Goal: Use online tool/utility: Utilize a website feature to perform a specific function

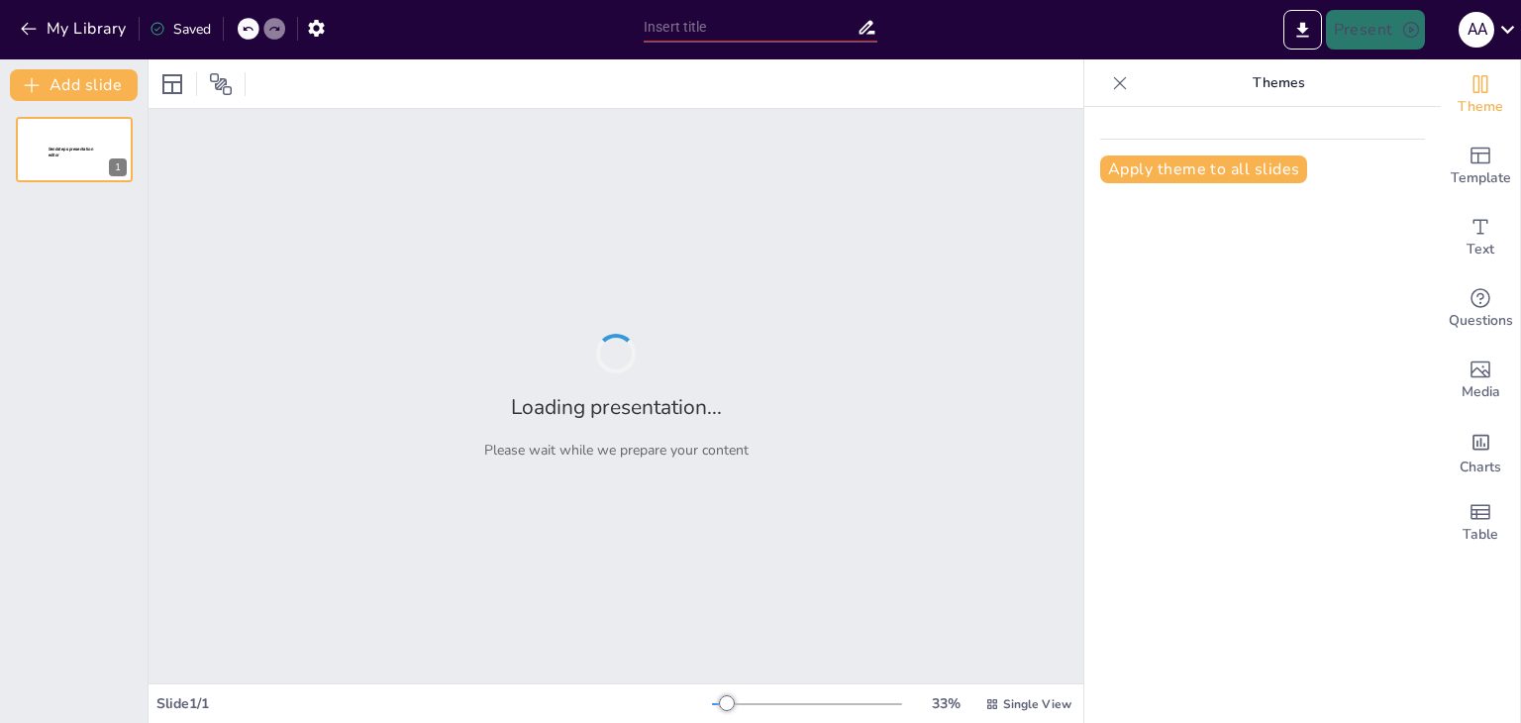
type input "Principios del Buen Trato: Claves para la Convivencia Pacífica"
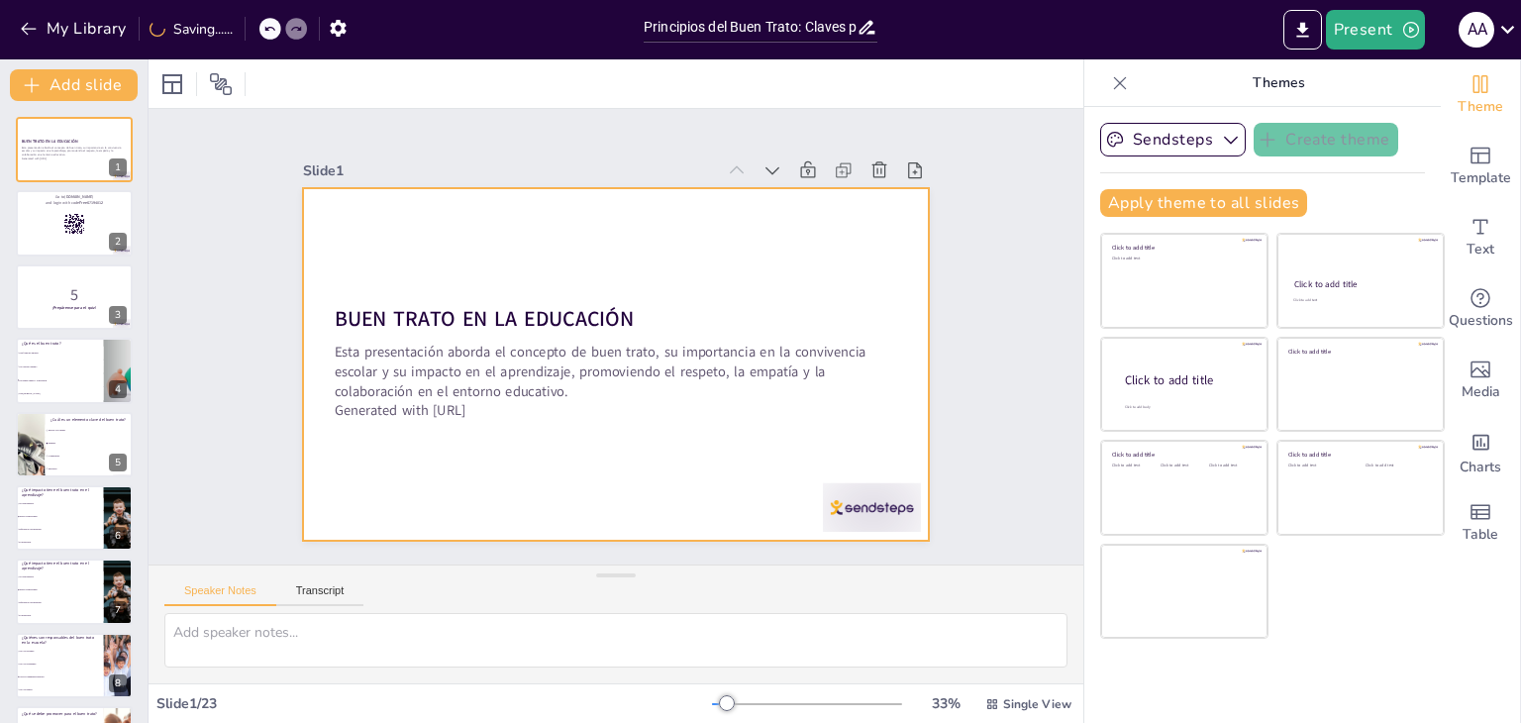
checkbox input "true"
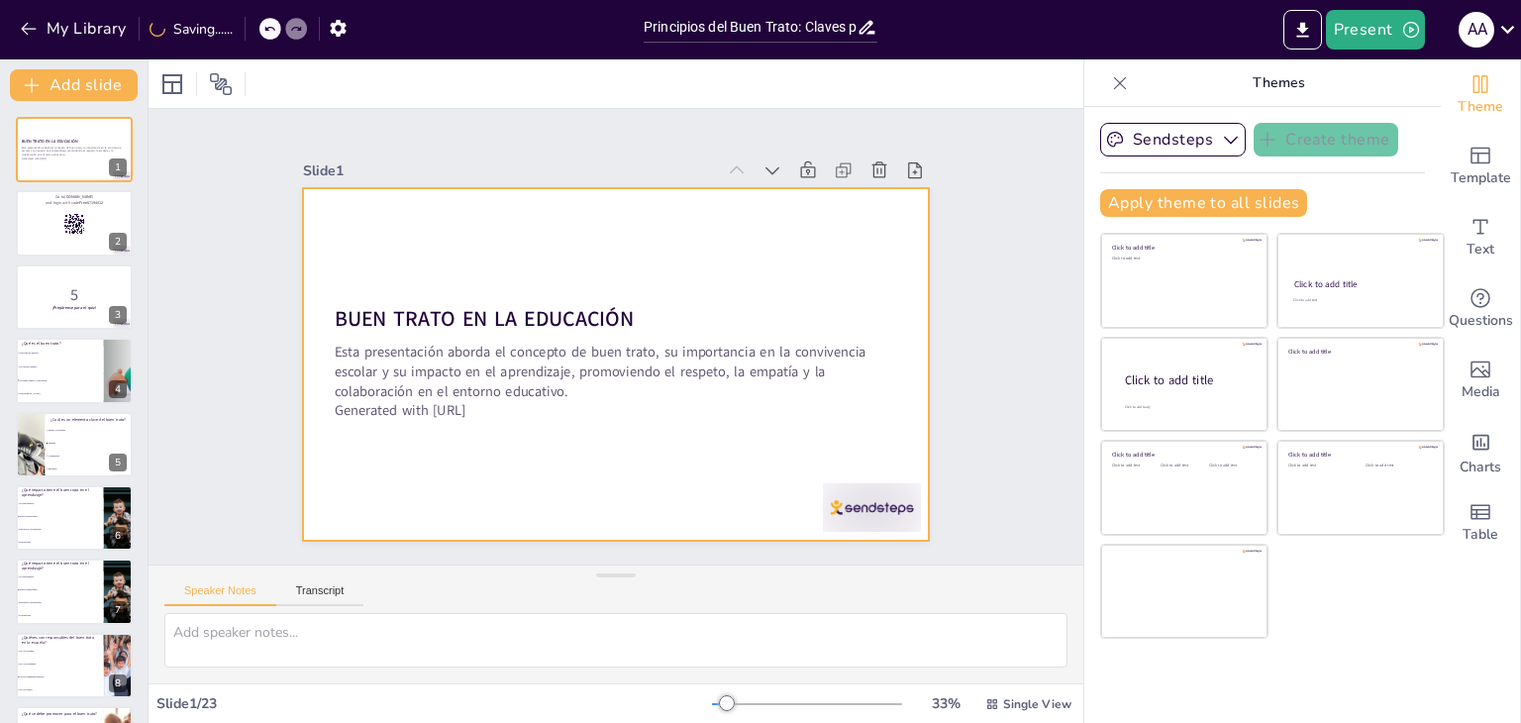
checkbox input "true"
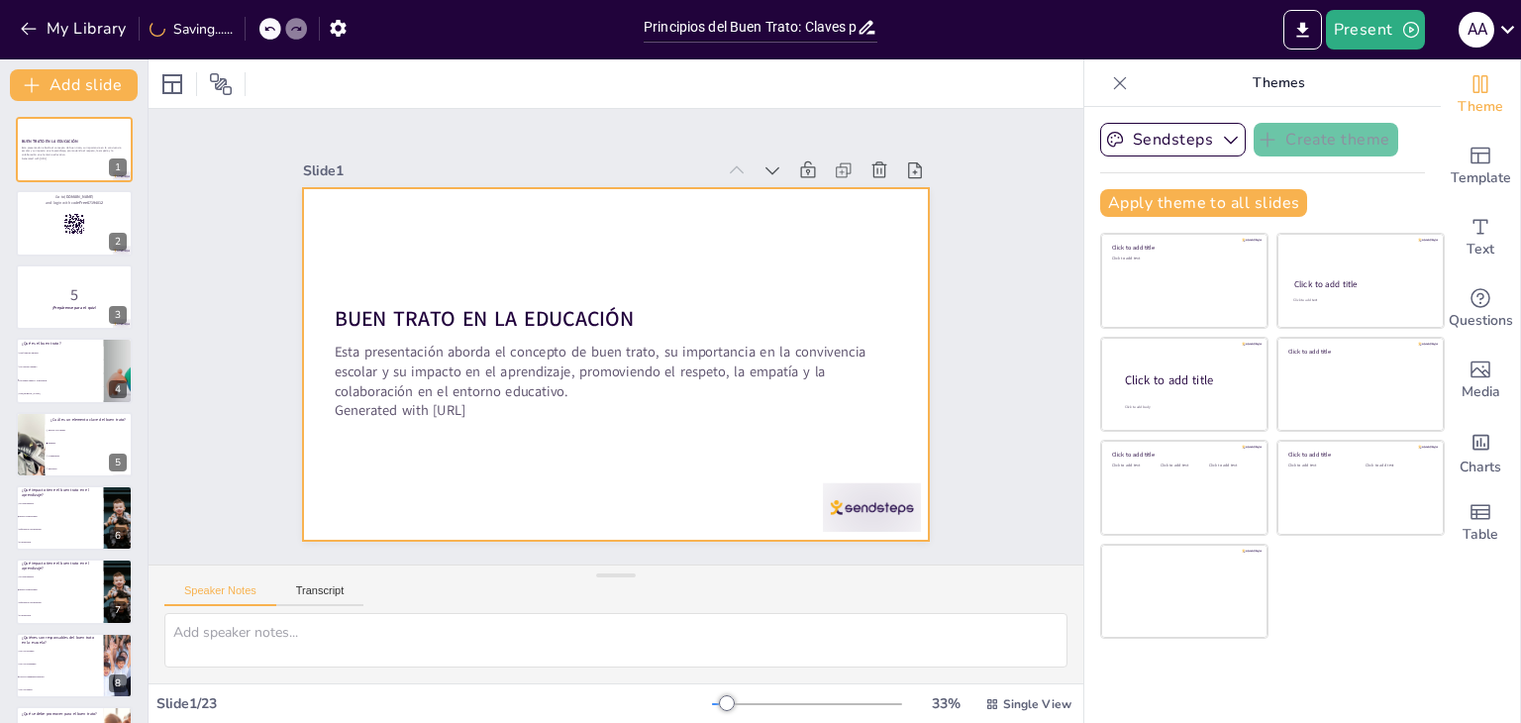
checkbox input "true"
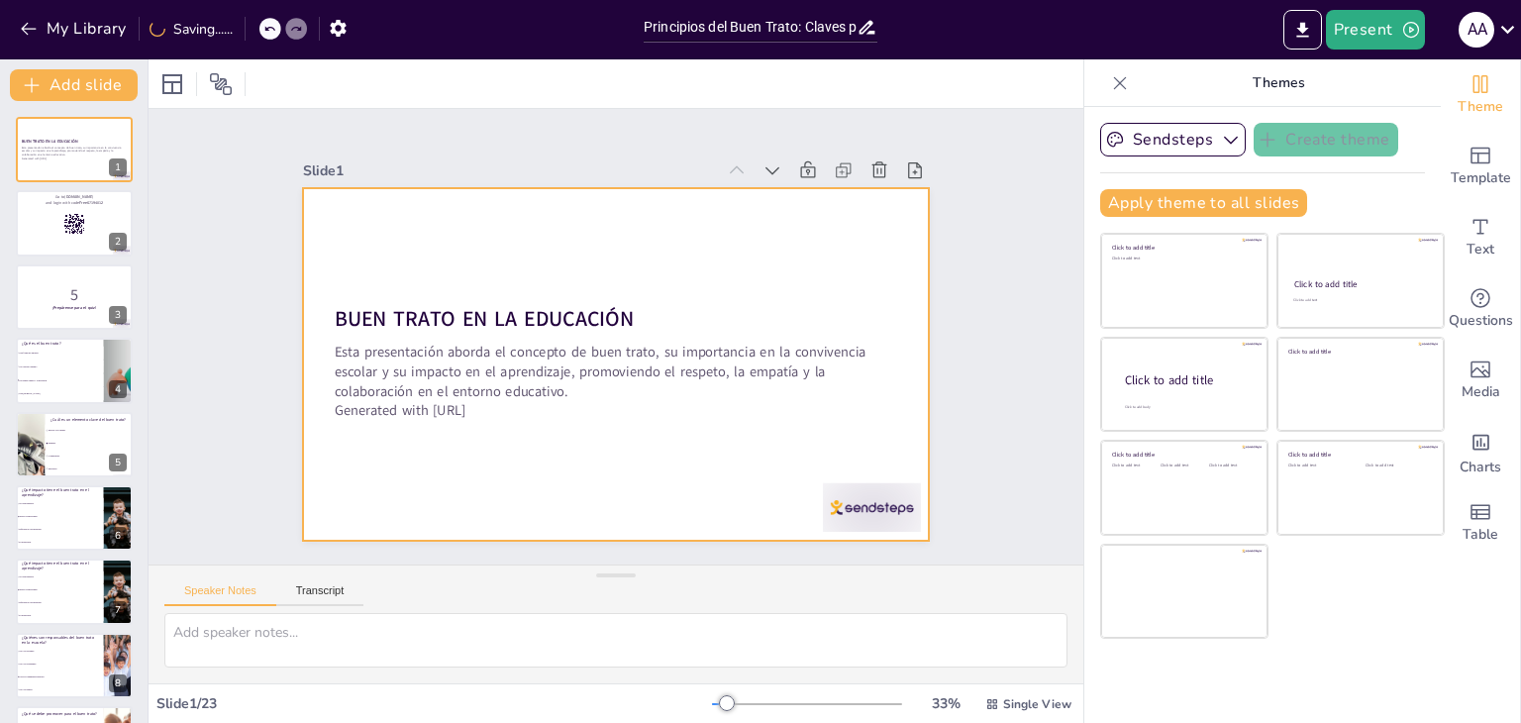
checkbox input "true"
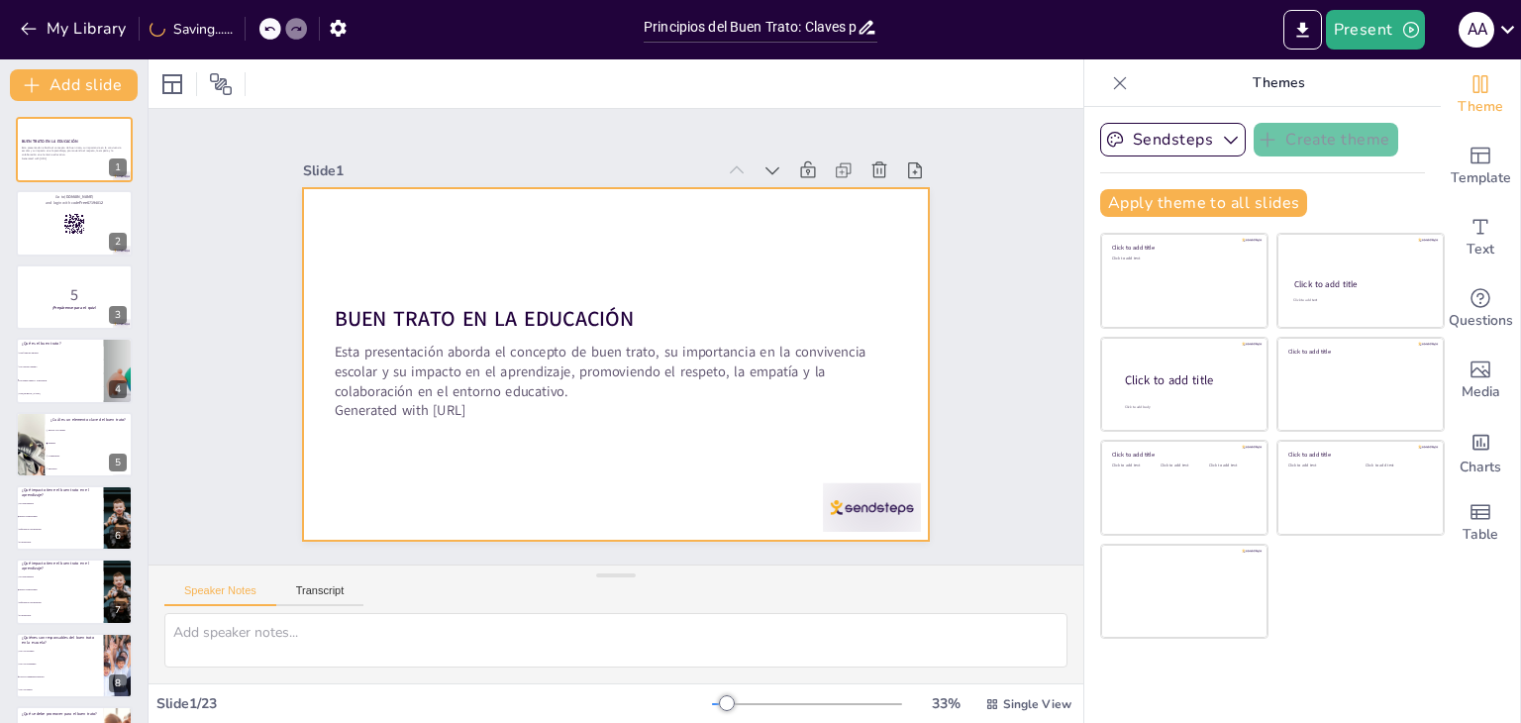
checkbox input "true"
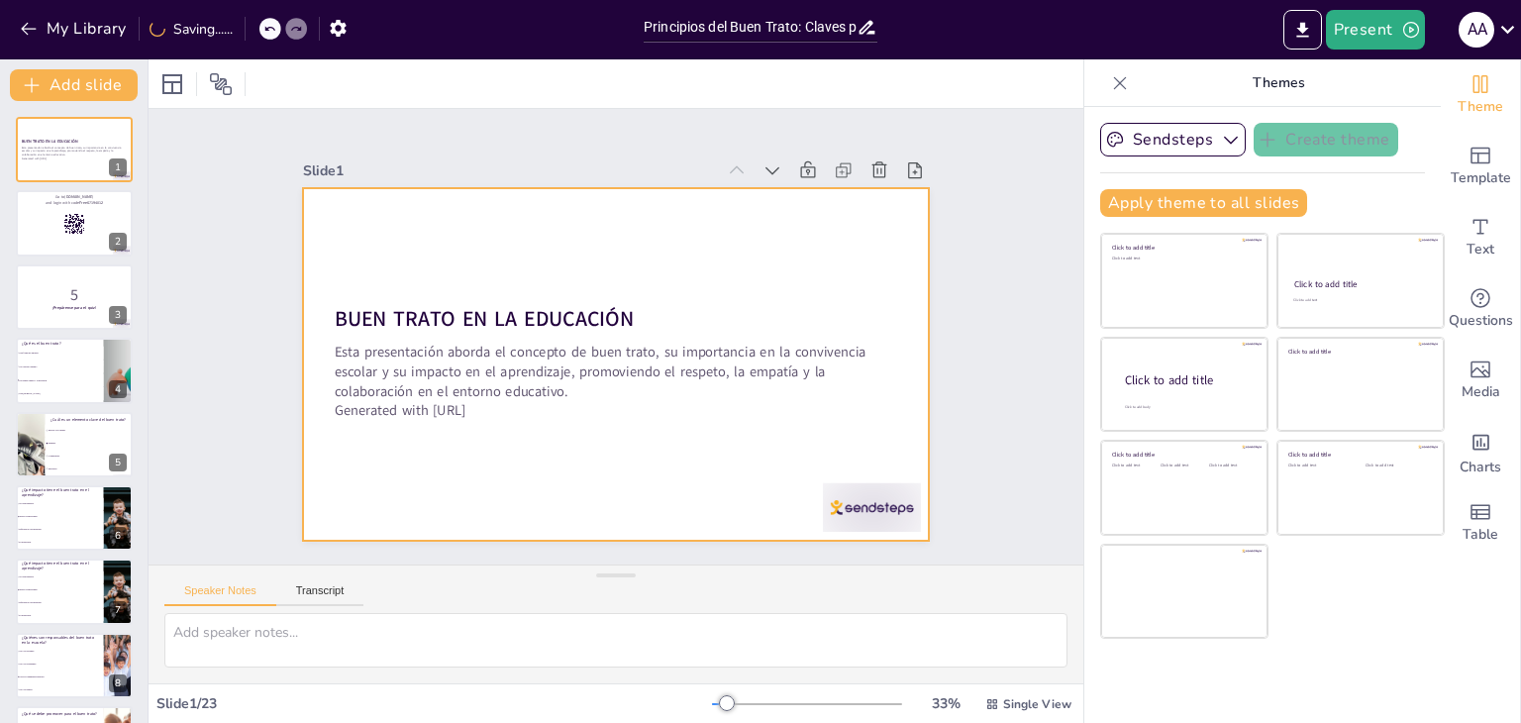
checkbox input "true"
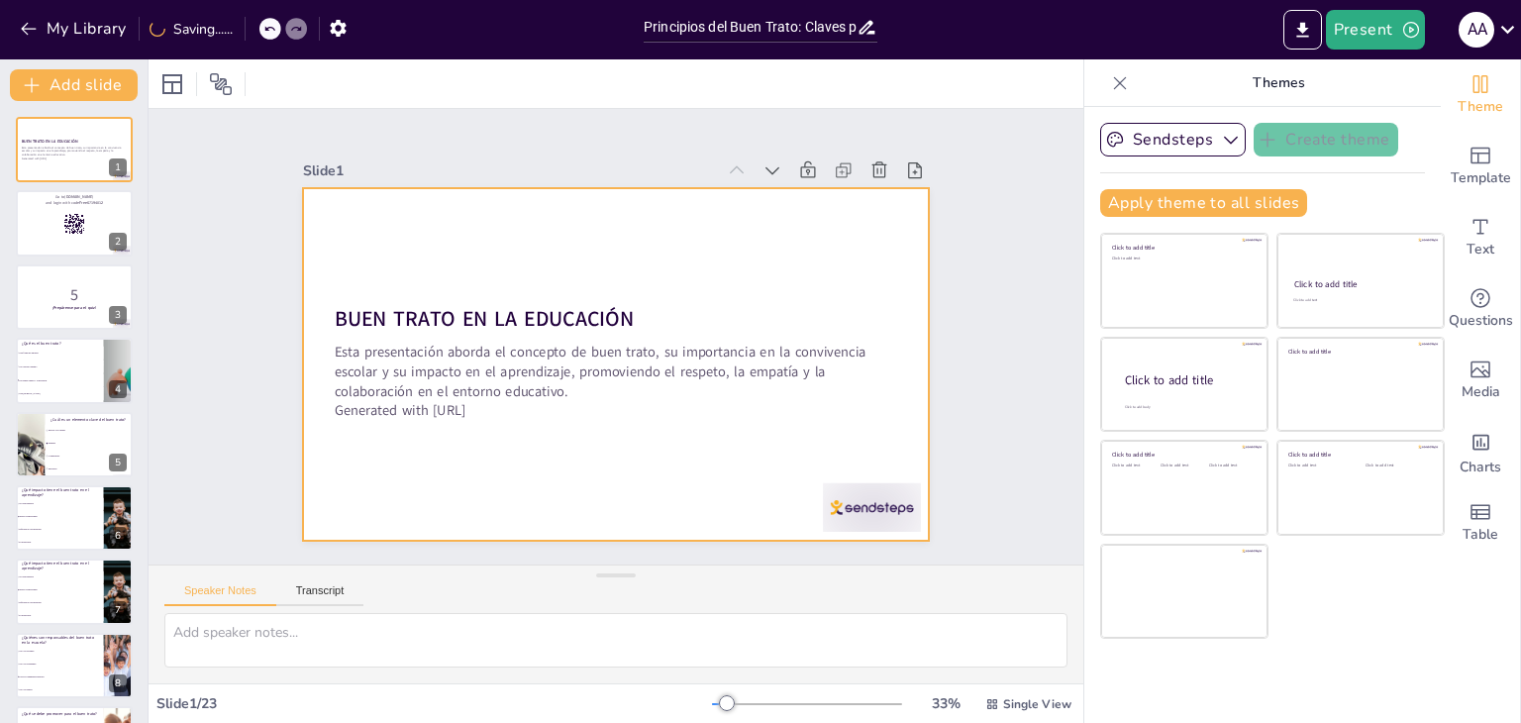
checkbox input "true"
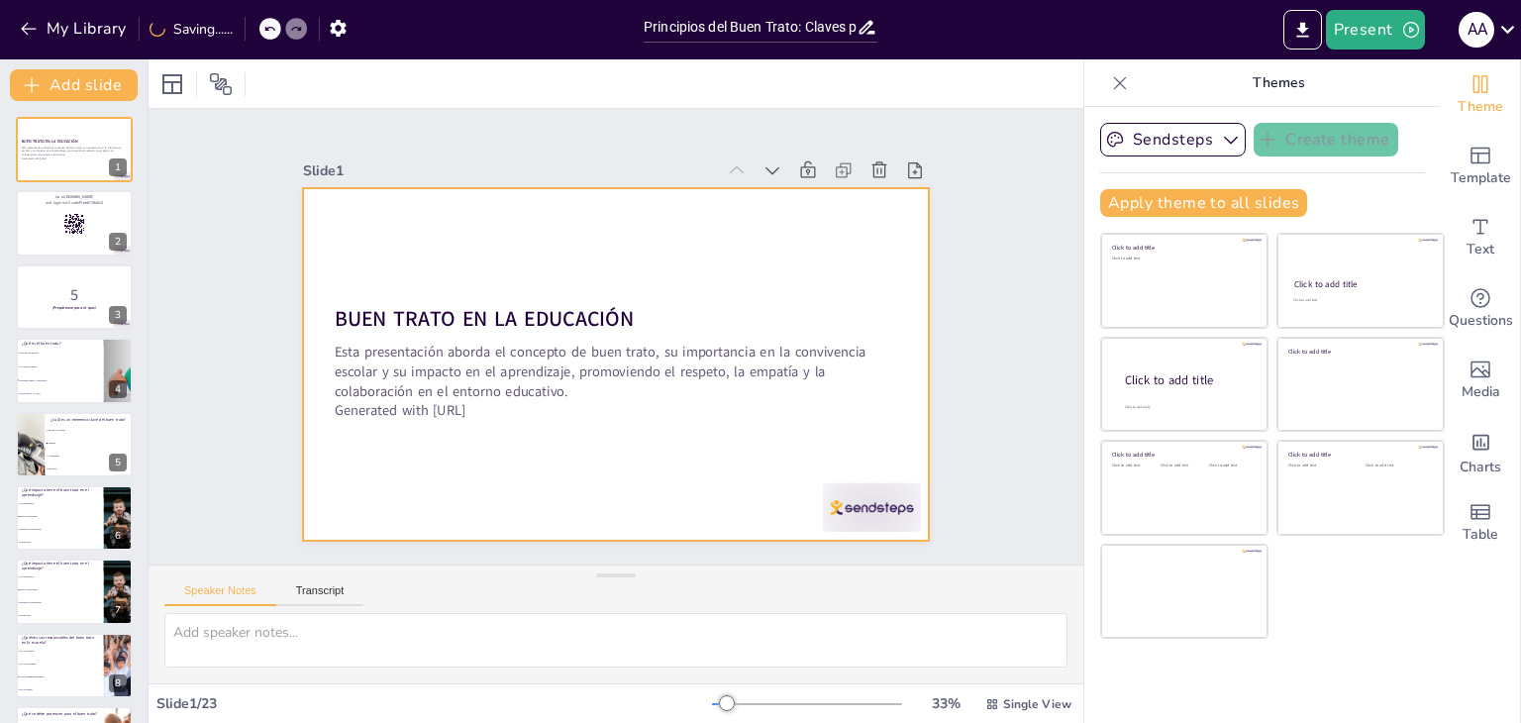
checkbox input "true"
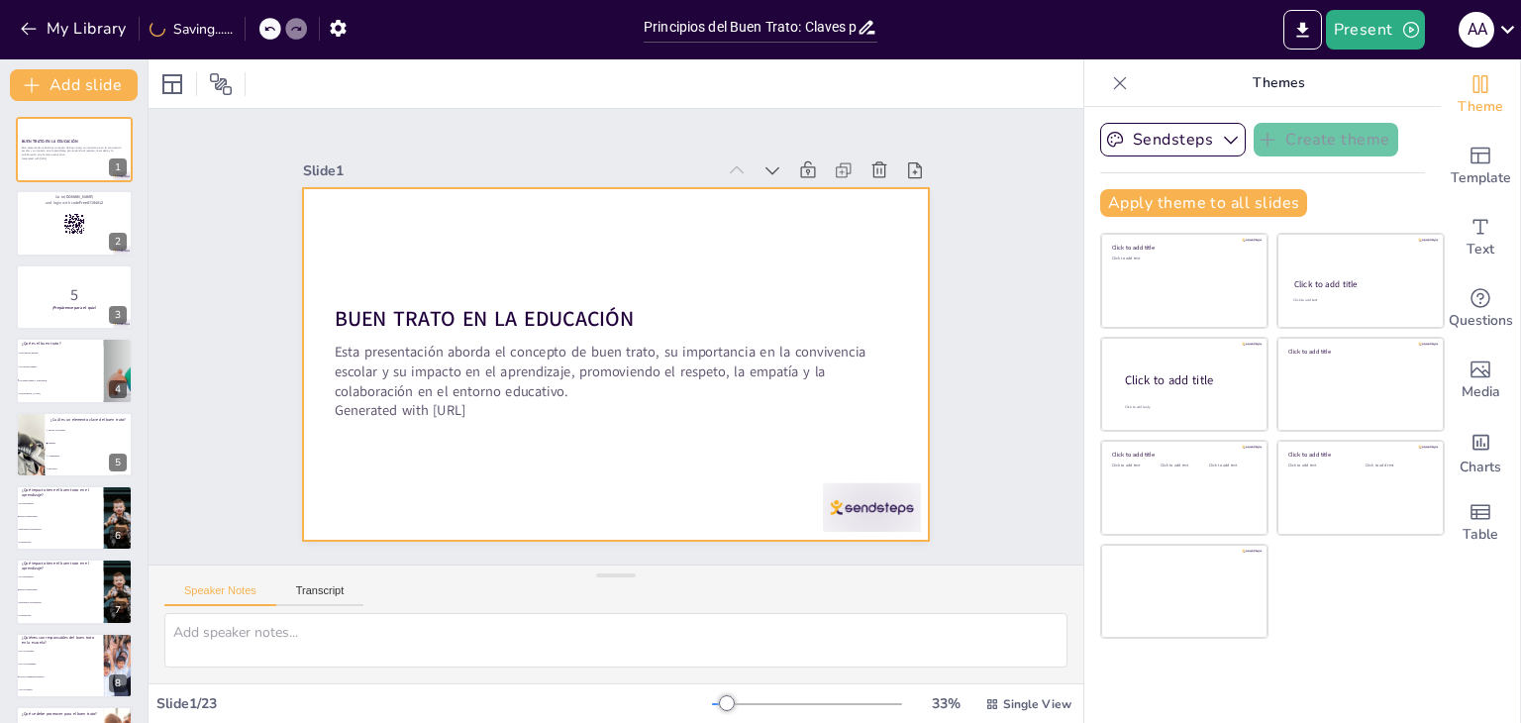
checkbox input "true"
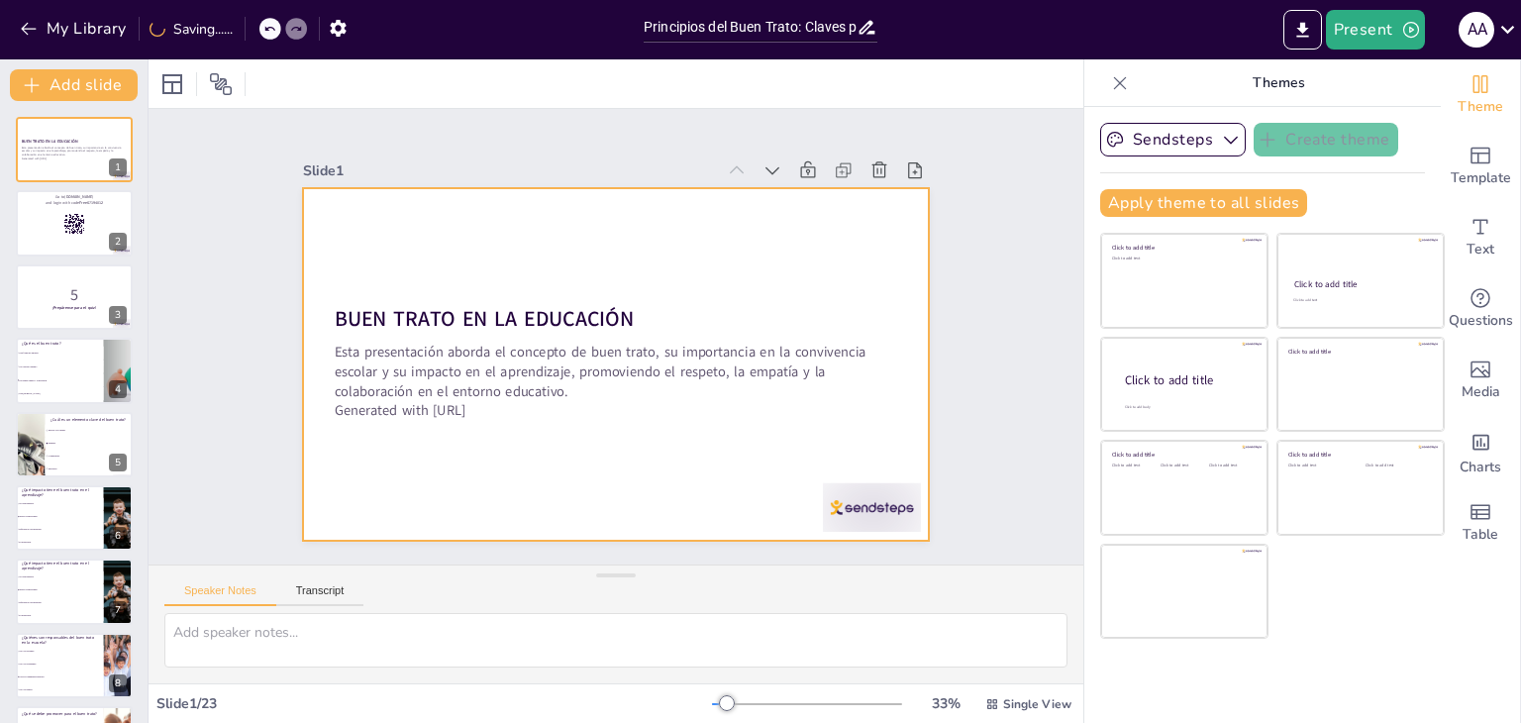
checkbox input "true"
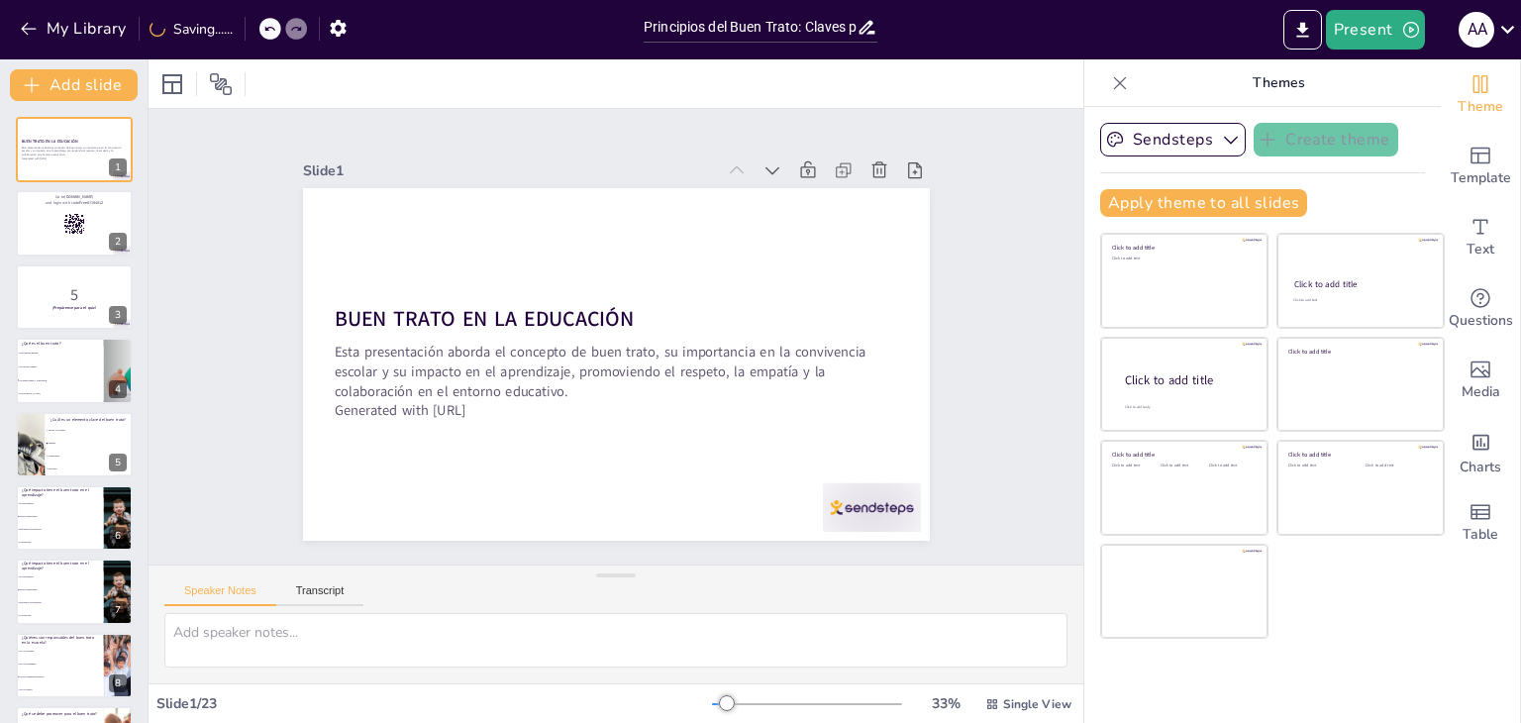
checkbox input "true"
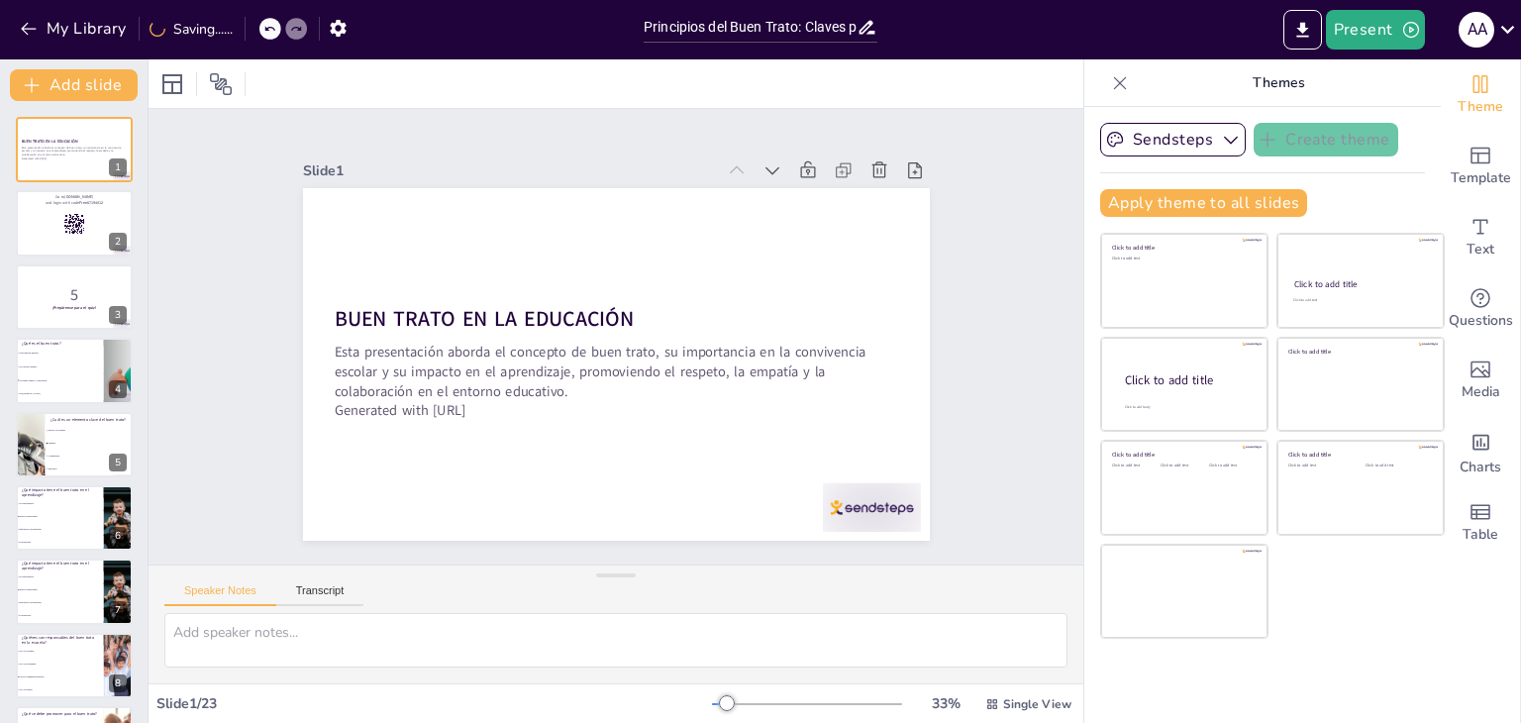
checkbox input "true"
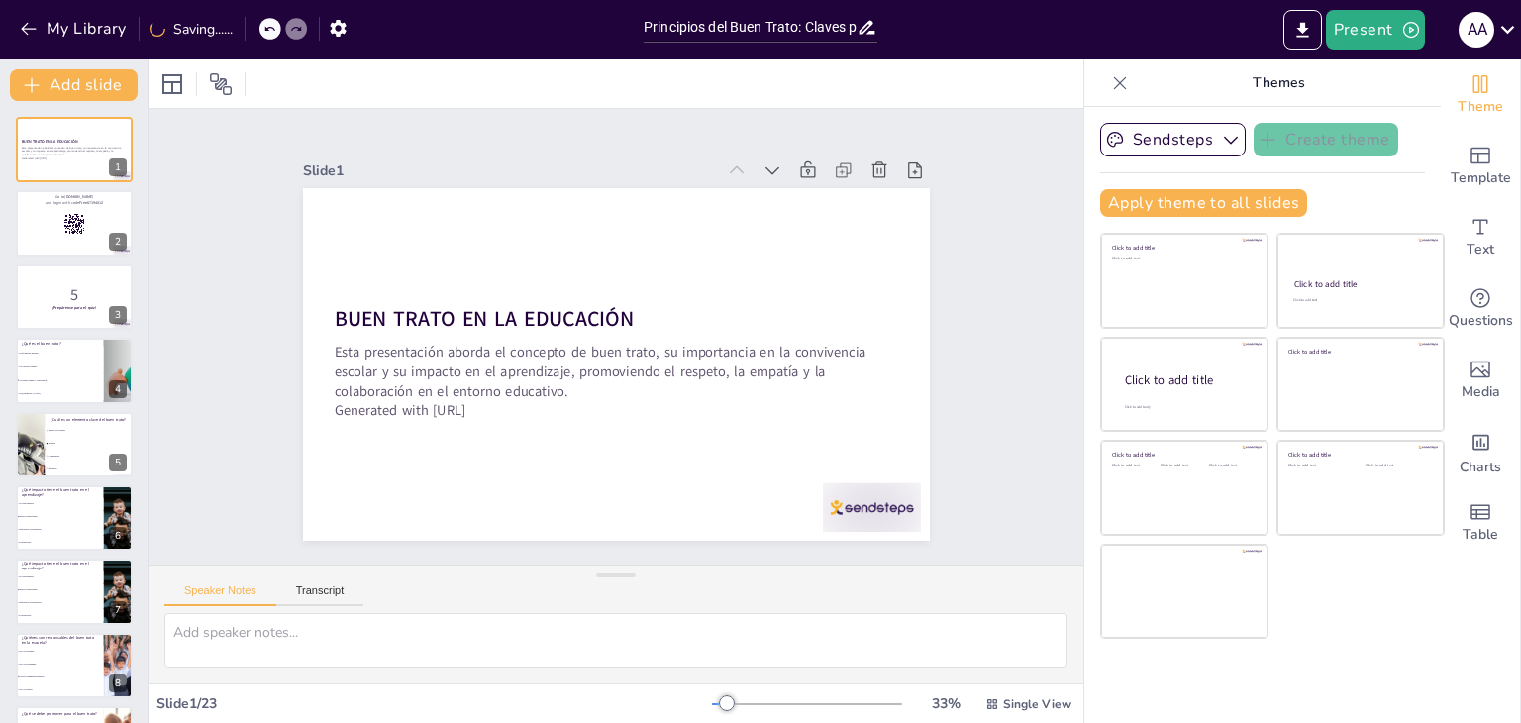
checkbox input "true"
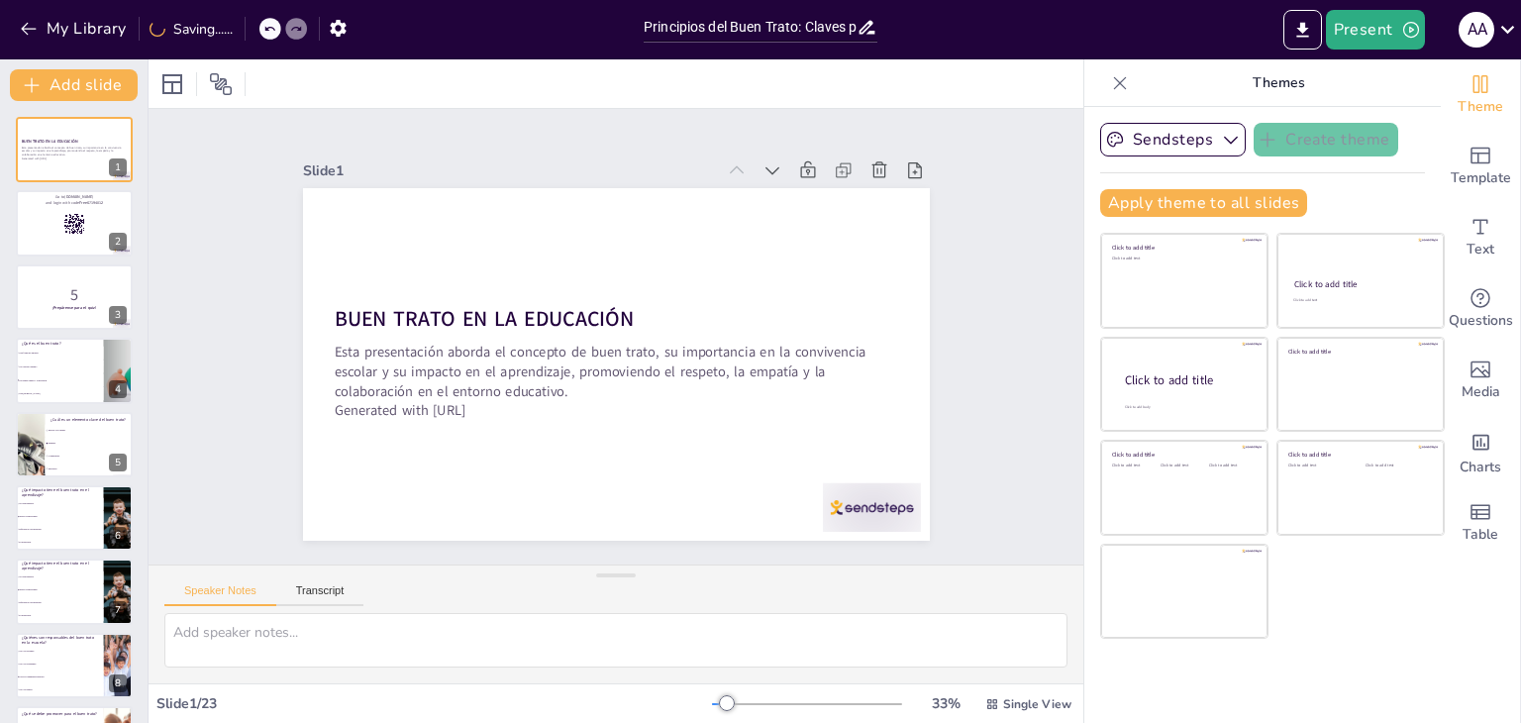
checkbox input "true"
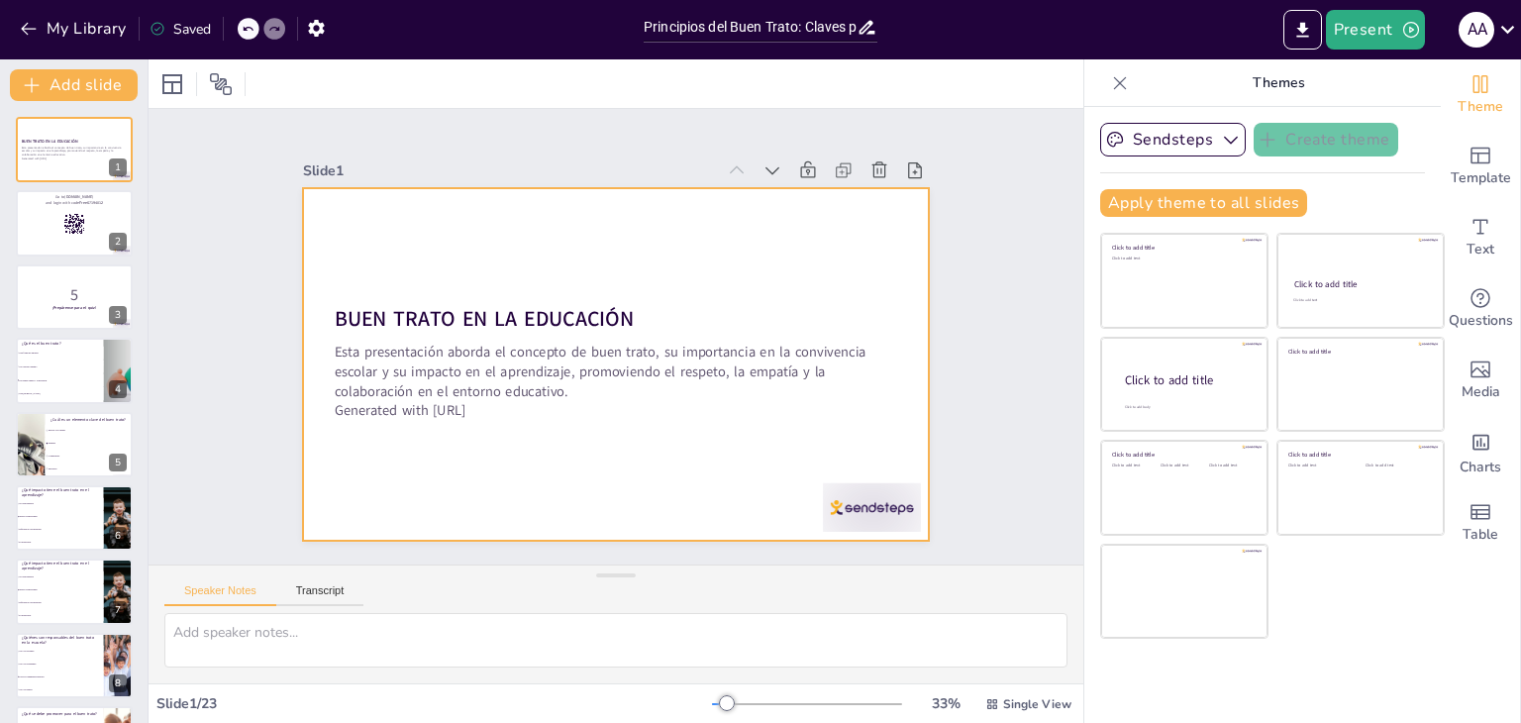
checkbox input "true"
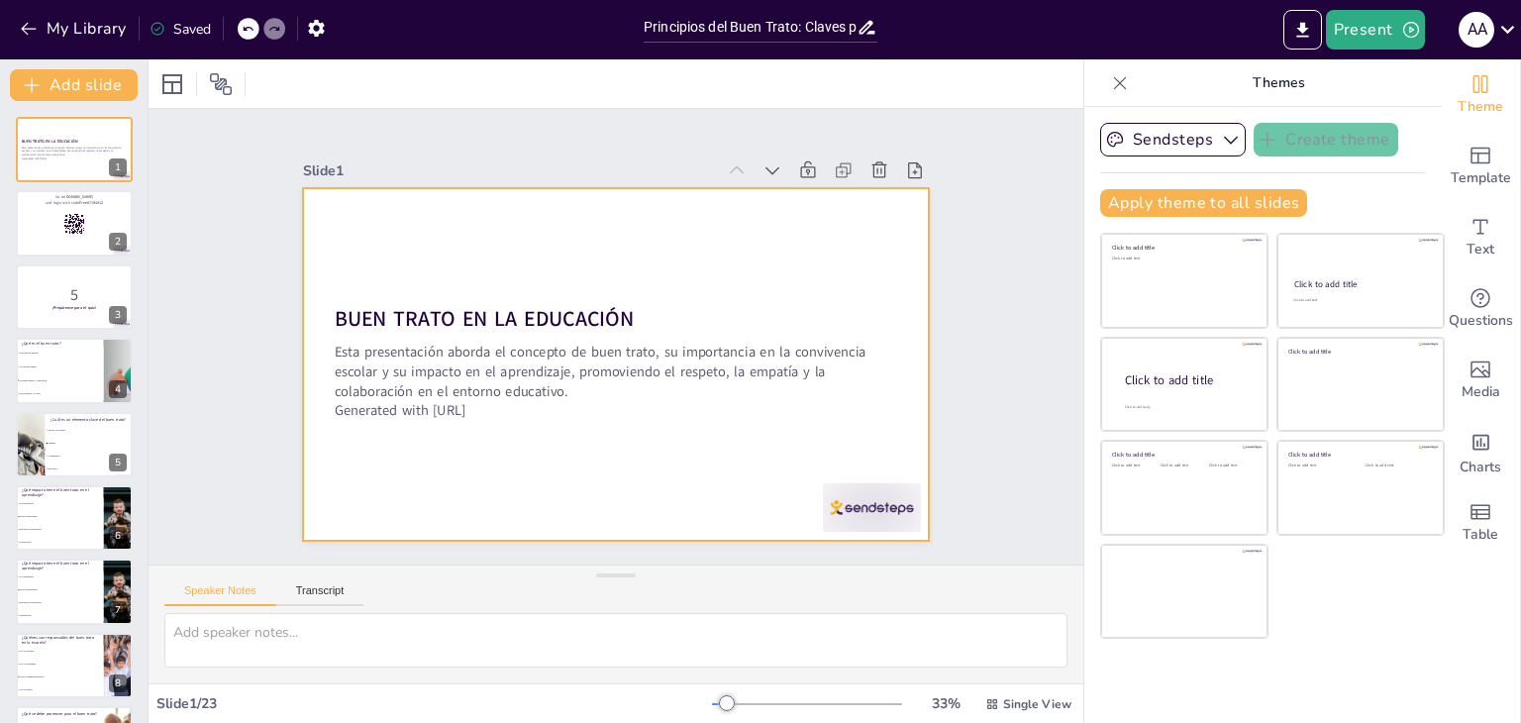
checkbox input "true"
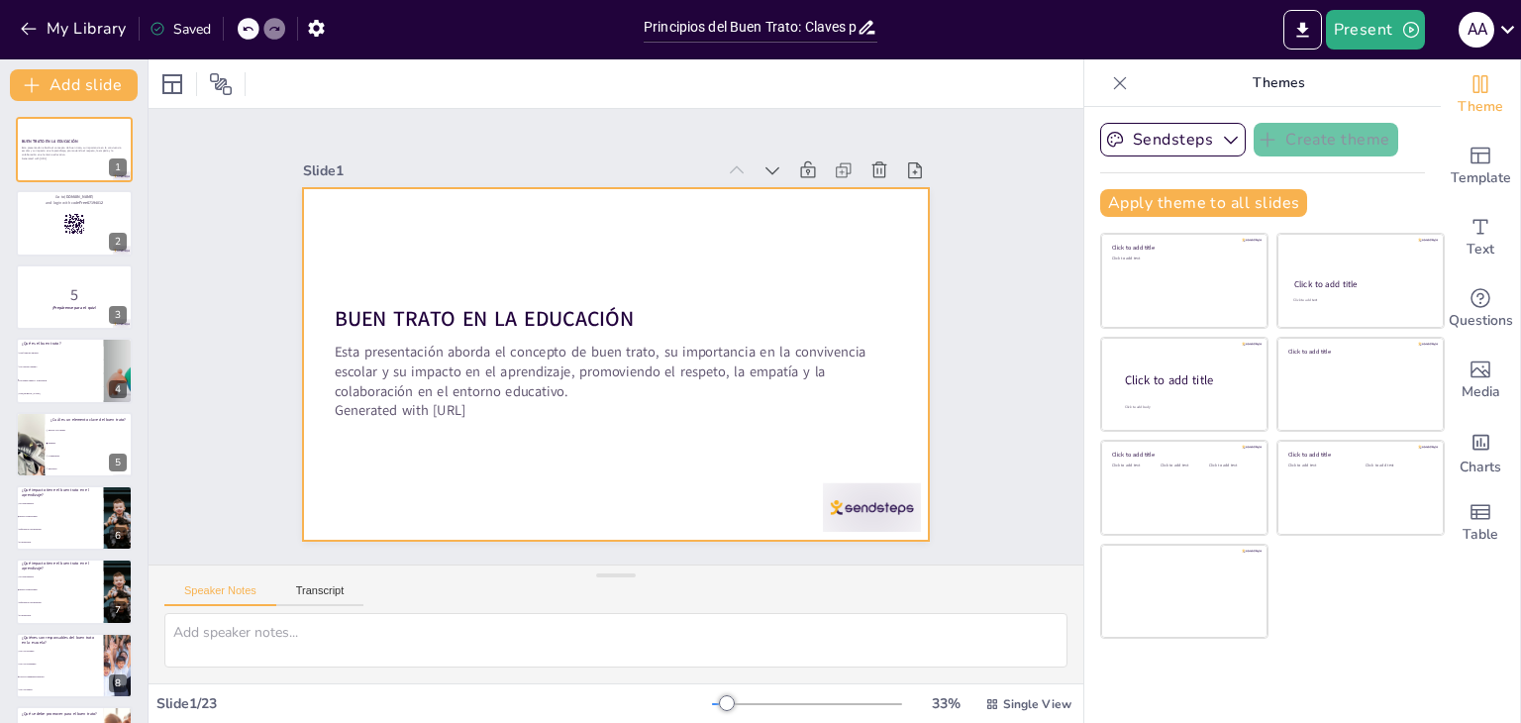
checkbox input "true"
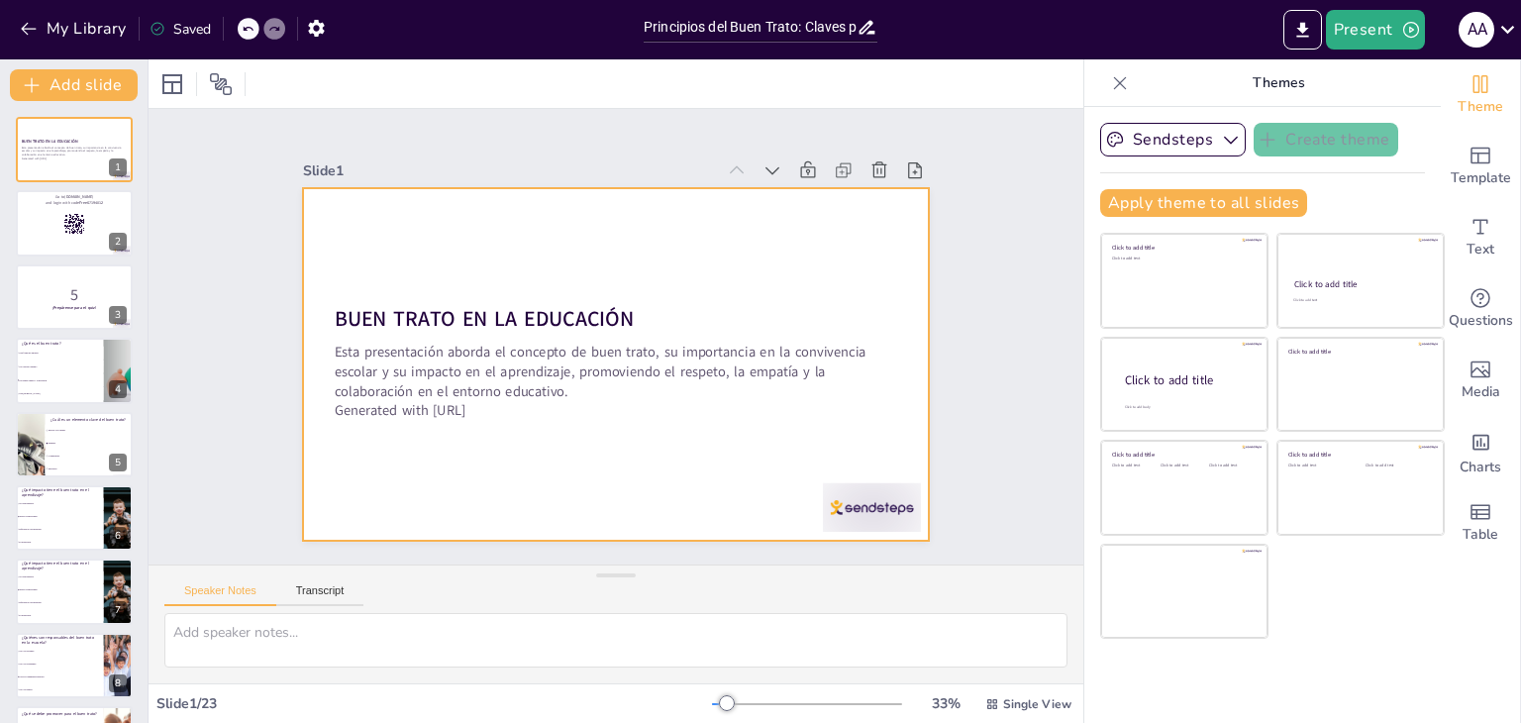
checkbox input "true"
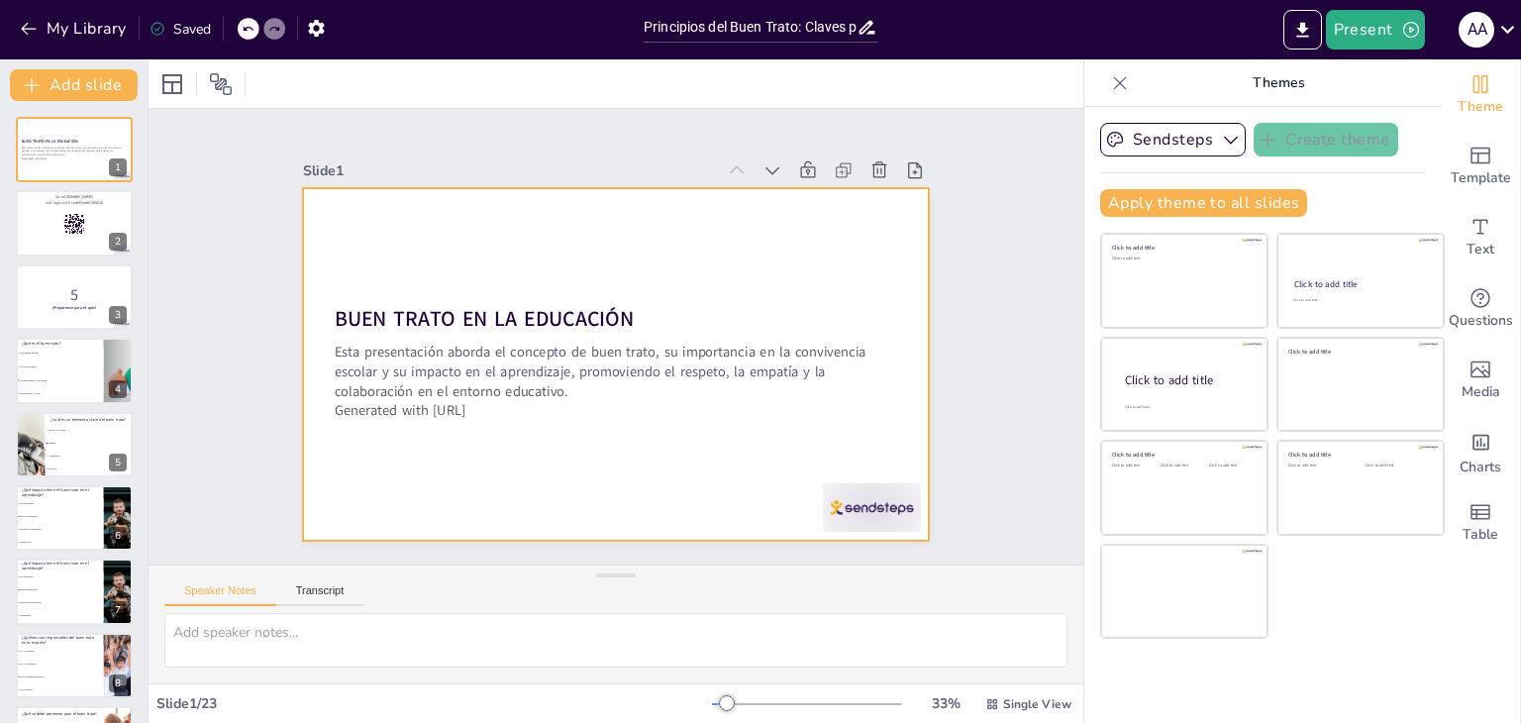
checkbox input "true"
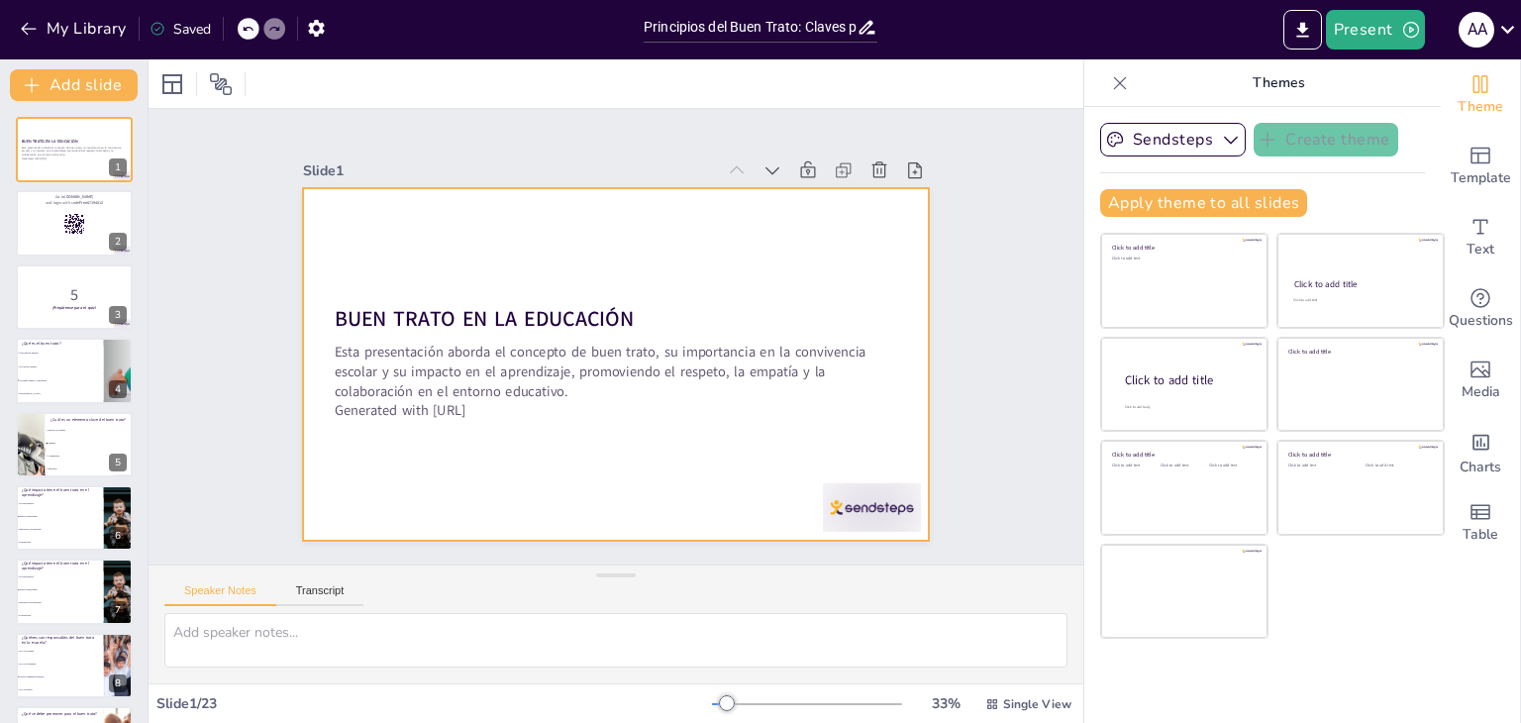
checkbox input "true"
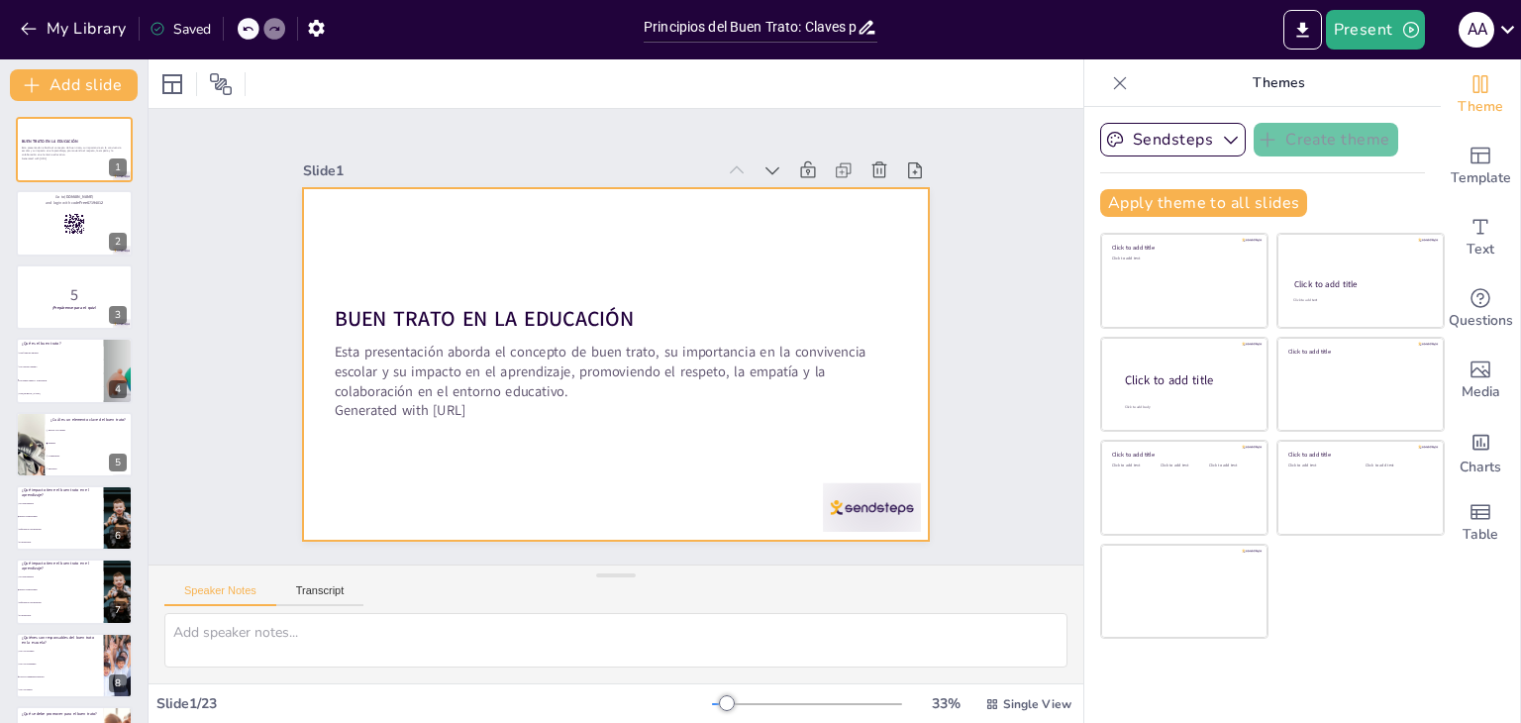
checkbox input "true"
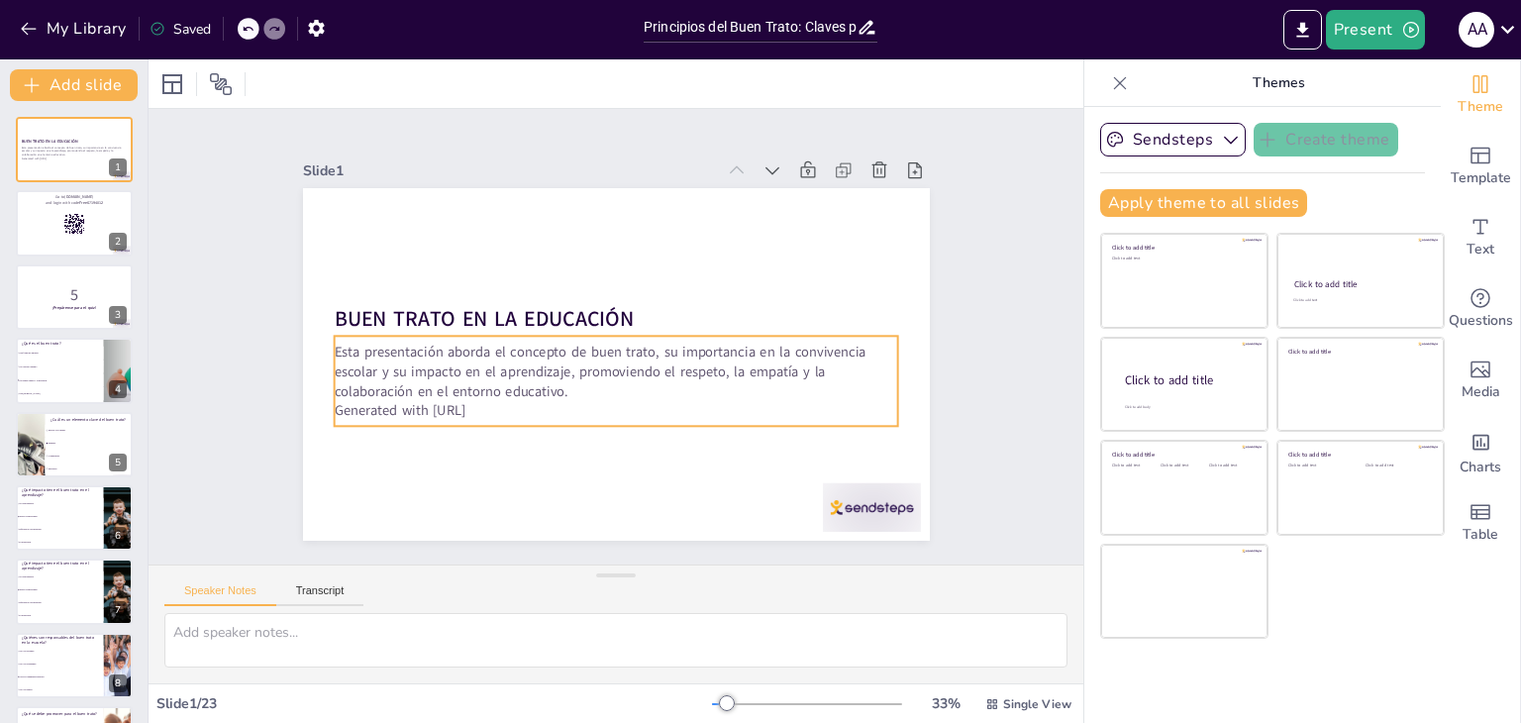
checkbox input "true"
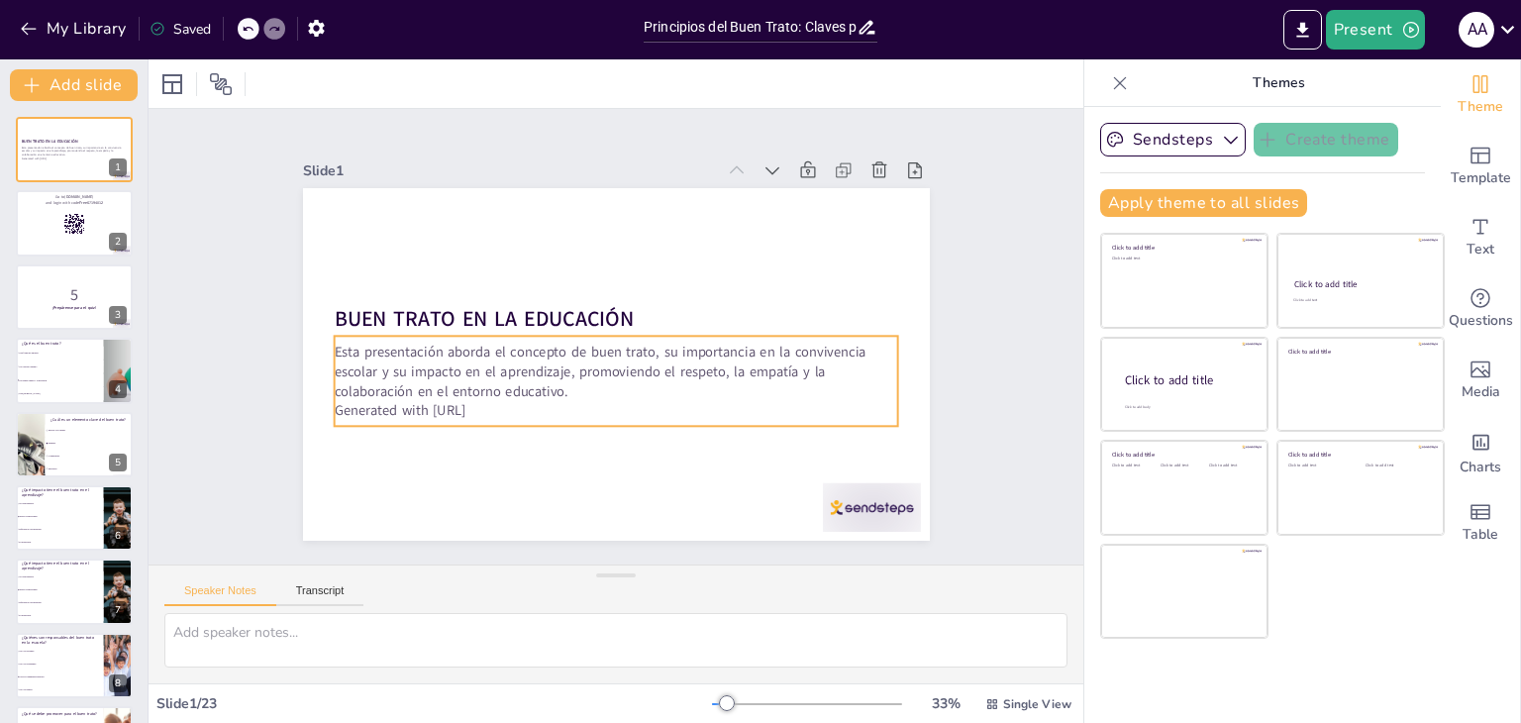
checkbox input "true"
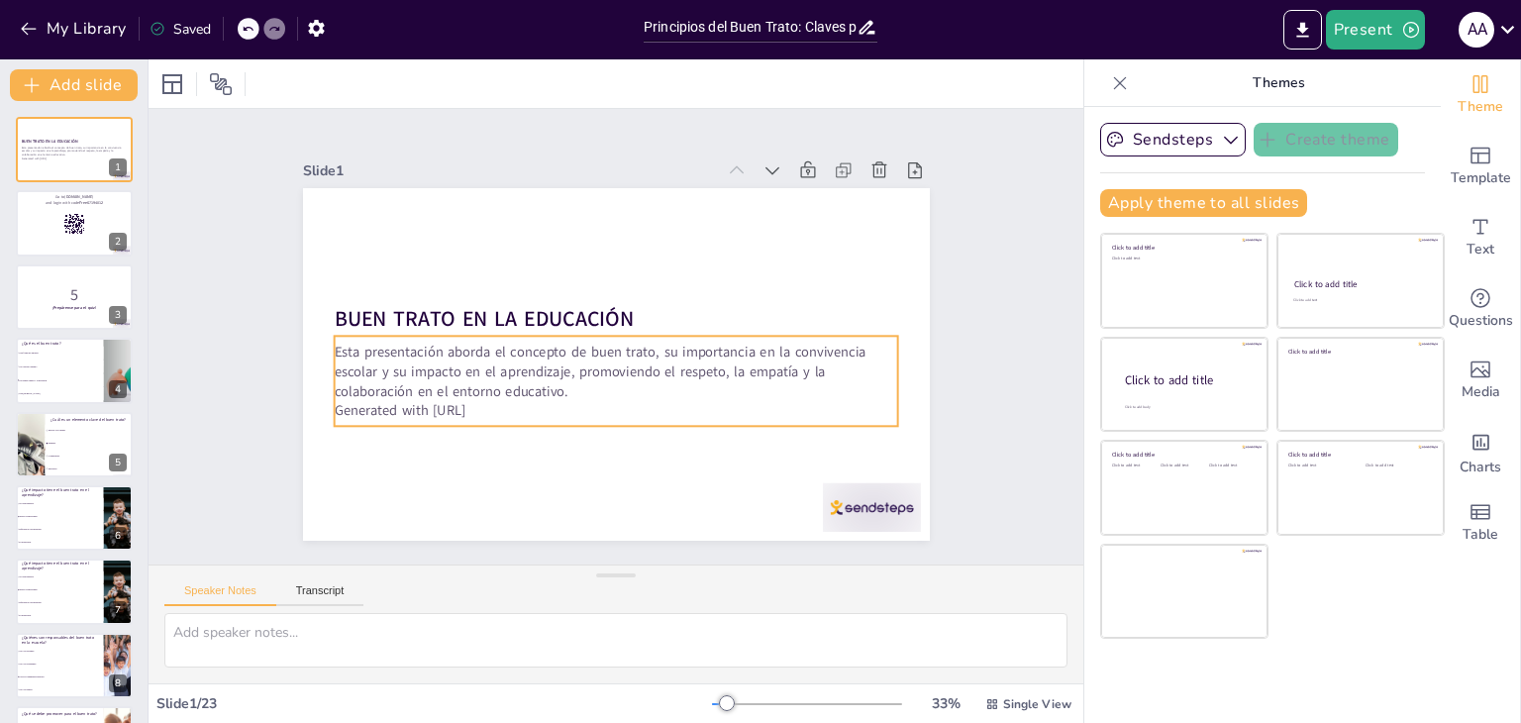
checkbox input "true"
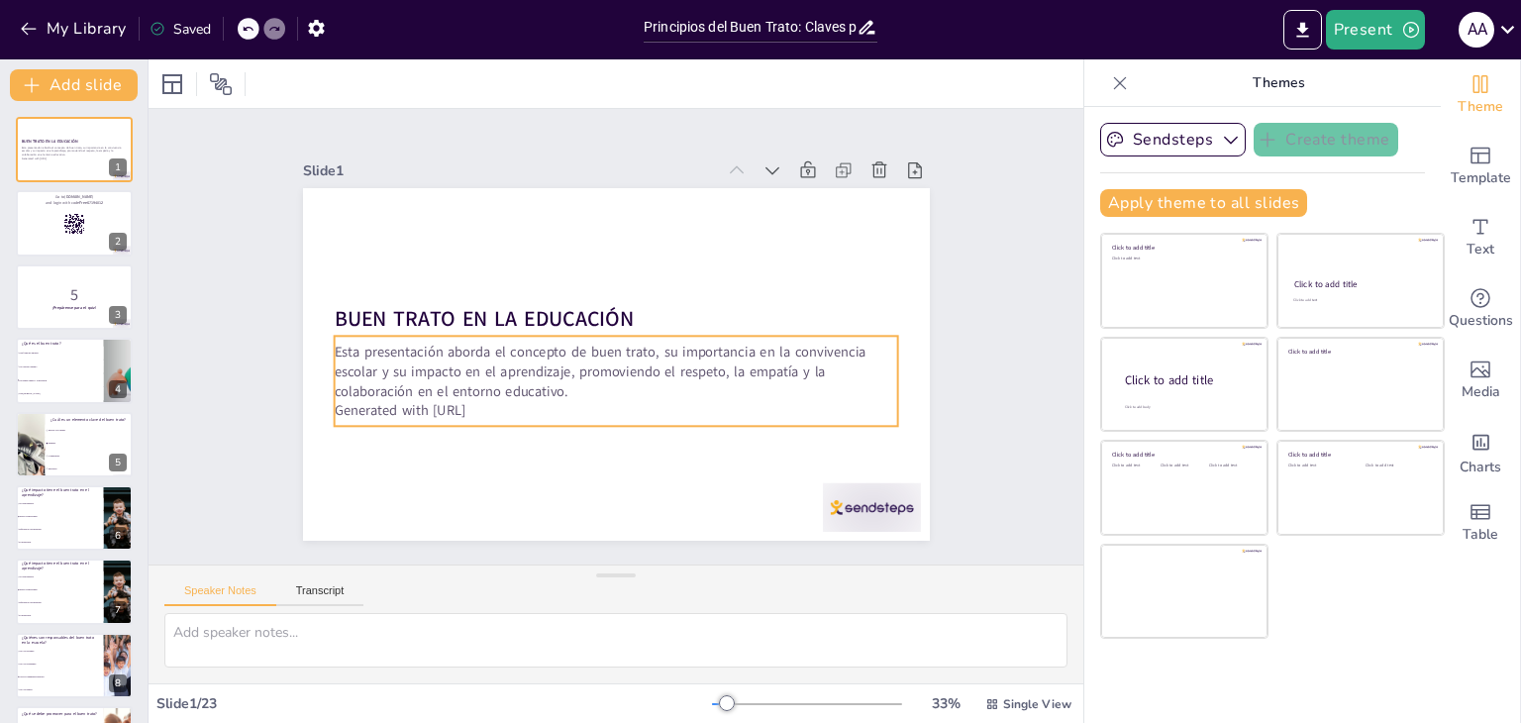
checkbox input "true"
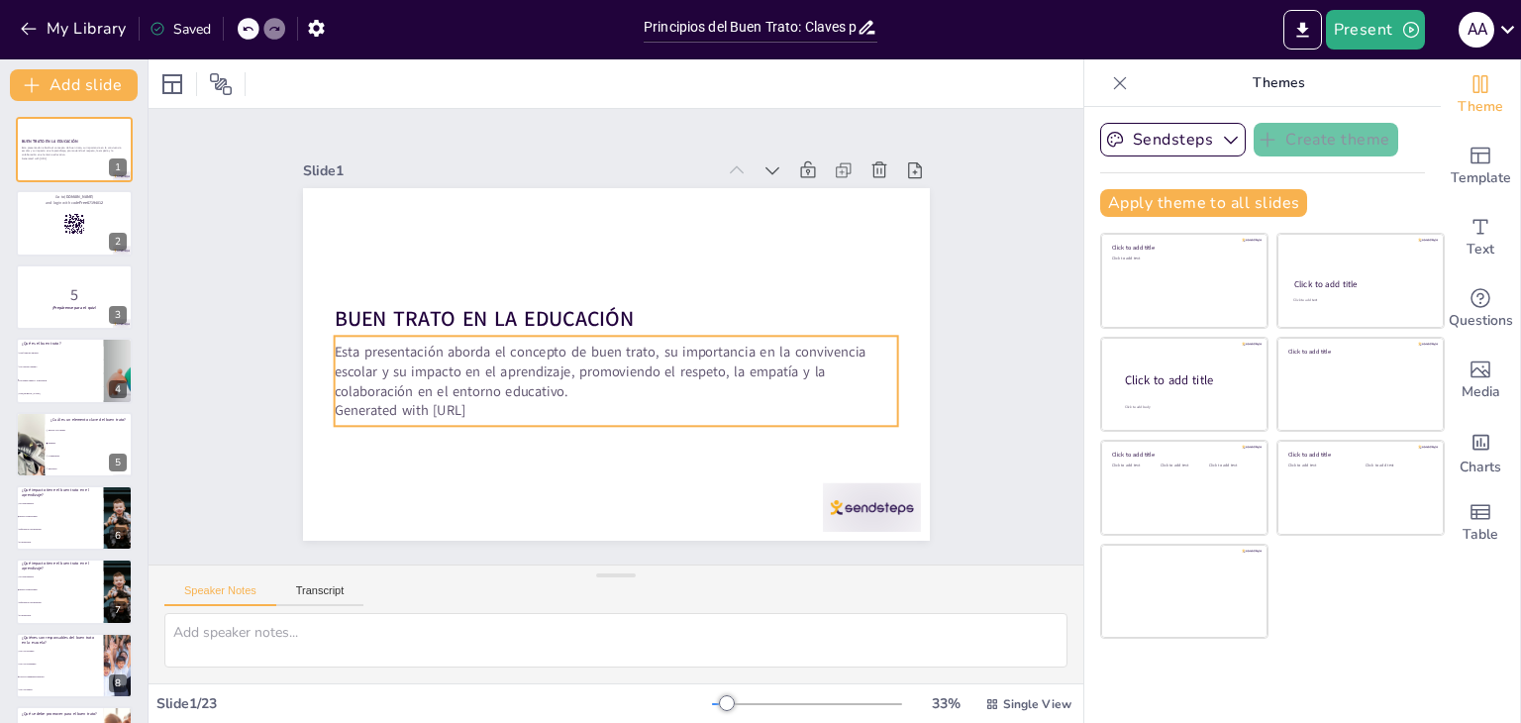
checkbox input "true"
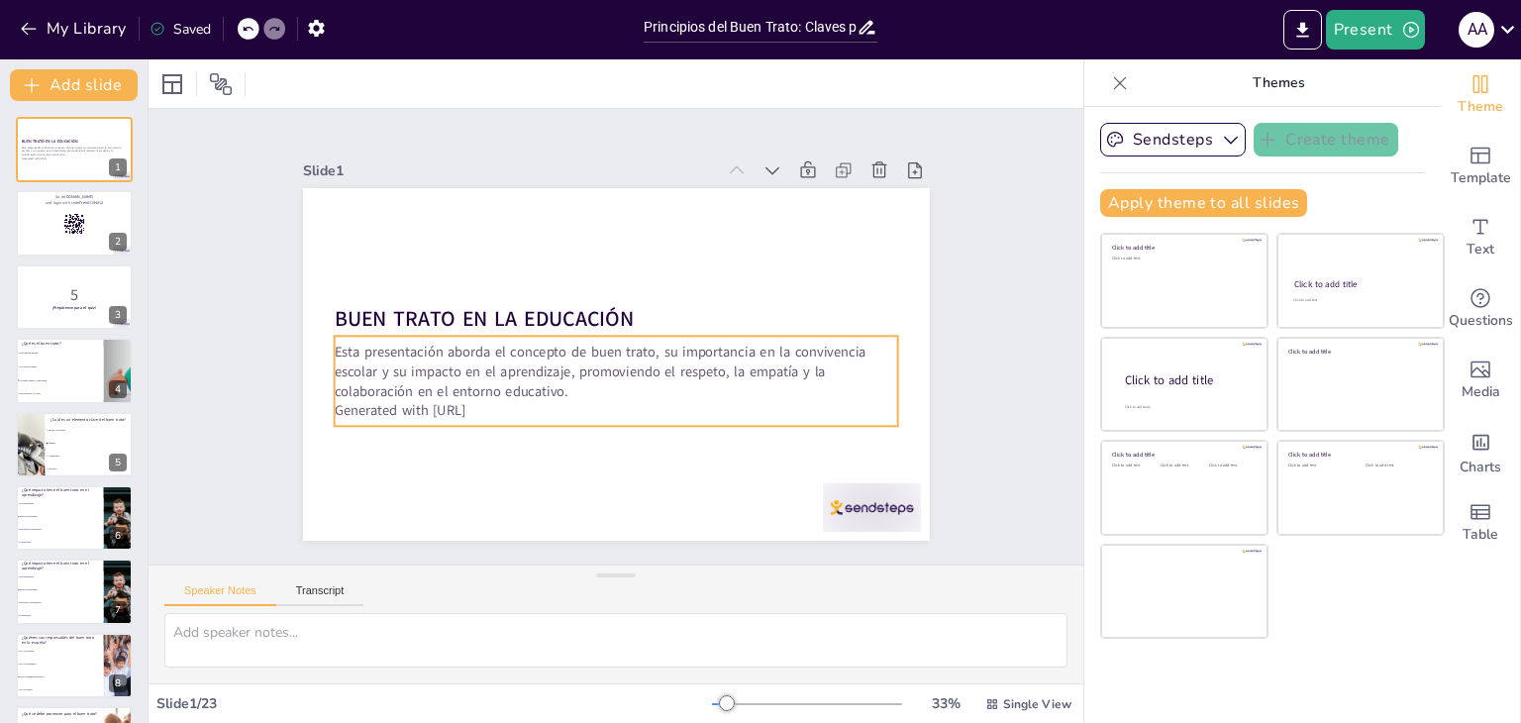
checkbox input "true"
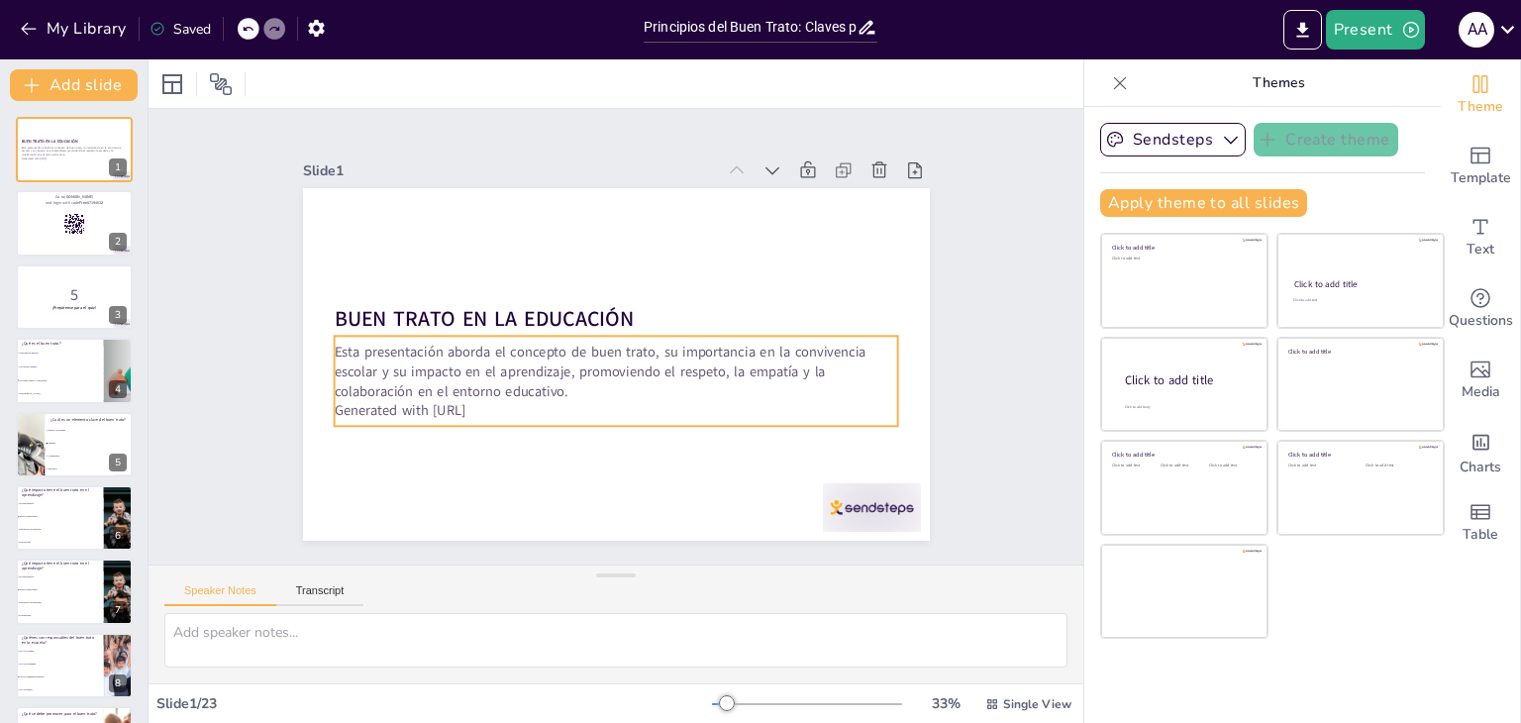
checkbox input "true"
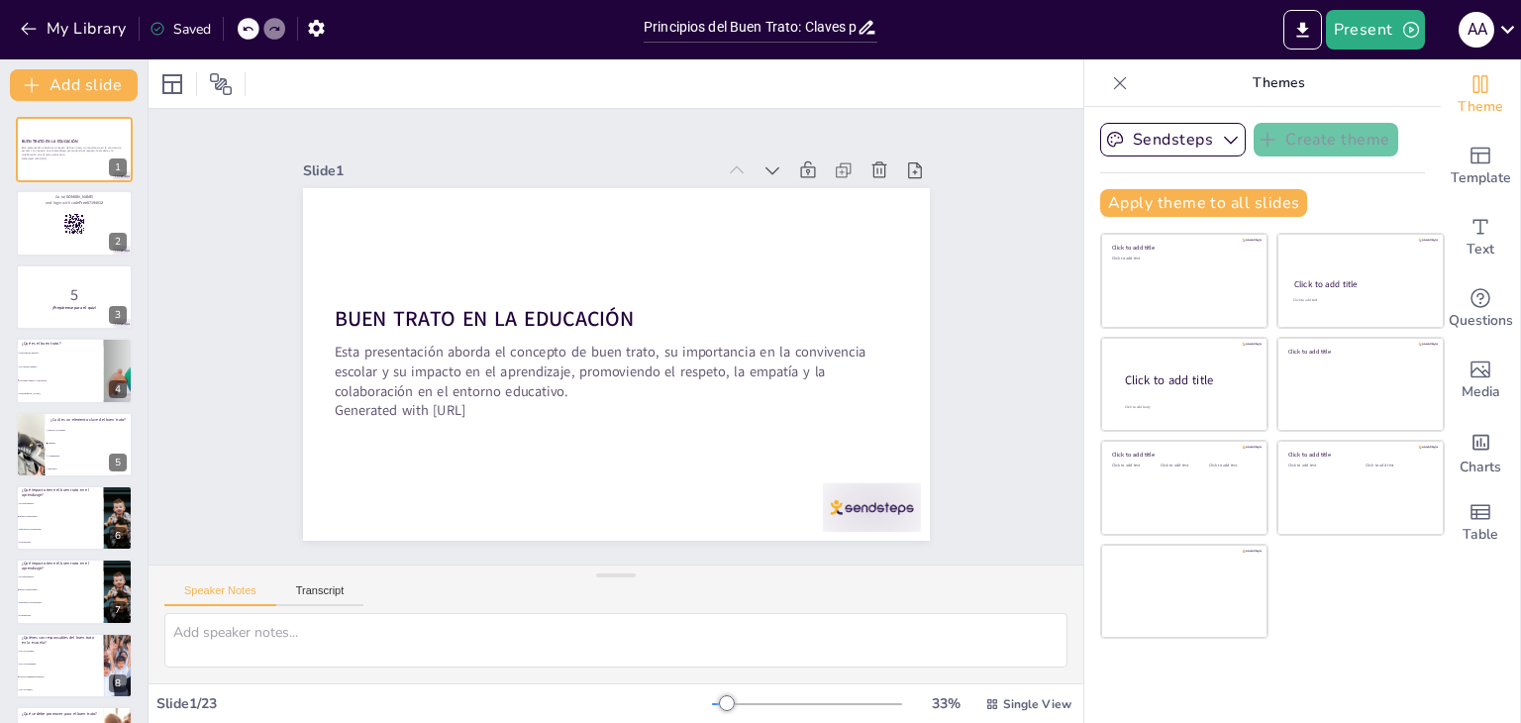
checkbox input "true"
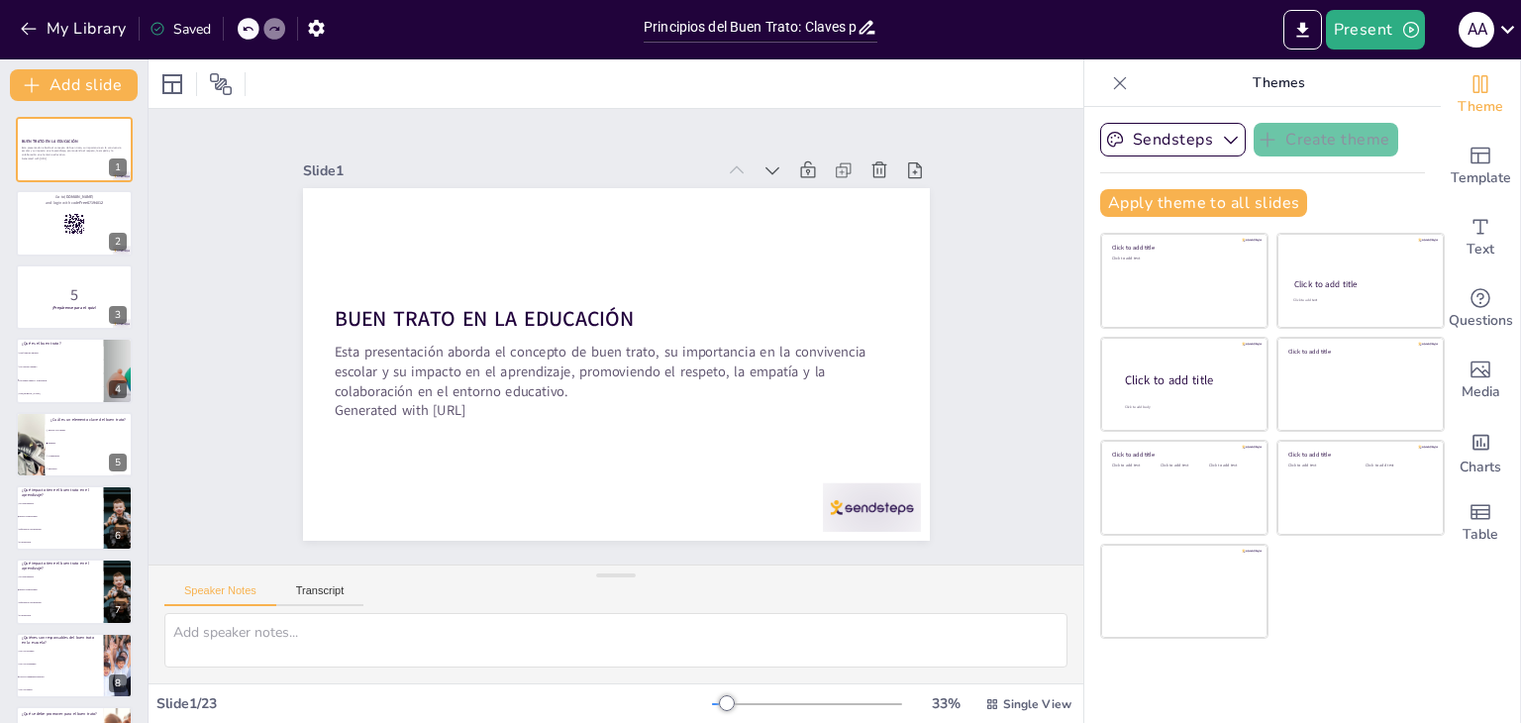
checkbox input "true"
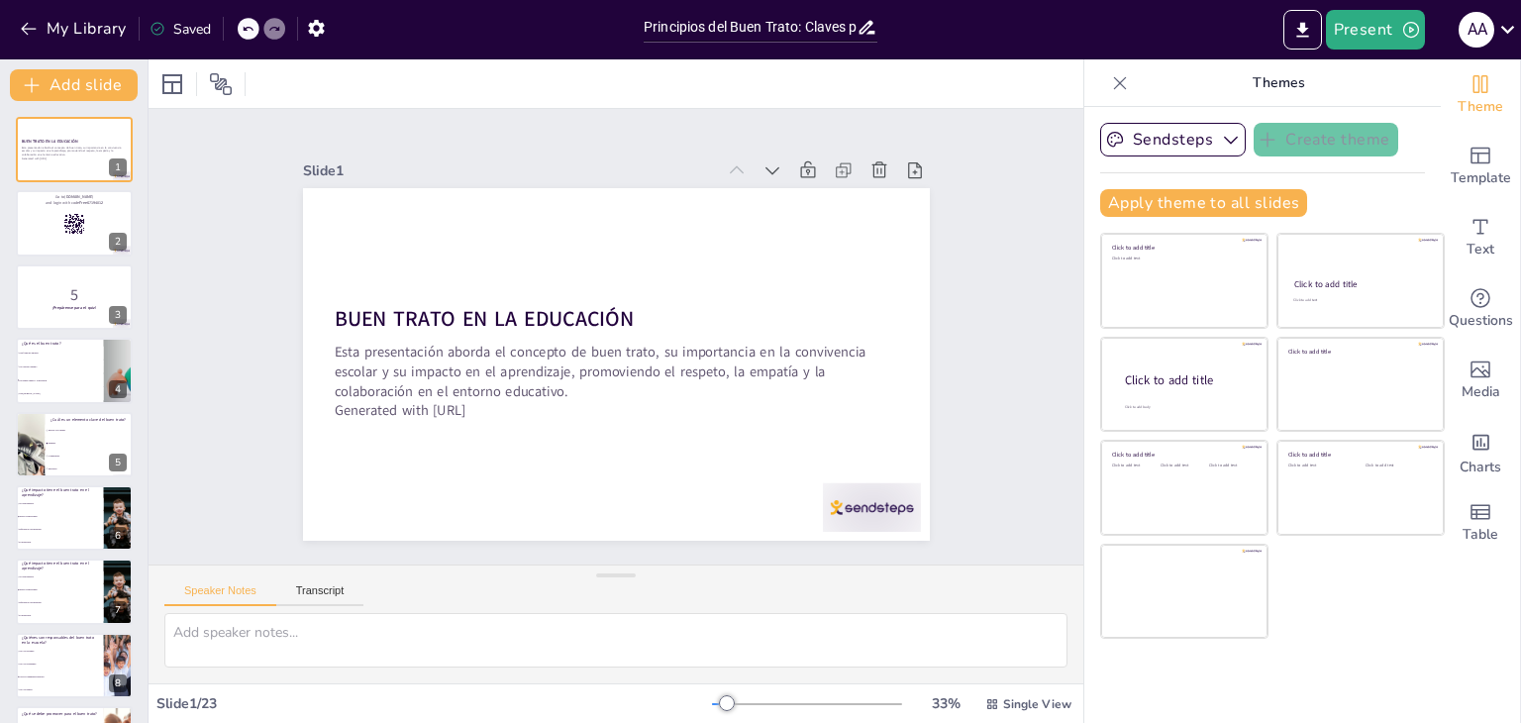
checkbox input "true"
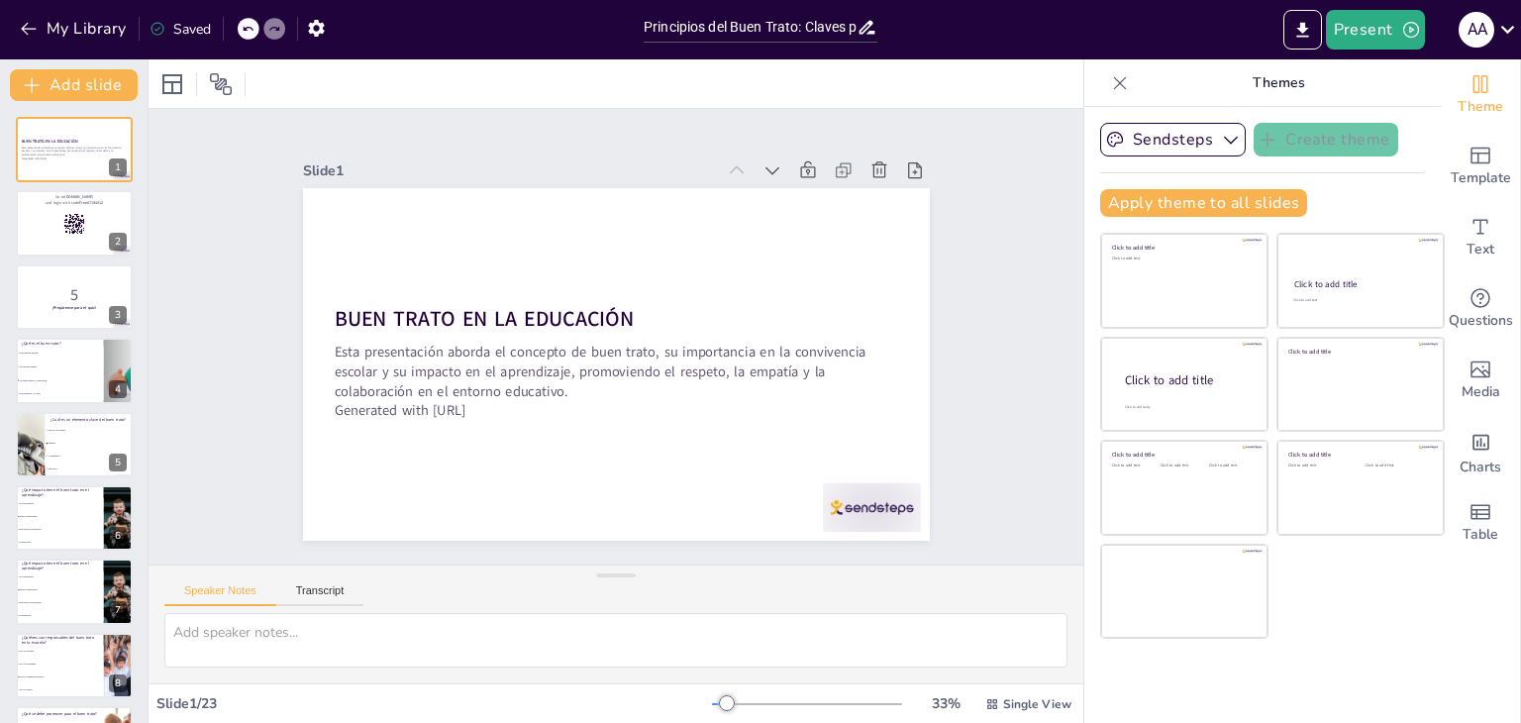
checkbox input "true"
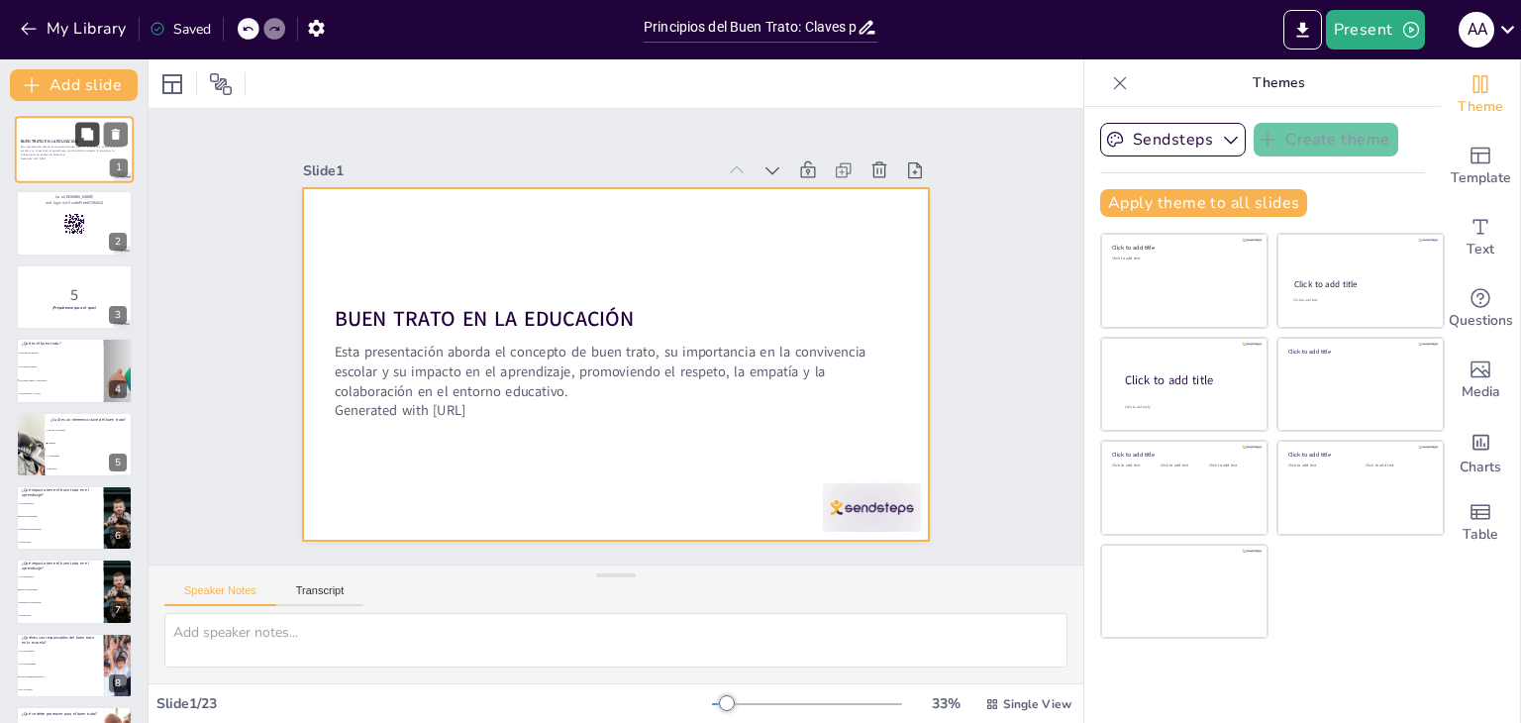
checkbox input "true"
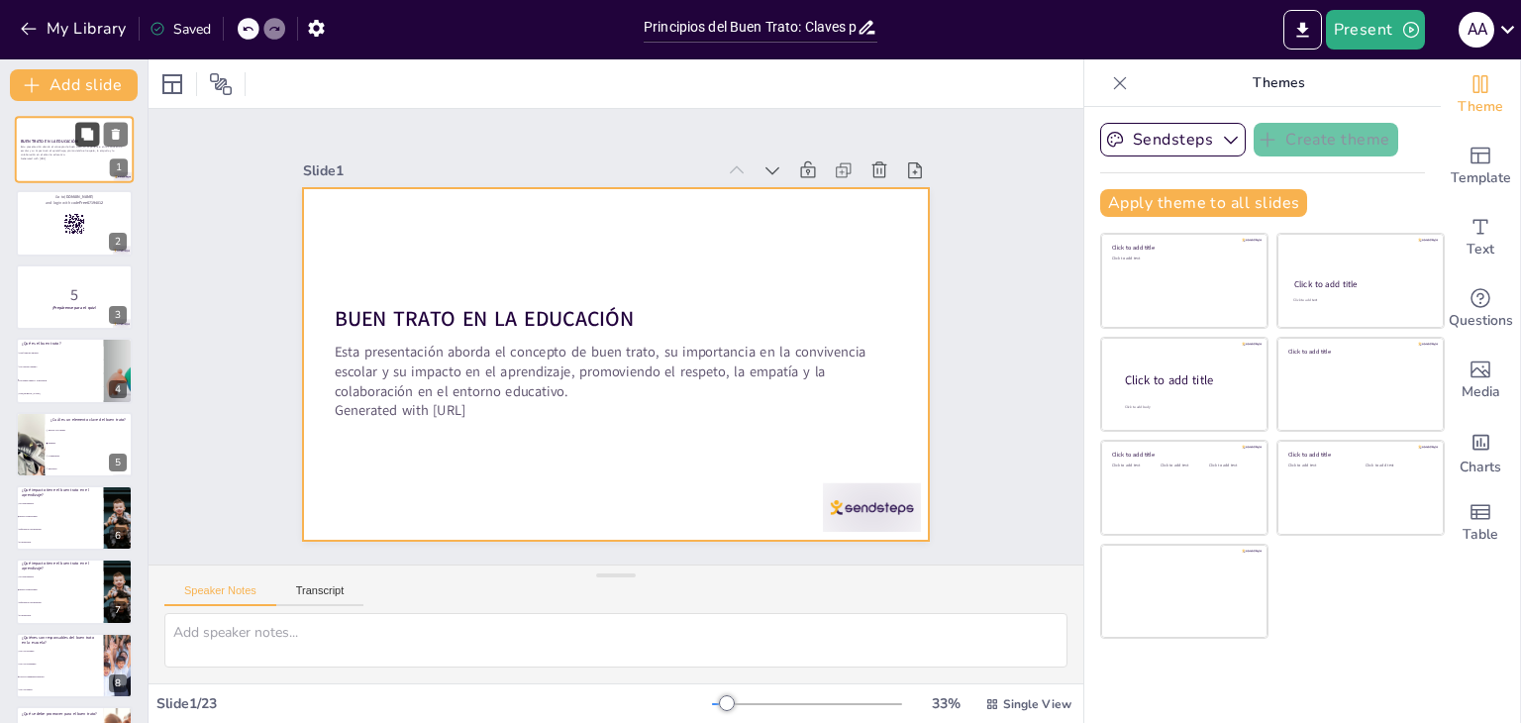
checkbox input "true"
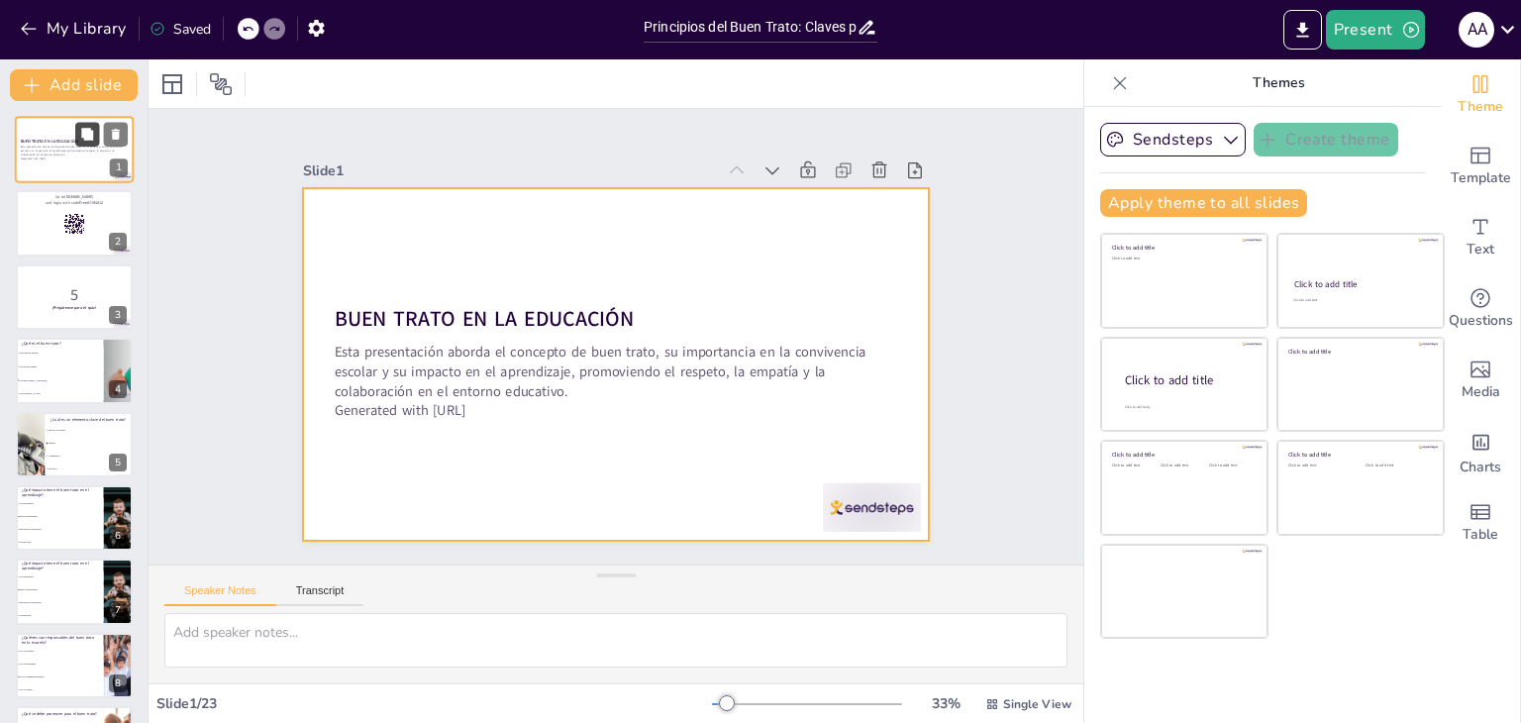
checkbox input "true"
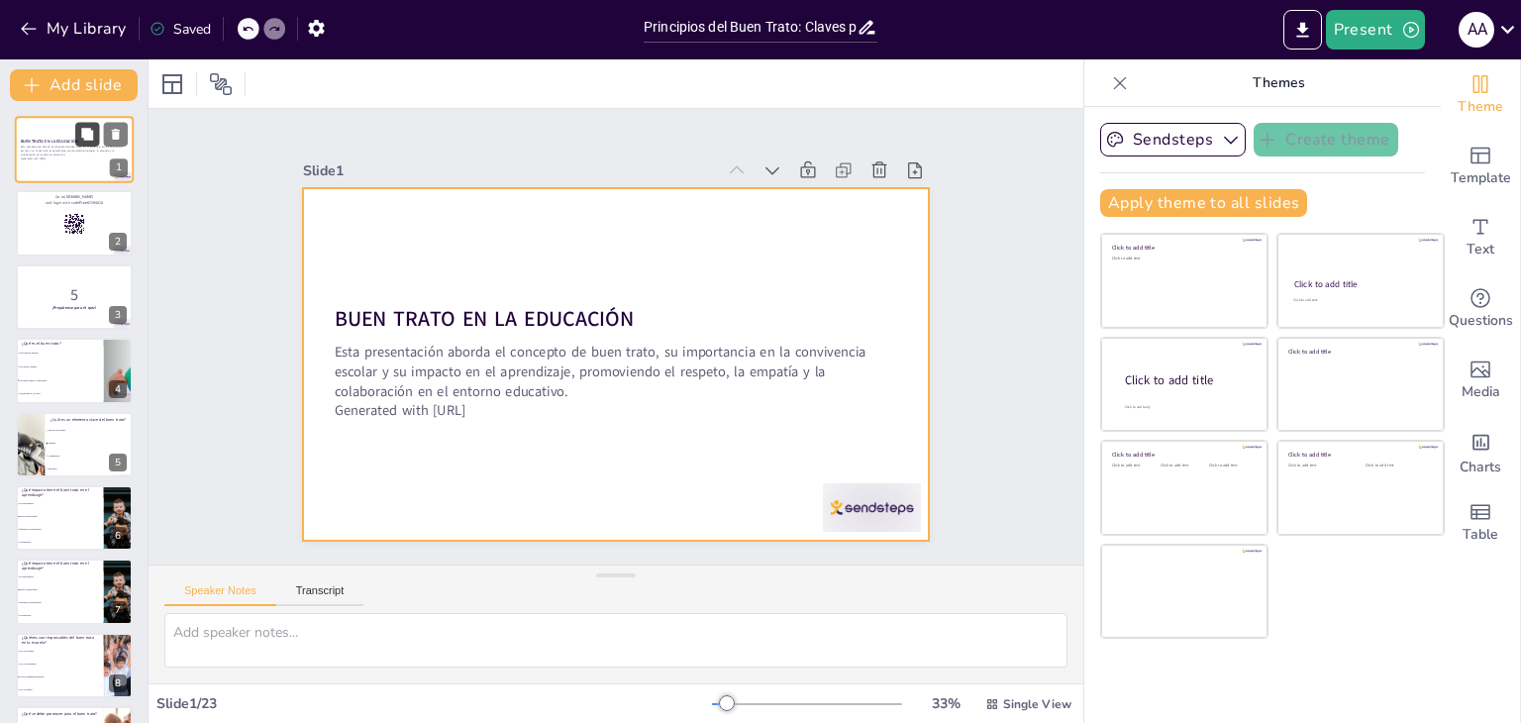
checkbox input "true"
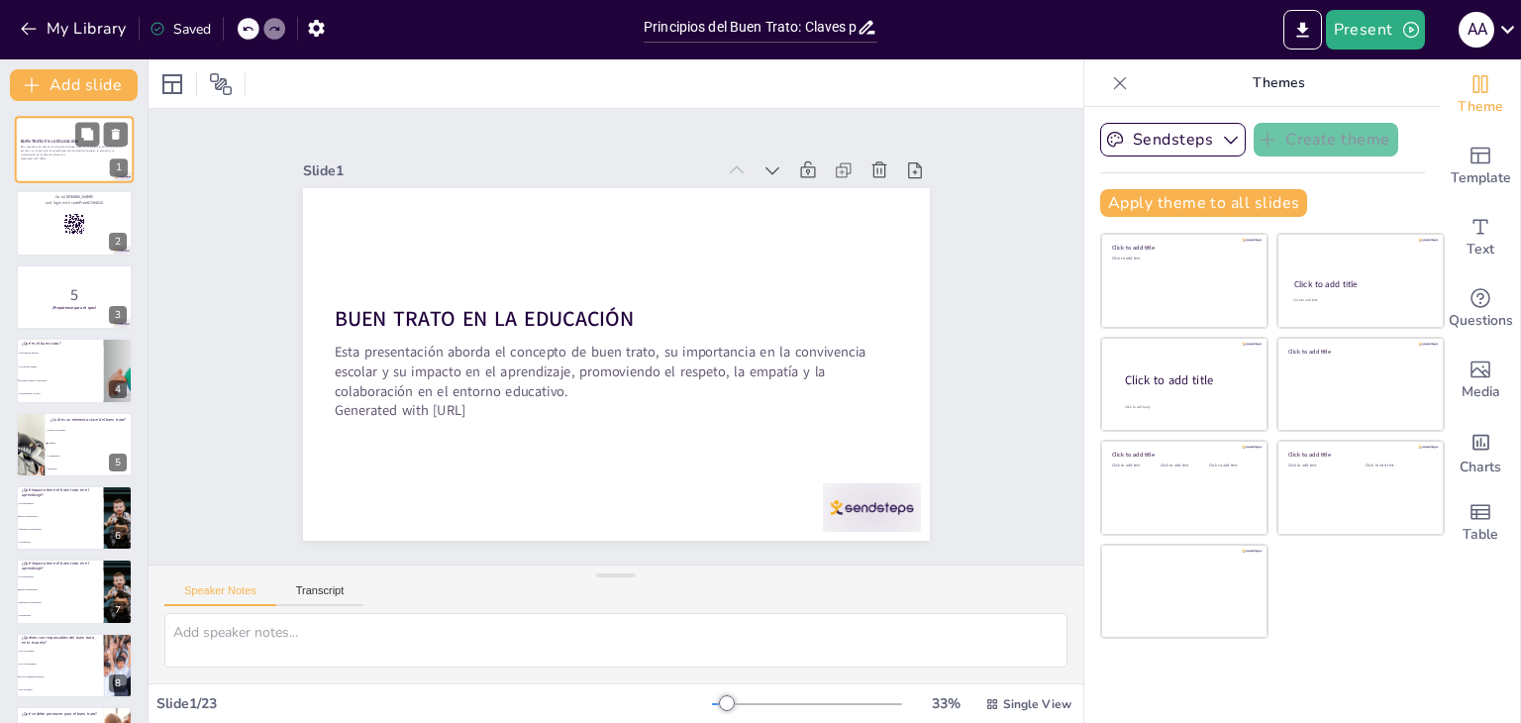
checkbox input "true"
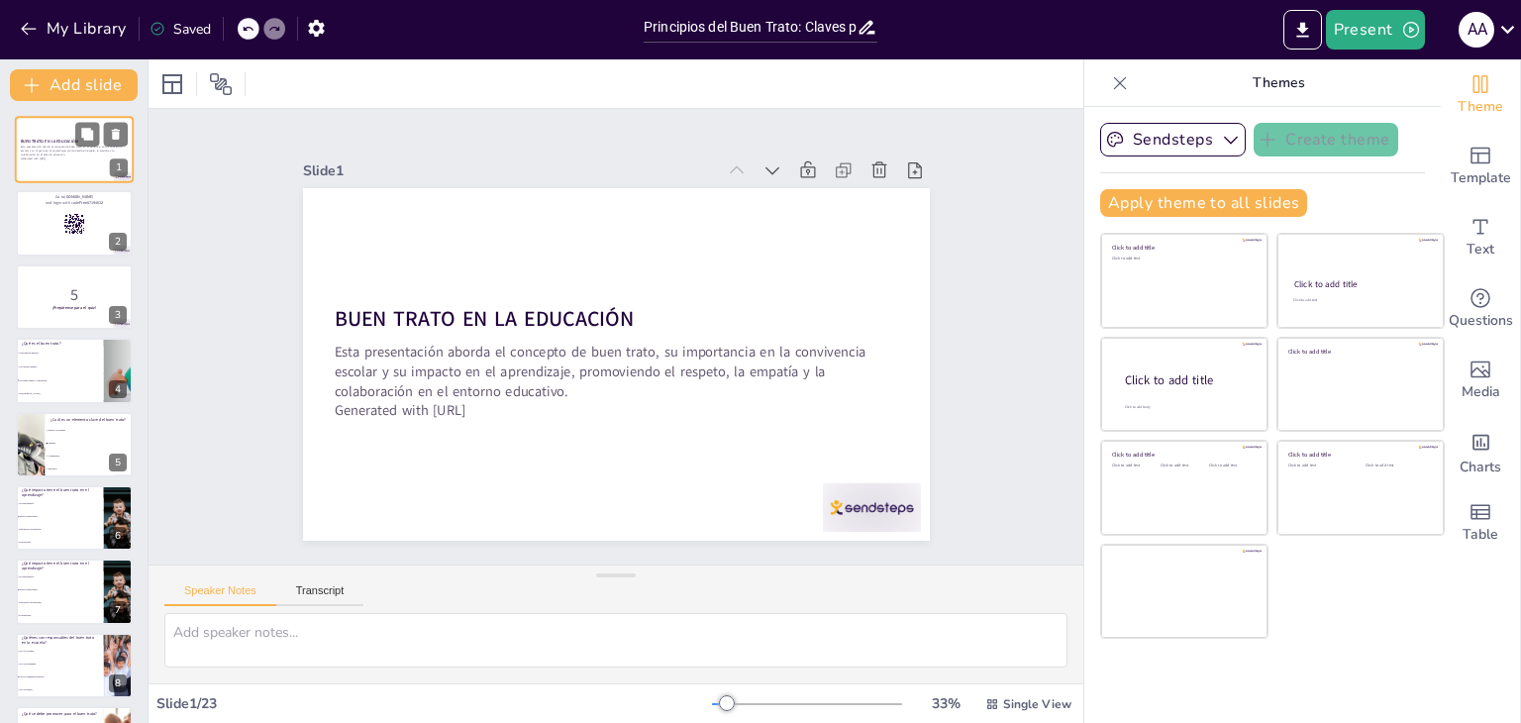
checkbox input "true"
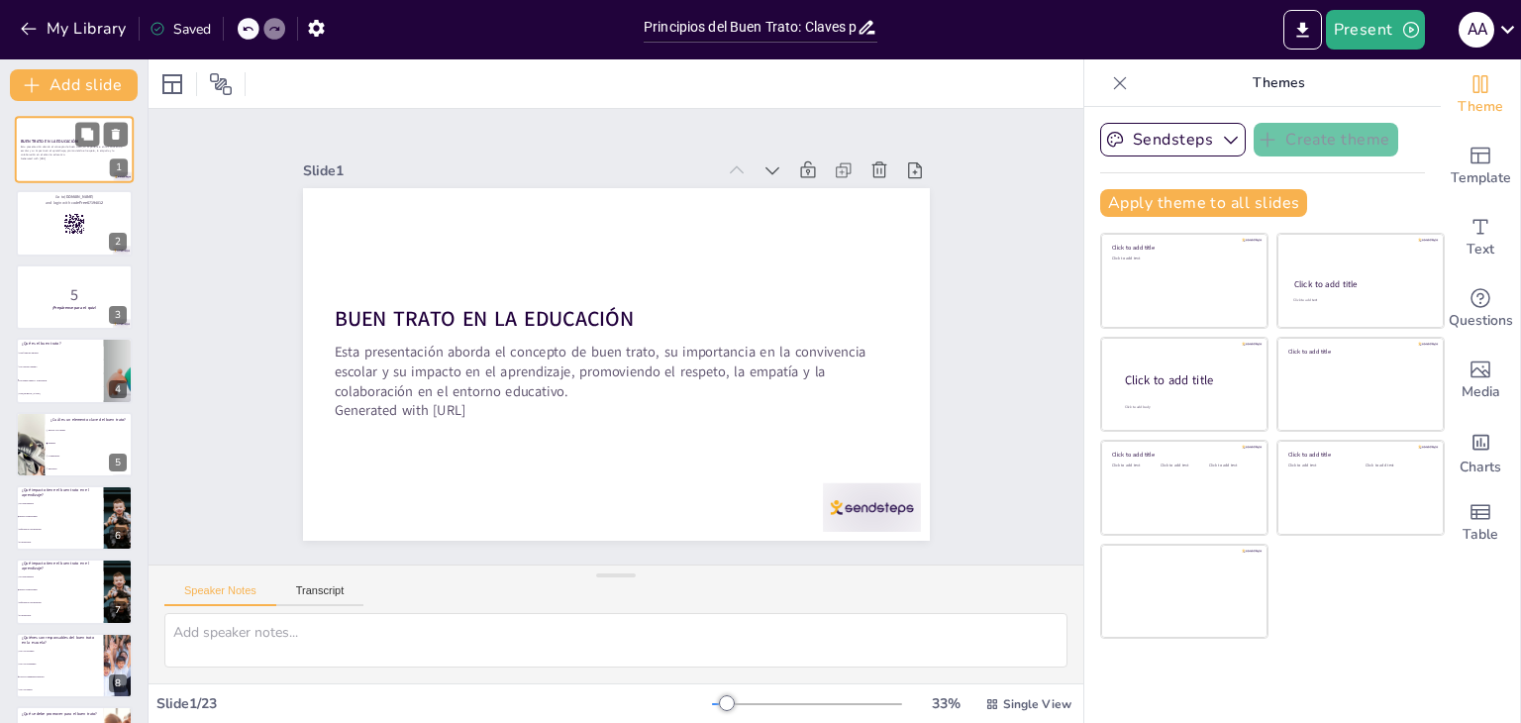
checkbox input "true"
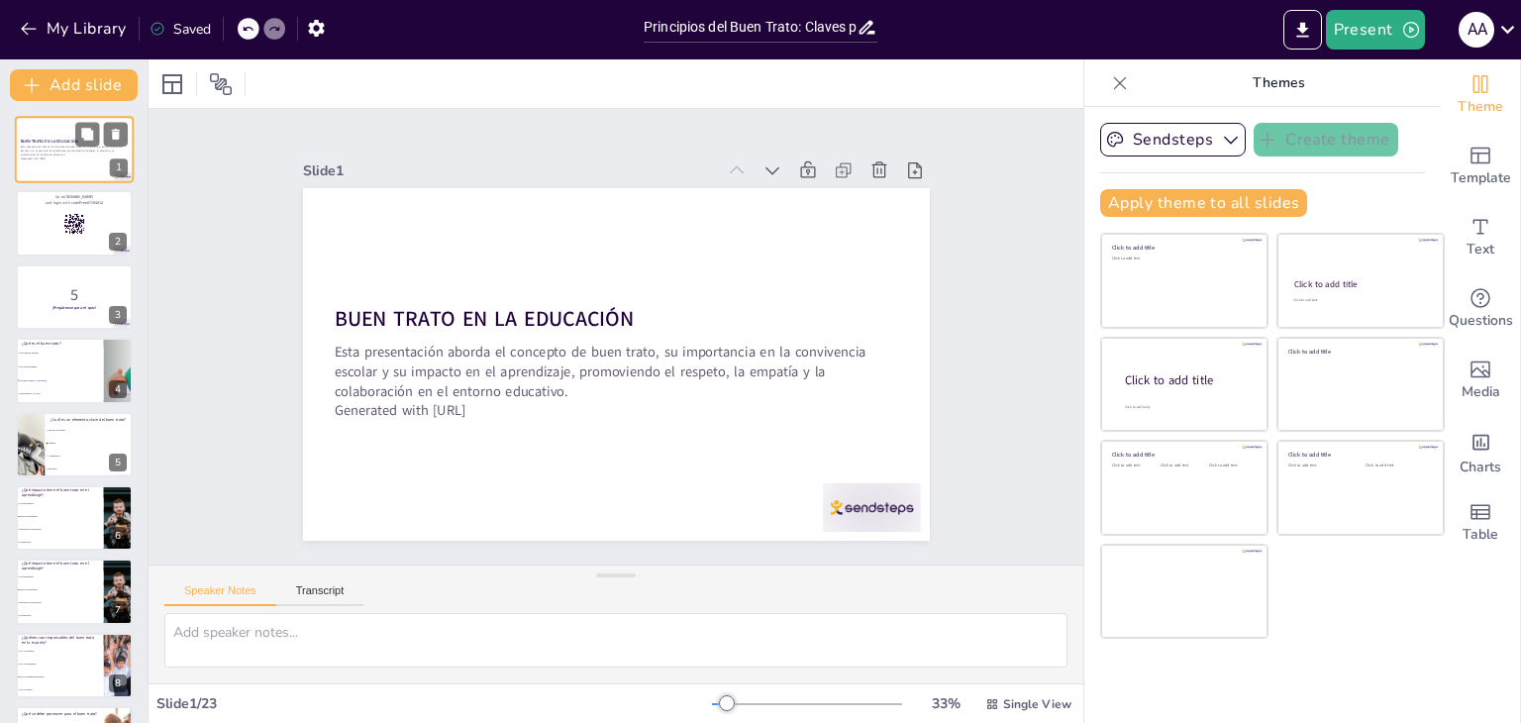
checkbox input "true"
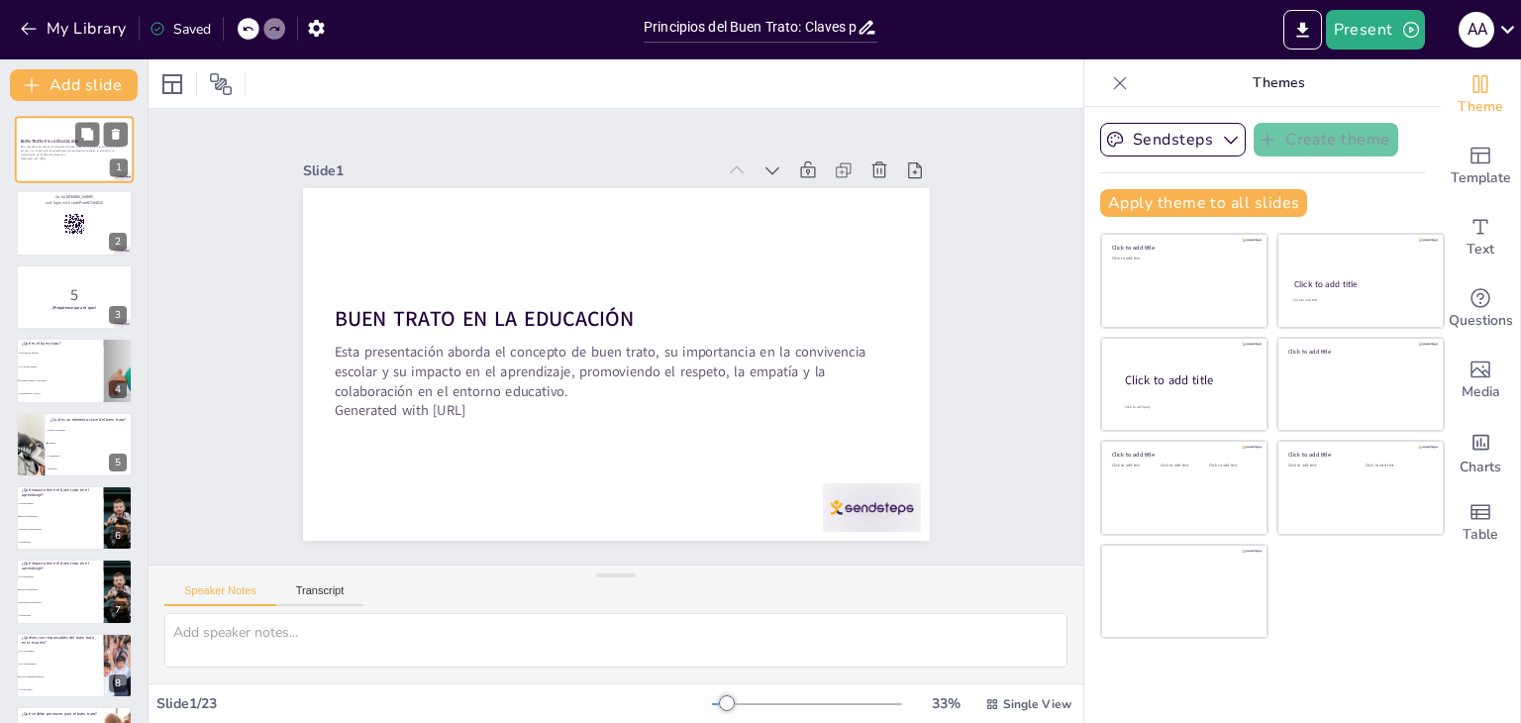
checkbox input "true"
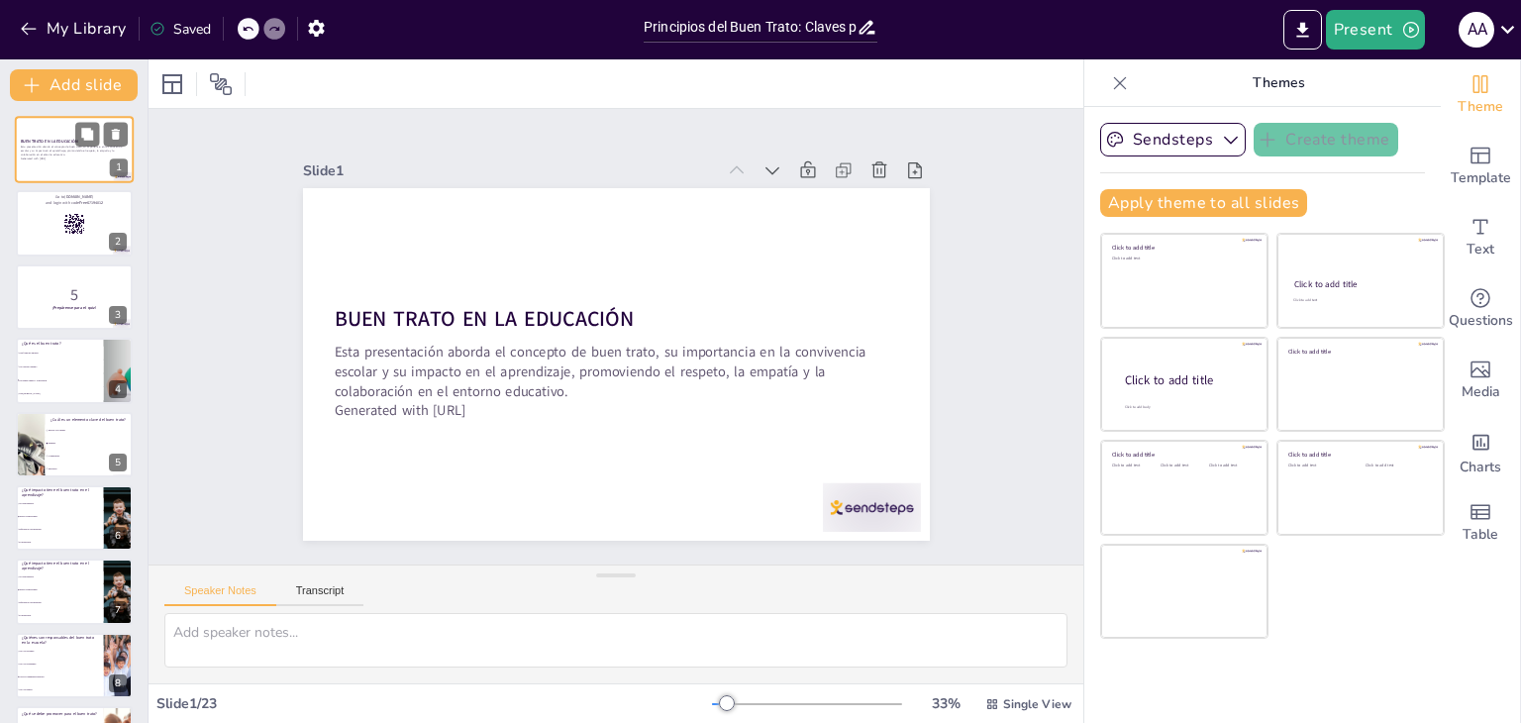
checkbox input "true"
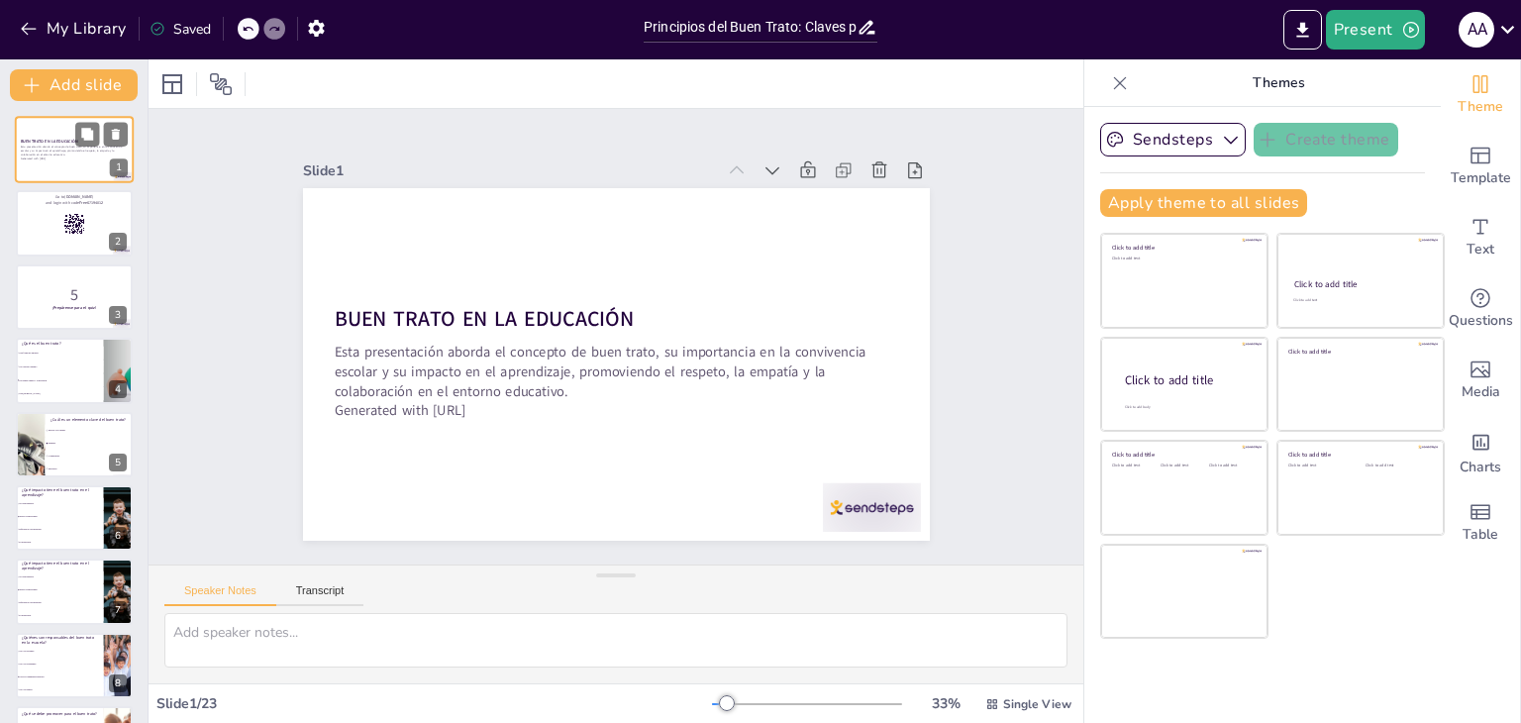
checkbox input "true"
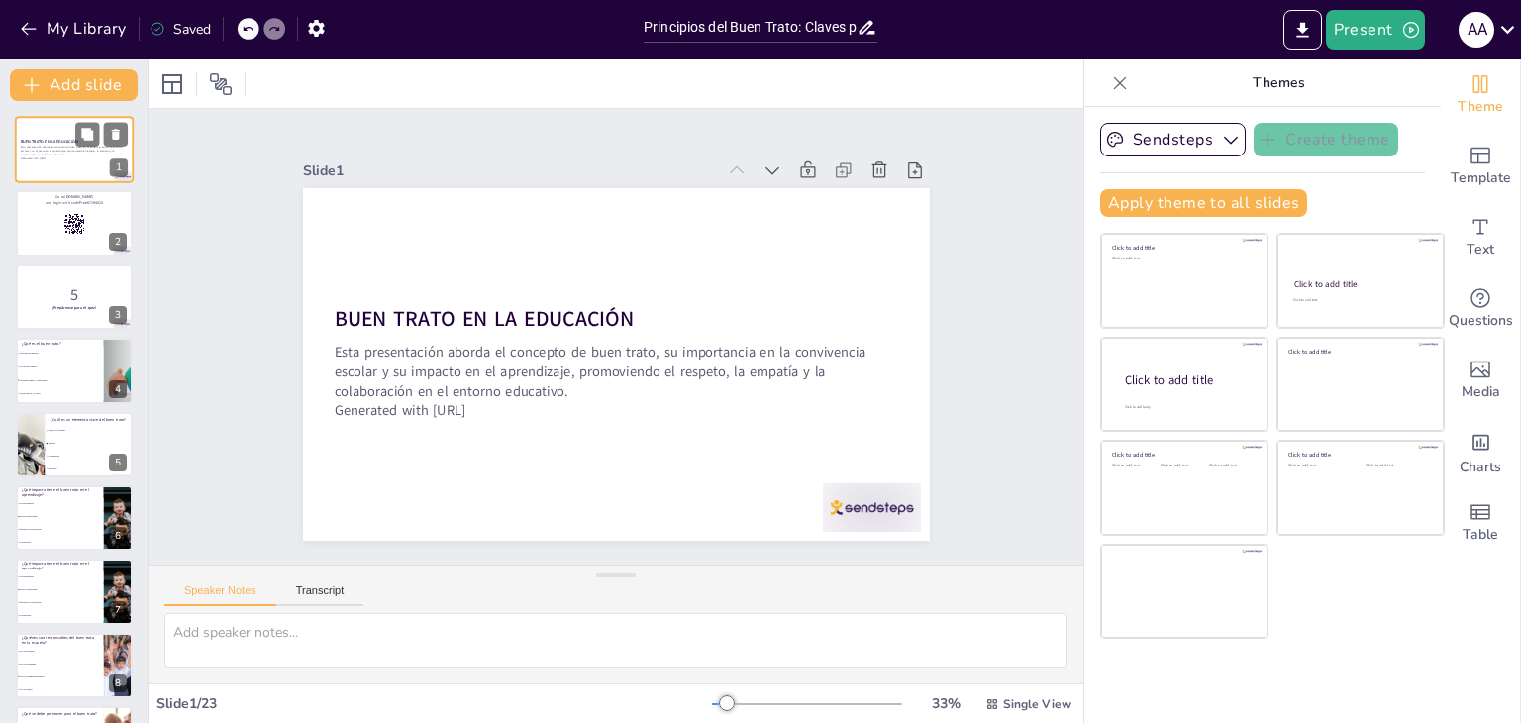
checkbox input "true"
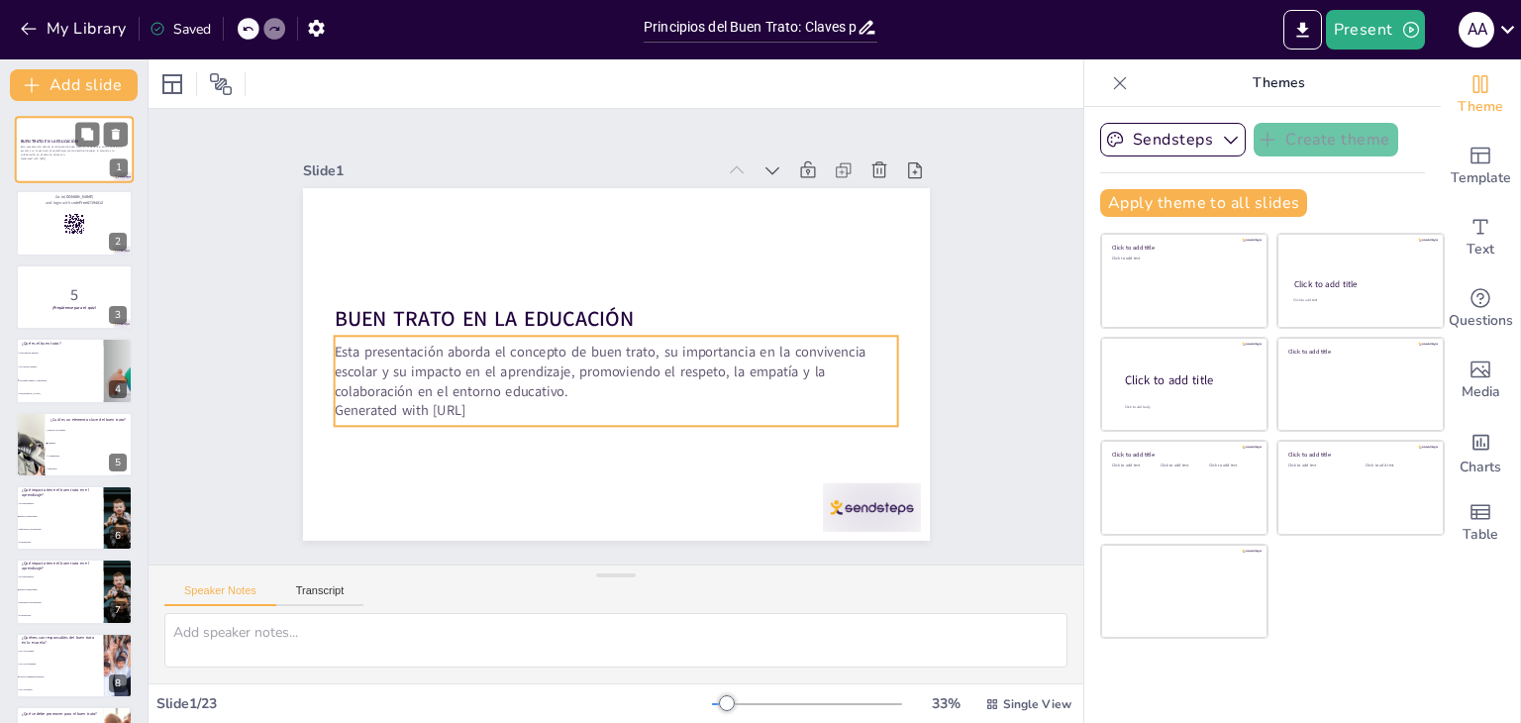
click at [45, 148] on p "Esta presentación aborda el concepto de buen trato, su importancia en la conviv…" at bounding box center [74, 151] width 107 height 11
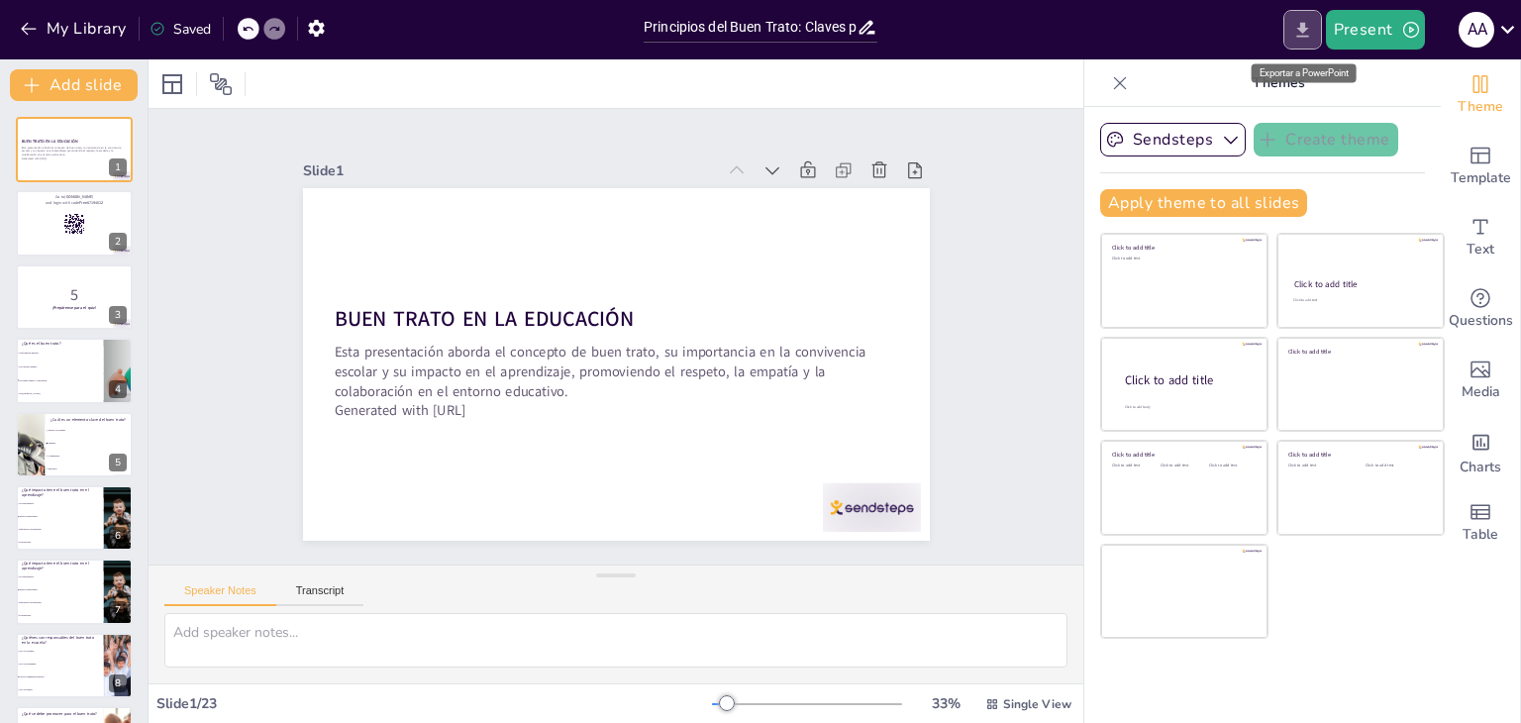
click at [1303, 32] on icon "Export to PowerPoint" at bounding box center [1302, 29] width 12 height 15
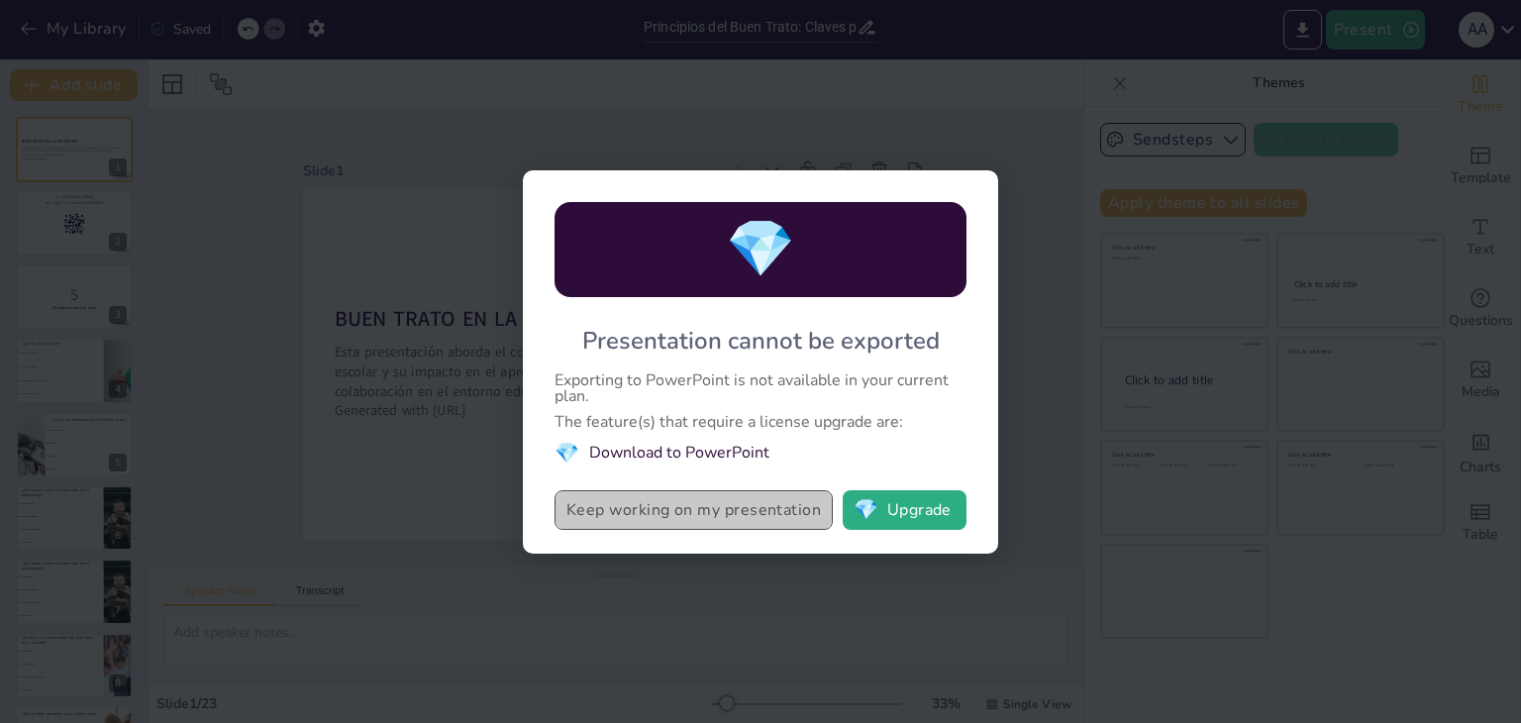
click at [669, 521] on button "Keep working on my presentation" at bounding box center [694, 510] width 278 height 40
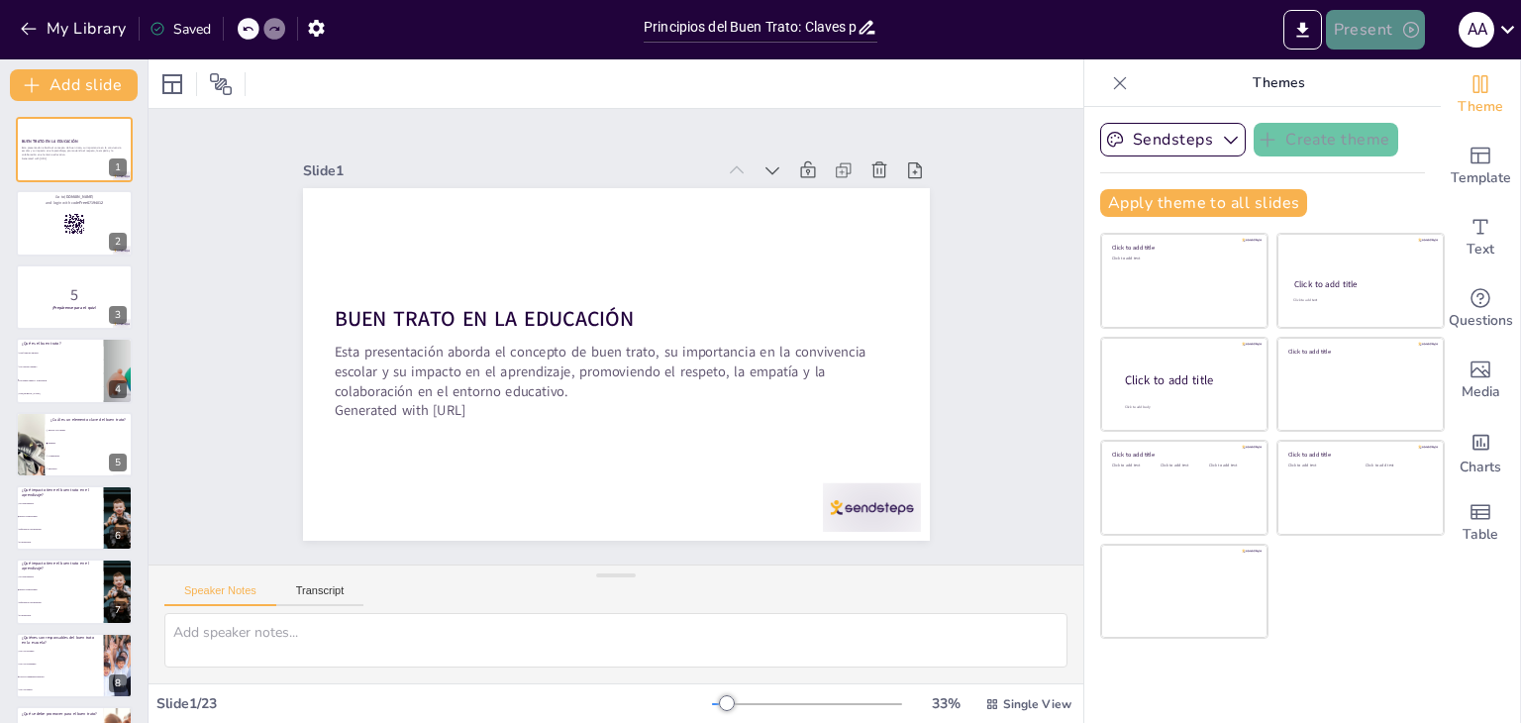
click at [1406, 25] on icon "button" at bounding box center [1411, 30] width 20 height 20
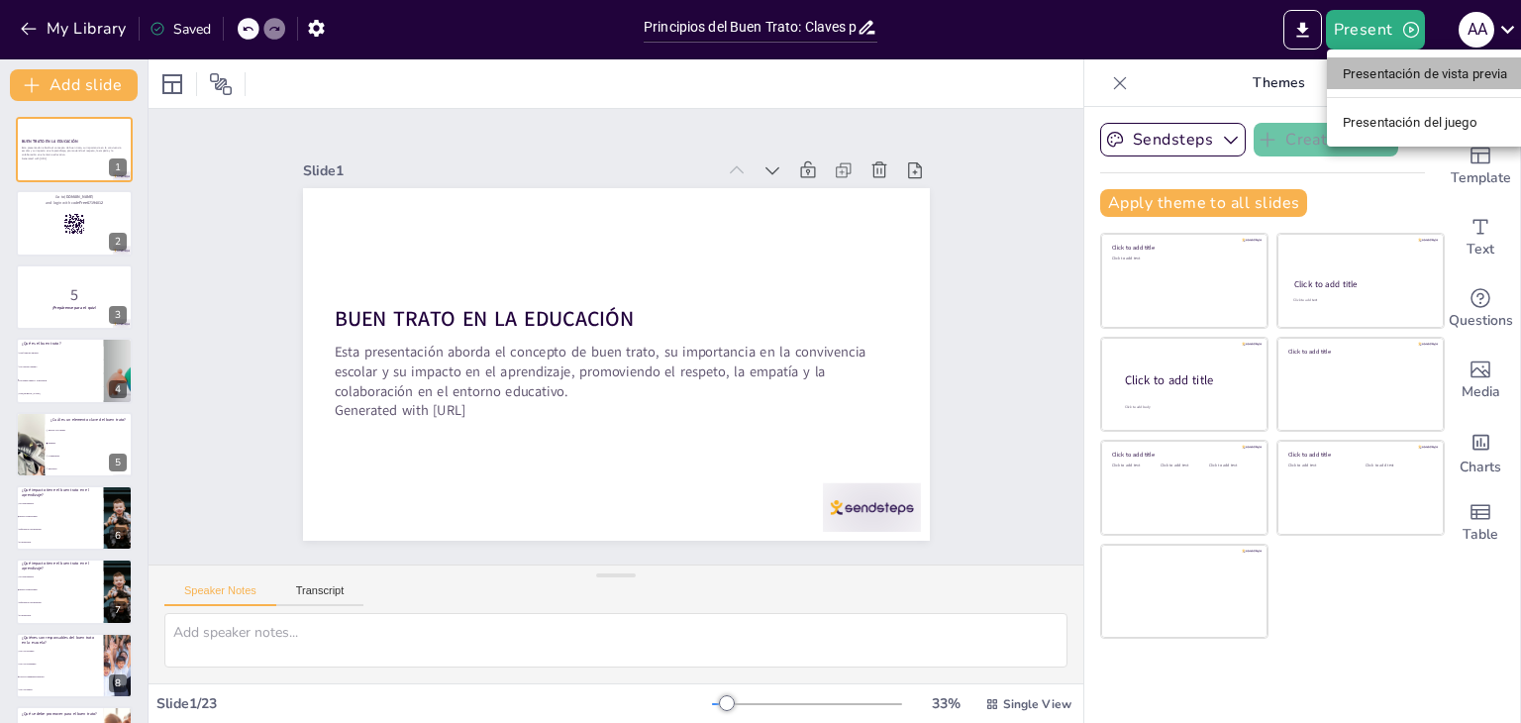
click at [1370, 66] on font "Presentación de vista previa" at bounding box center [1425, 73] width 165 height 15
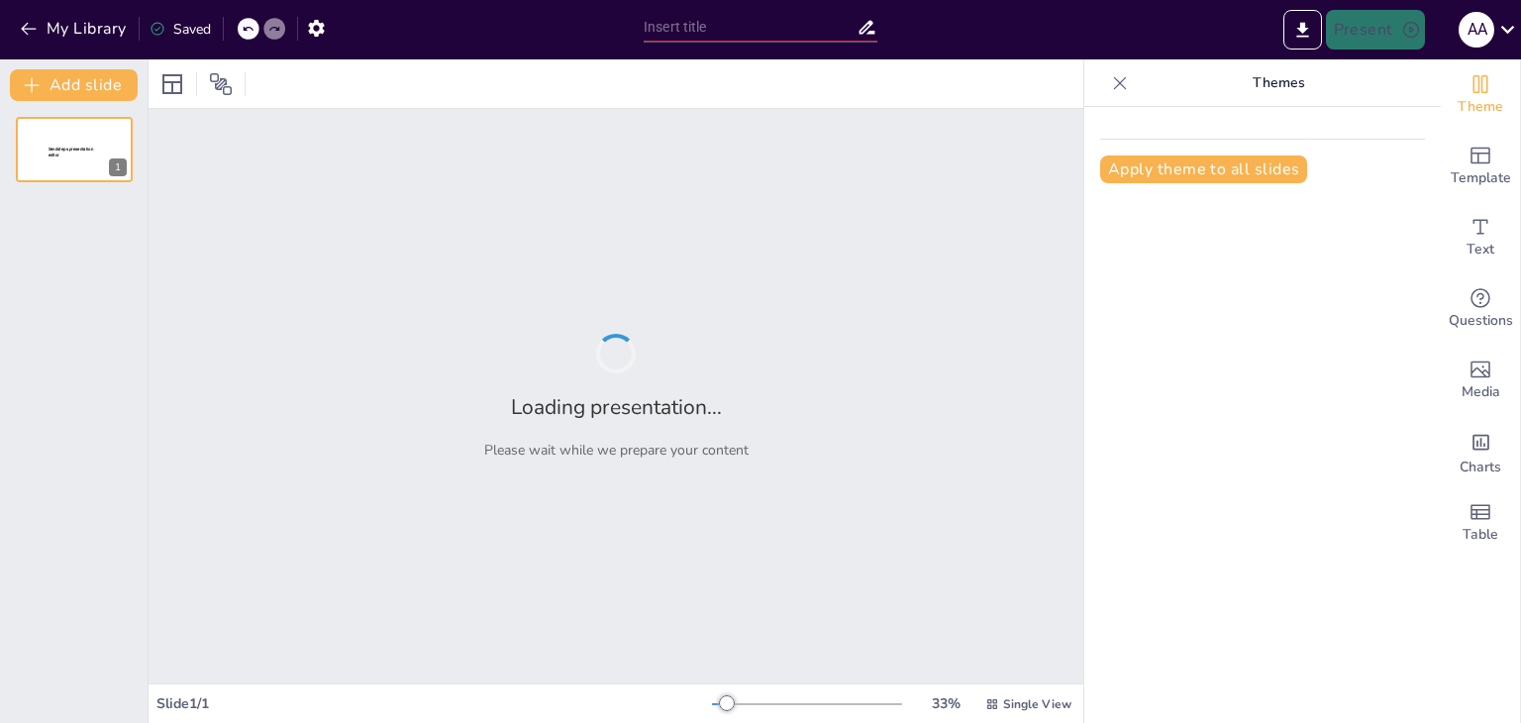
type input "Principios del Buen Trato: Claves para la Convivencia Pacífica"
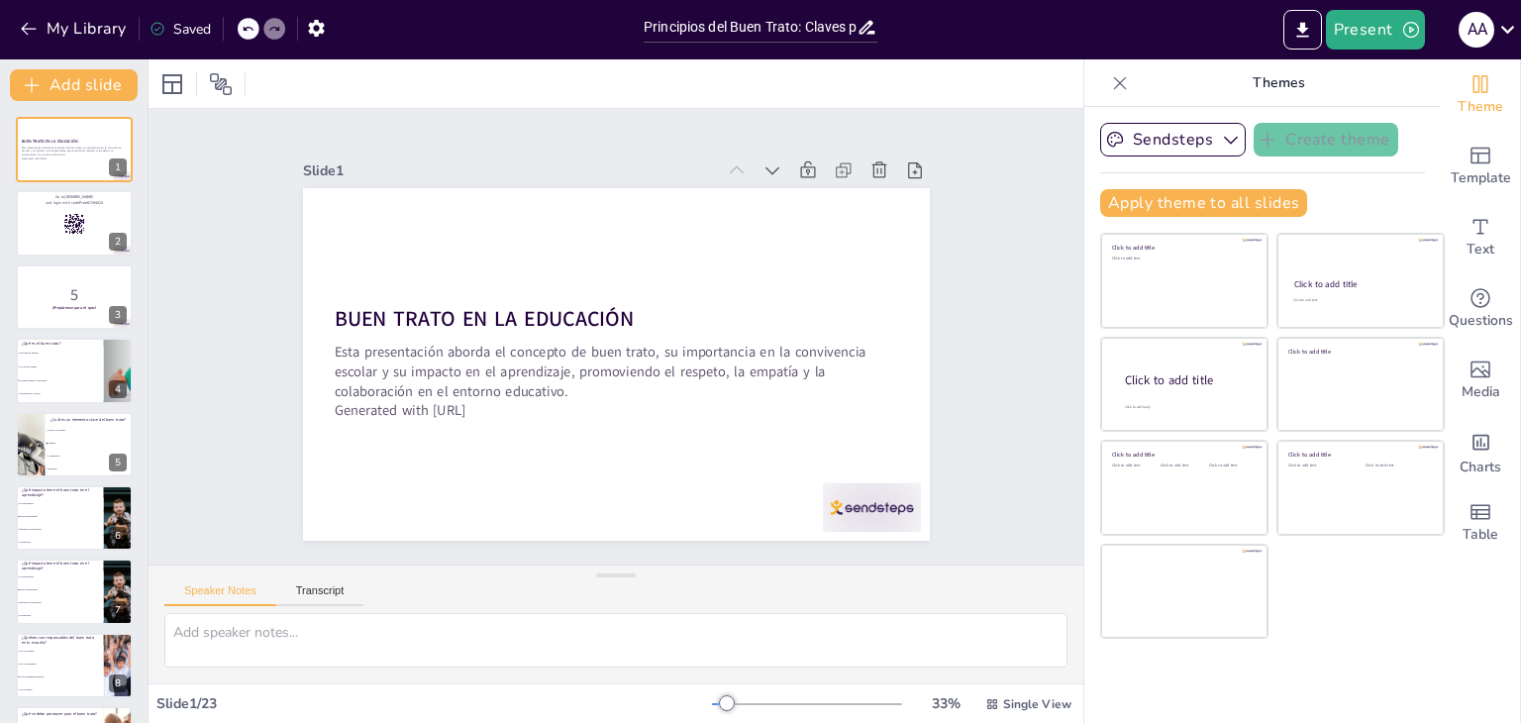
checkbox input "true"
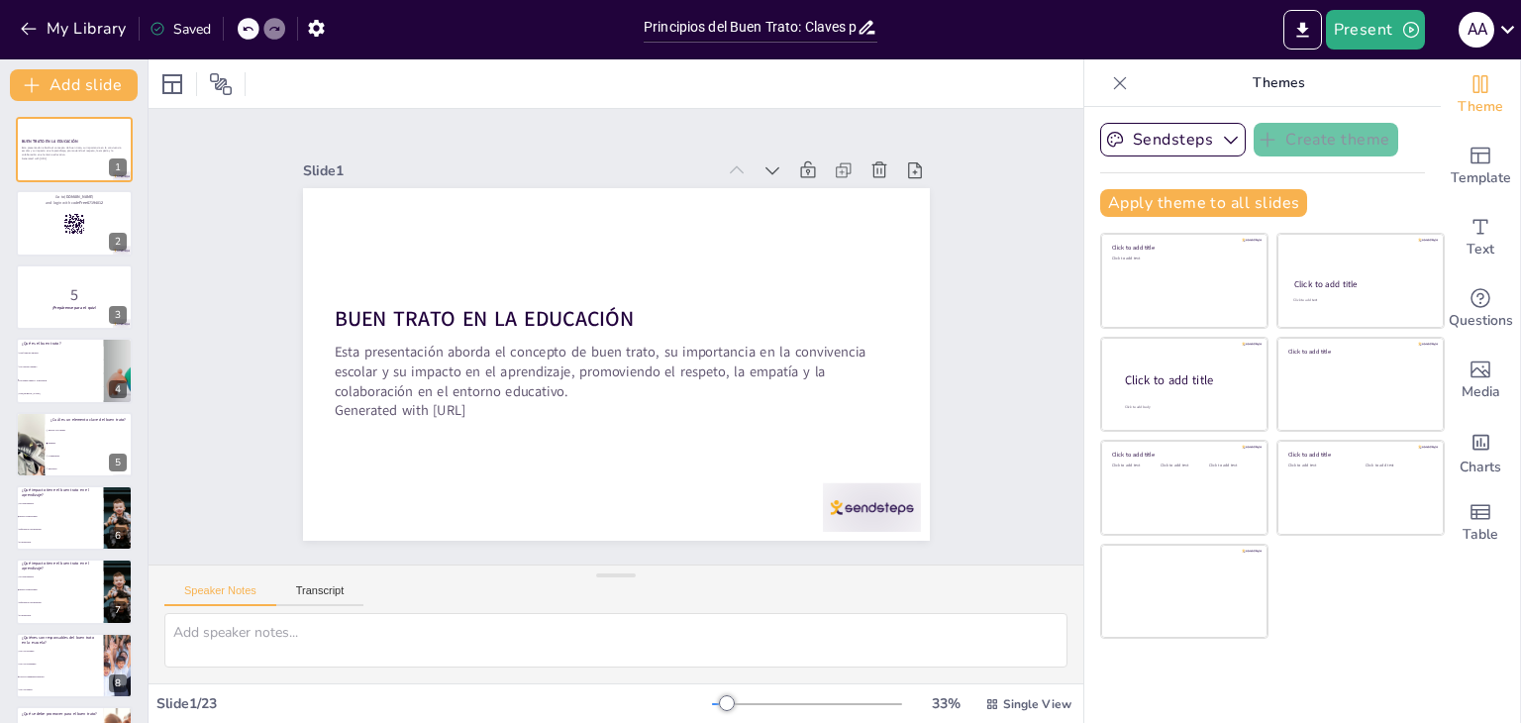
checkbox input "true"
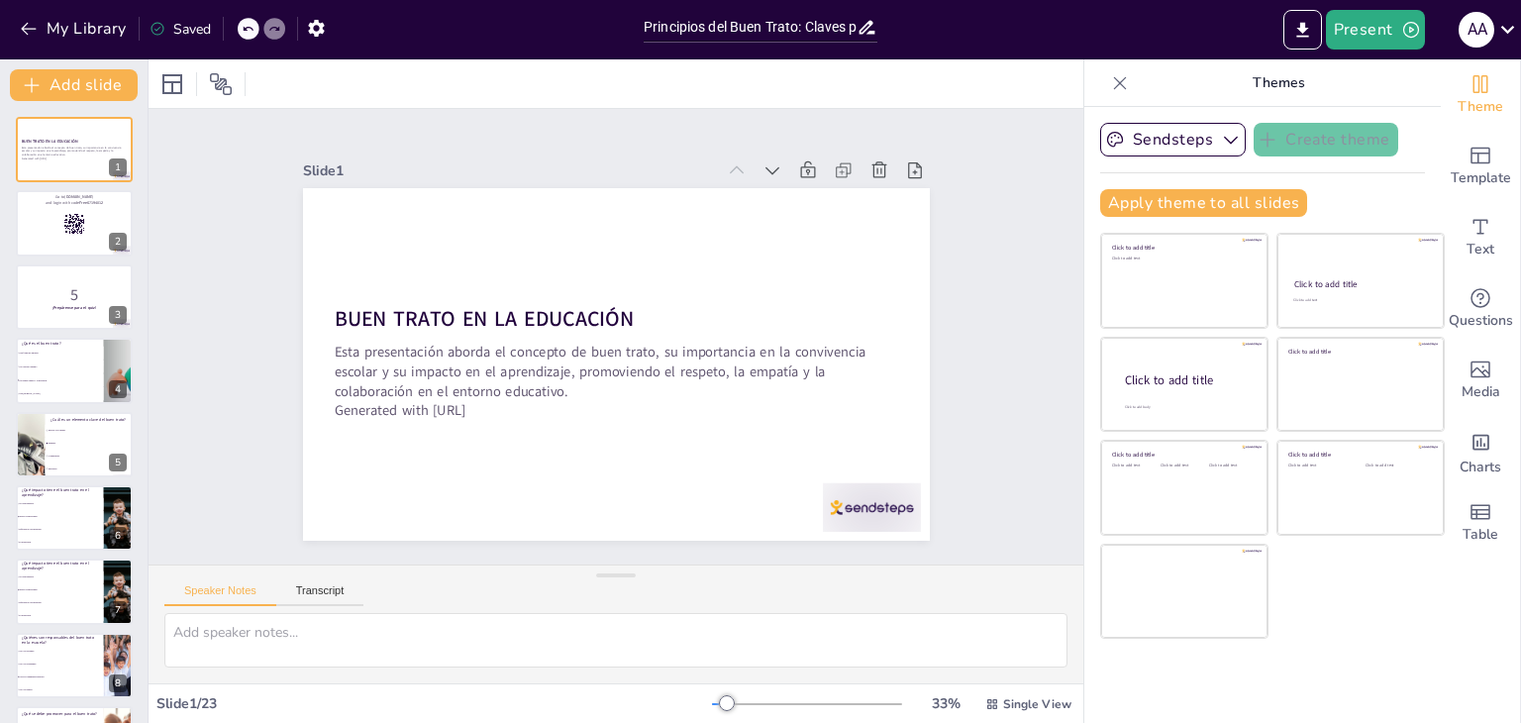
checkbox input "true"
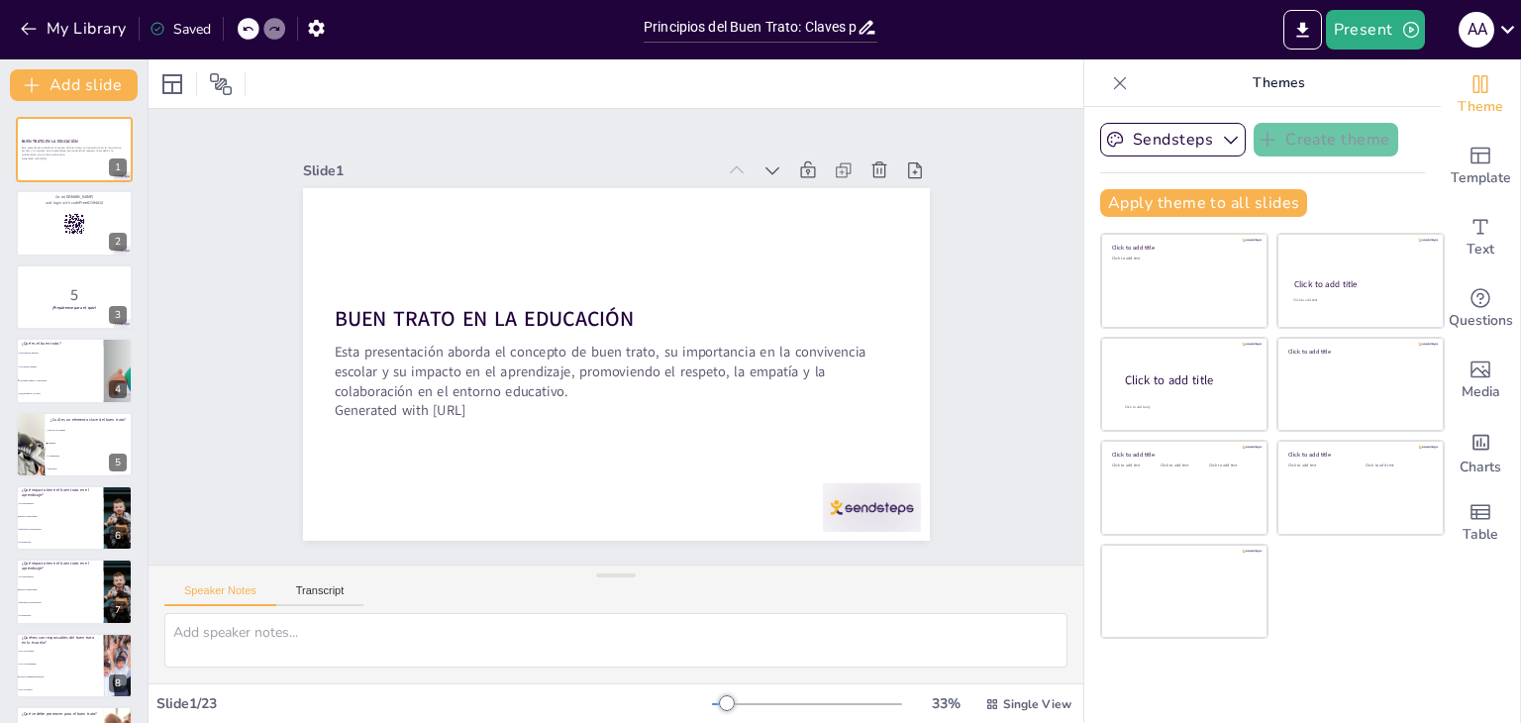
checkbox input "true"
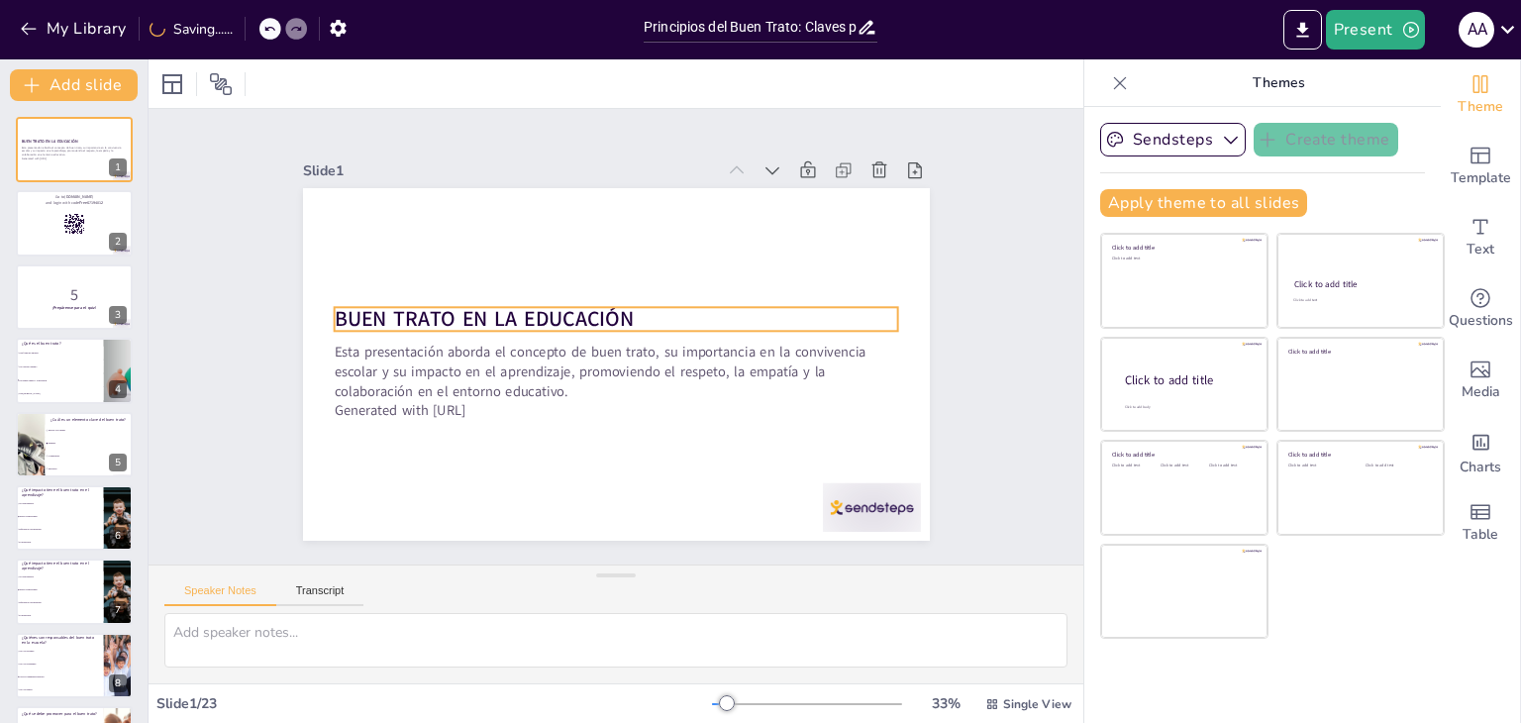
checkbox input "true"
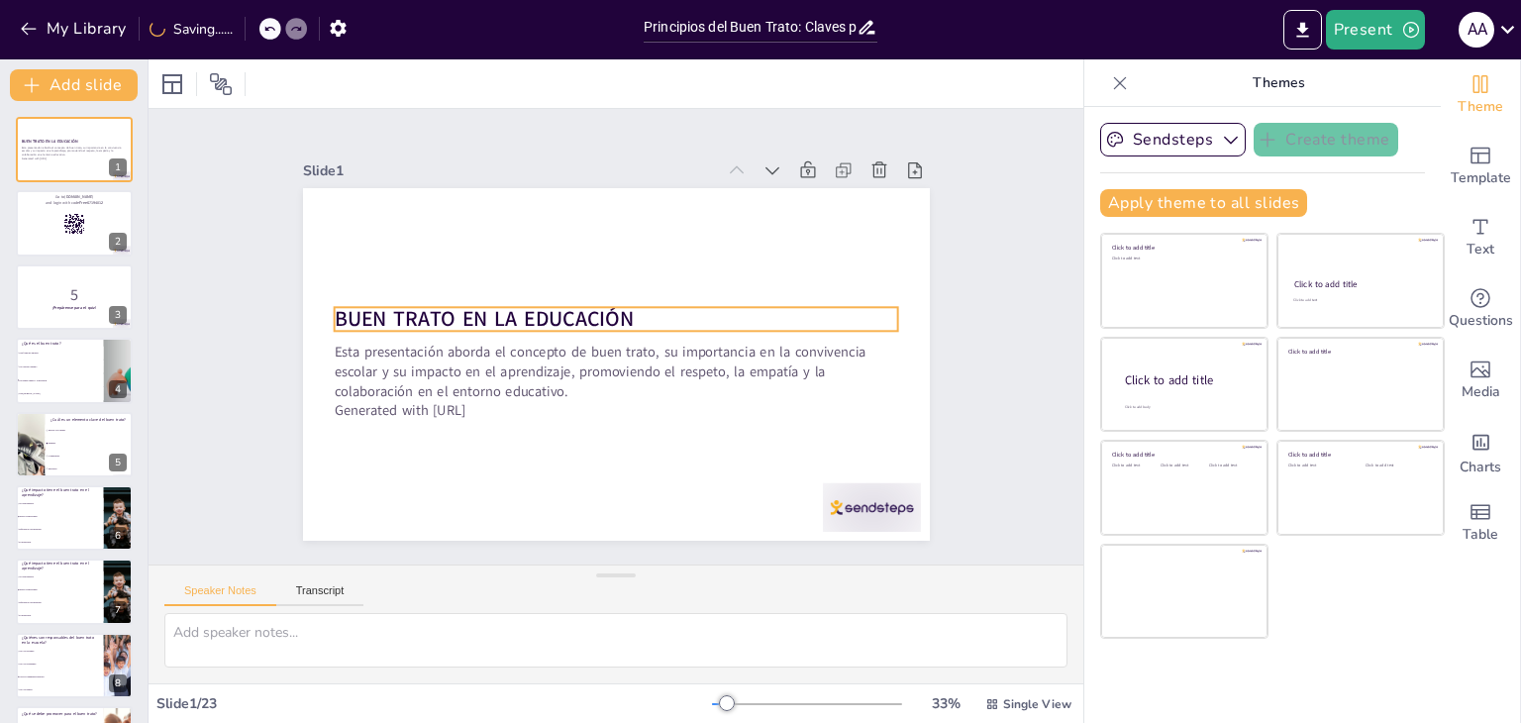
checkbox input "true"
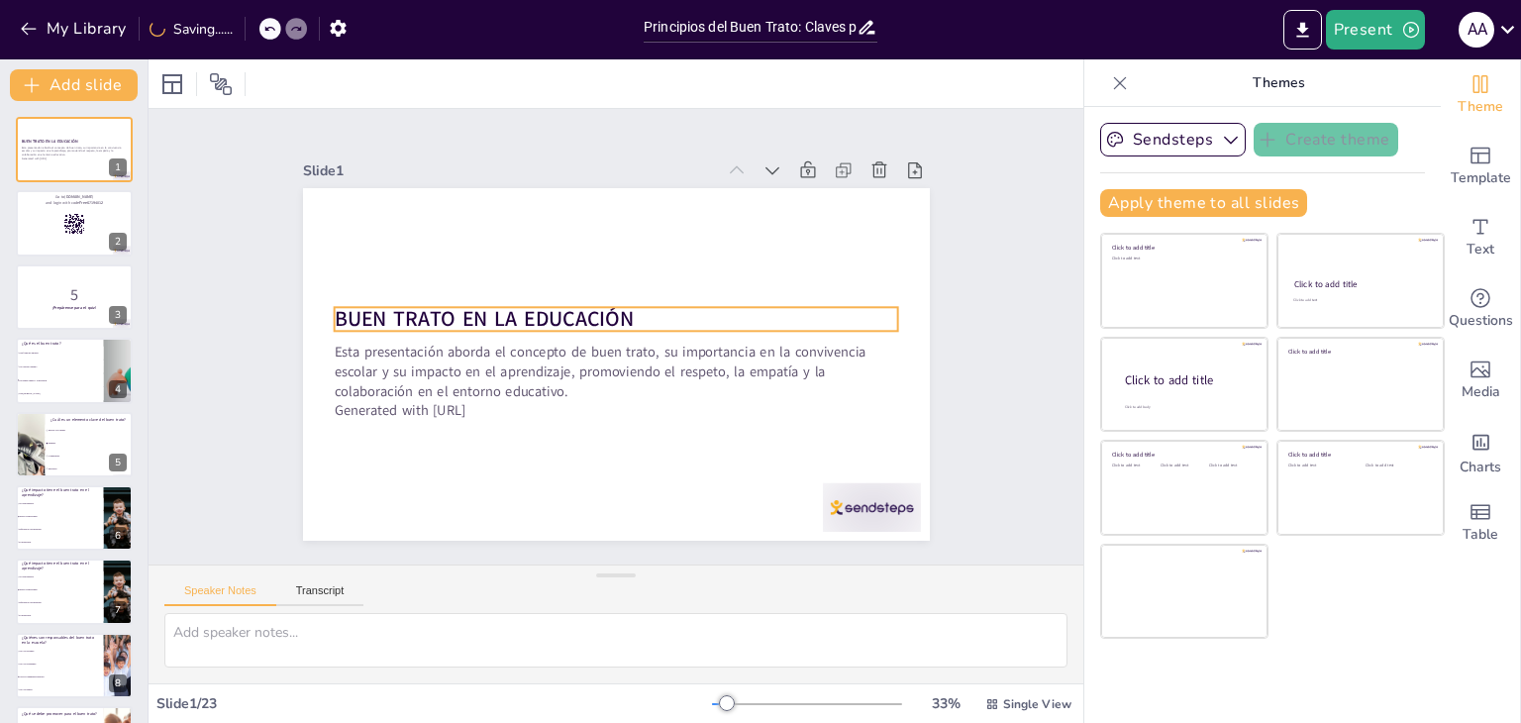
checkbox input "true"
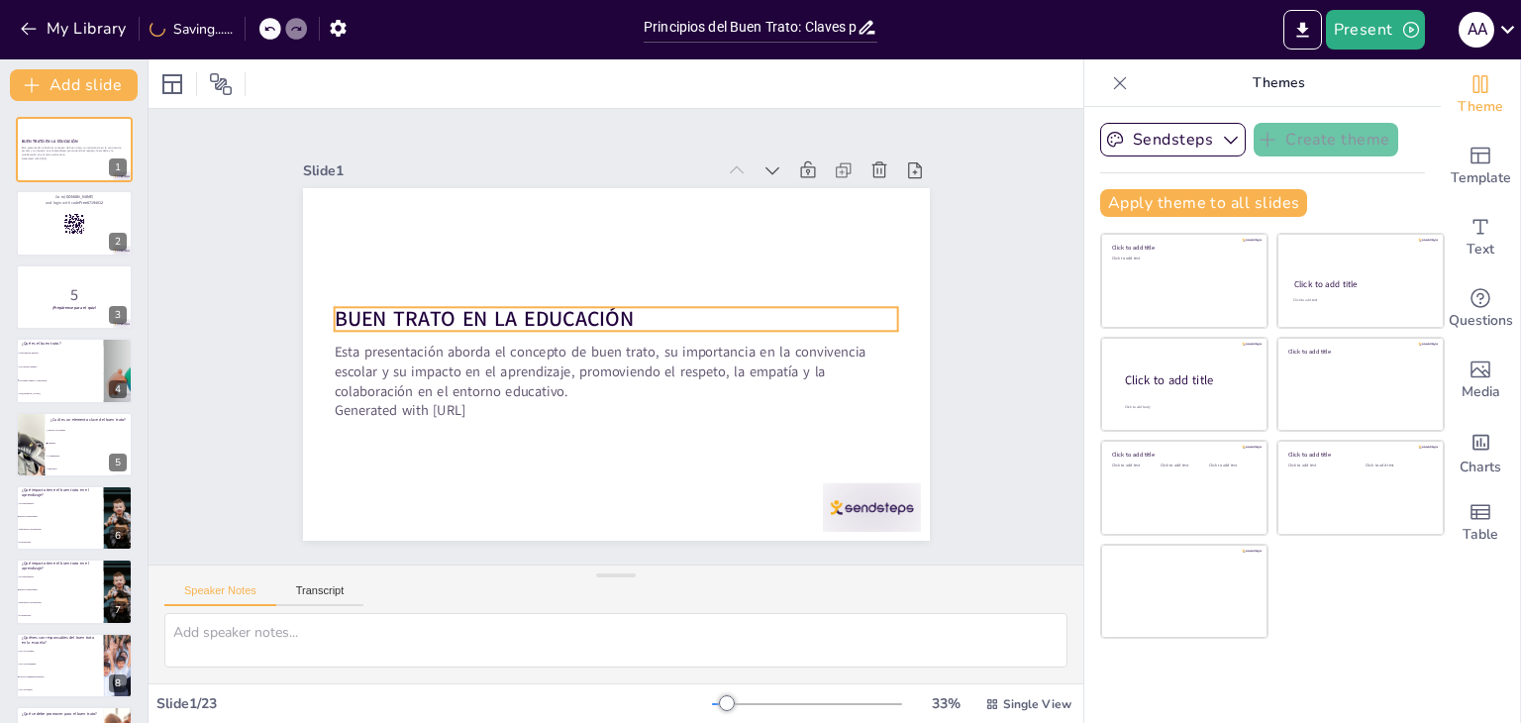
checkbox input "true"
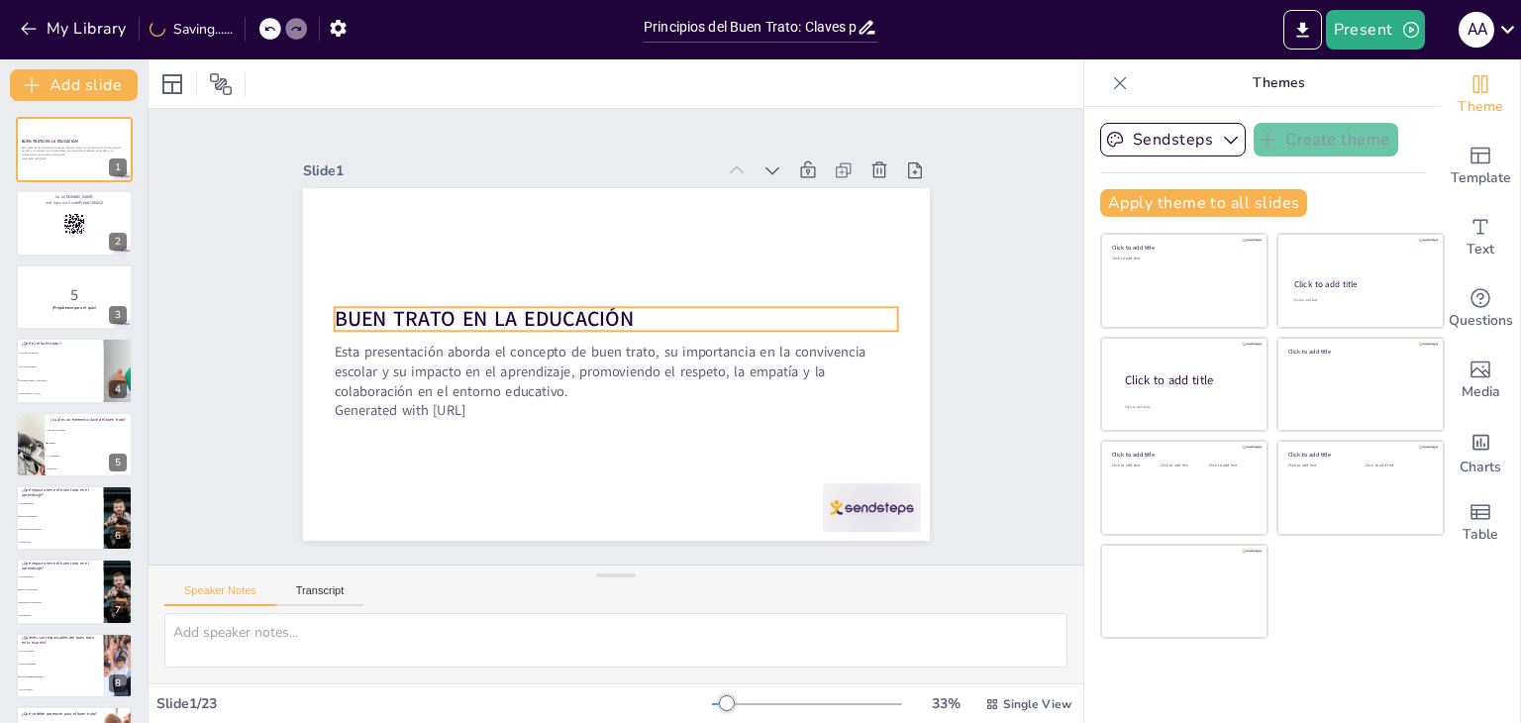
checkbox input "true"
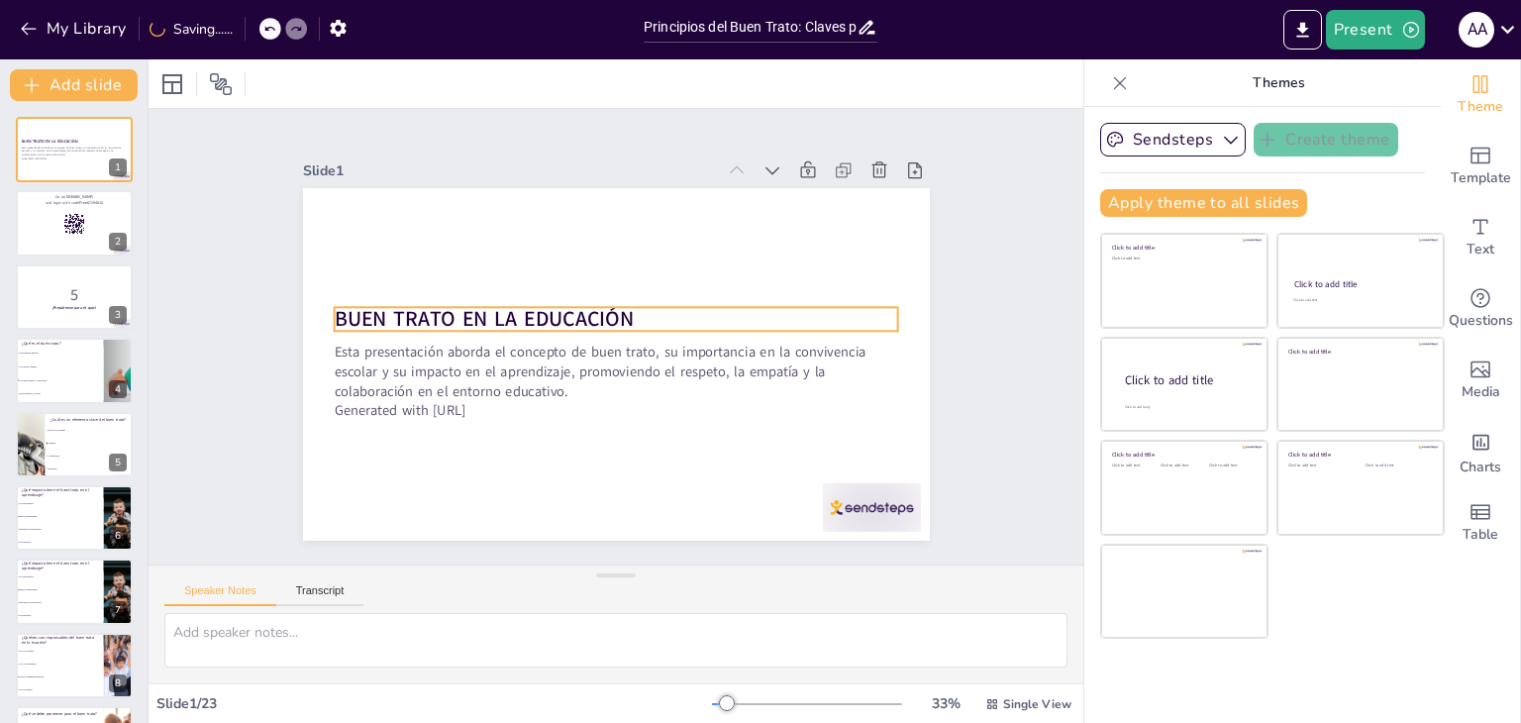
checkbox input "true"
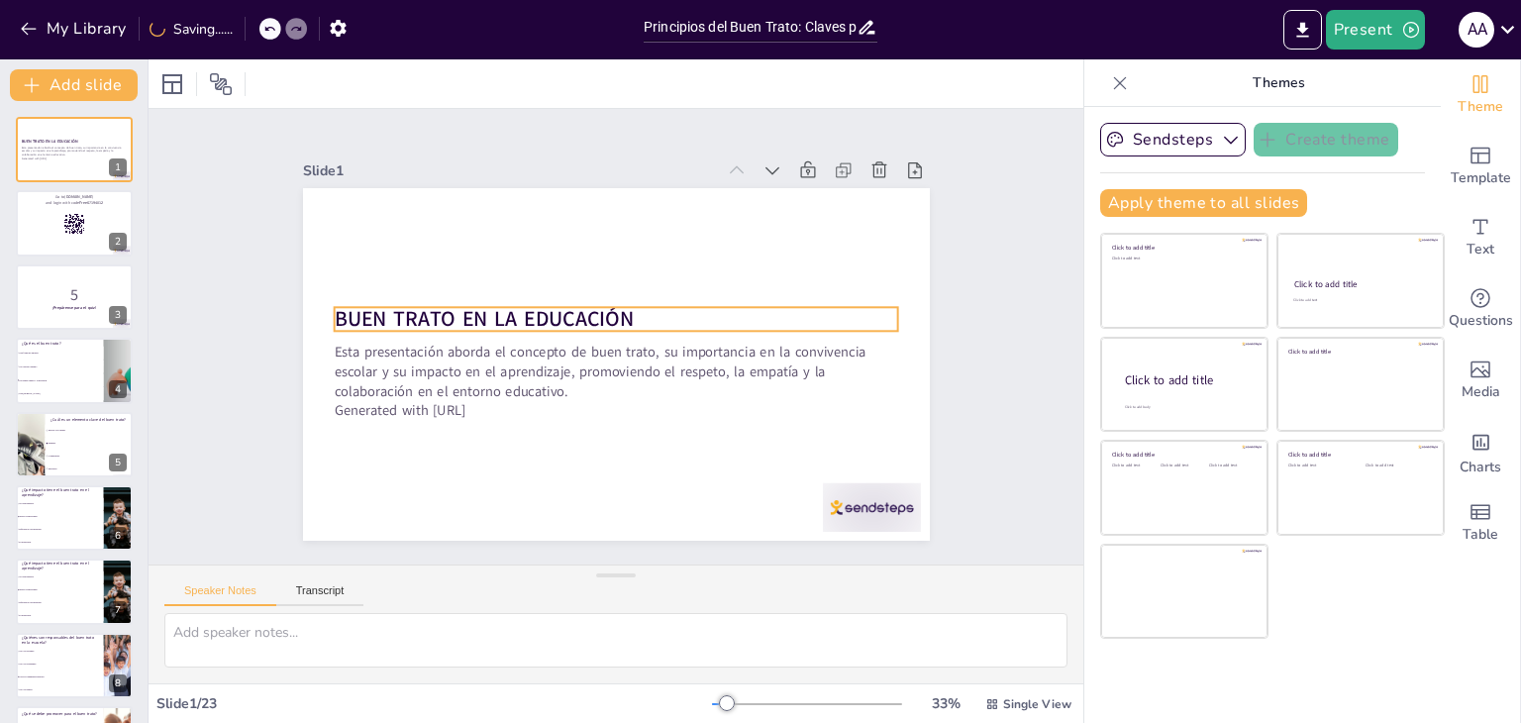
checkbox input "true"
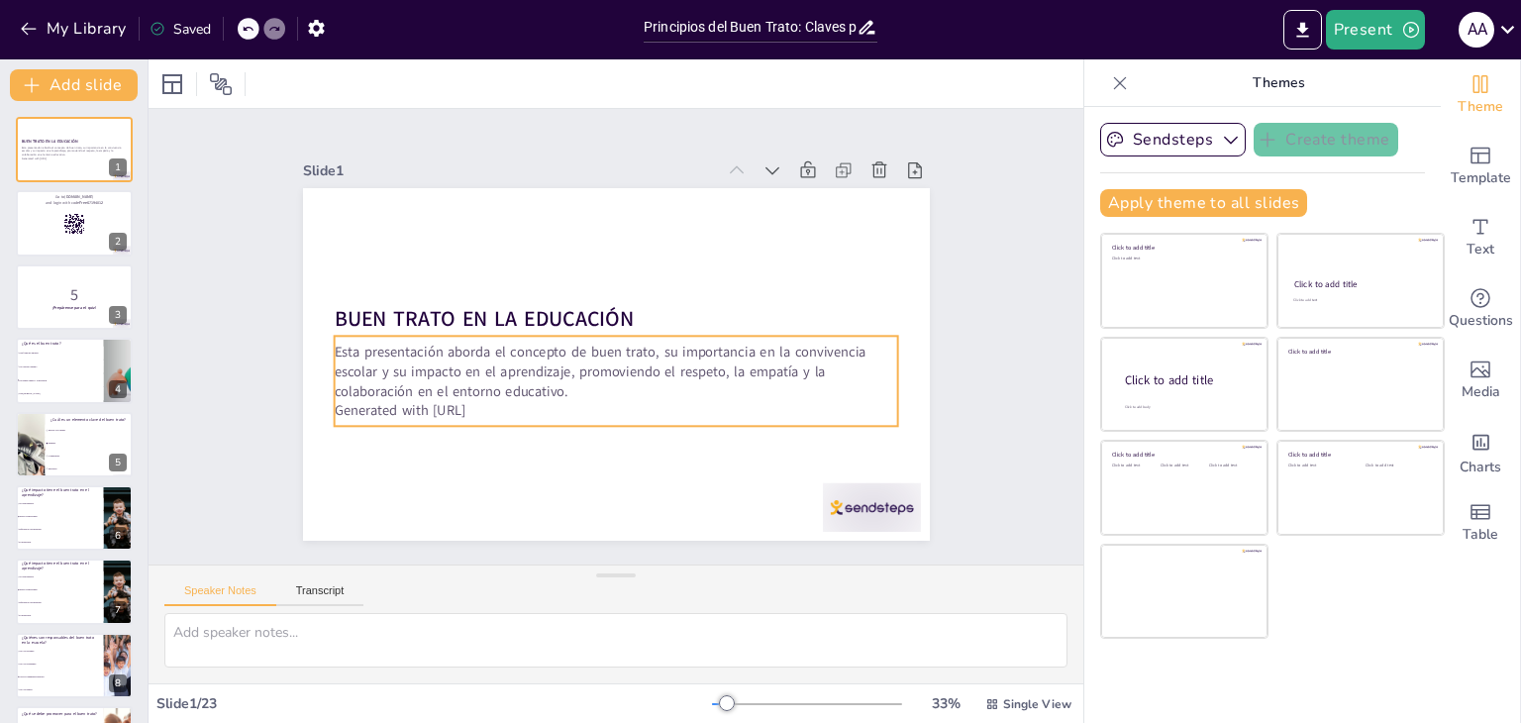
checkbox input "true"
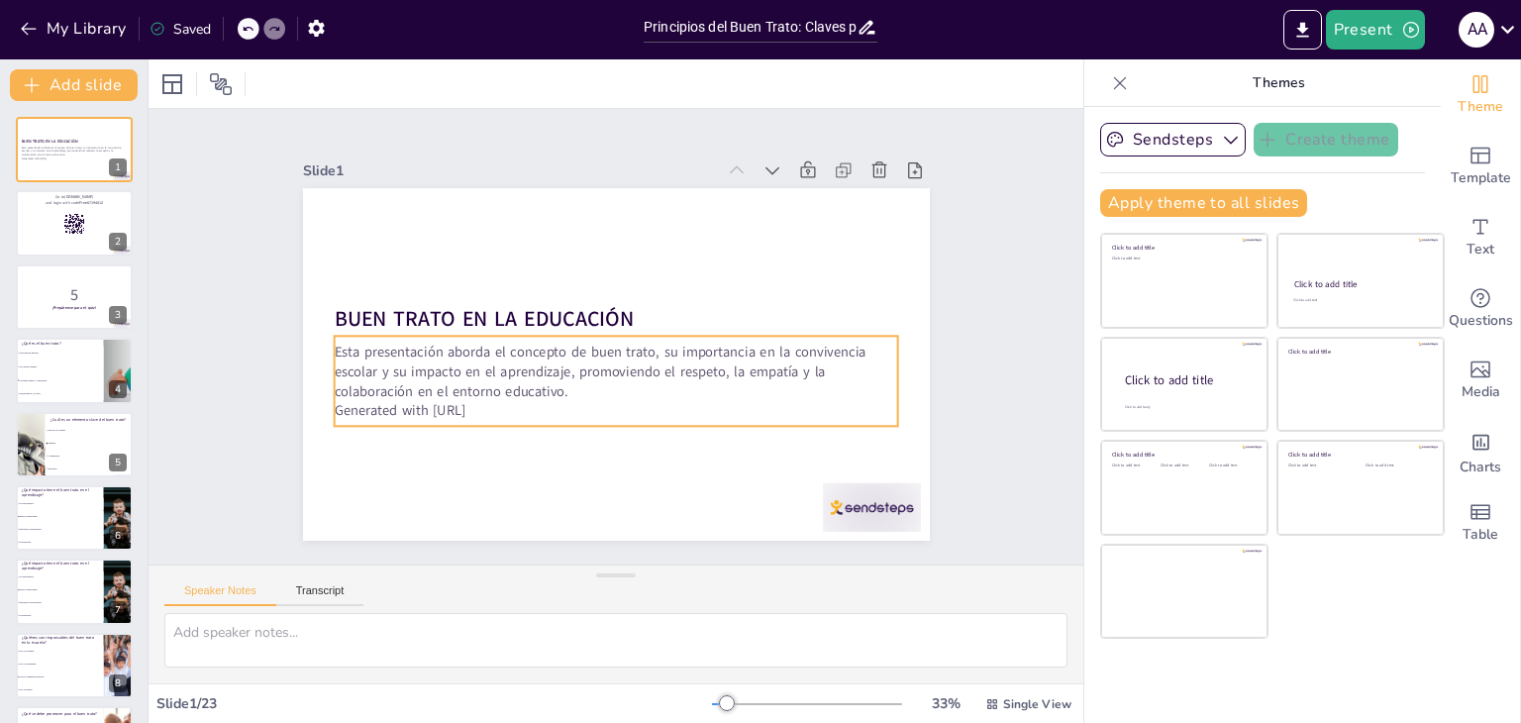
checkbox input "true"
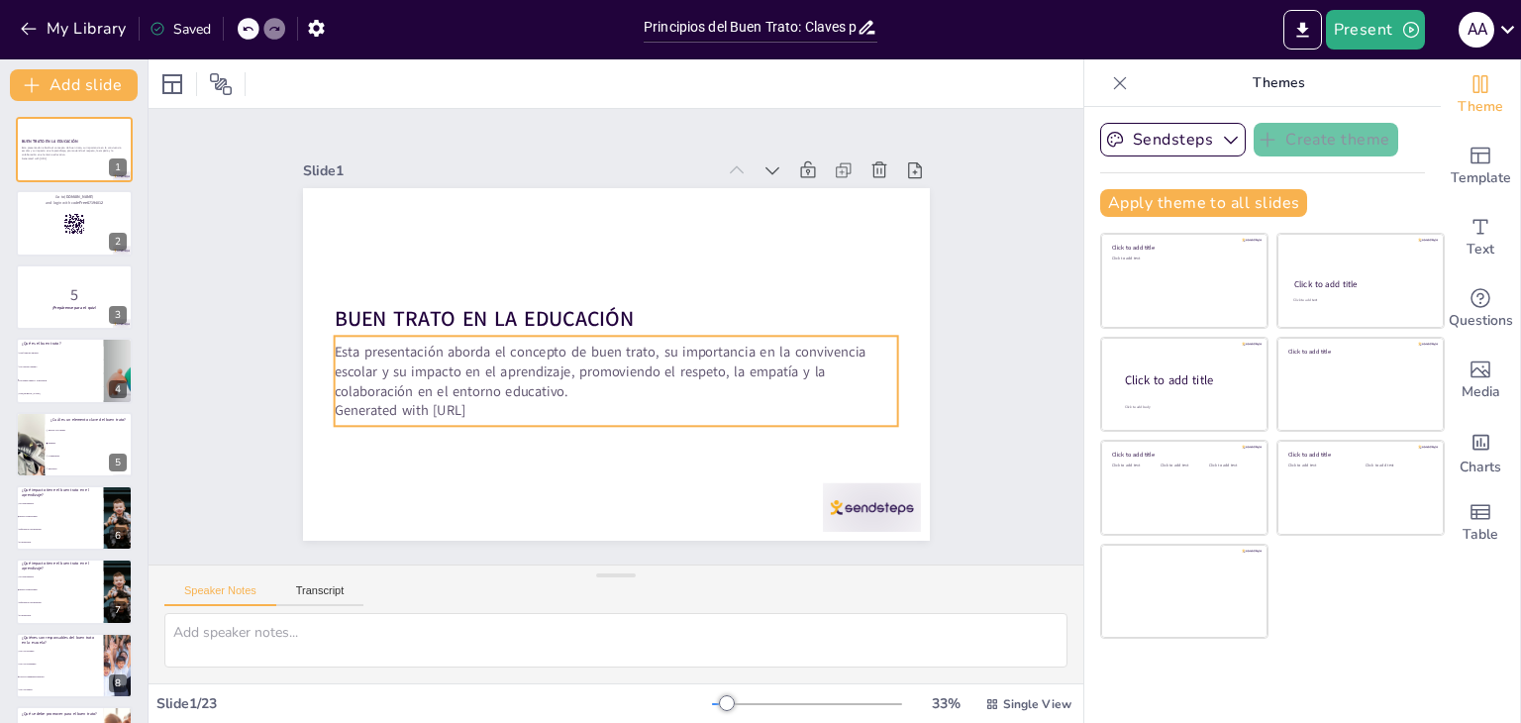
checkbox input "true"
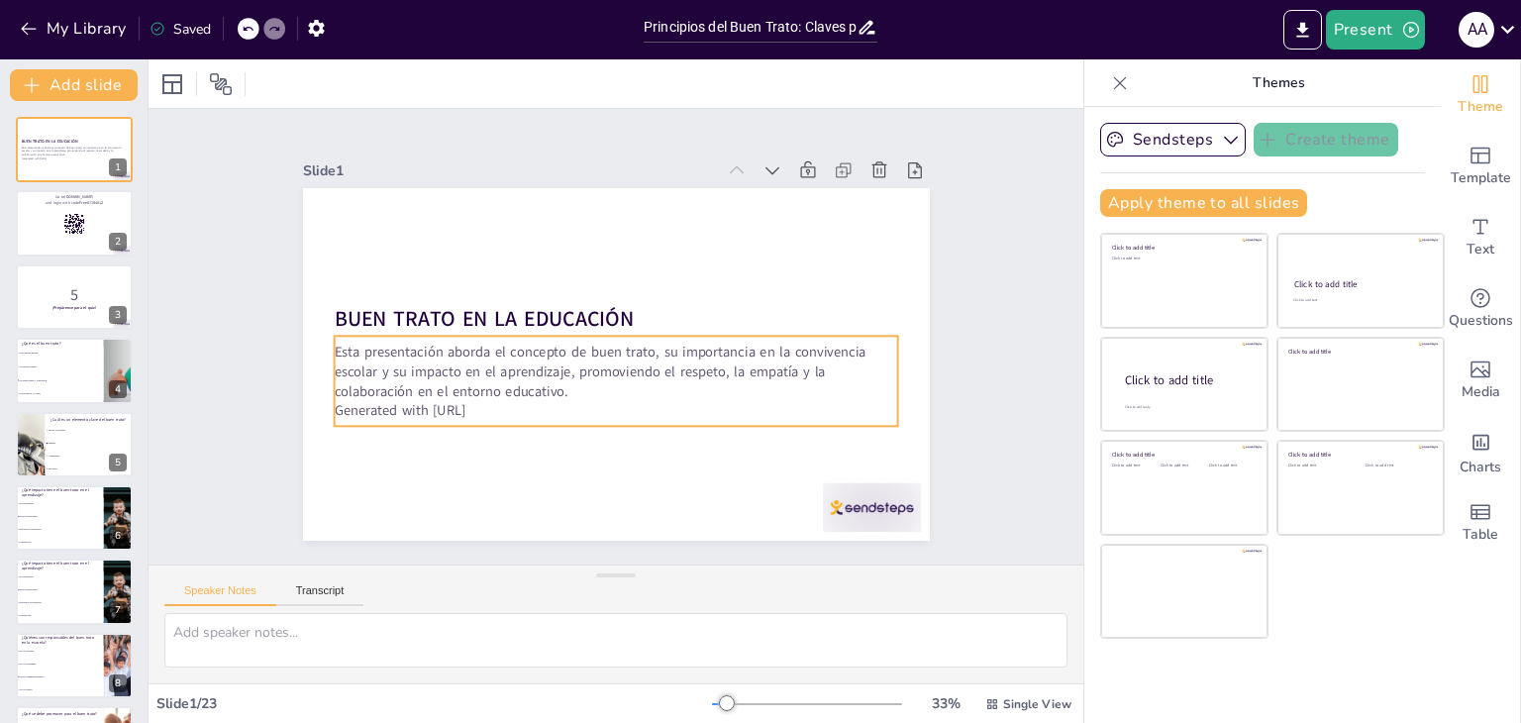
checkbox input "true"
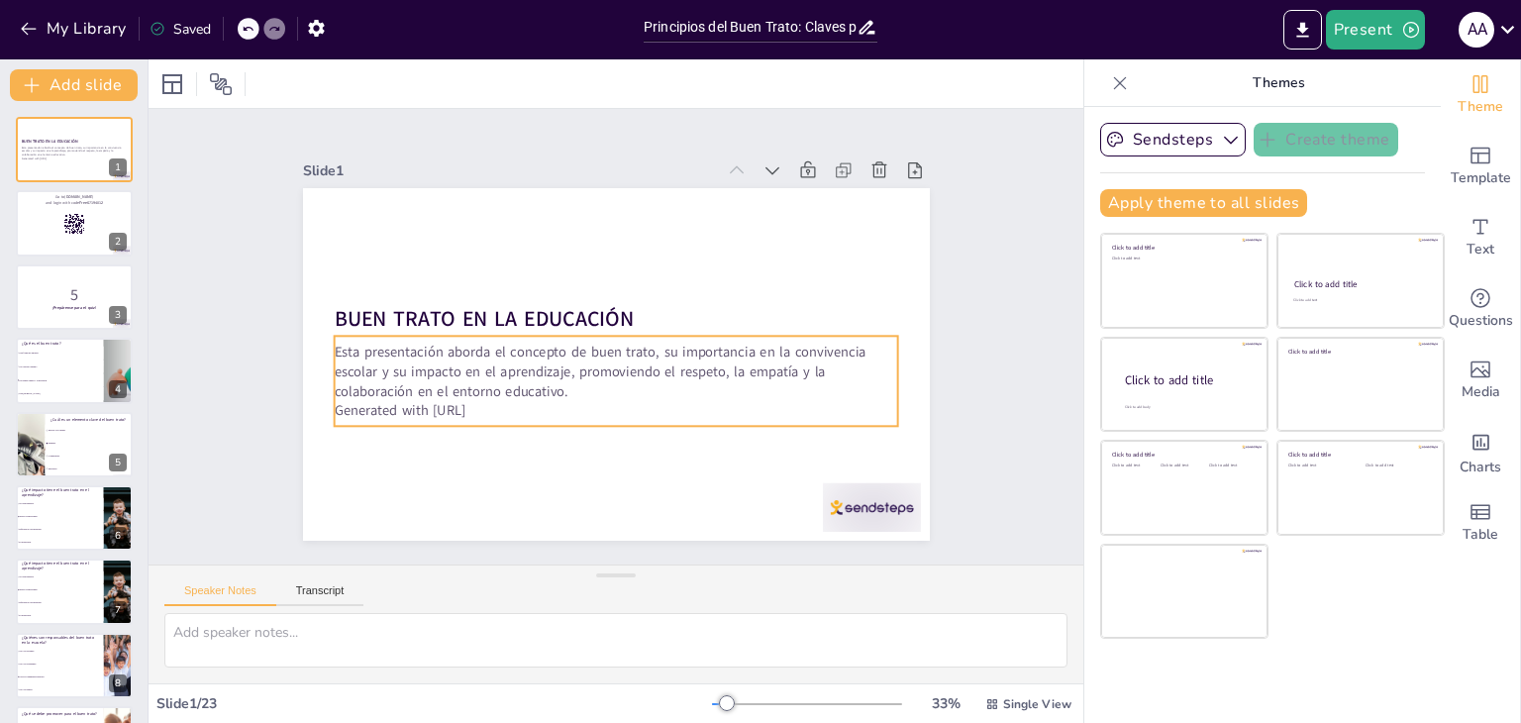
checkbox input "true"
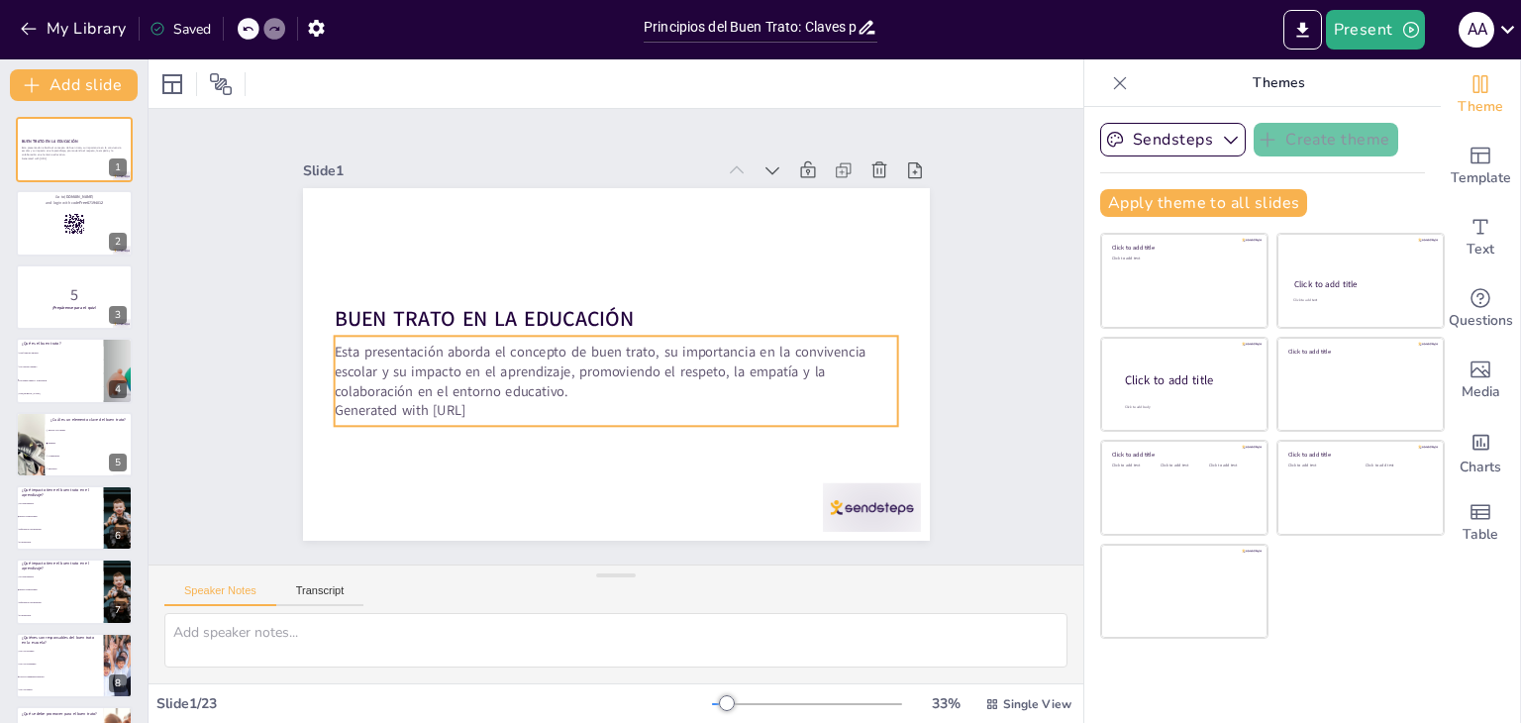
checkbox input "true"
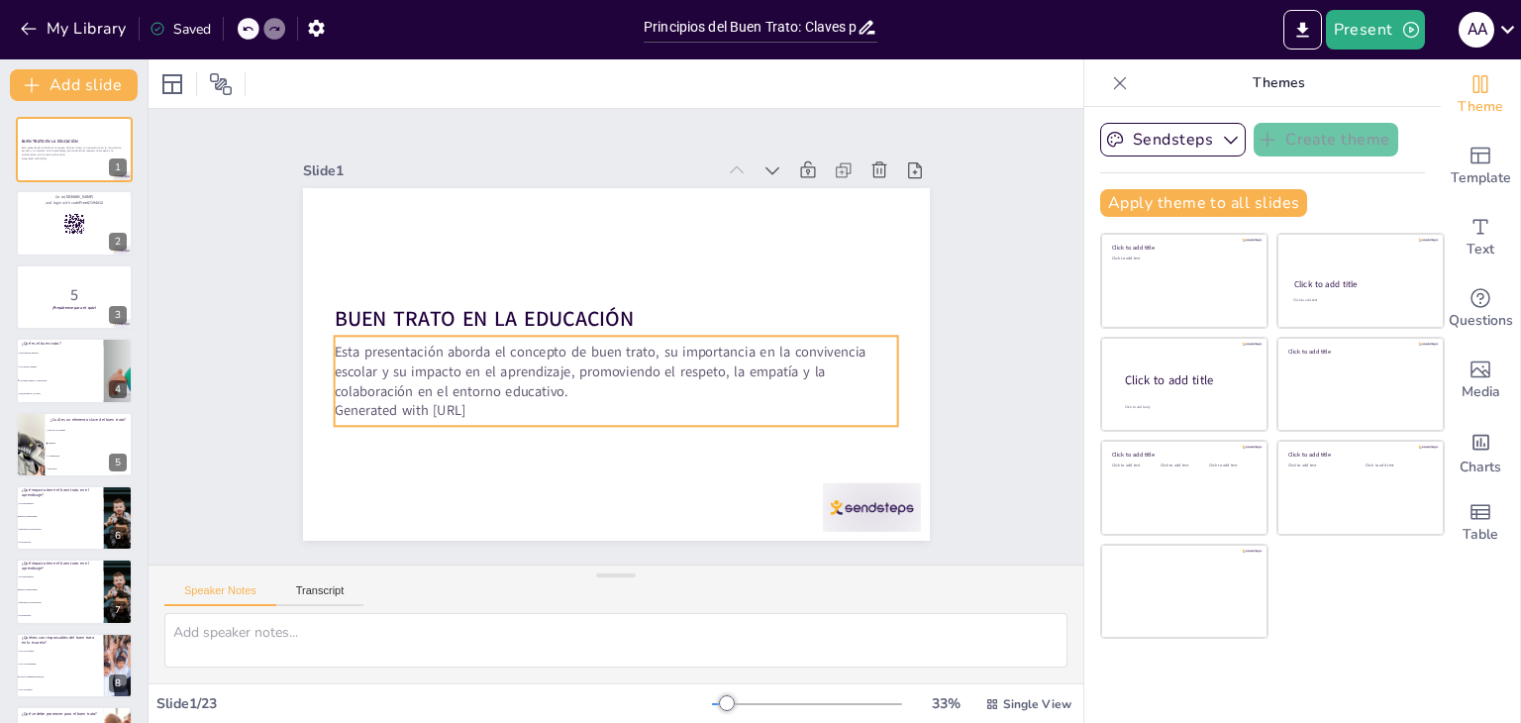
checkbox input "true"
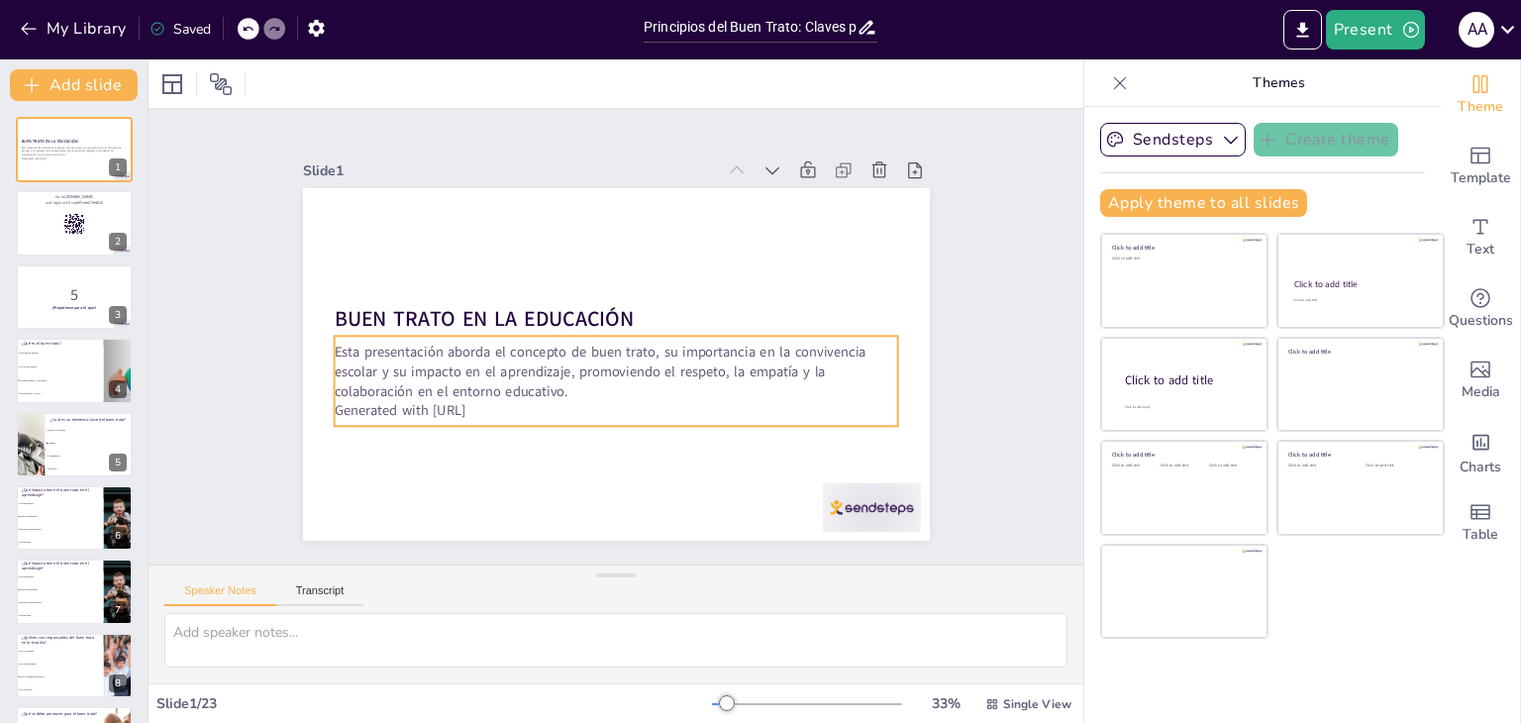
checkbox input "true"
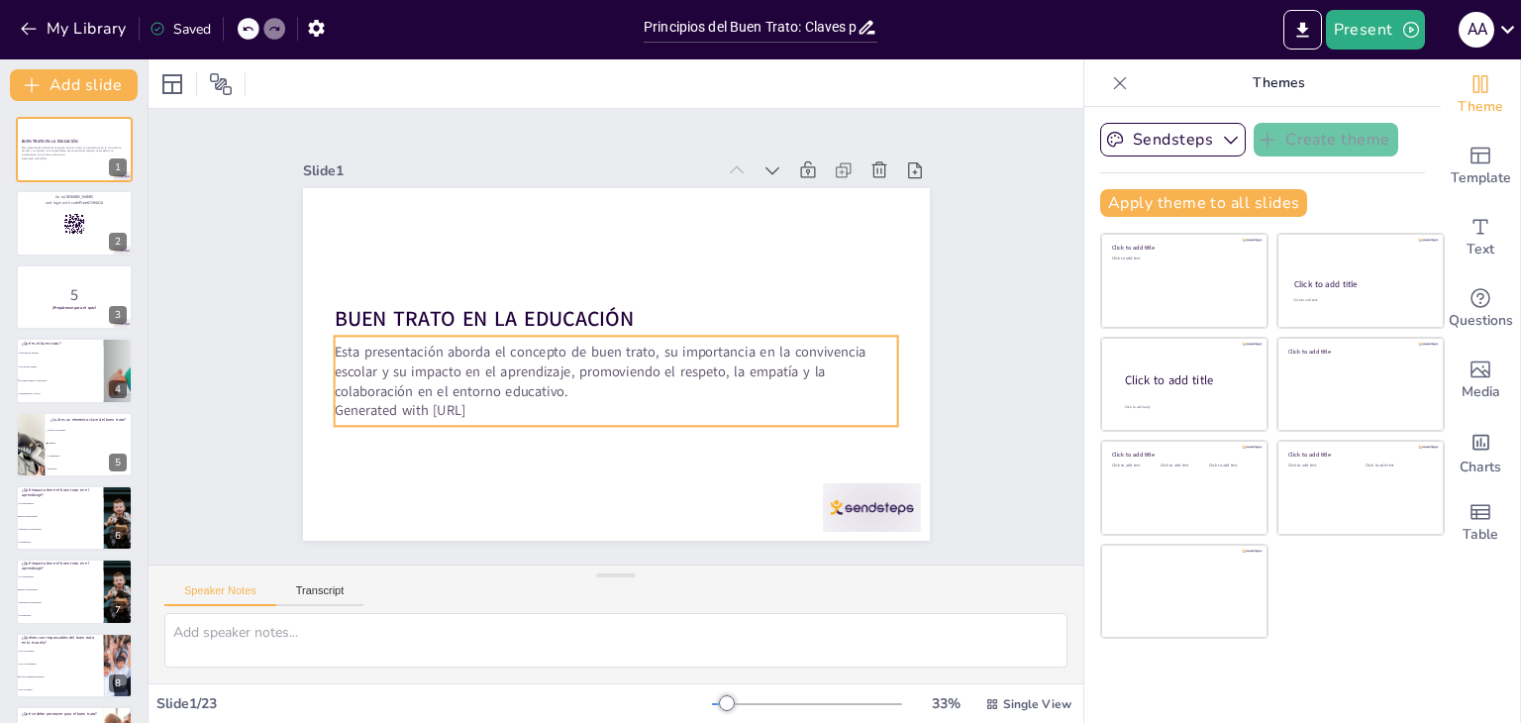
checkbox input "true"
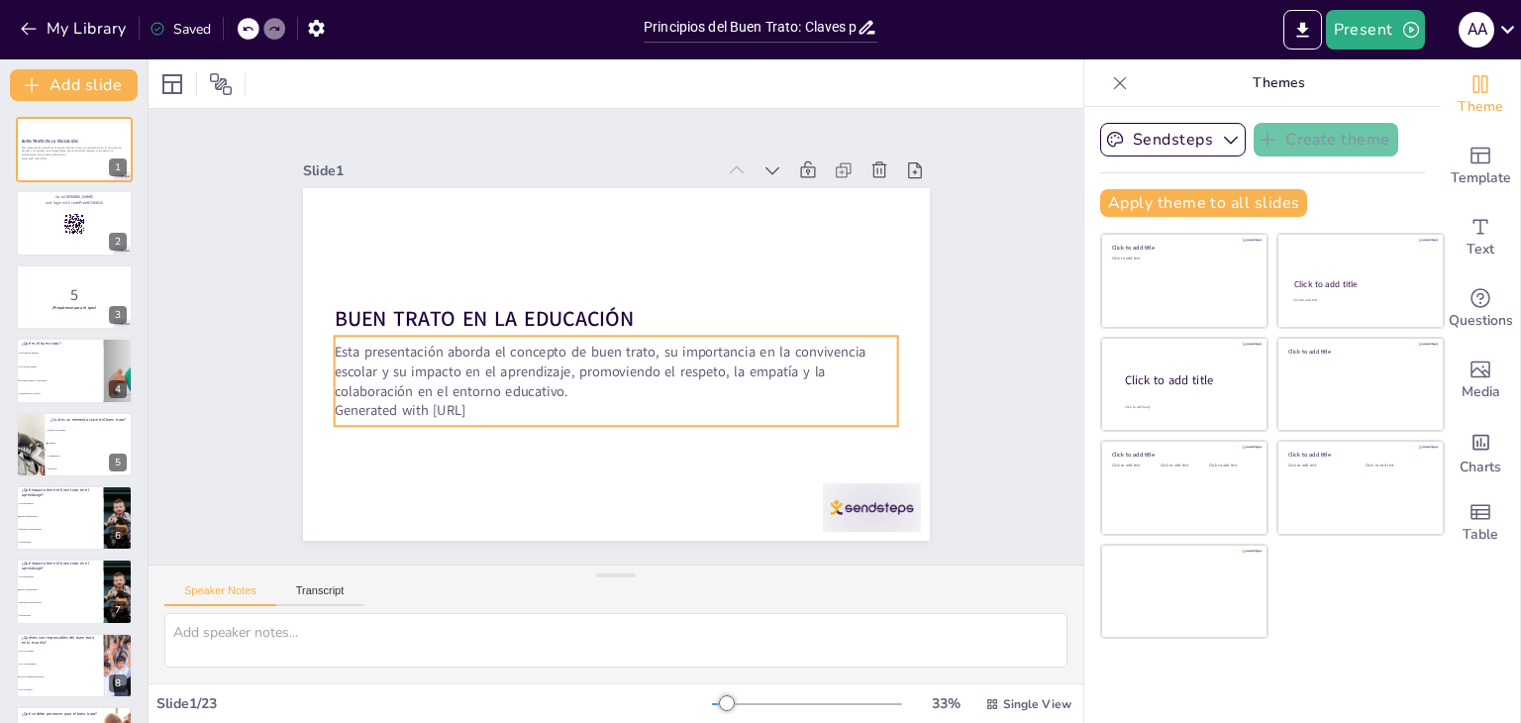
checkbox input "true"
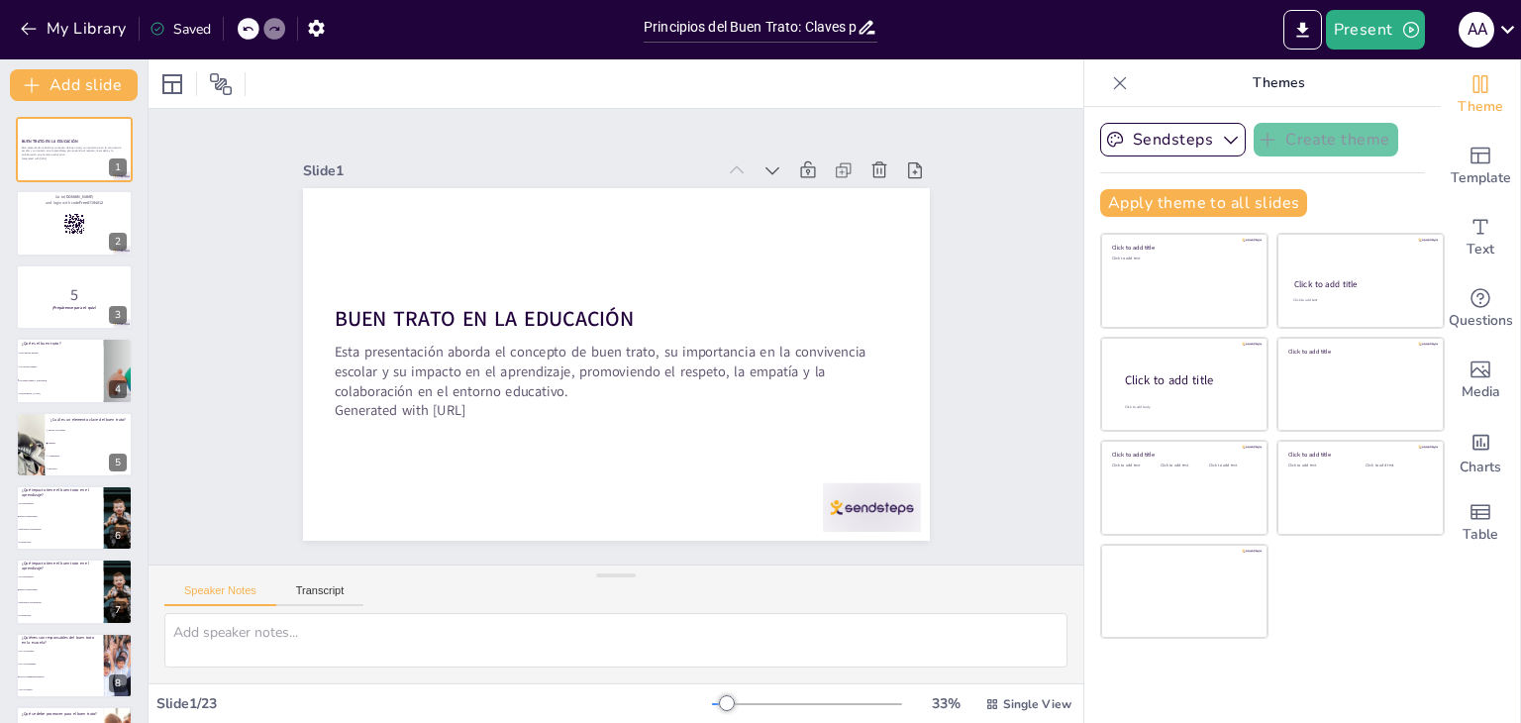
checkbox input "true"
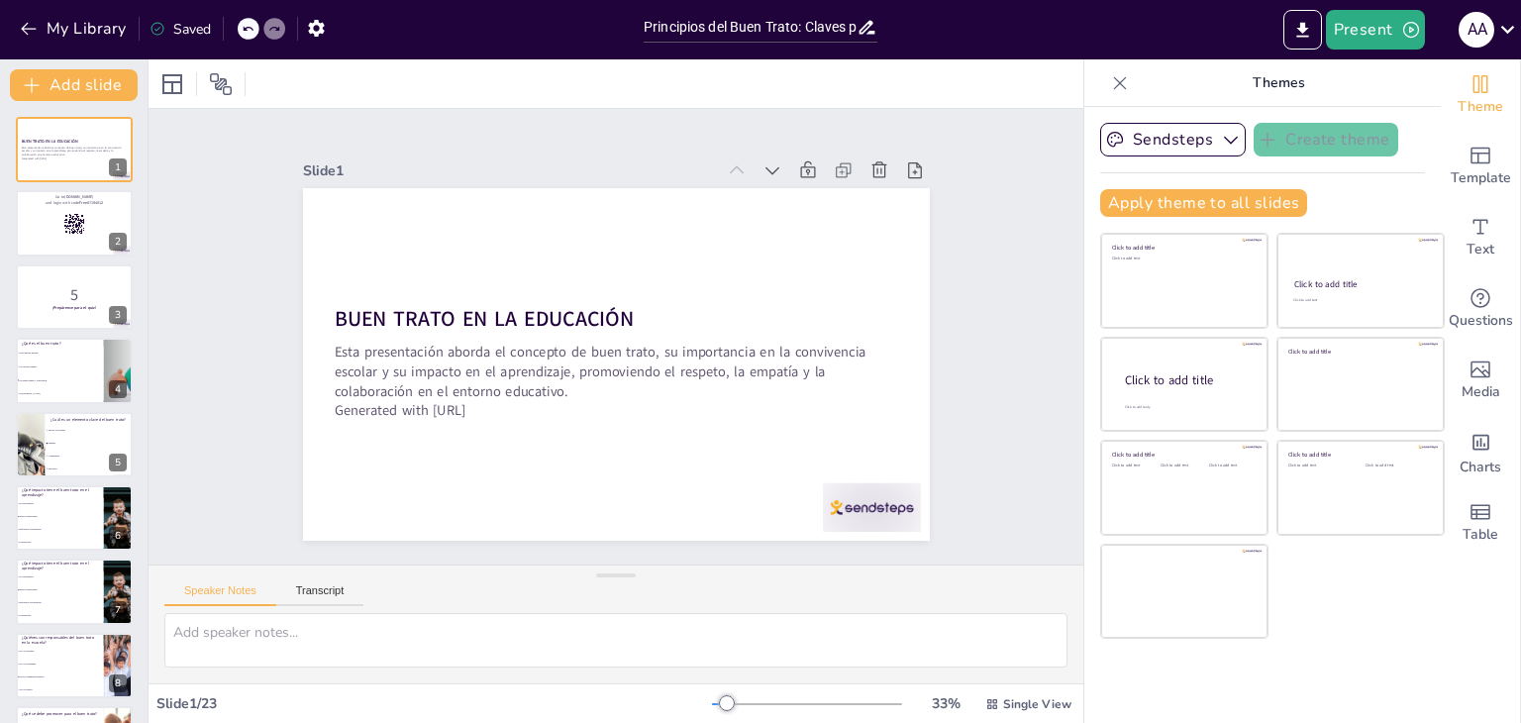
checkbox input "true"
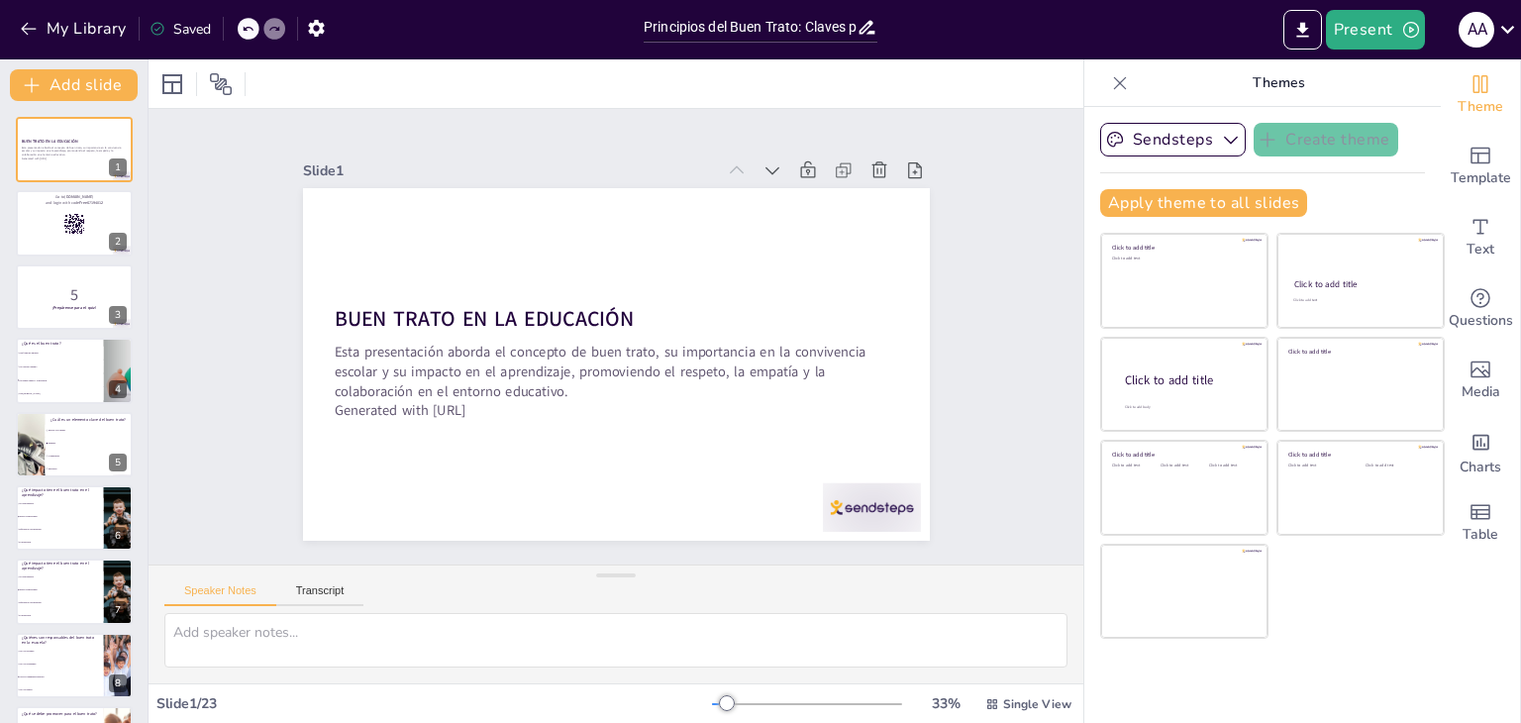
checkbox input "true"
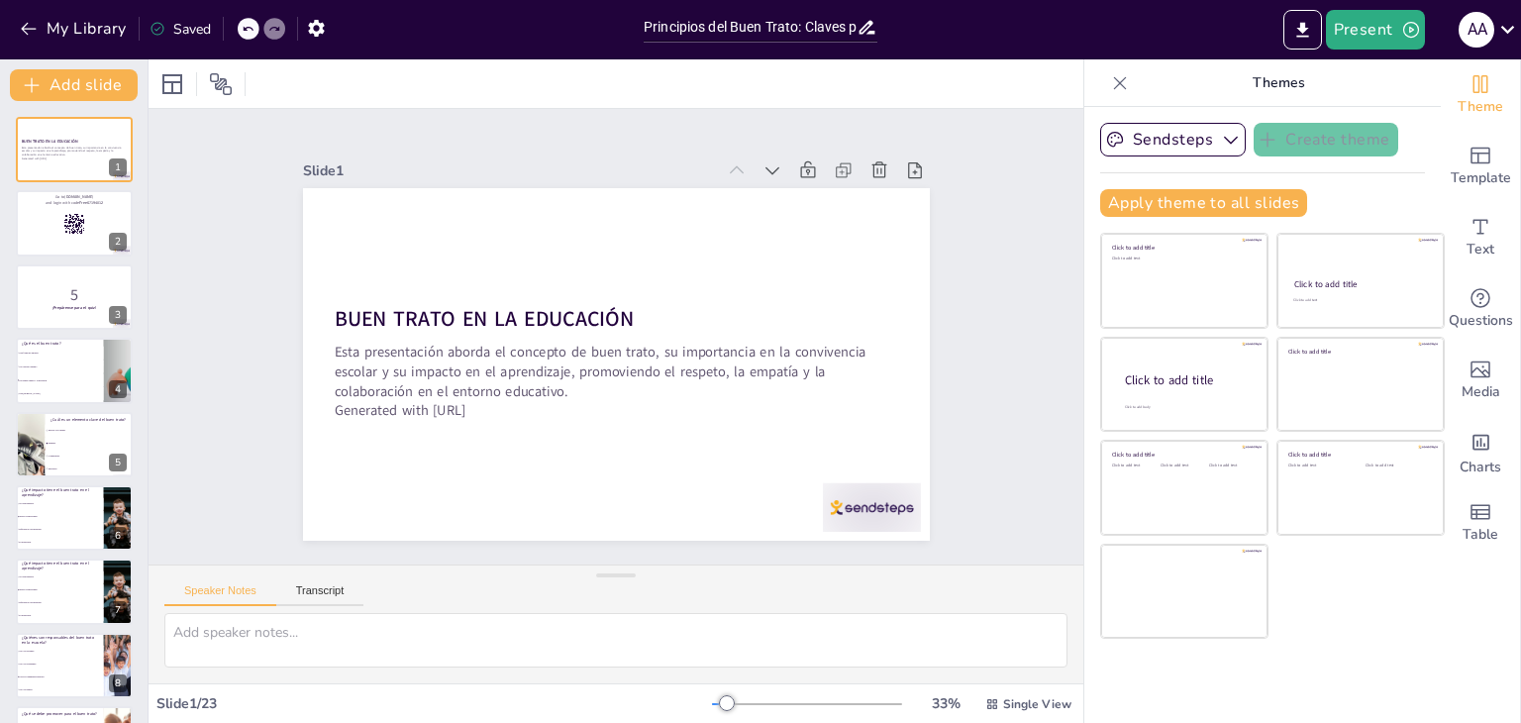
checkbox input "true"
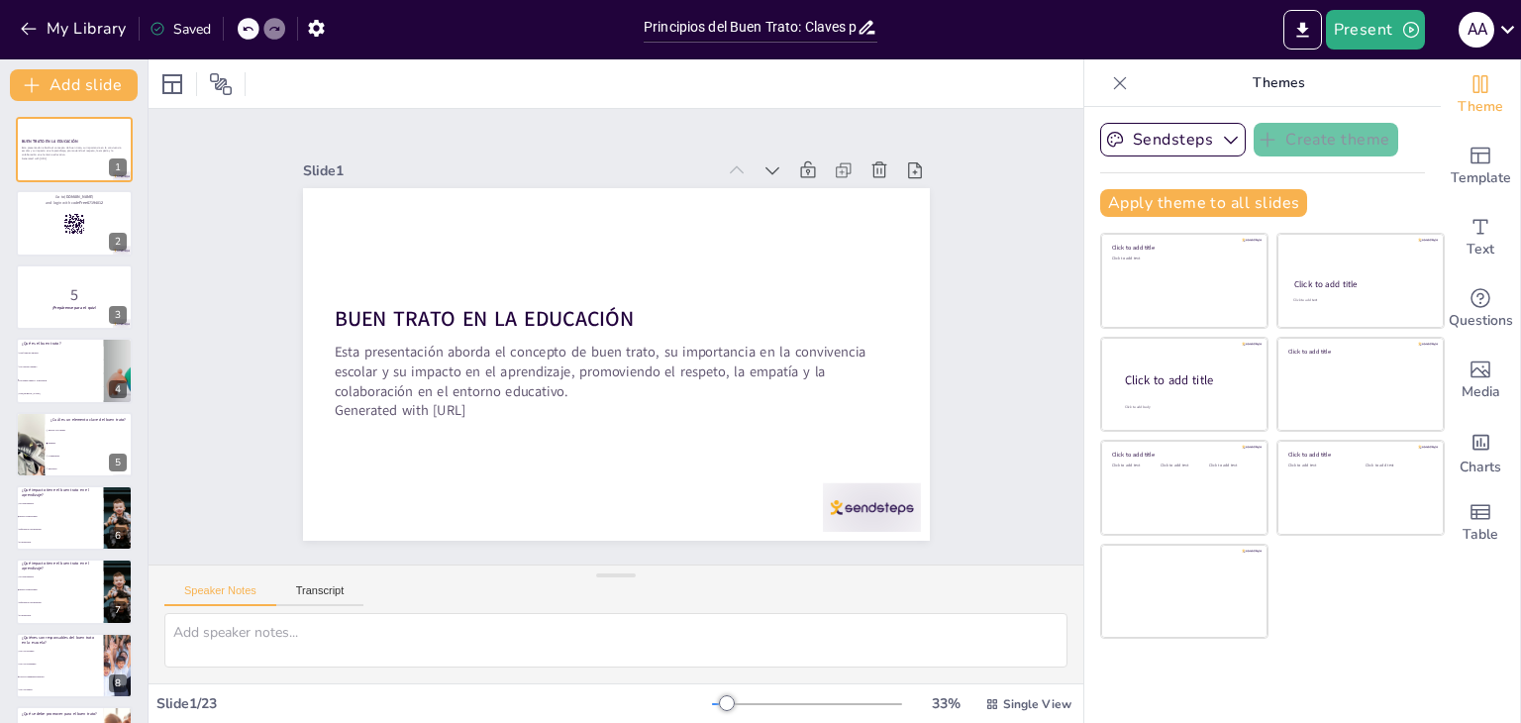
checkbox input "true"
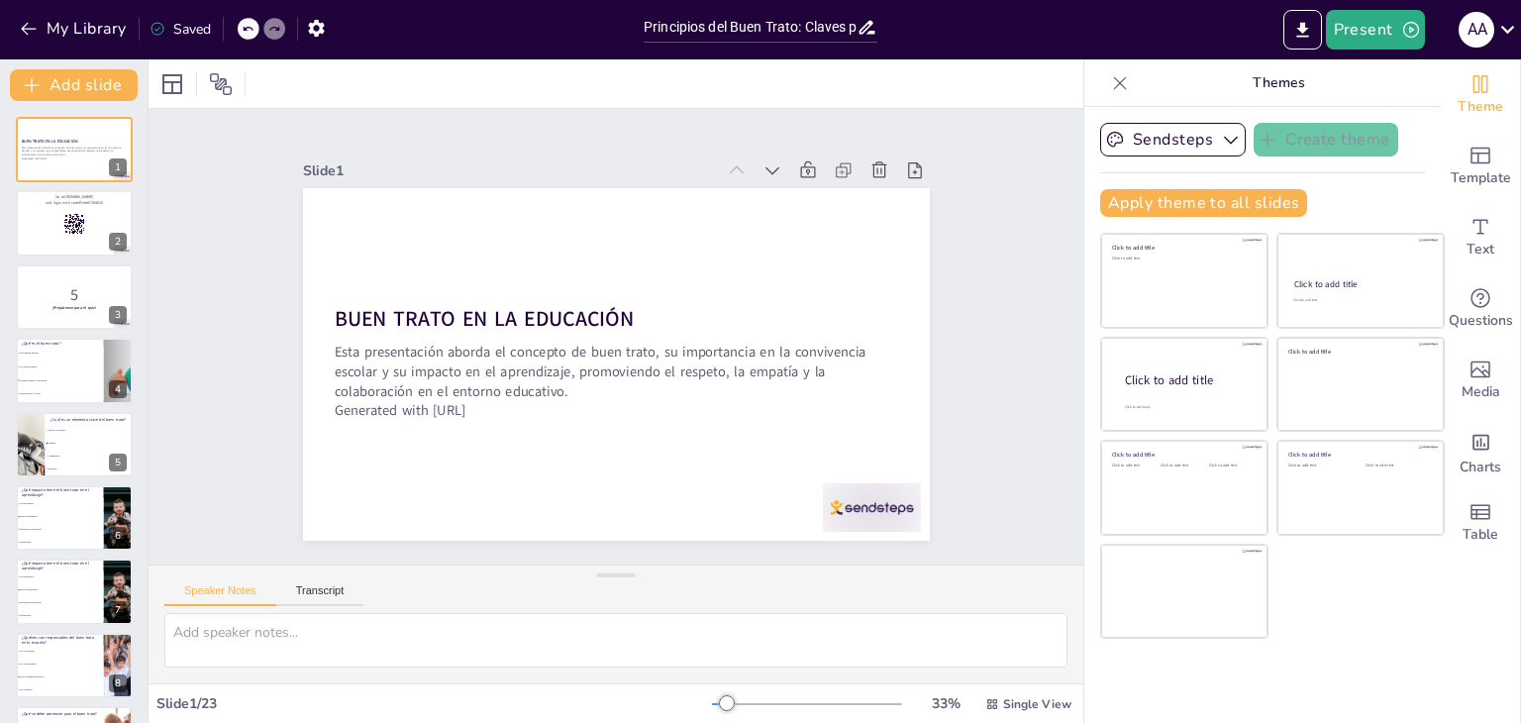
checkbox input "true"
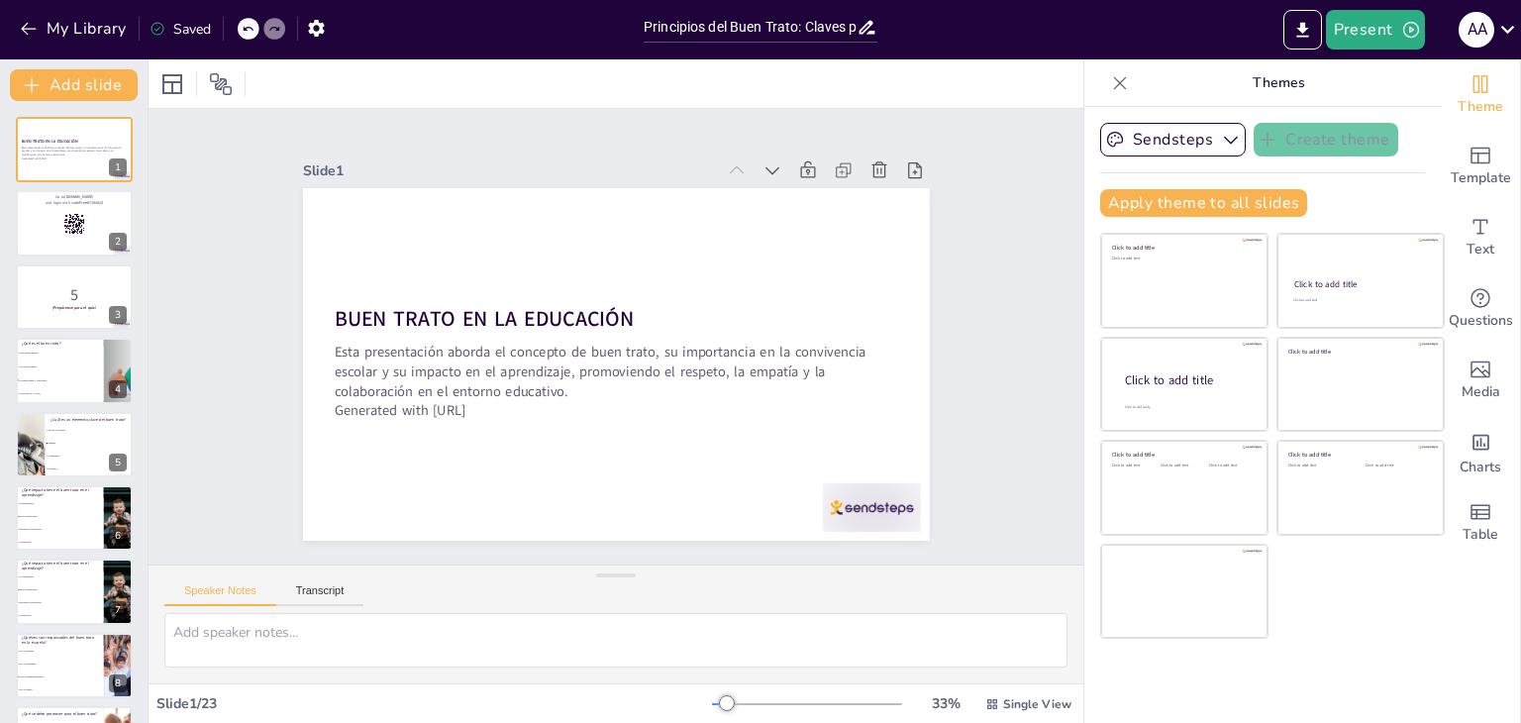
checkbox input "true"
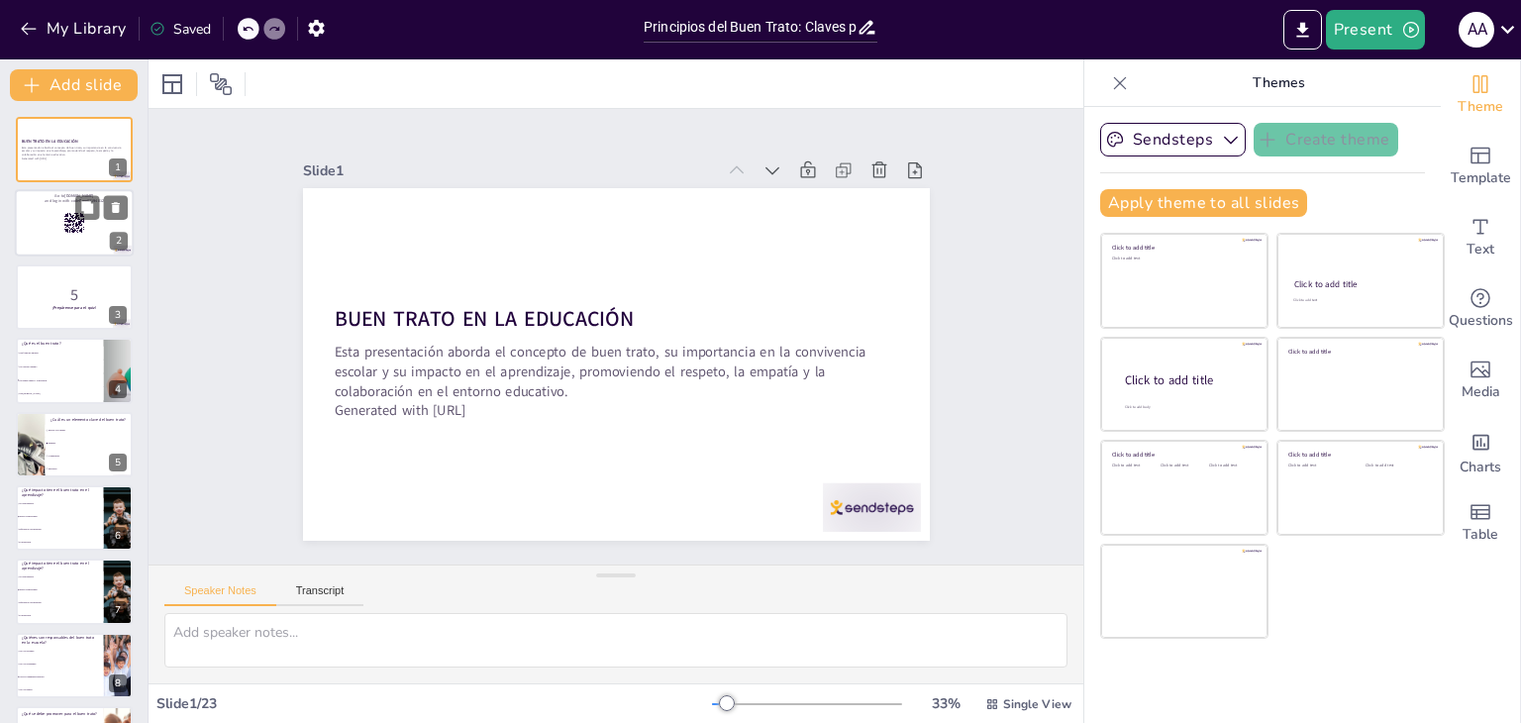
checkbox input "true"
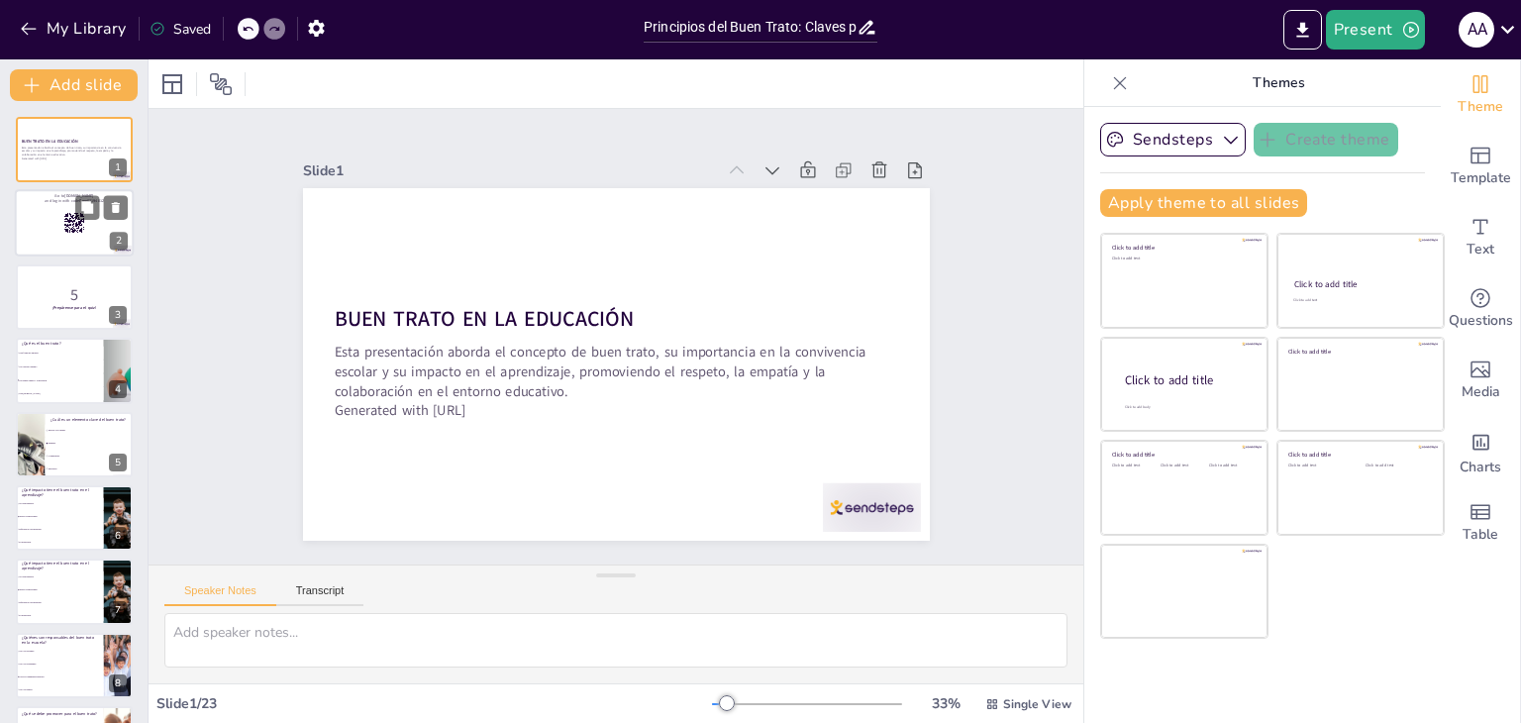
checkbox input "true"
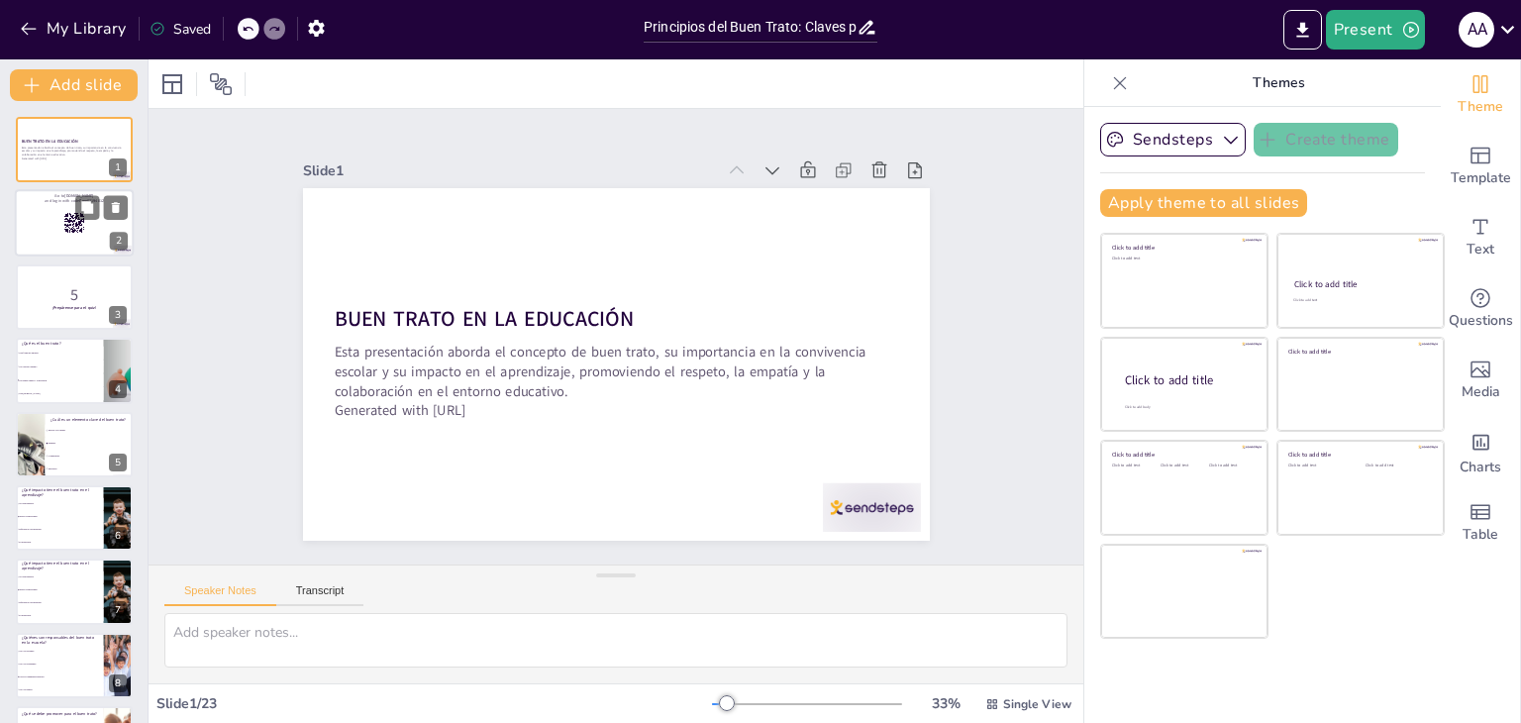
checkbox input "true"
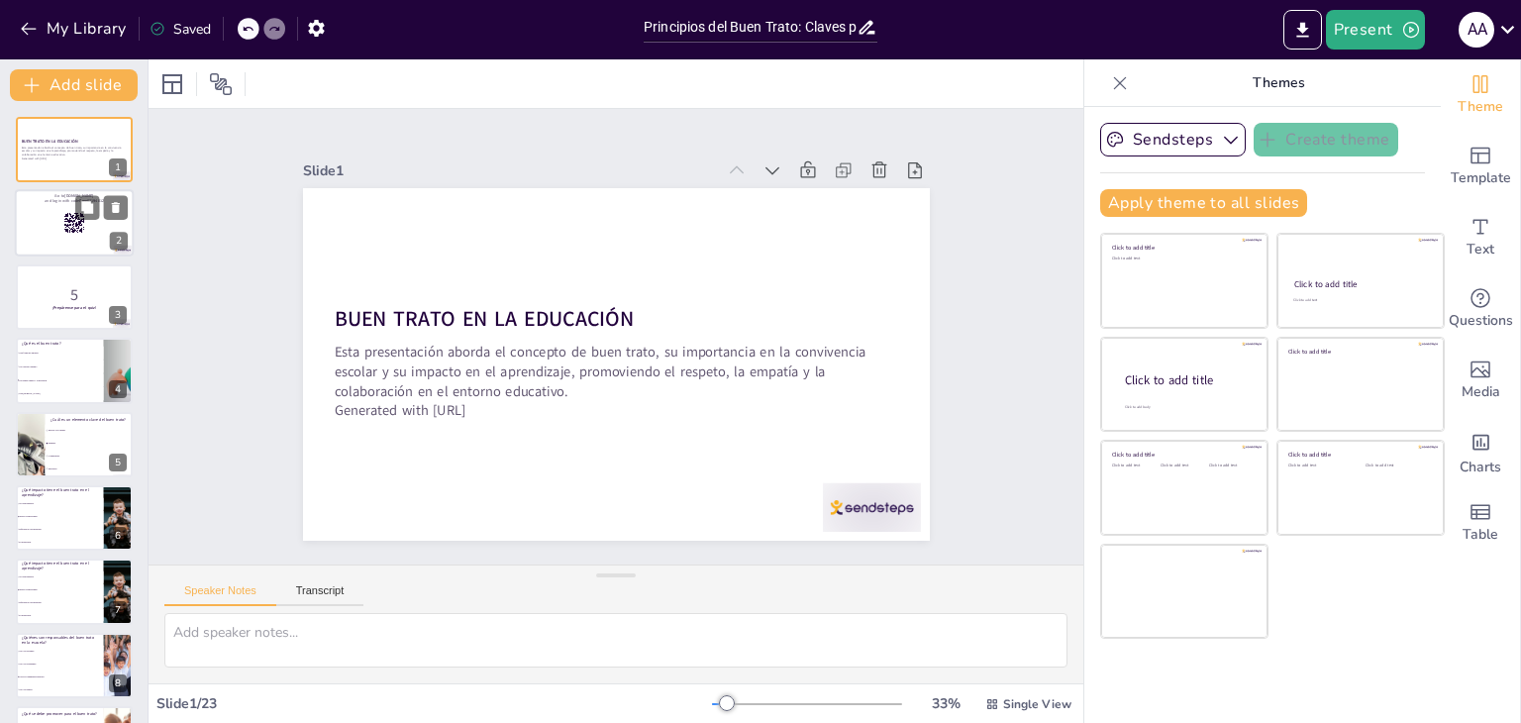
checkbox input "true"
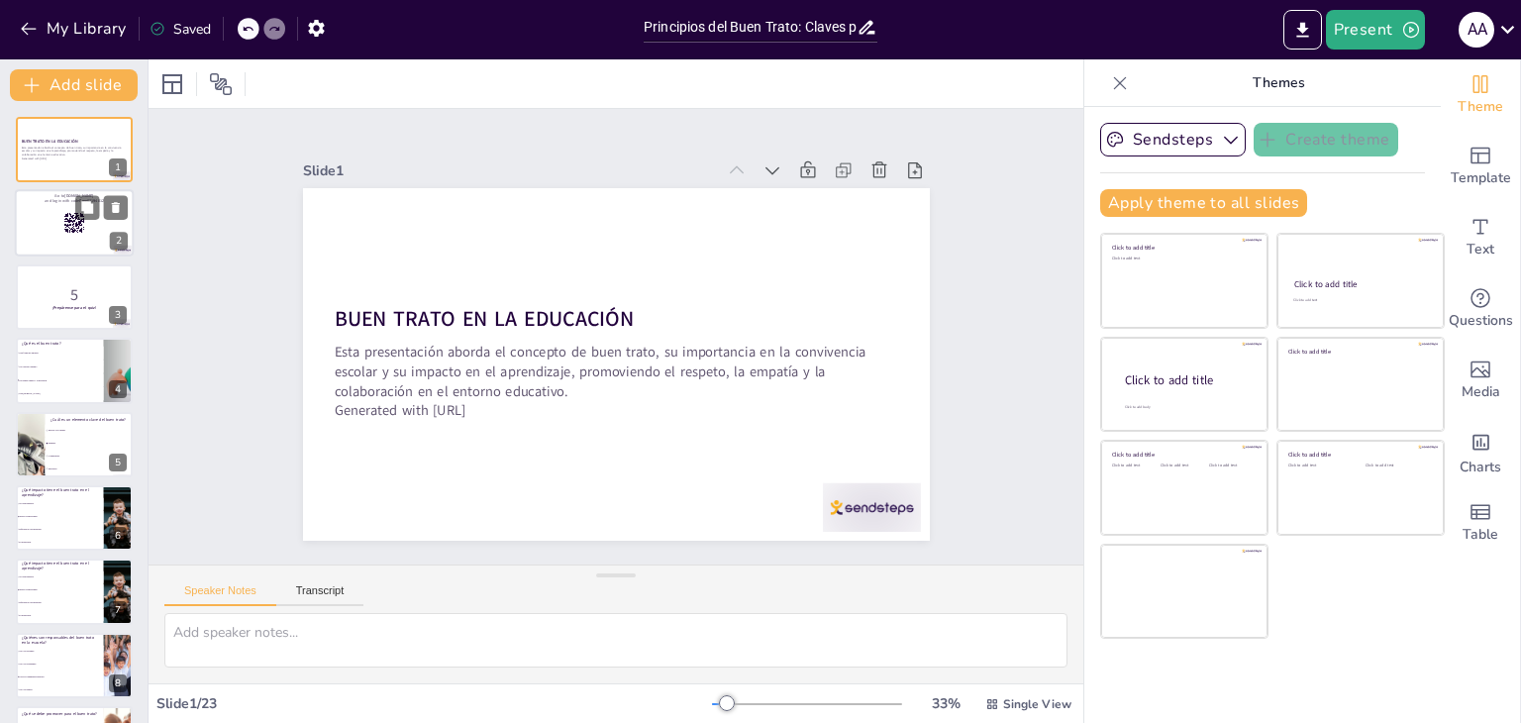
checkbox input "true"
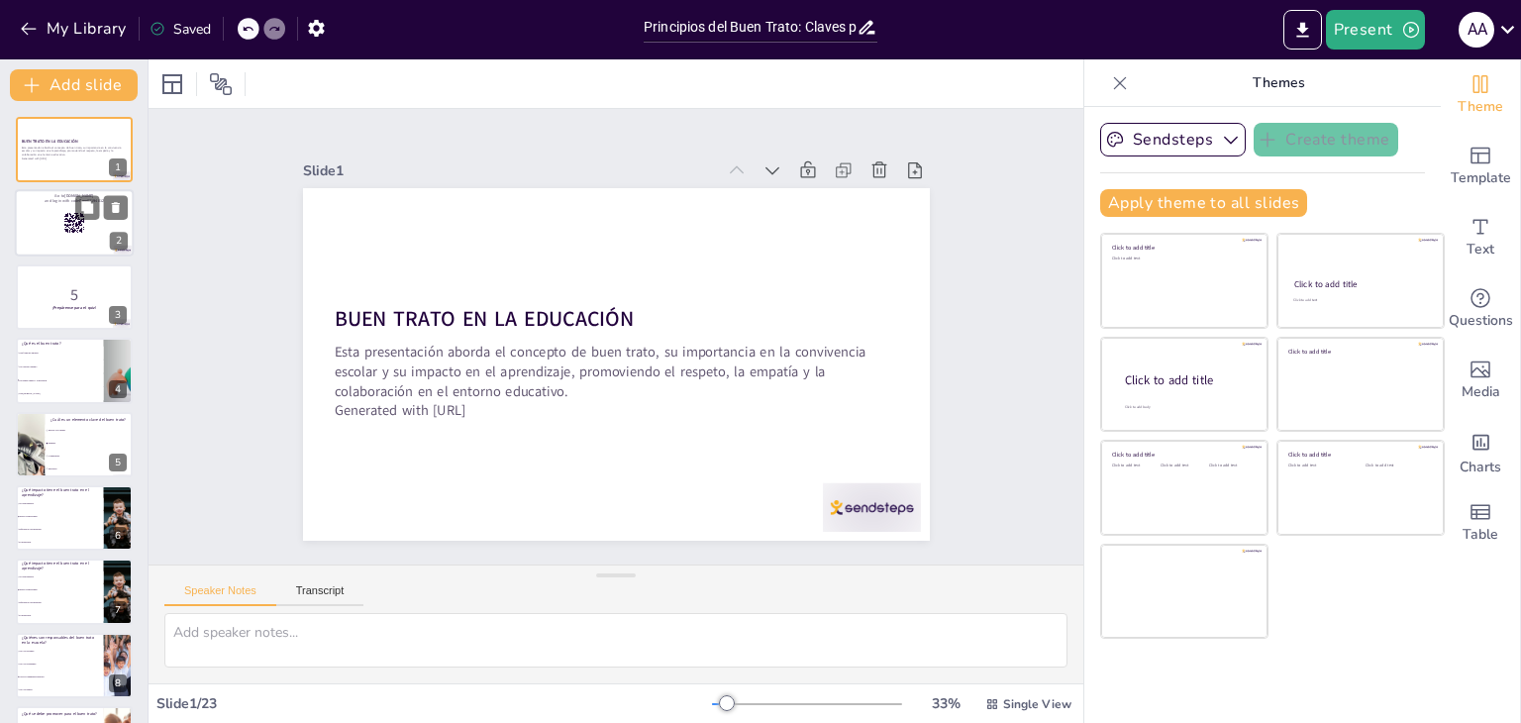
checkbox input "true"
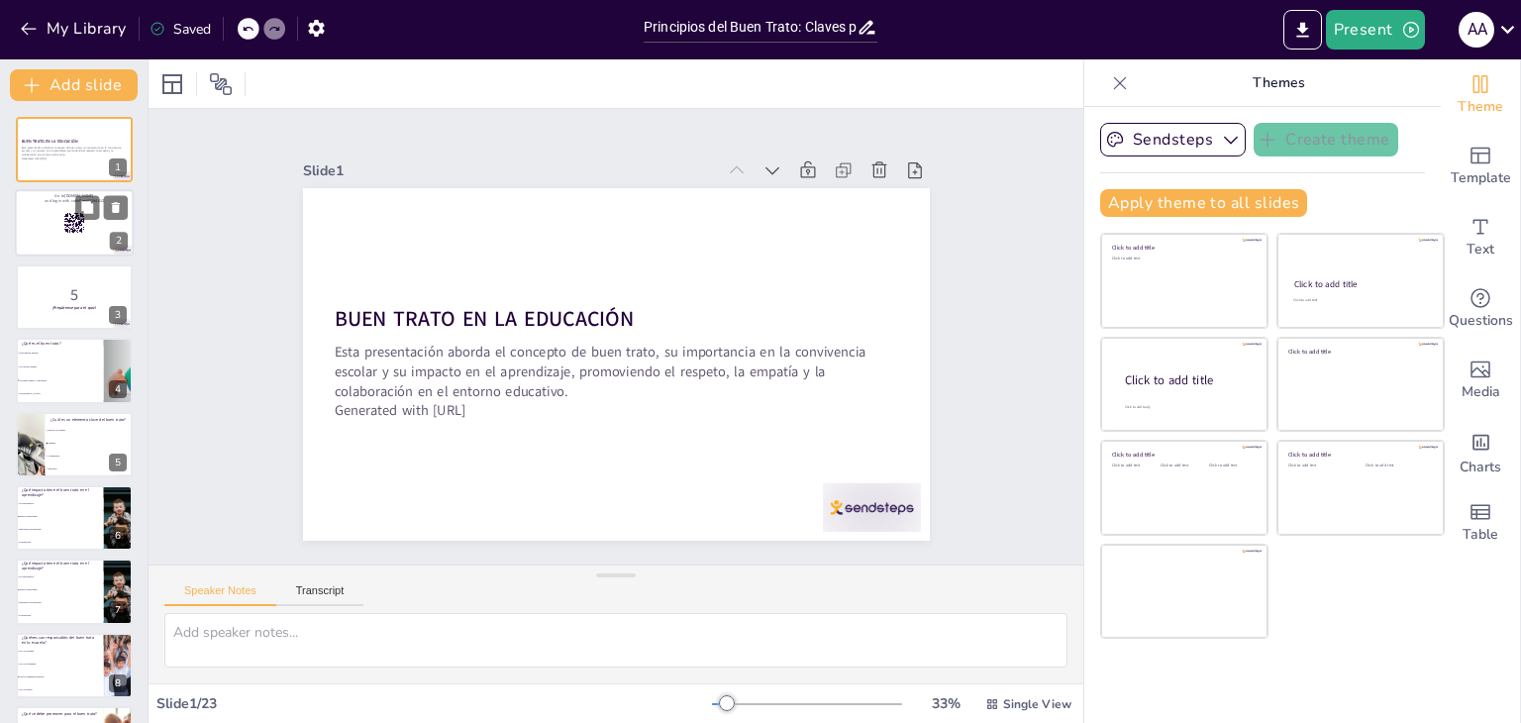
checkbox input "true"
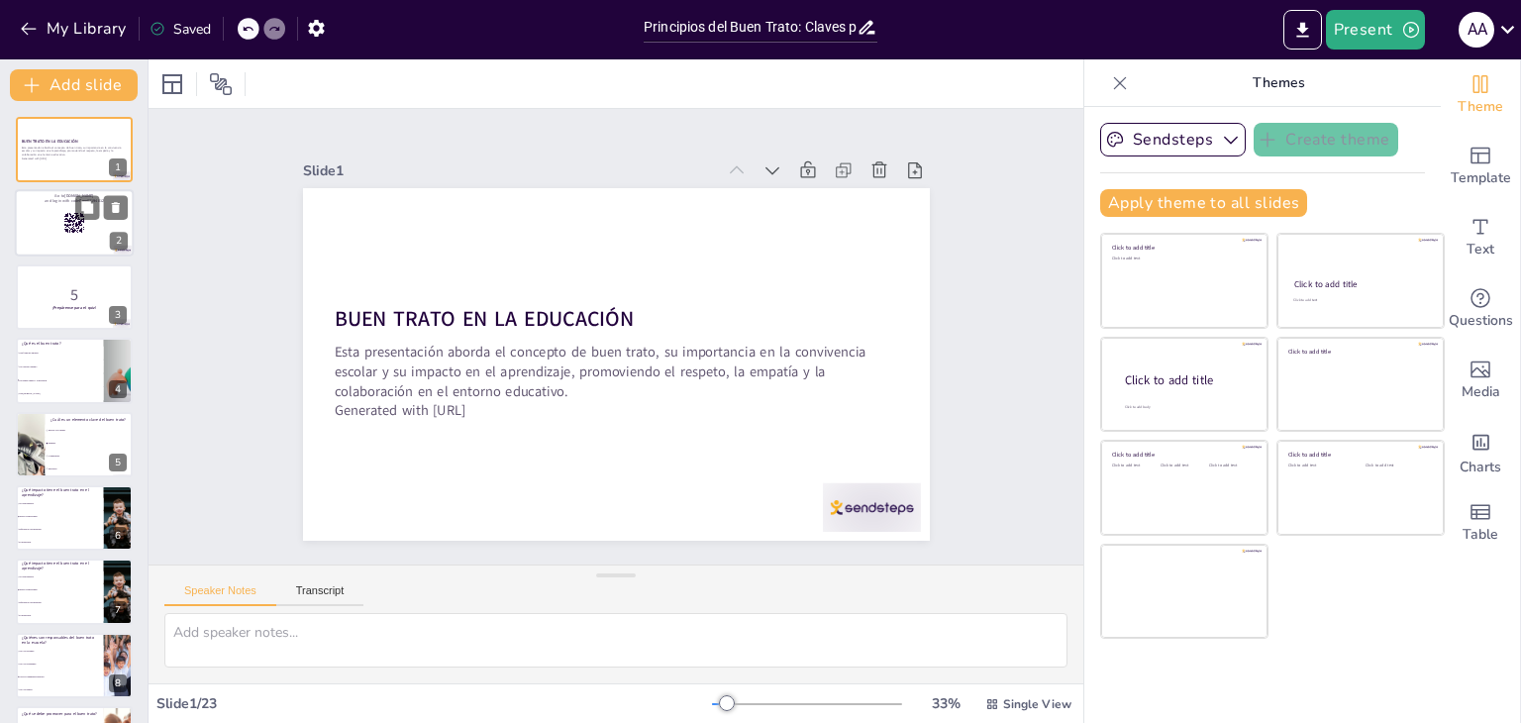
checkbox input "true"
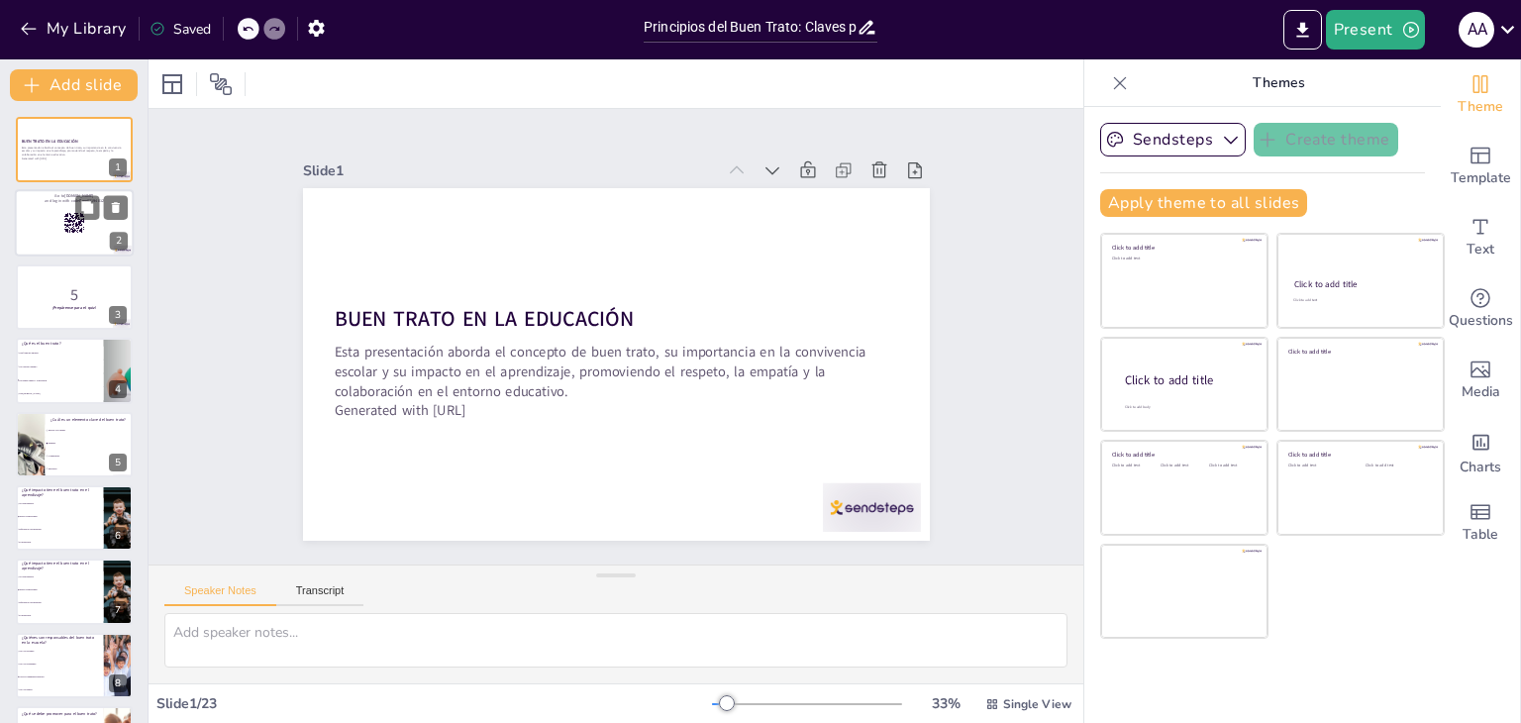
checkbox input "true"
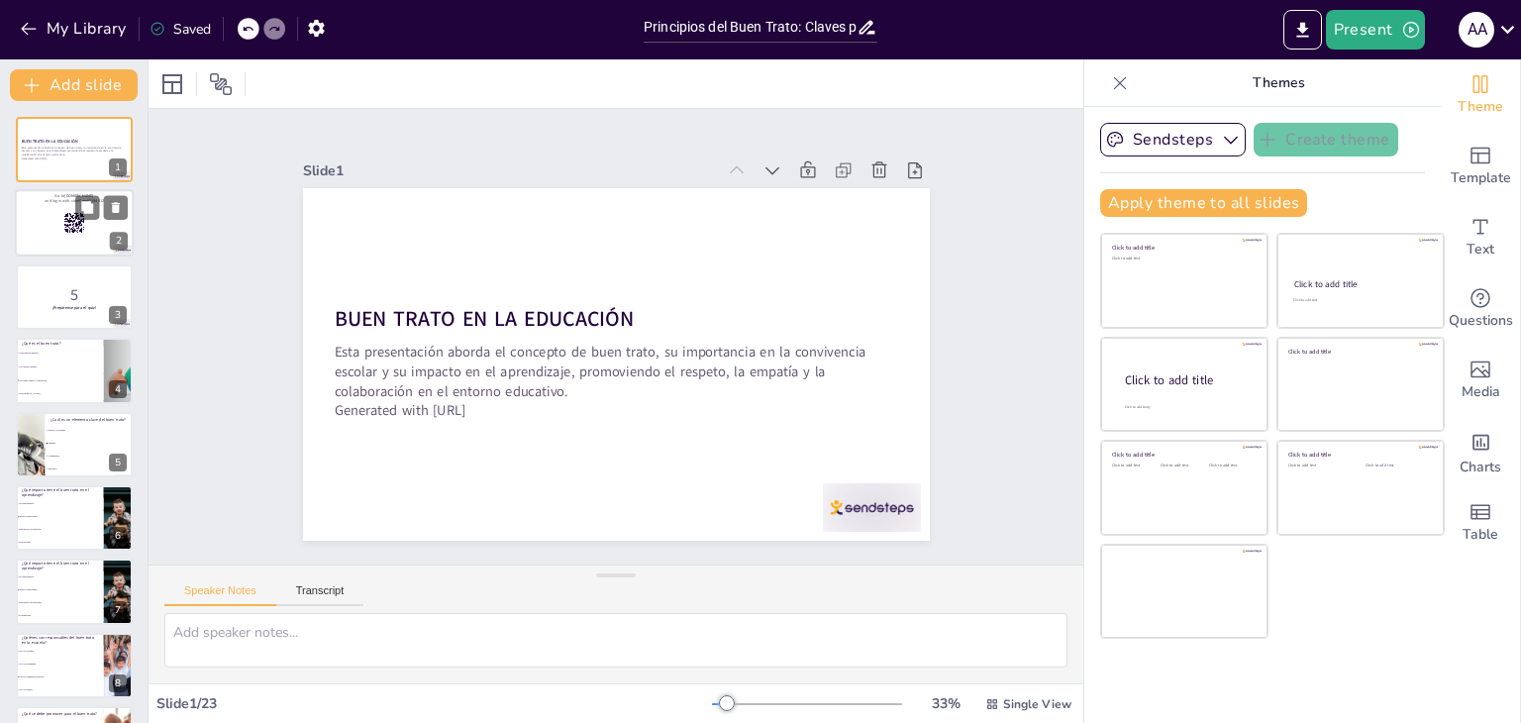
checkbox input "true"
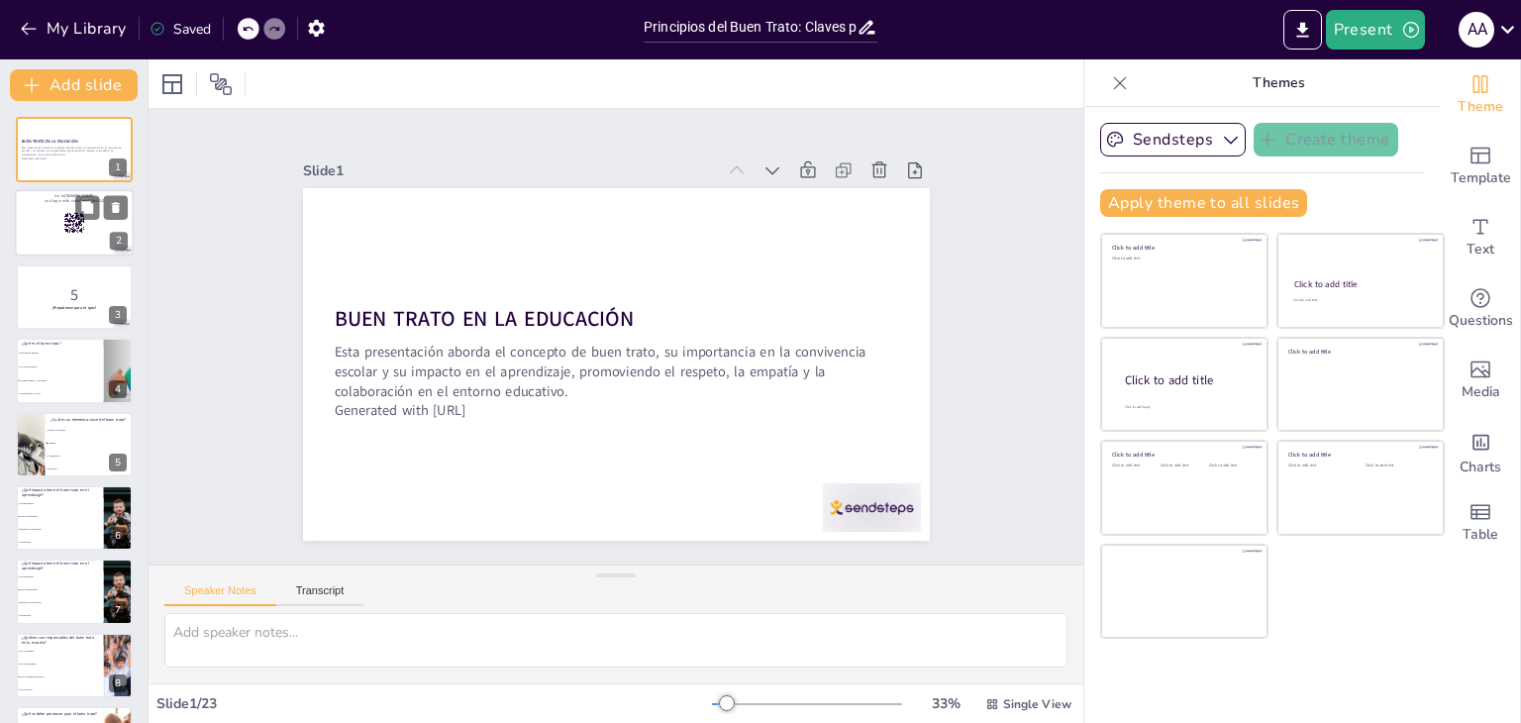
checkbox input "true"
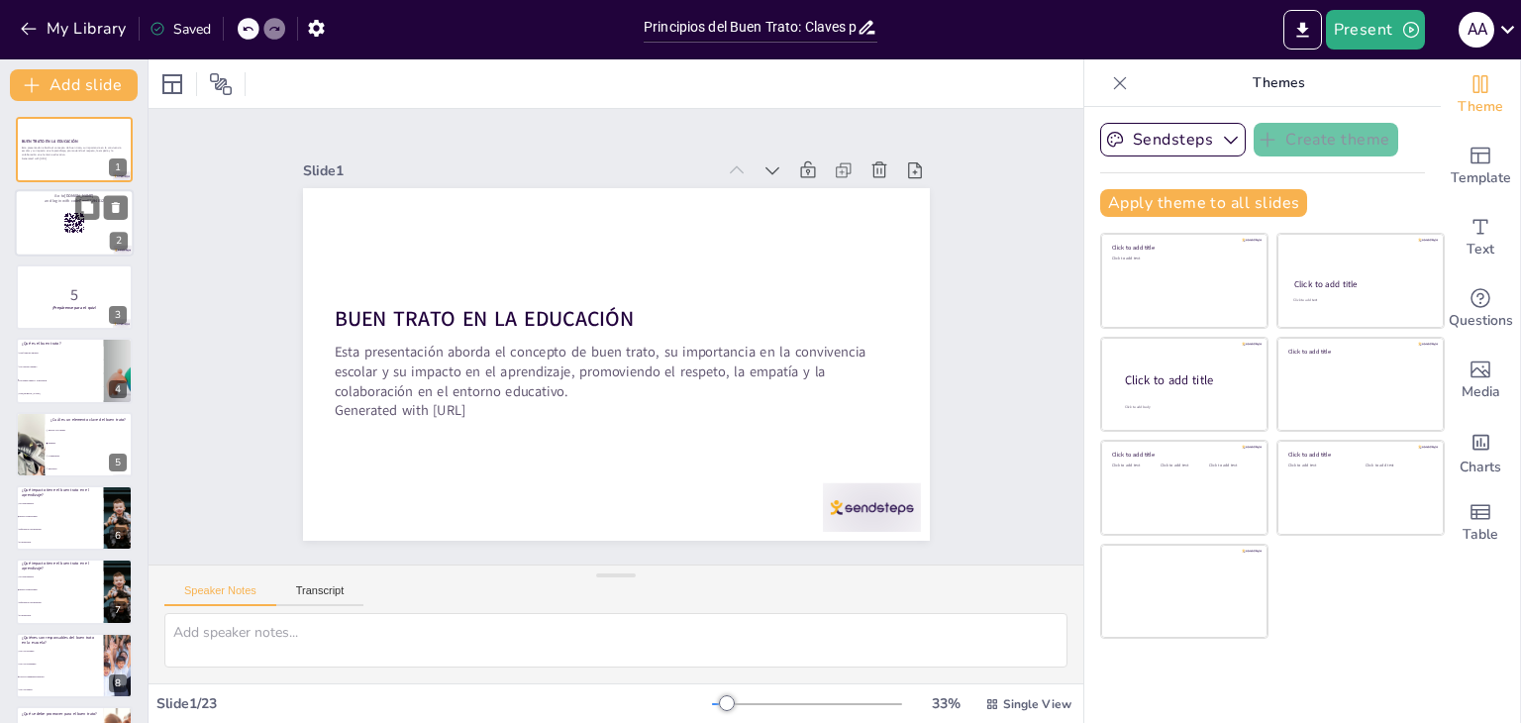
checkbox input "true"
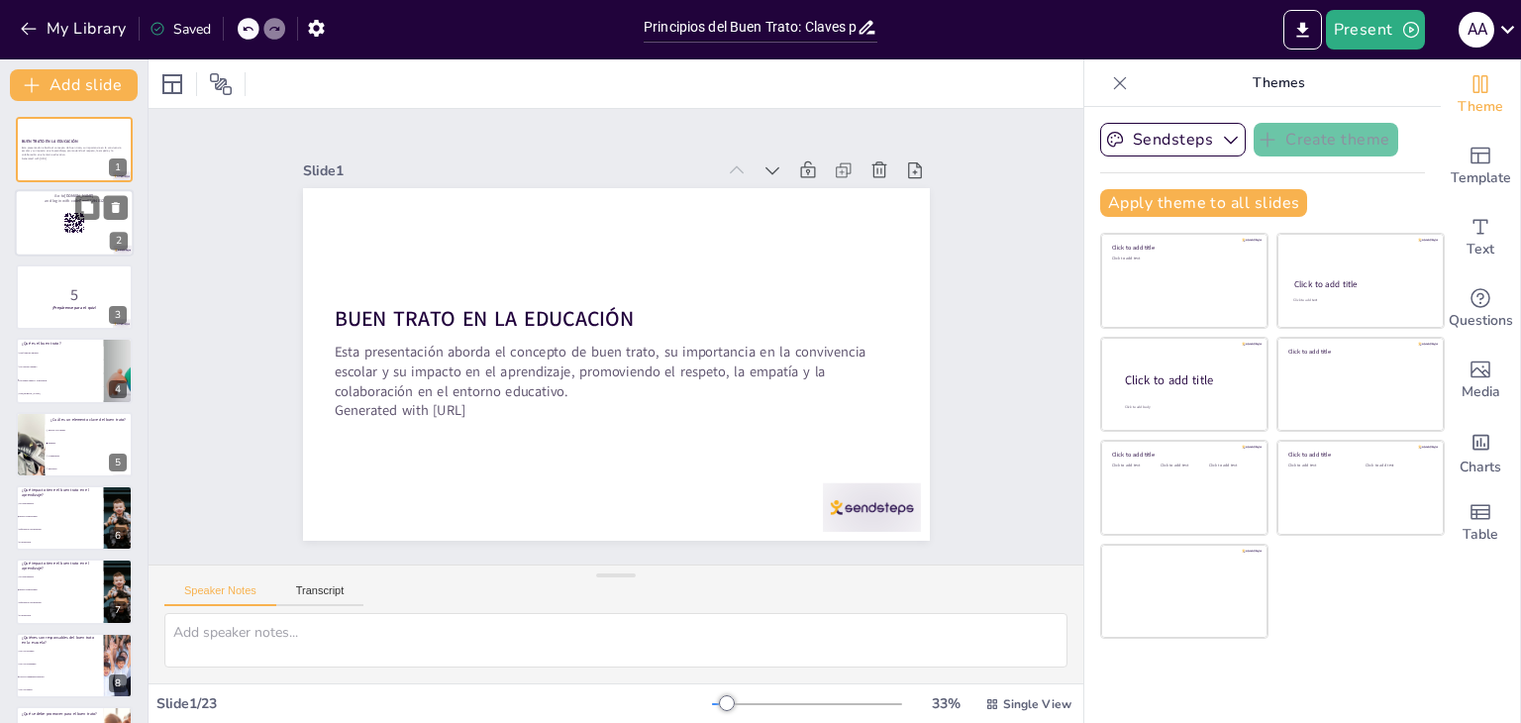
checkbox input "true"
click at [46, 219] on div at bounding box center [74, 223] width 119 height 67
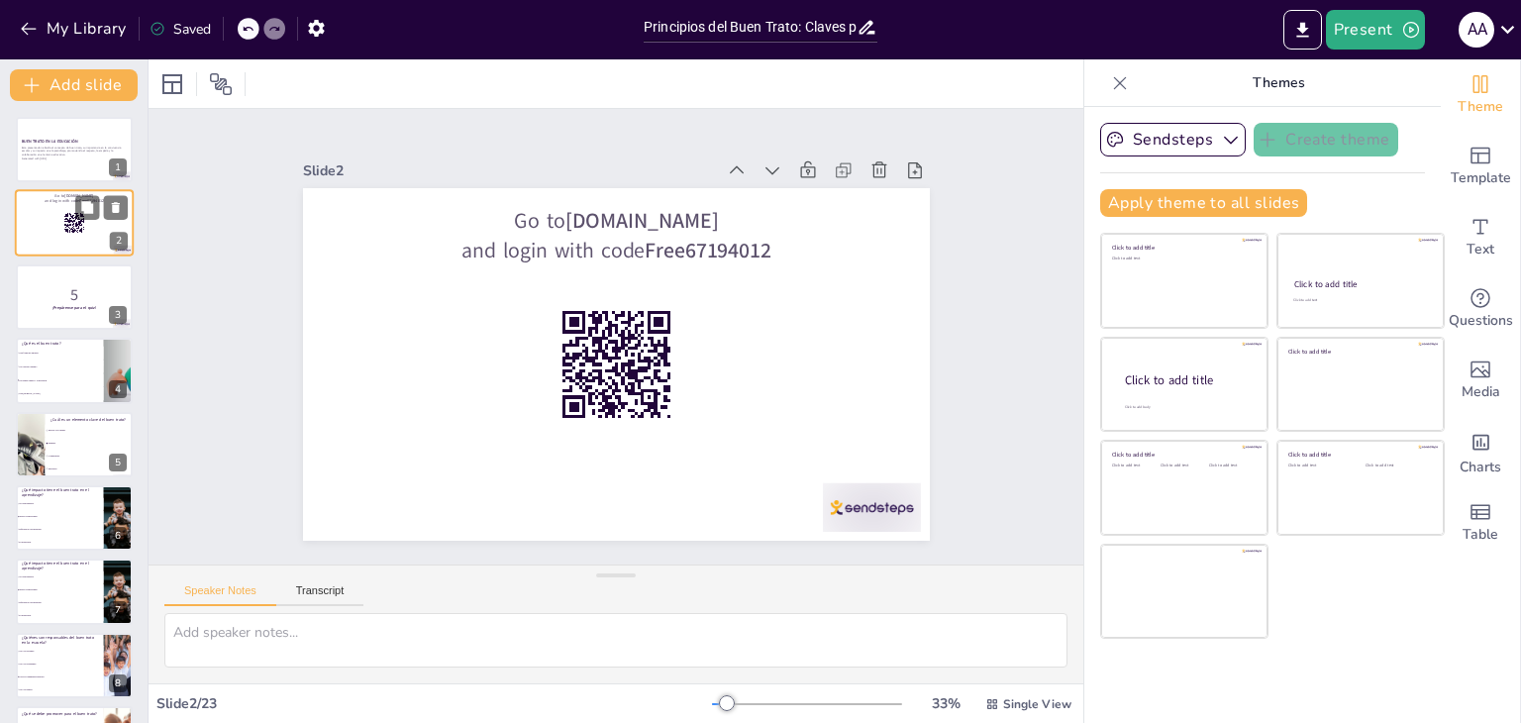
checkbox input "true"
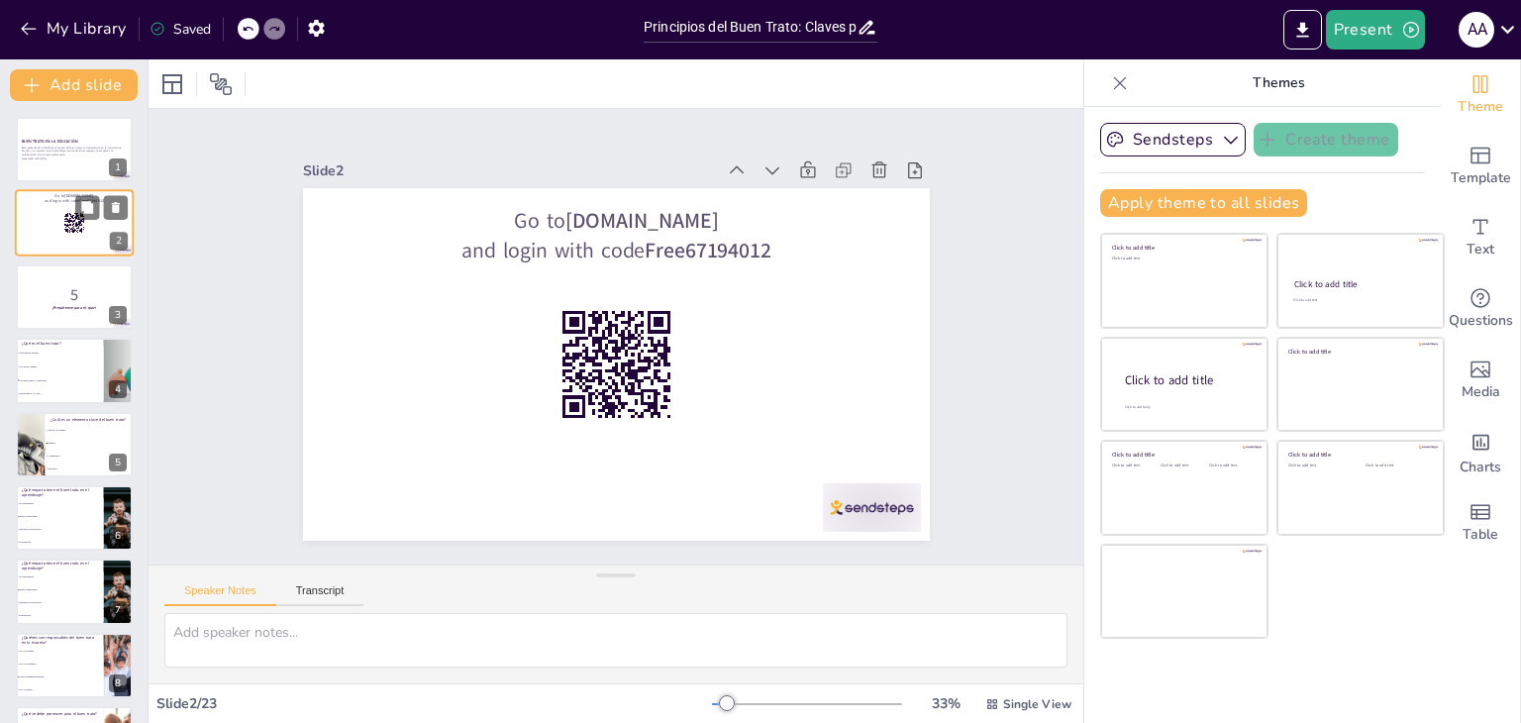
checkbox input "true"
click at [49, 297] on p "5" at bounding box center [74, 294] width 107 height 22
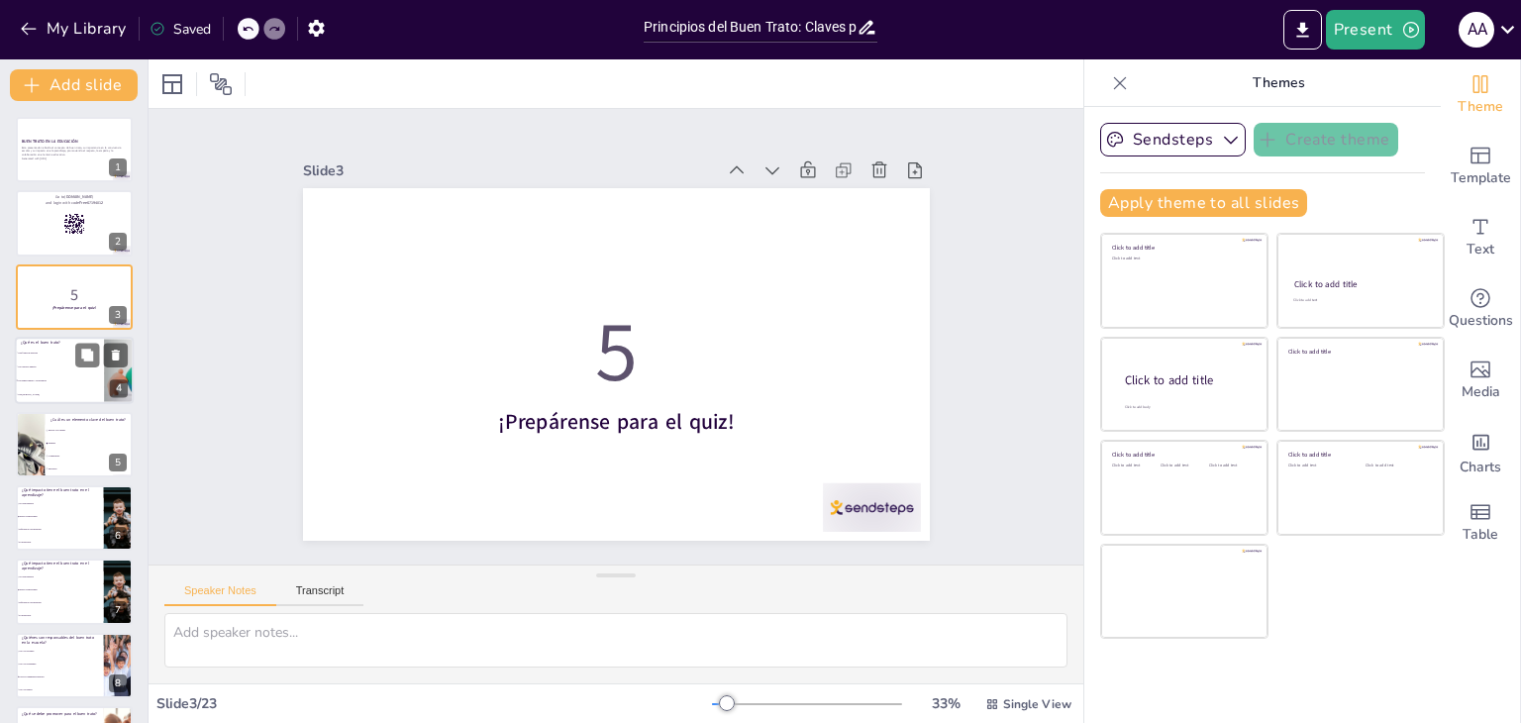
click at [62, 374] on li "Un respeto mutuo y convivencia" at bounding box center [59, 381] width 89 height 14
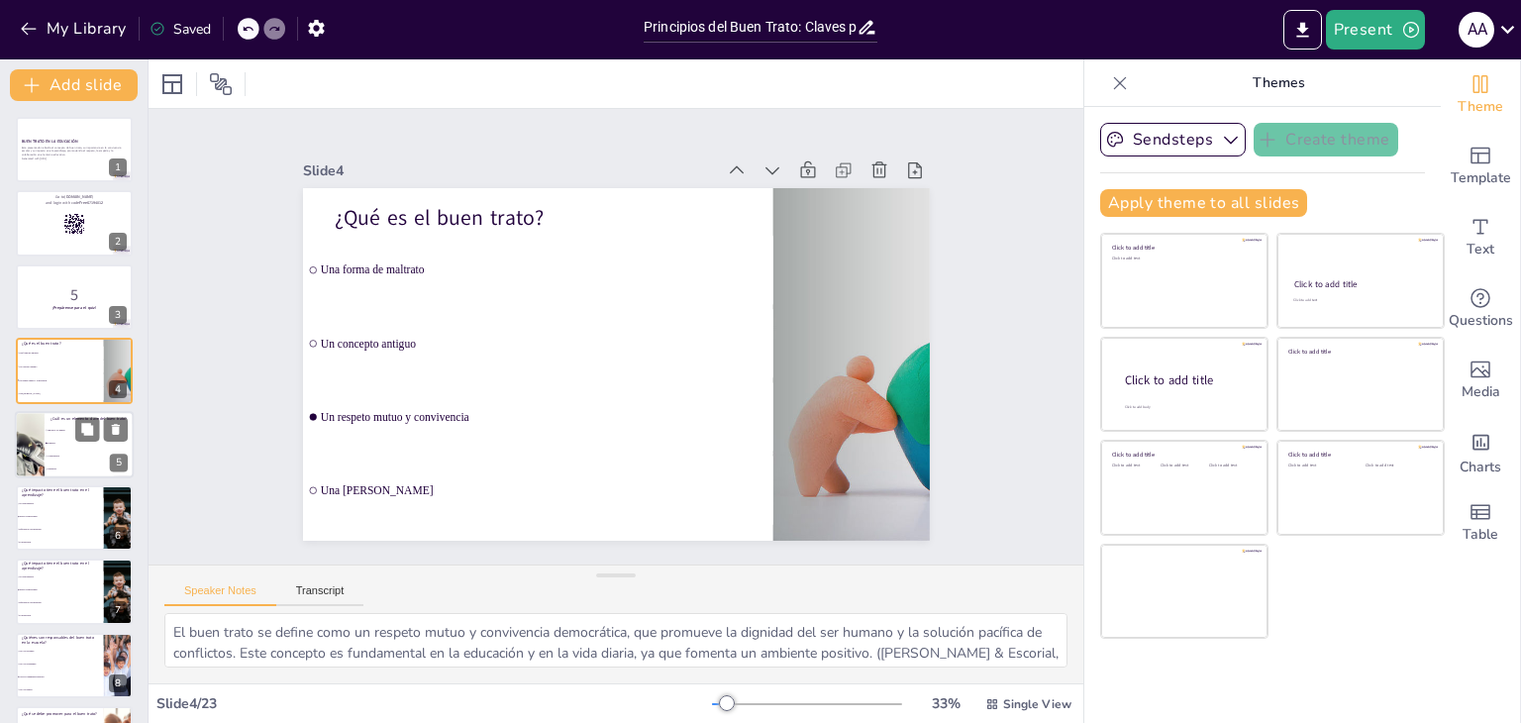
click at [54, 442] on span "Empatía" at bounding box center [90, 443] width 85 height 3
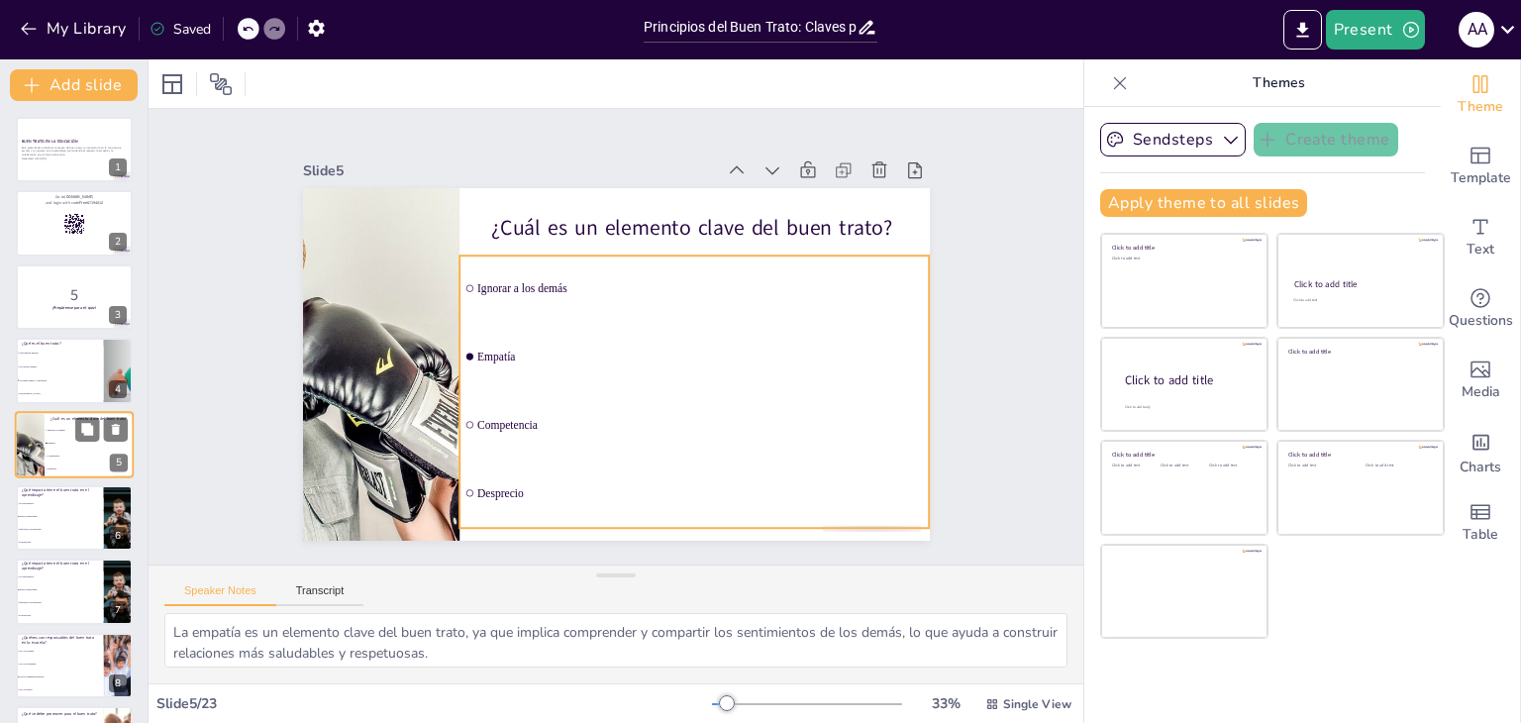
scroll to position [32, 0]
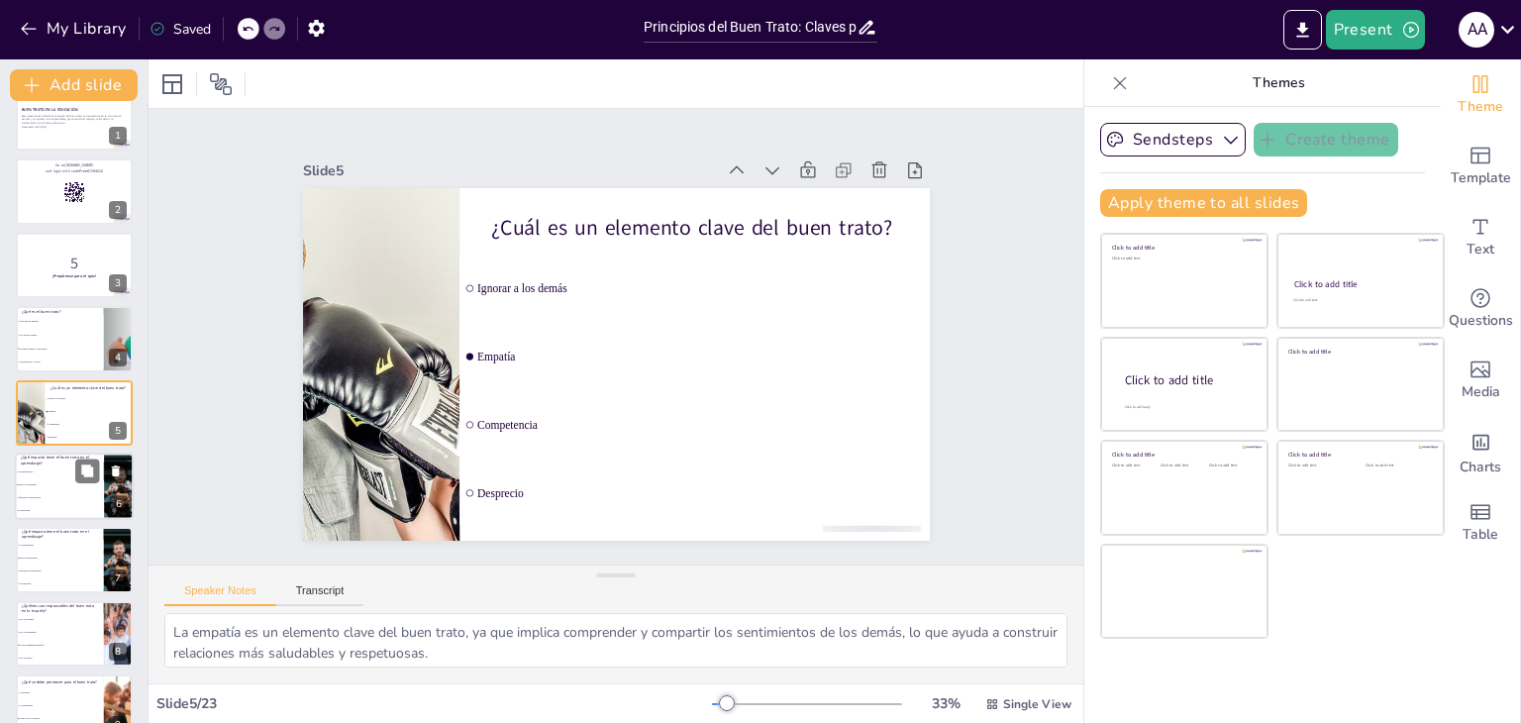
click at [48, 484] on span "Mejora la autoestima" at bounding box center [60, 484] width 85 height 3
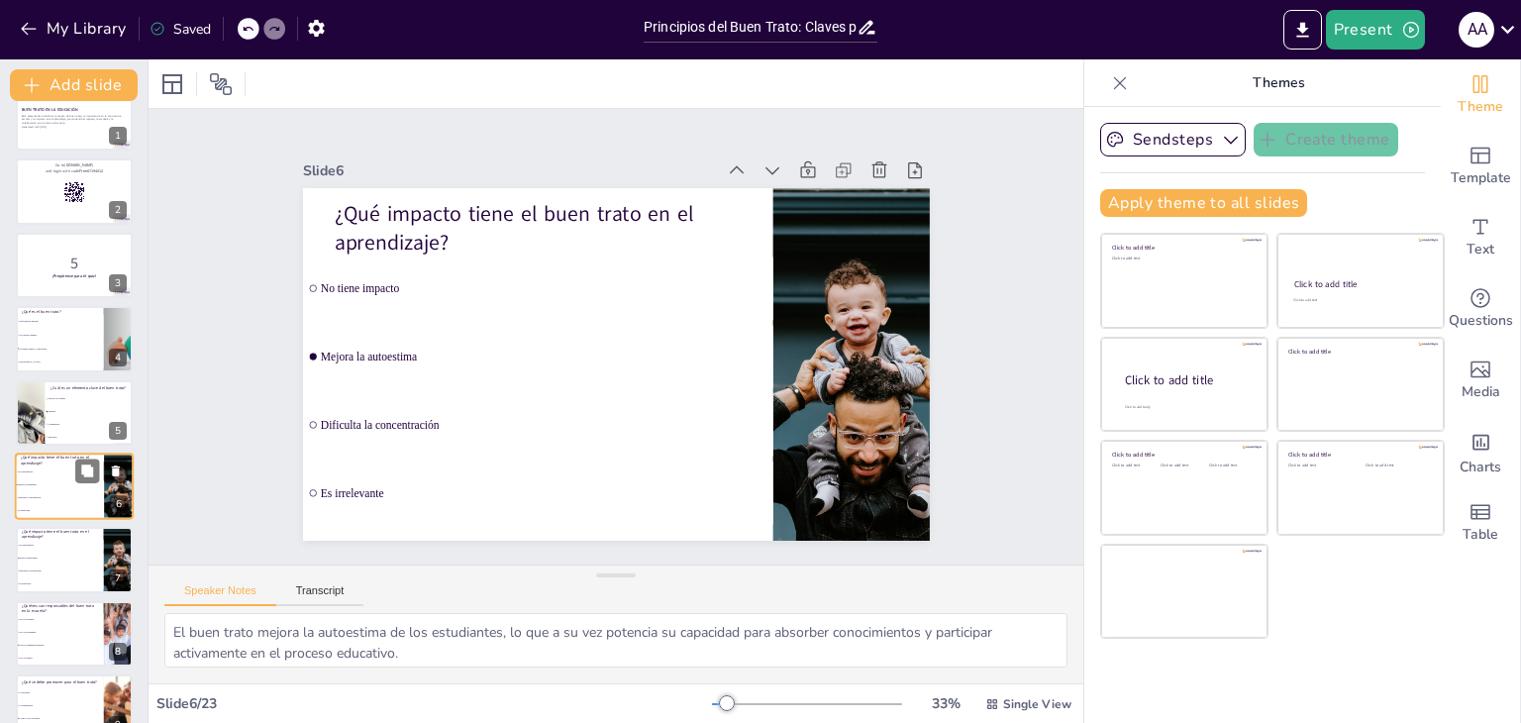
scroll to position [106, 0]
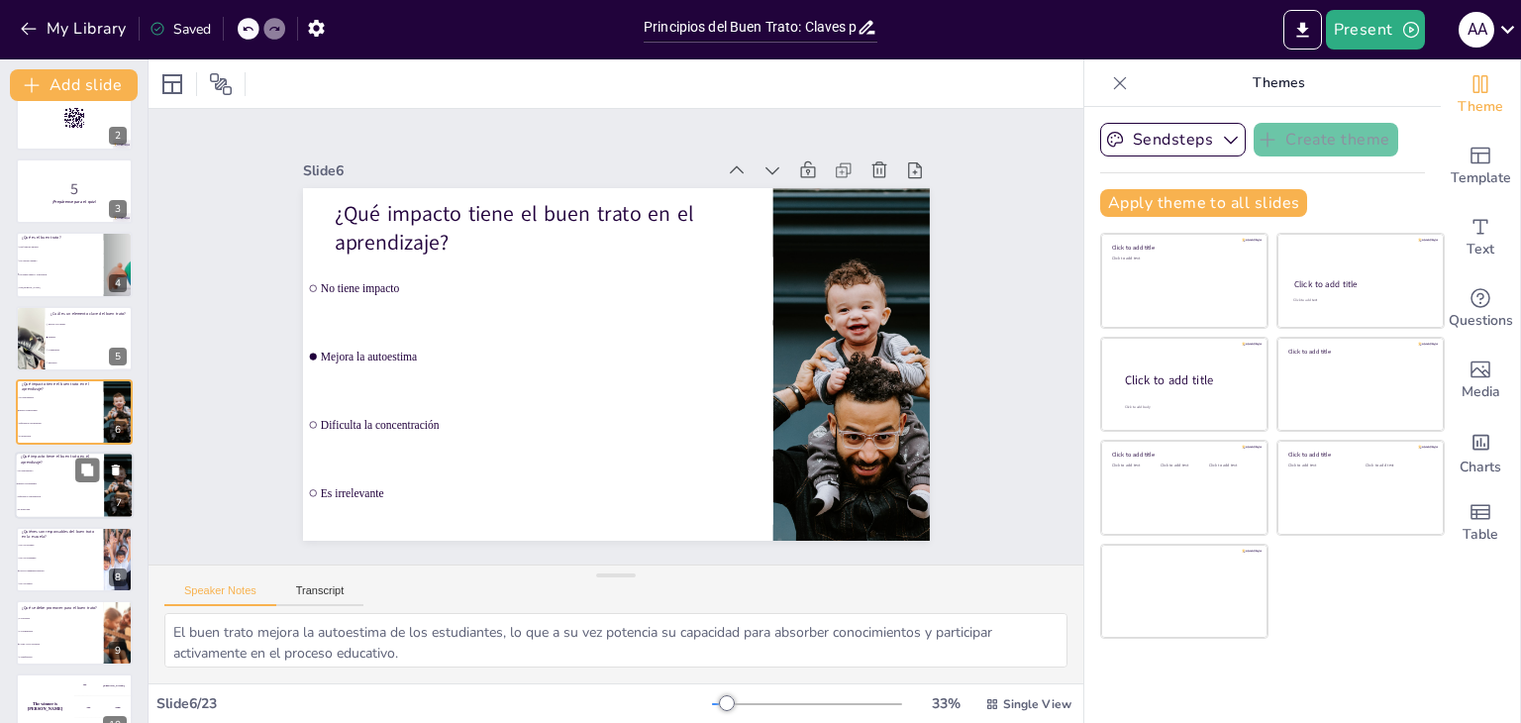
click at [45, 486] on li "Mejora la autoestima" at bounding box center [59, 484] width 89 height 13
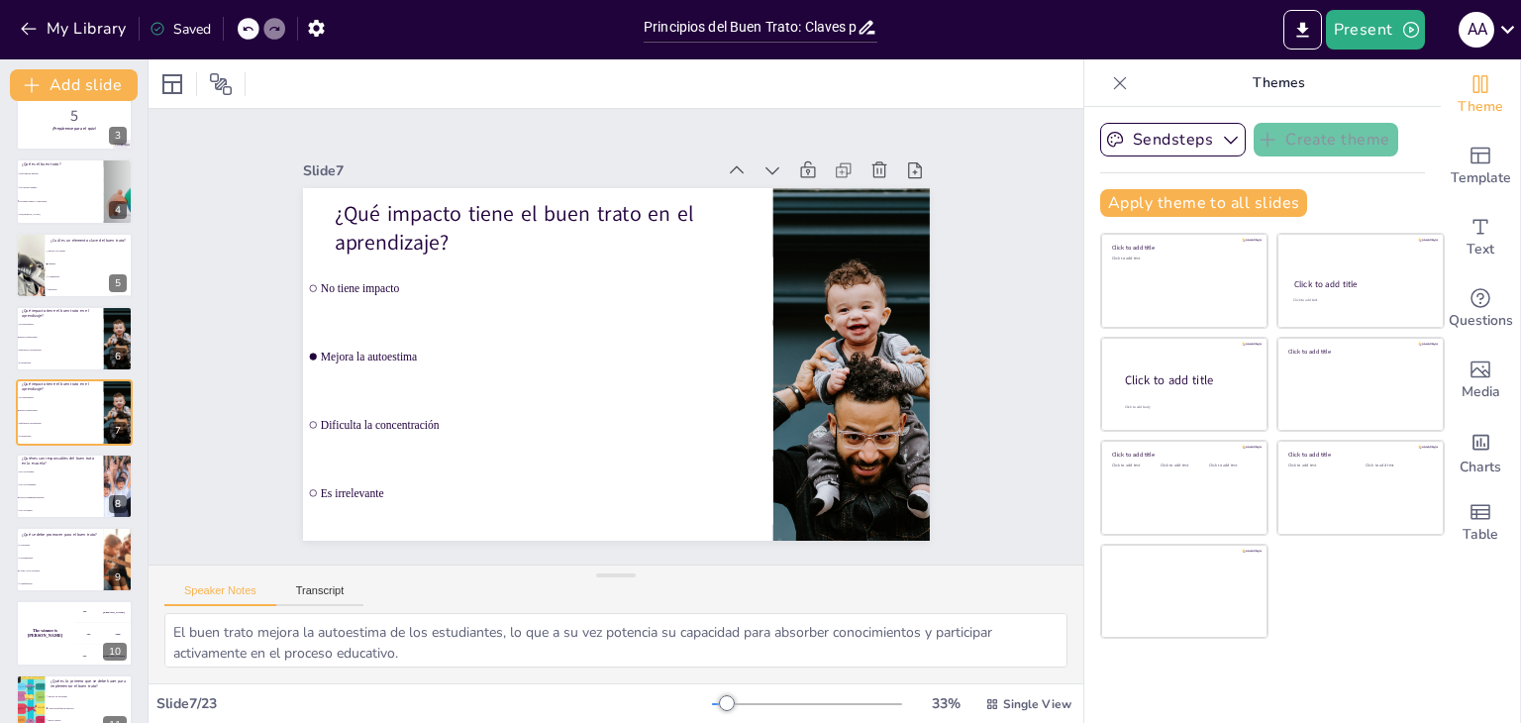
click at [1110, 80] on icon at bounding box center [1120, 83] width 20 height 20
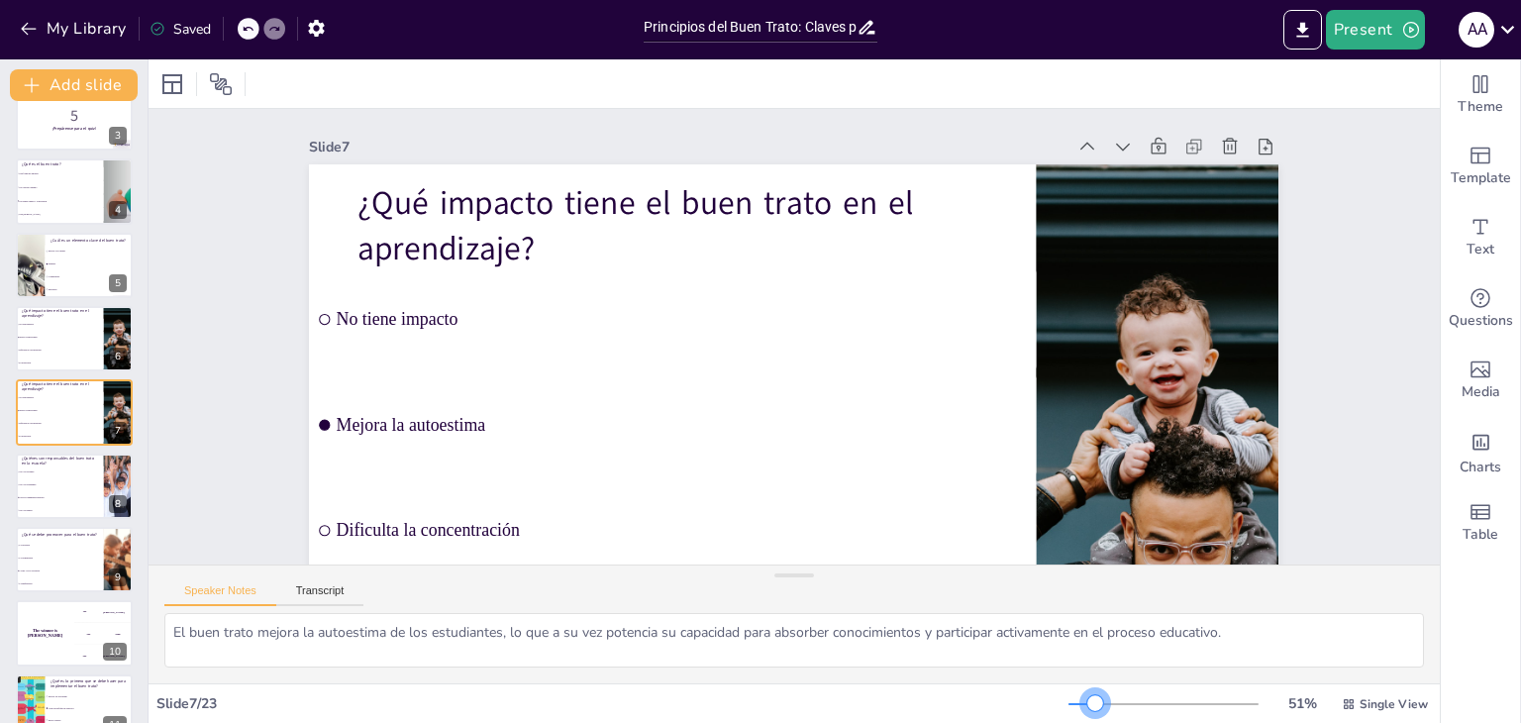
click at [1083, 703] on div at bounding box center [1164, 704] width 190 height 16
click at [1379, 35] on button "Present" at bounding box center [1375, 30] width 99 height 40
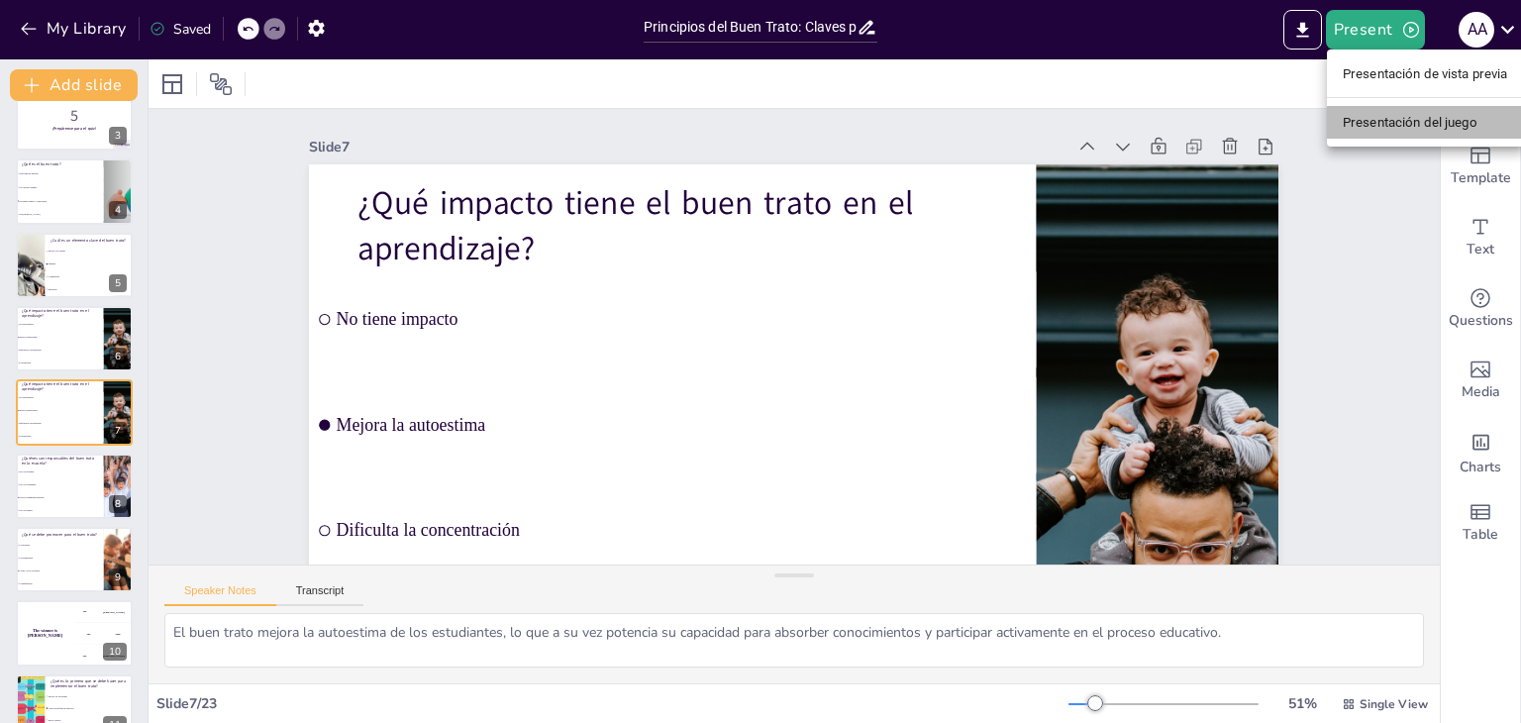
click at [1396, 120] on font "Presentación del juego" at bounding box center [1410, 122] width 135 height 15
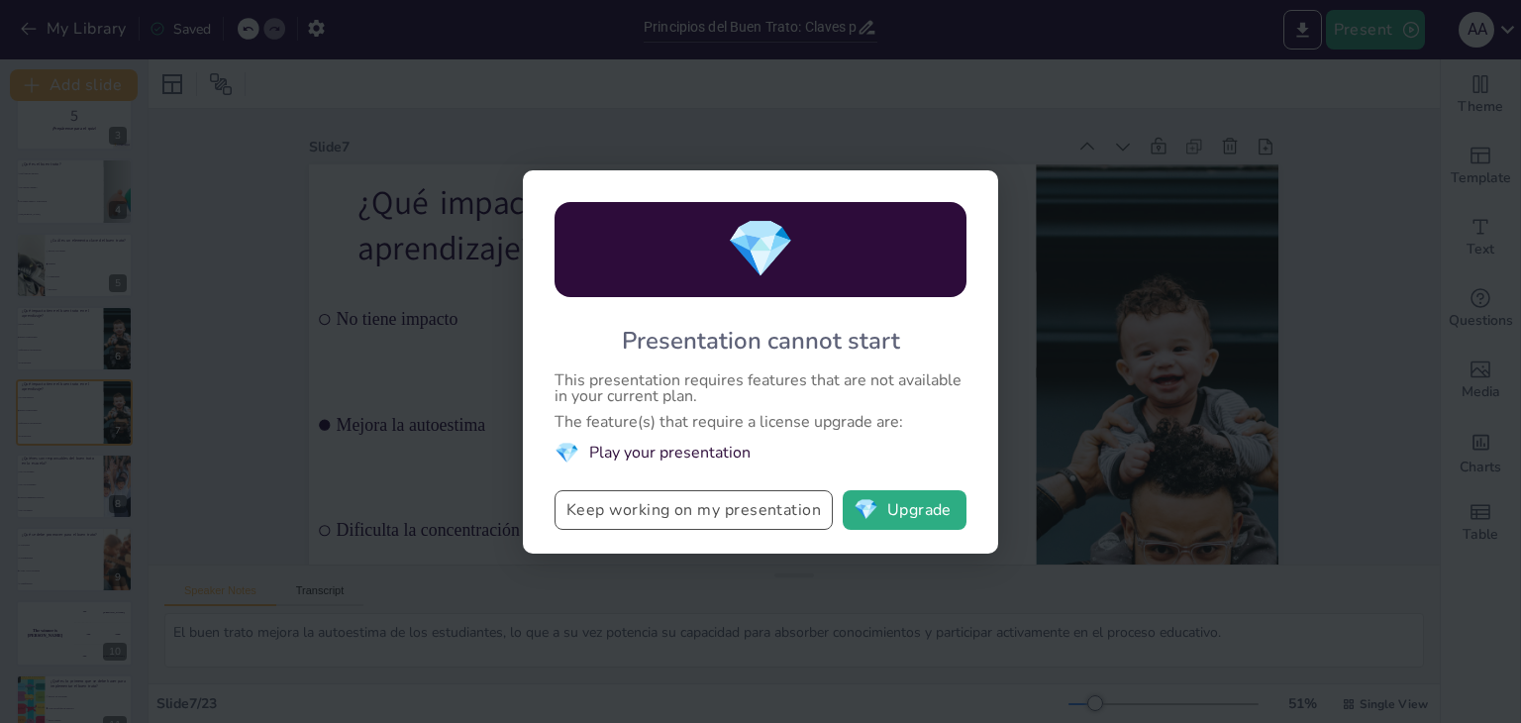
click at [722, 504] on button "Keep working on my presentation" at bounding box center [694, 510] width 278 height 40
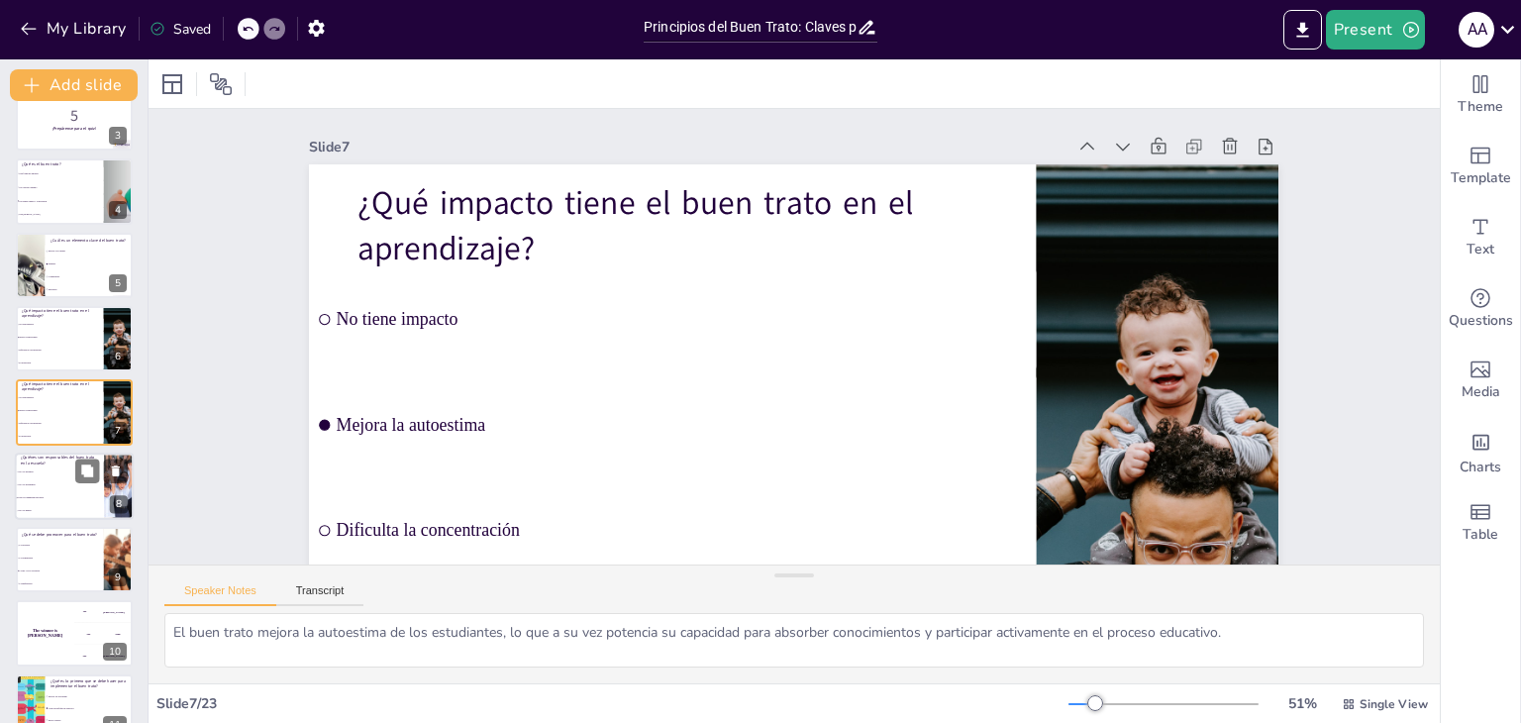
click at [65, 478] on li "Solo los estudiantes" at bounding box center [59, 484] width 89 height 13
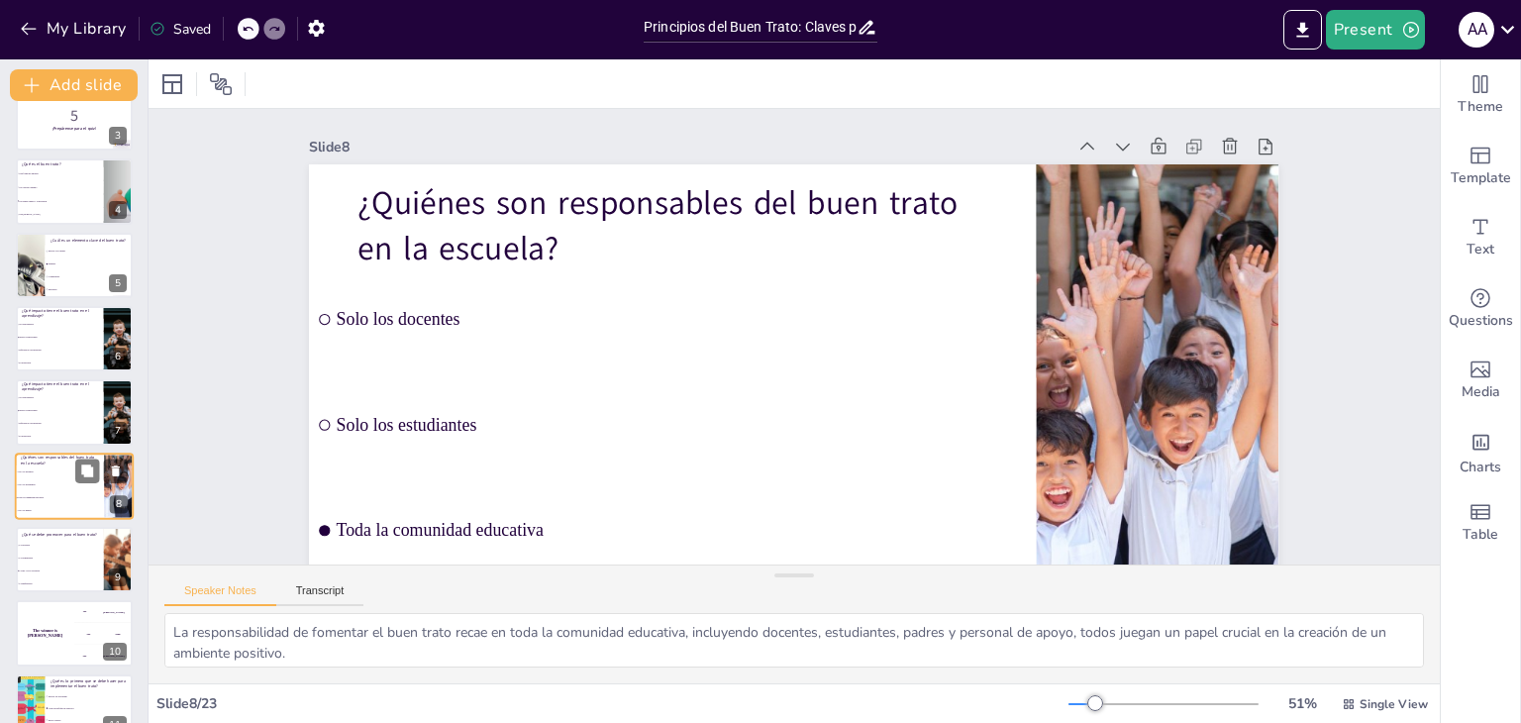
scroll to position [254, 0]
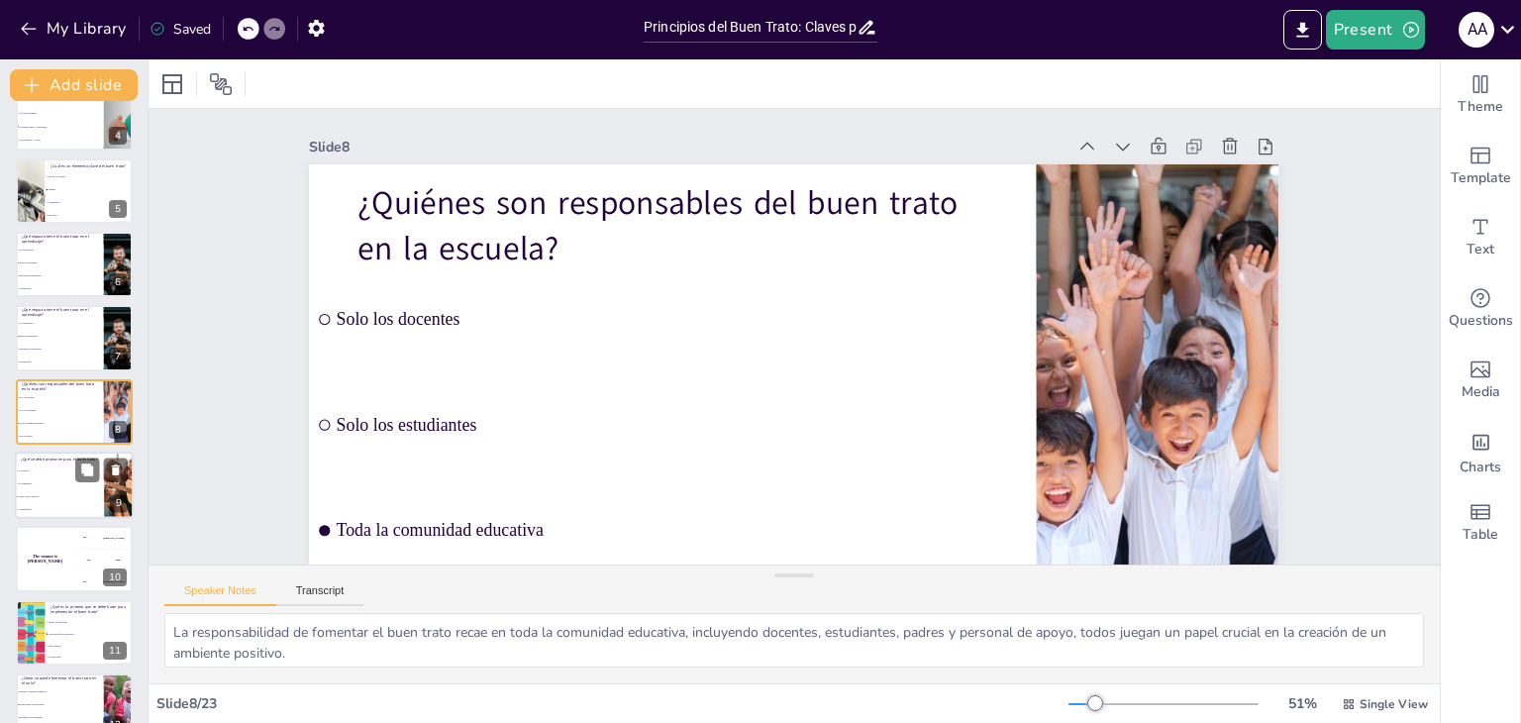
click at [46, 488] on li "La competencia" at bounding box center [59, 483] width 89 height 13
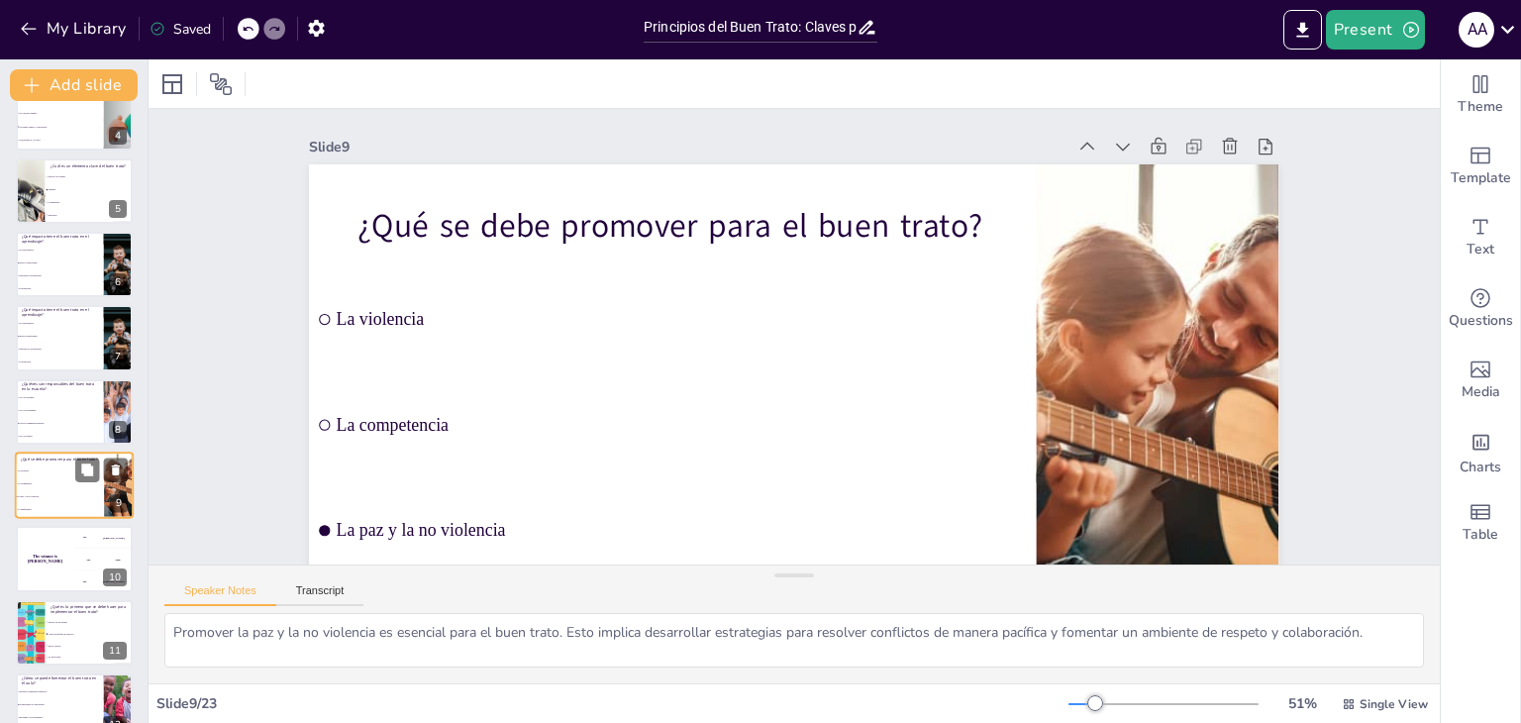
scroll to position [327, 0]
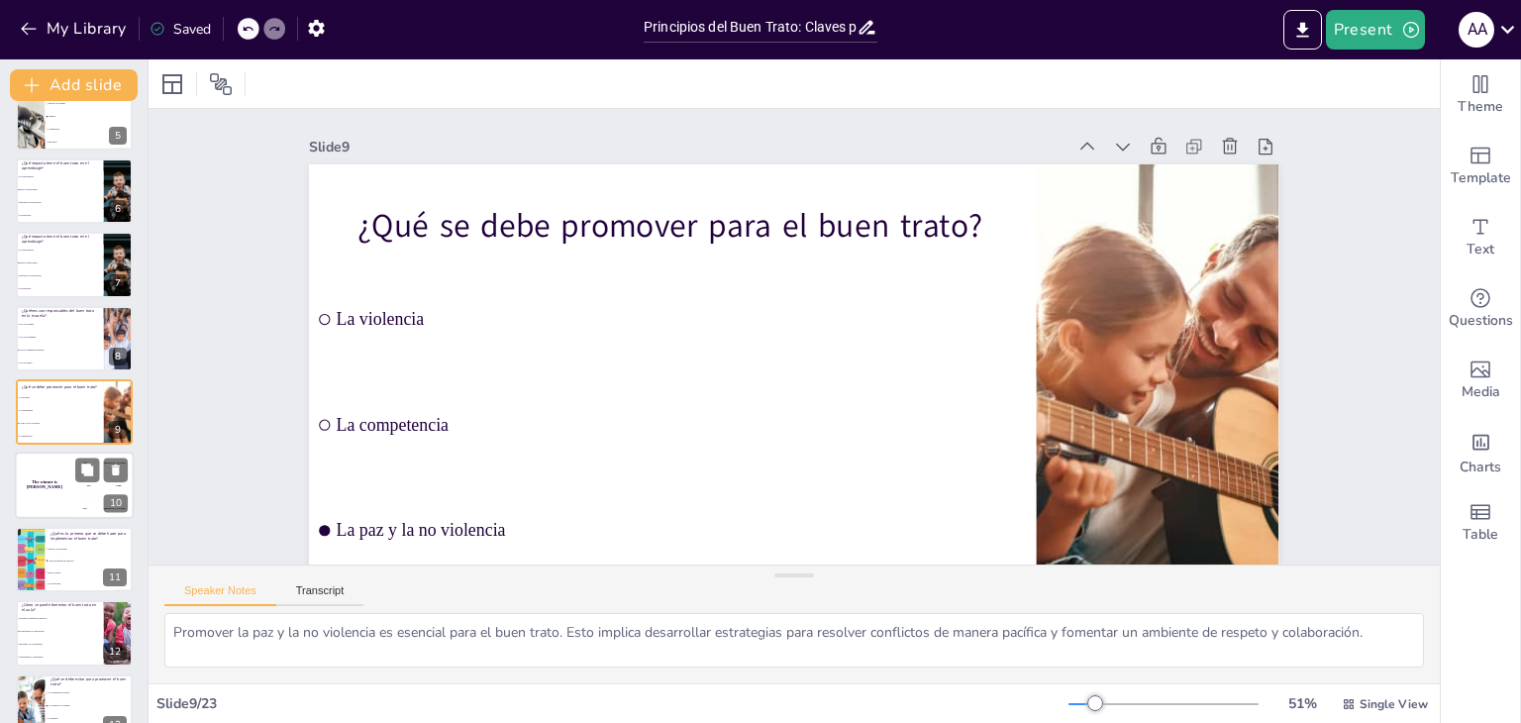
click at [63, 492] on div "The winner is Niels 🏆" at bounding box center [44, 486] width 59 height 67
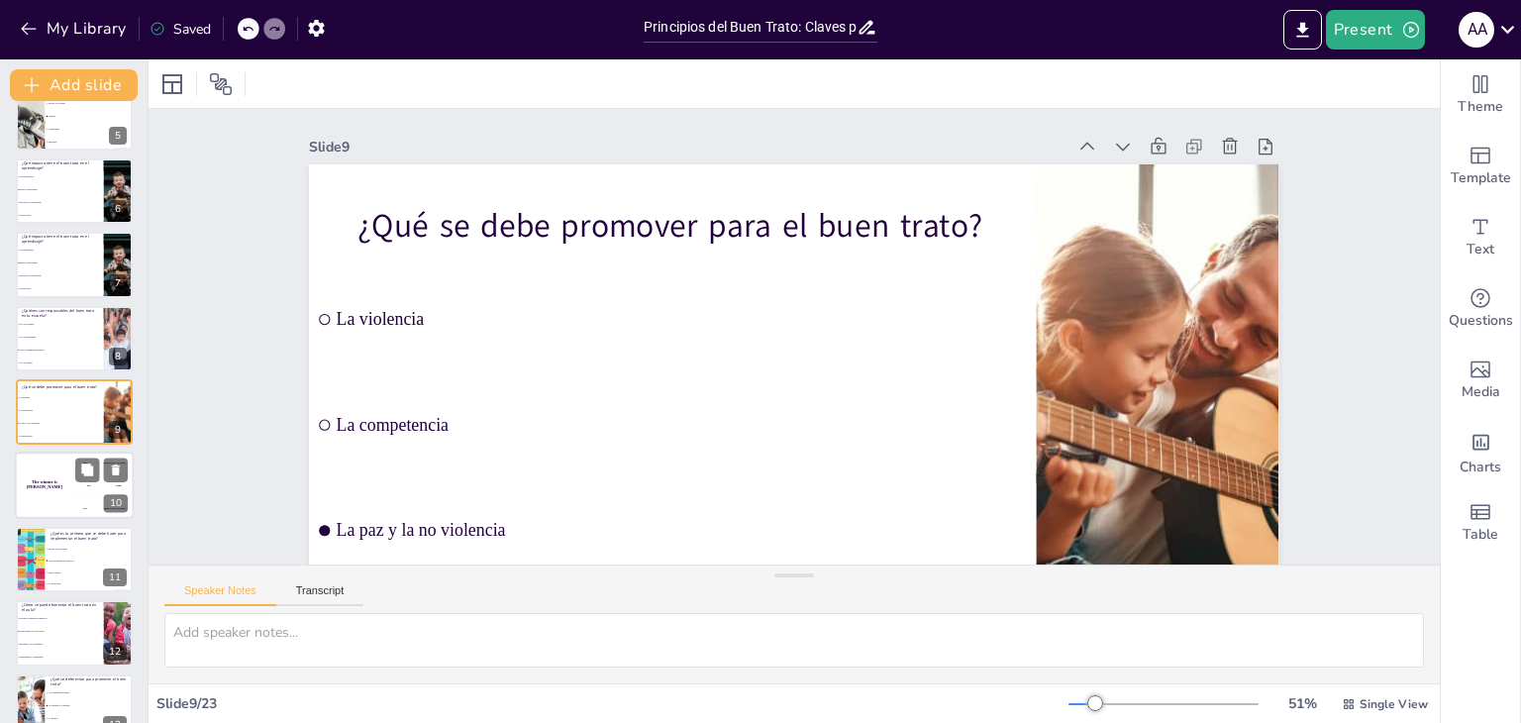
scroll to position [400, 0]
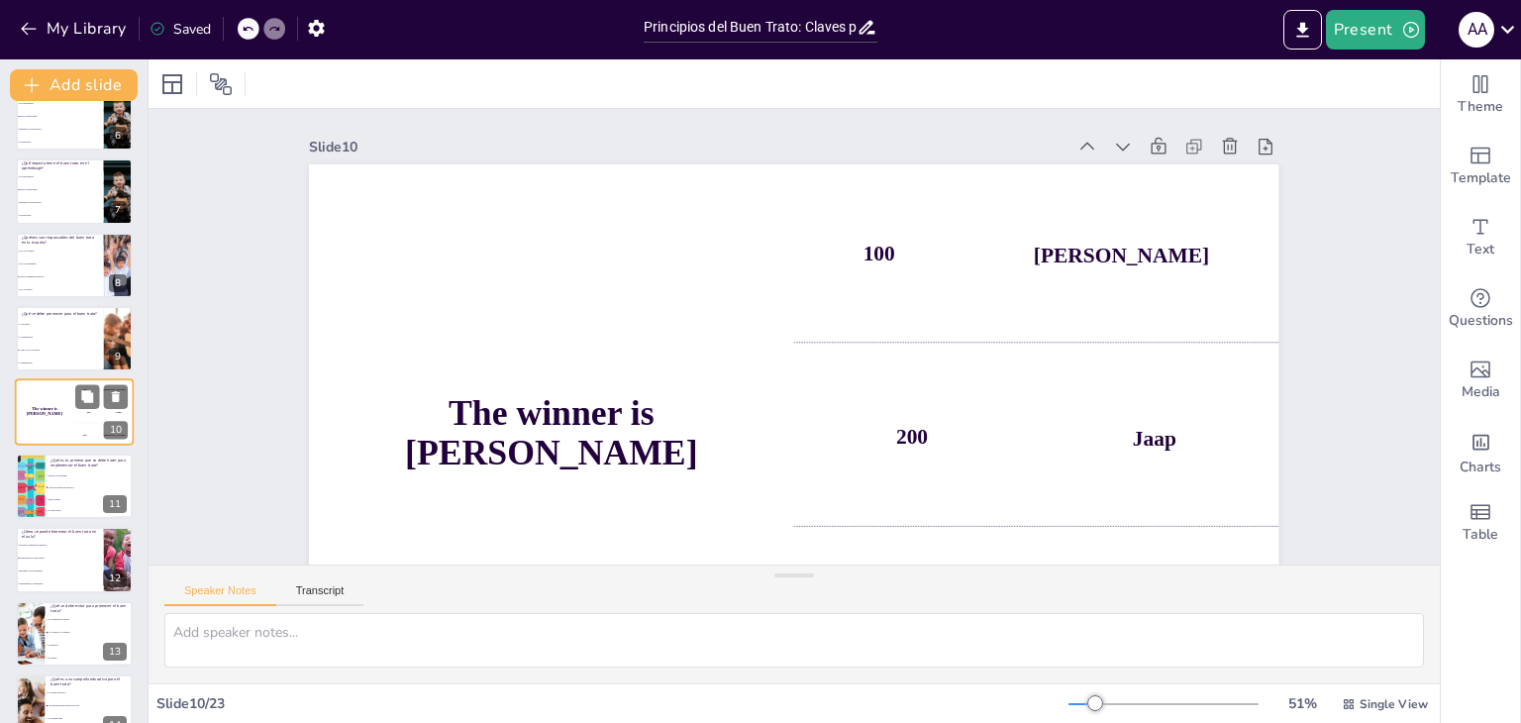
click at [63, 493] on li "Hacer castigos" at bounding box center [90, 498] width 88 height 11
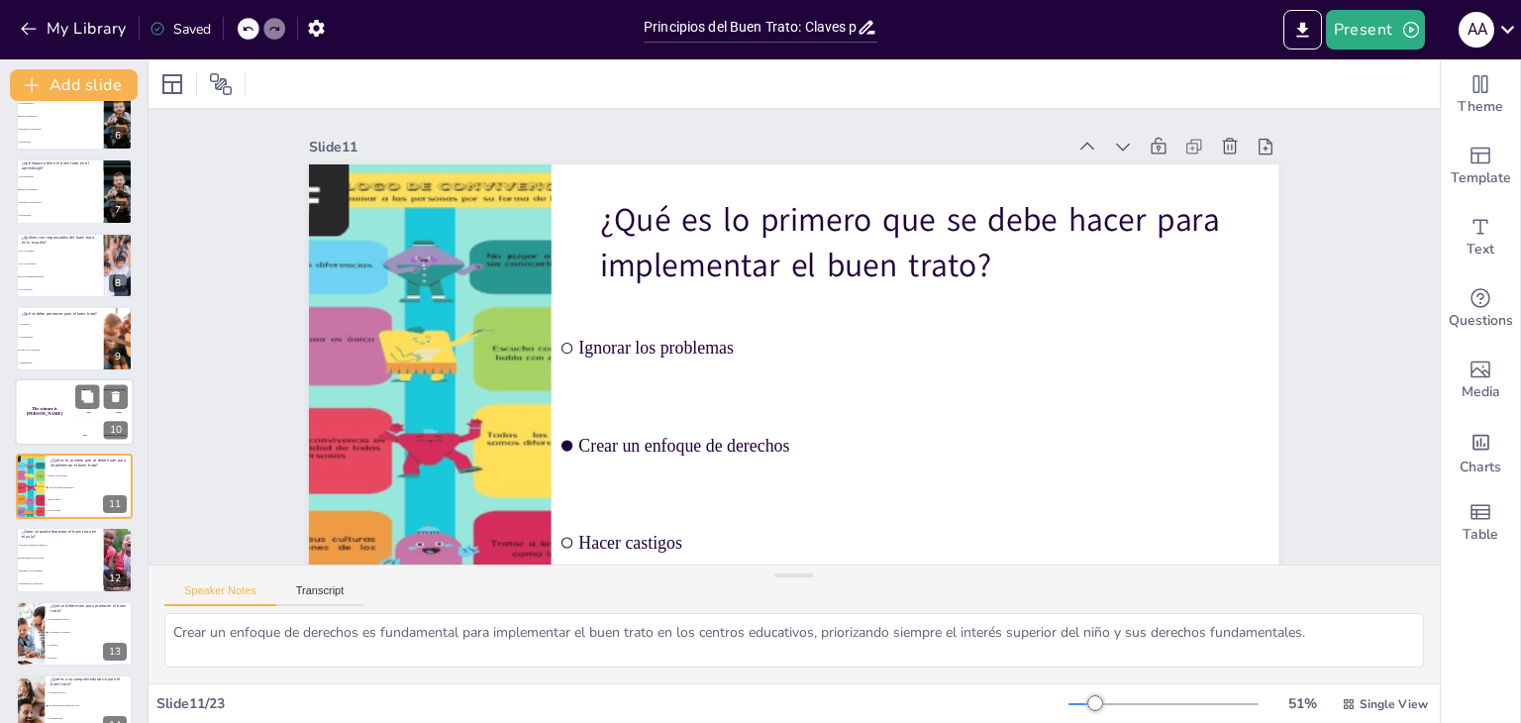
scroll to position [474, 0]
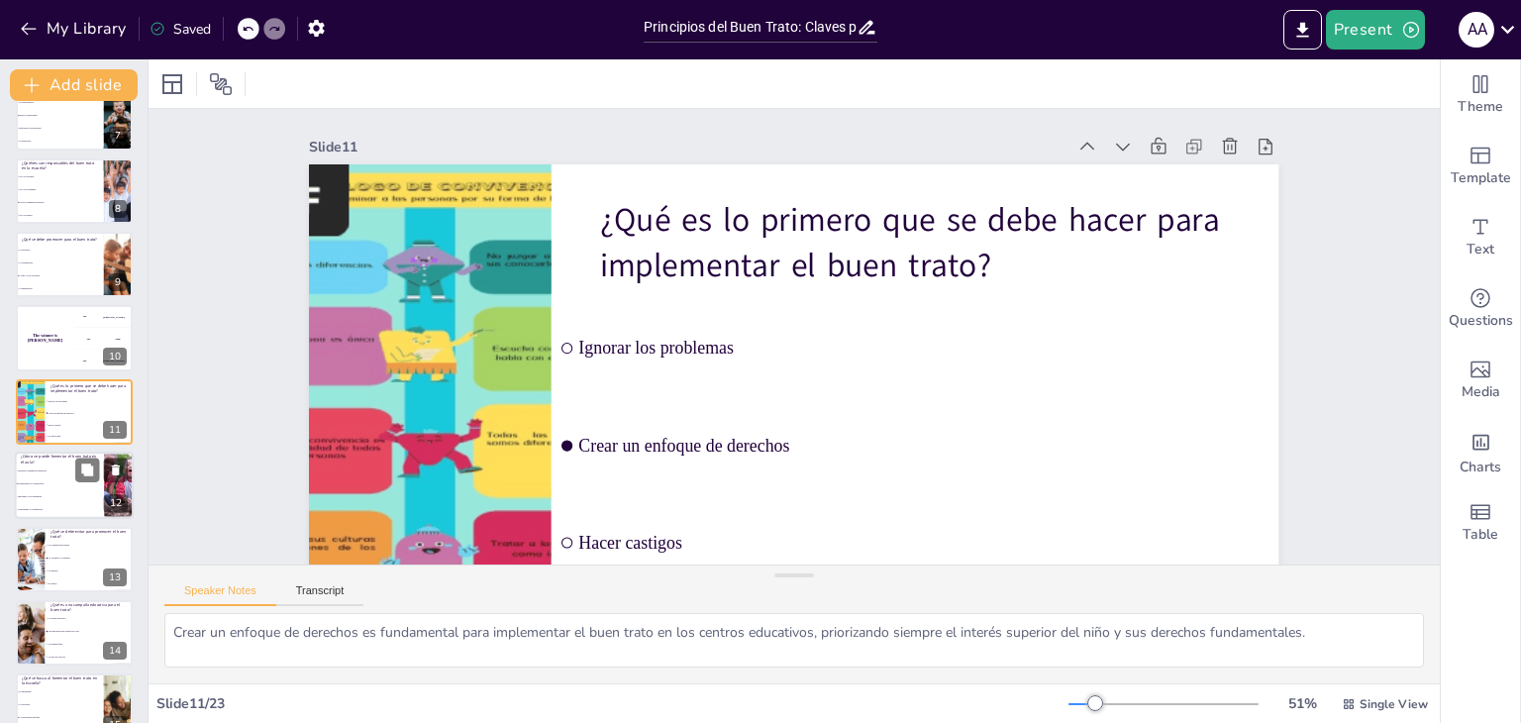
click at [57, 496] on span "Ignorando a los estudiantes" at bounding box center [60, 497] width 85 height 3
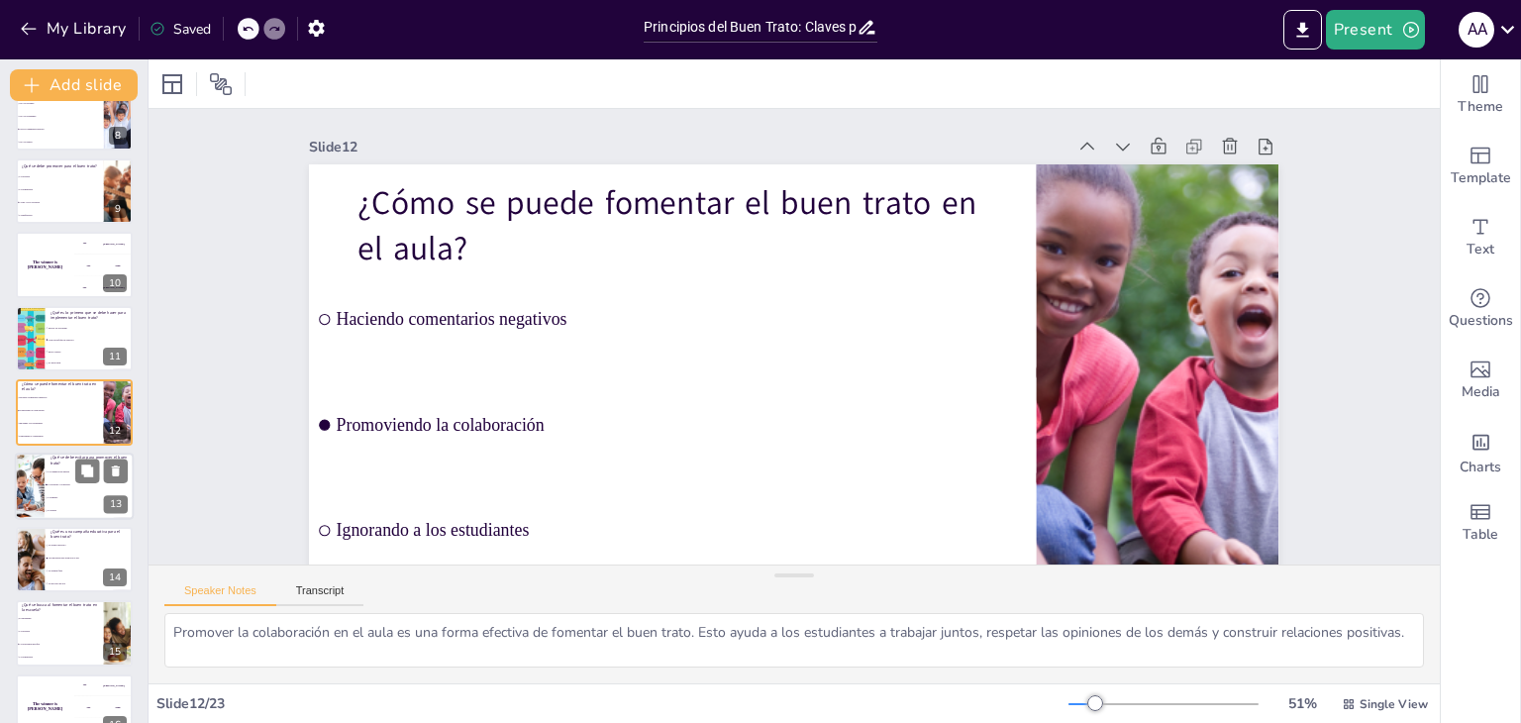
click at [67, 496] on span "La empatía" at bounding box center [90, 497] width 85 height 3
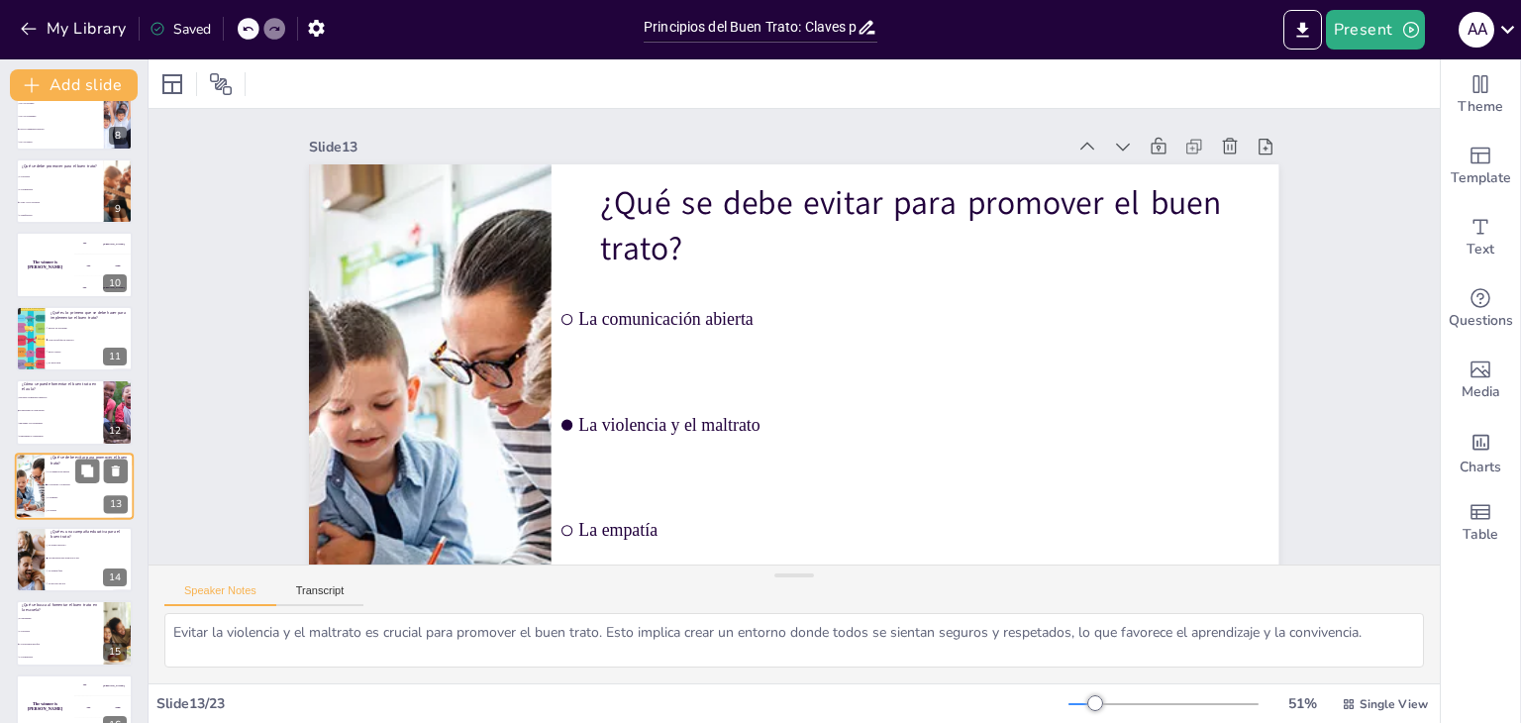
scroll to position [622, 0]
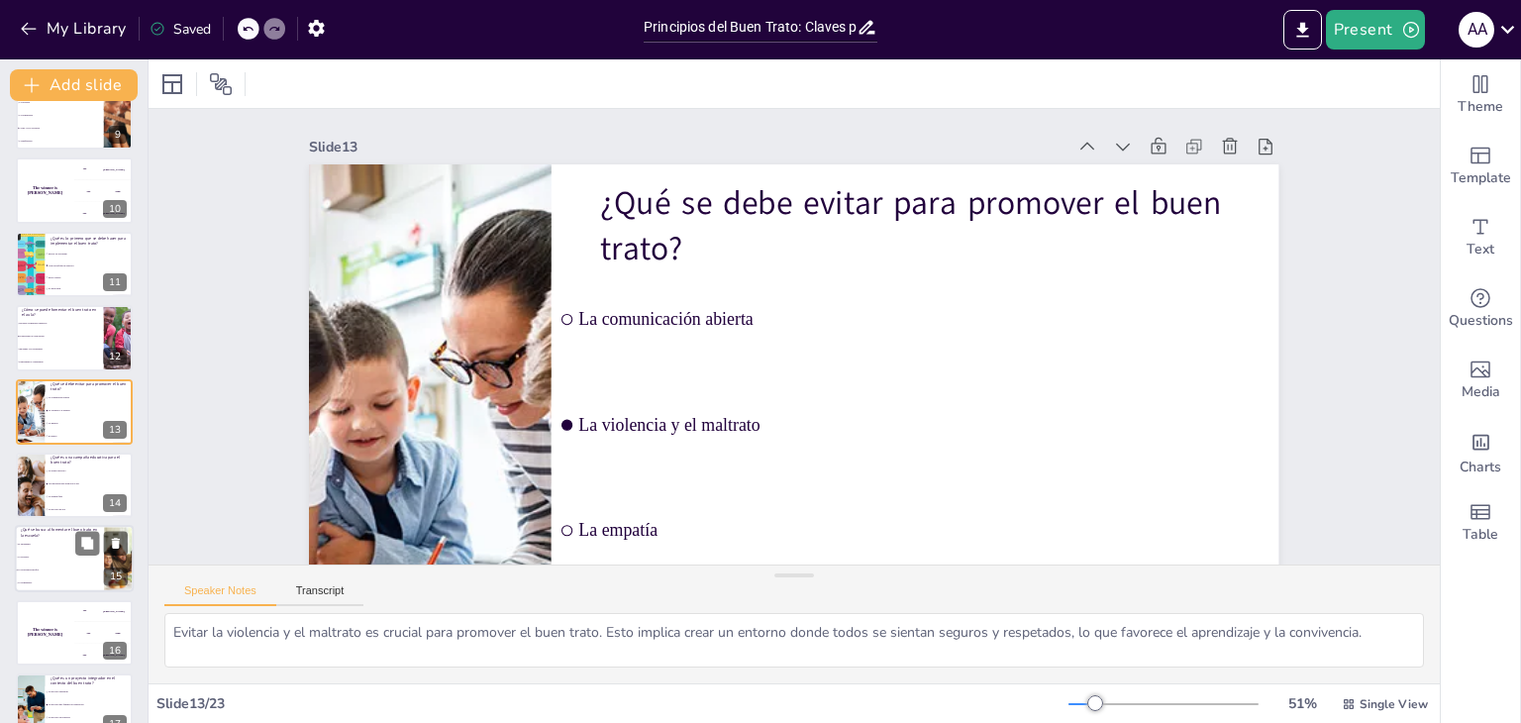
click at [60, 555] on li "La violencia" at bounding box center [59, 558] width 89 height 13
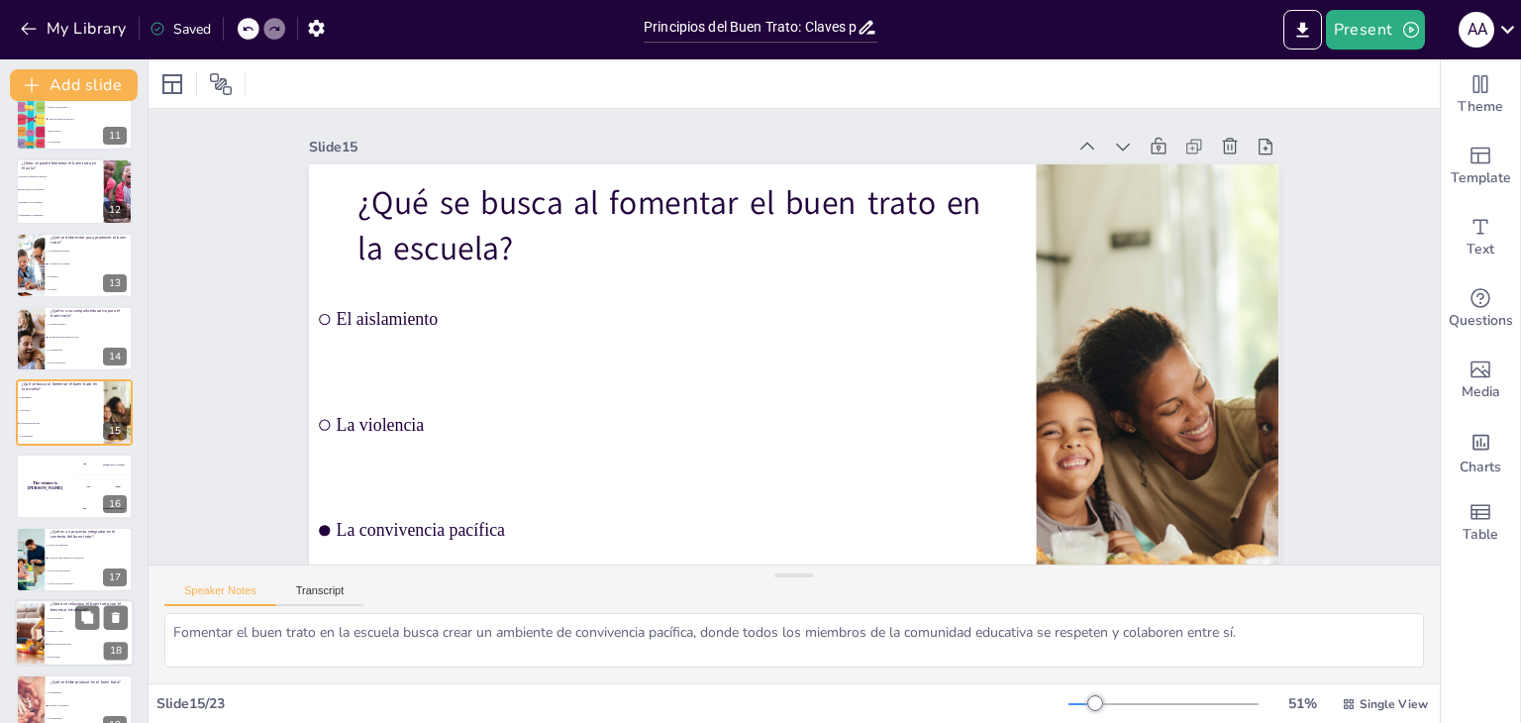
click at [63, 633] on li "Fomenta el estrés" at bounding box center [89, 632] width 89 height 13
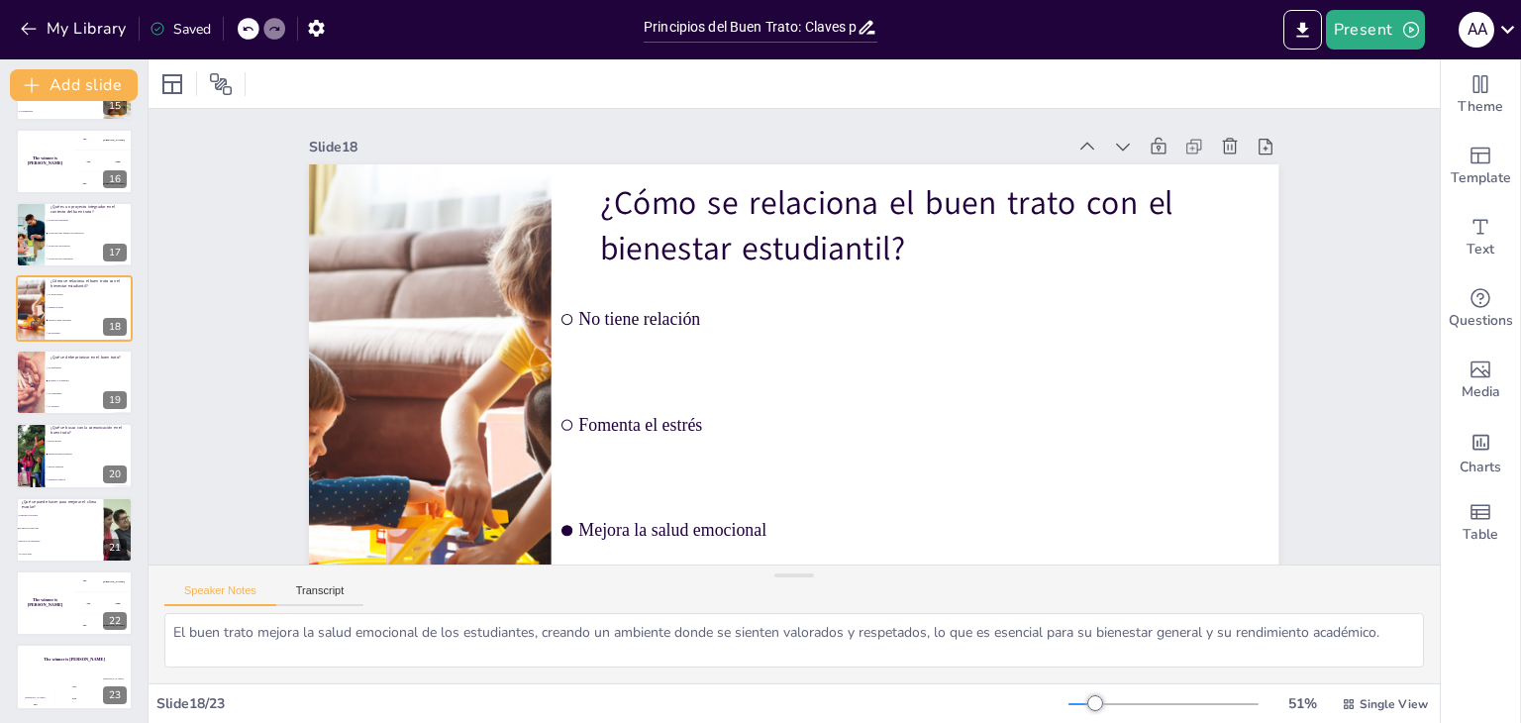
scroll to position [1095, 0]
click at [58, 602] on h4 "The winner is Niels 🏆" at bounding box center [44, 601] width 59 height 10
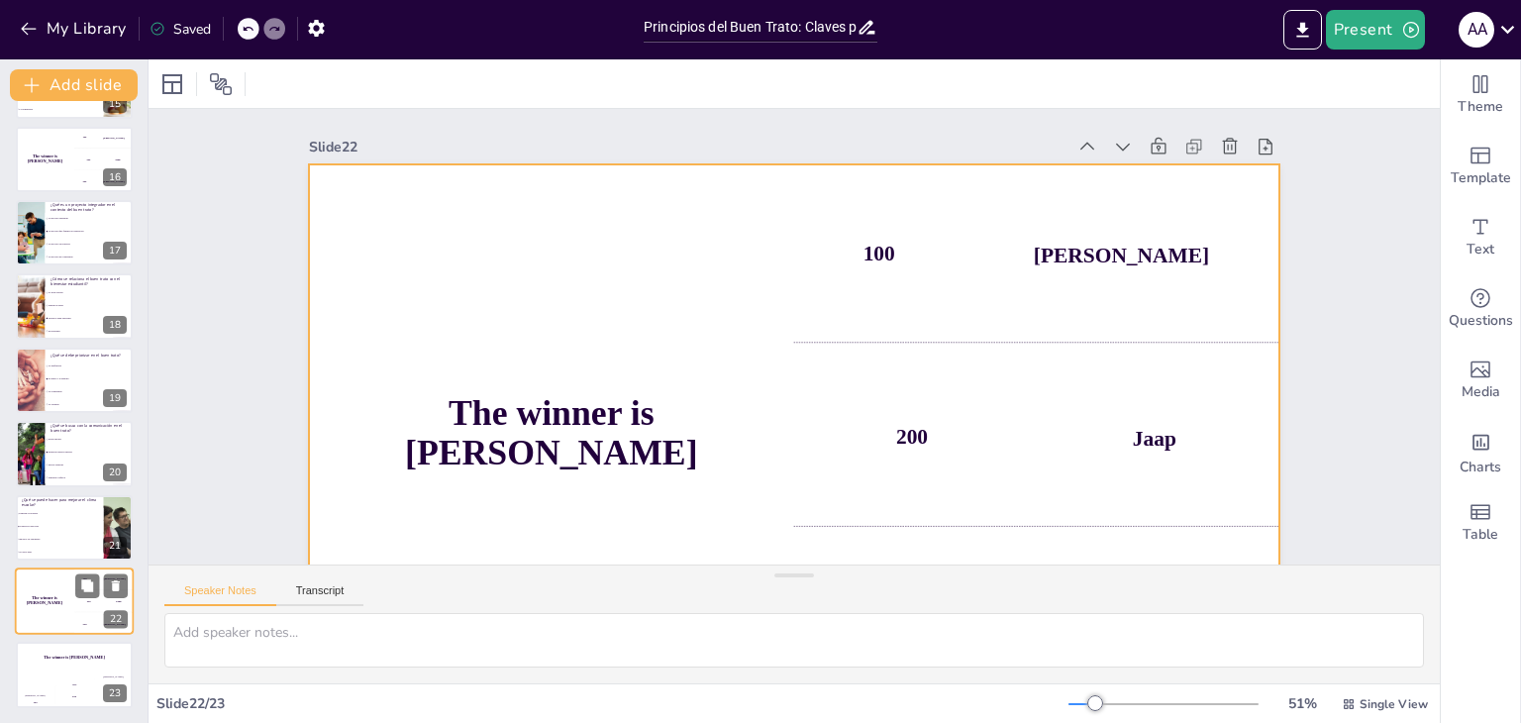
click at [56, 608] on div "The winner is Niels 🏆" at bounding box center [44, 601] width 59 height 67
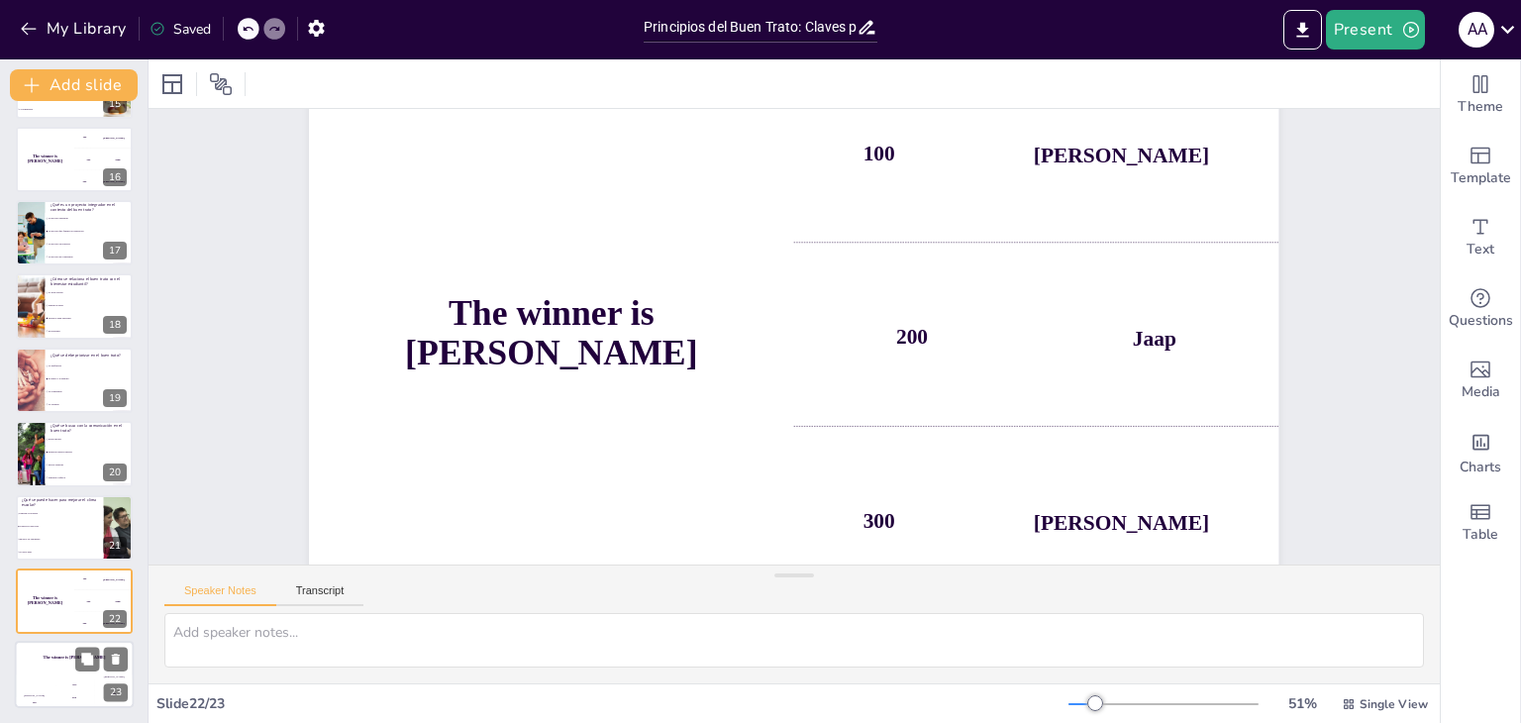
click at [55, 671] on div "The winner is Niels 🏆" at bounding box center [74, 659] width 119 height 34
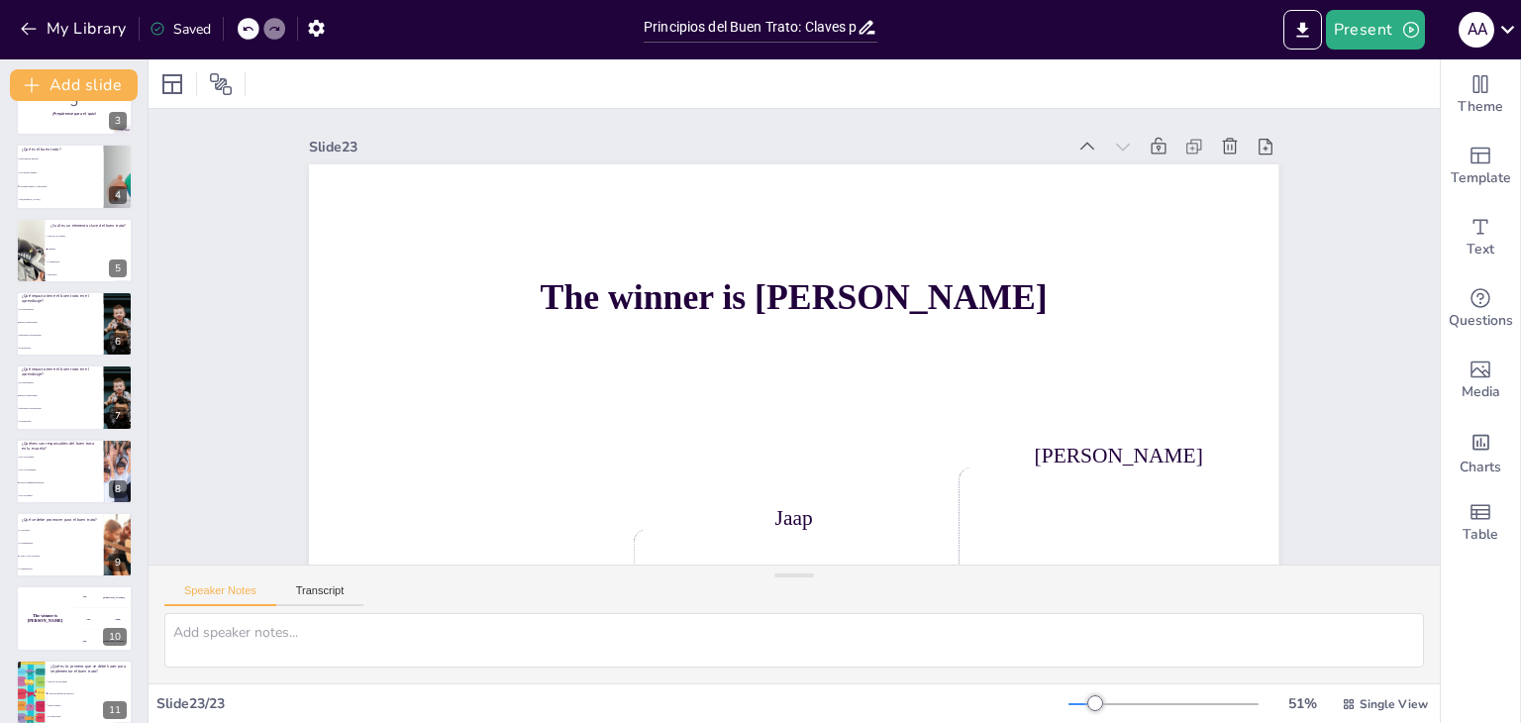
scroll to position [0, 0]
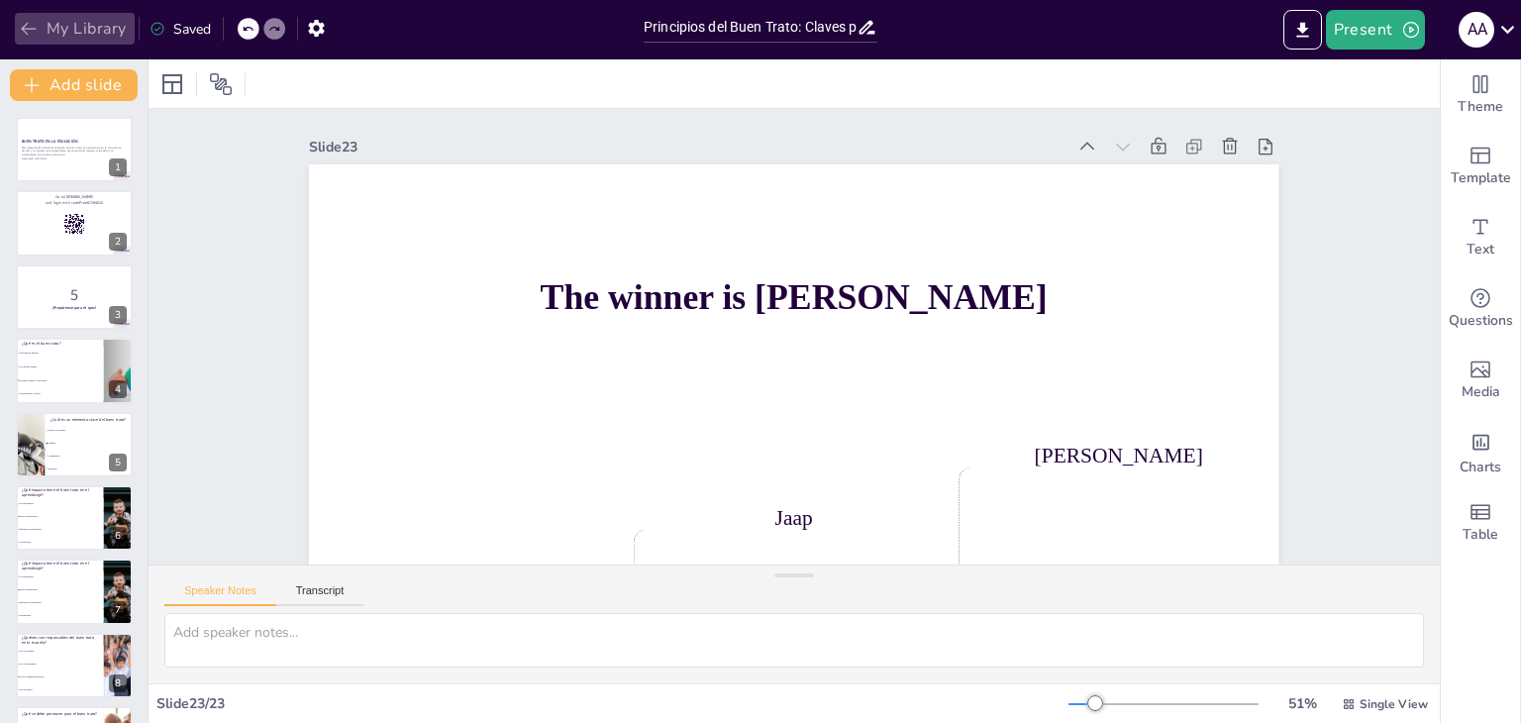
click at [75, 29] on button "My Library" at bounding box center [75, 29] width 120 height 32
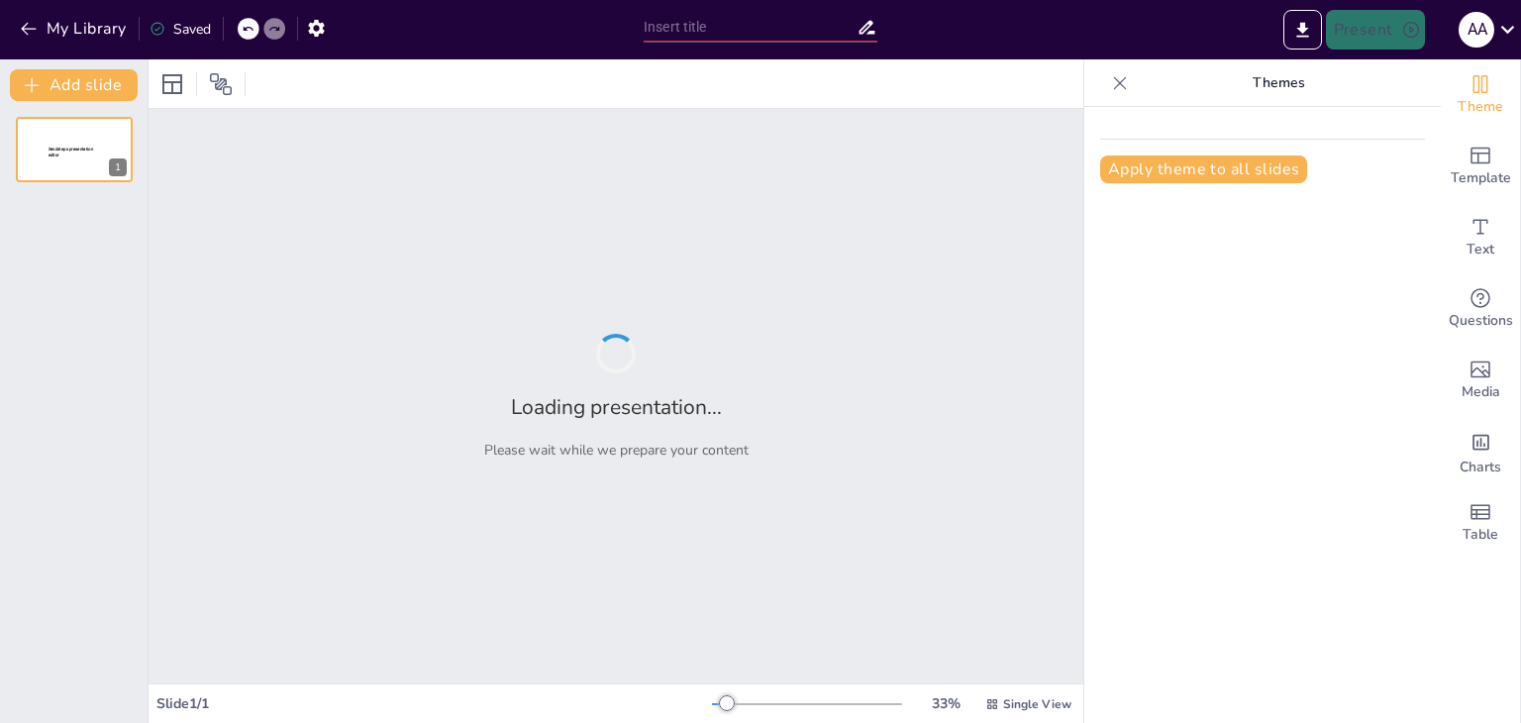
type input "Manejo de Conflictos en la Educación Básica: Estrategias y Enfoques"
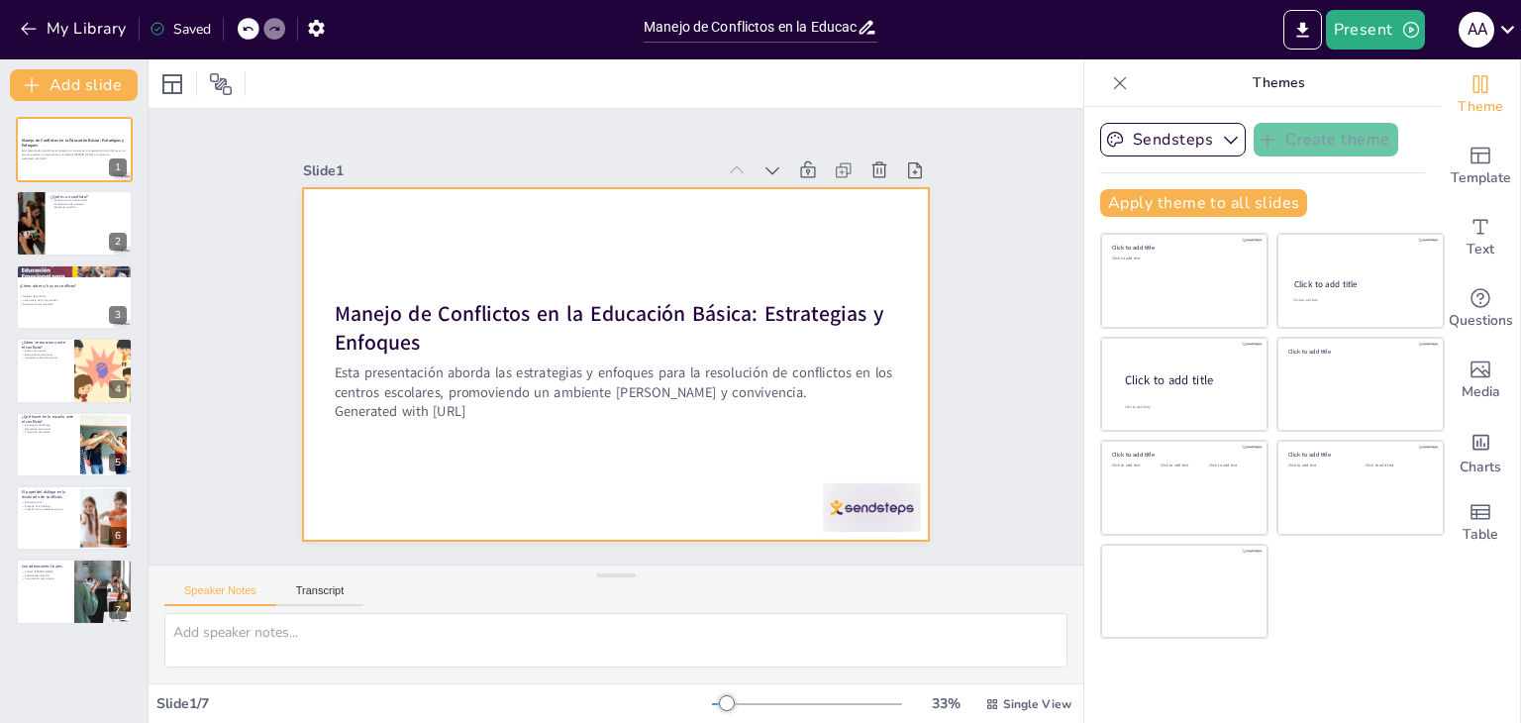
click at [309, 457] on div at bounding box center [593, 353] width 654 height 714
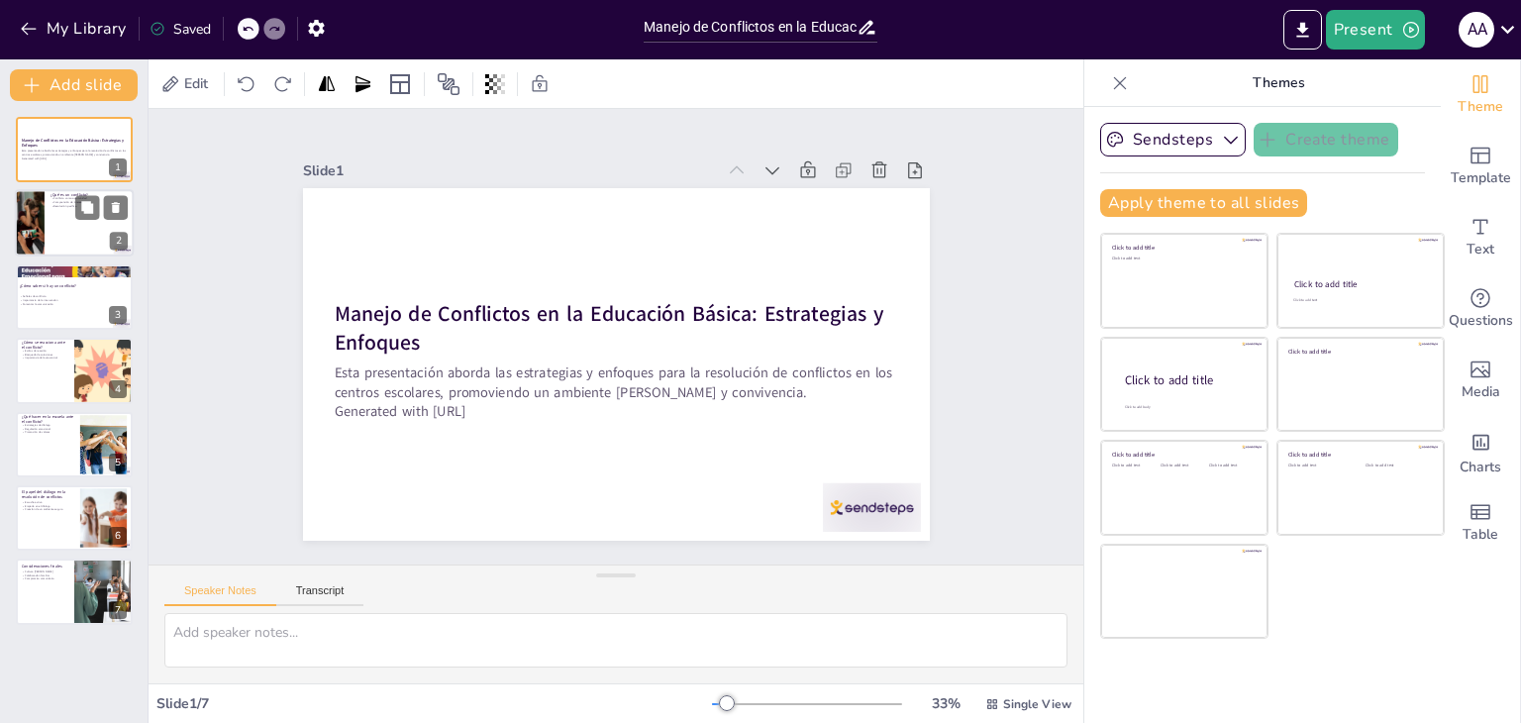
click at [63, 218] on div at bounding box center [74, 223] width 119 height 67
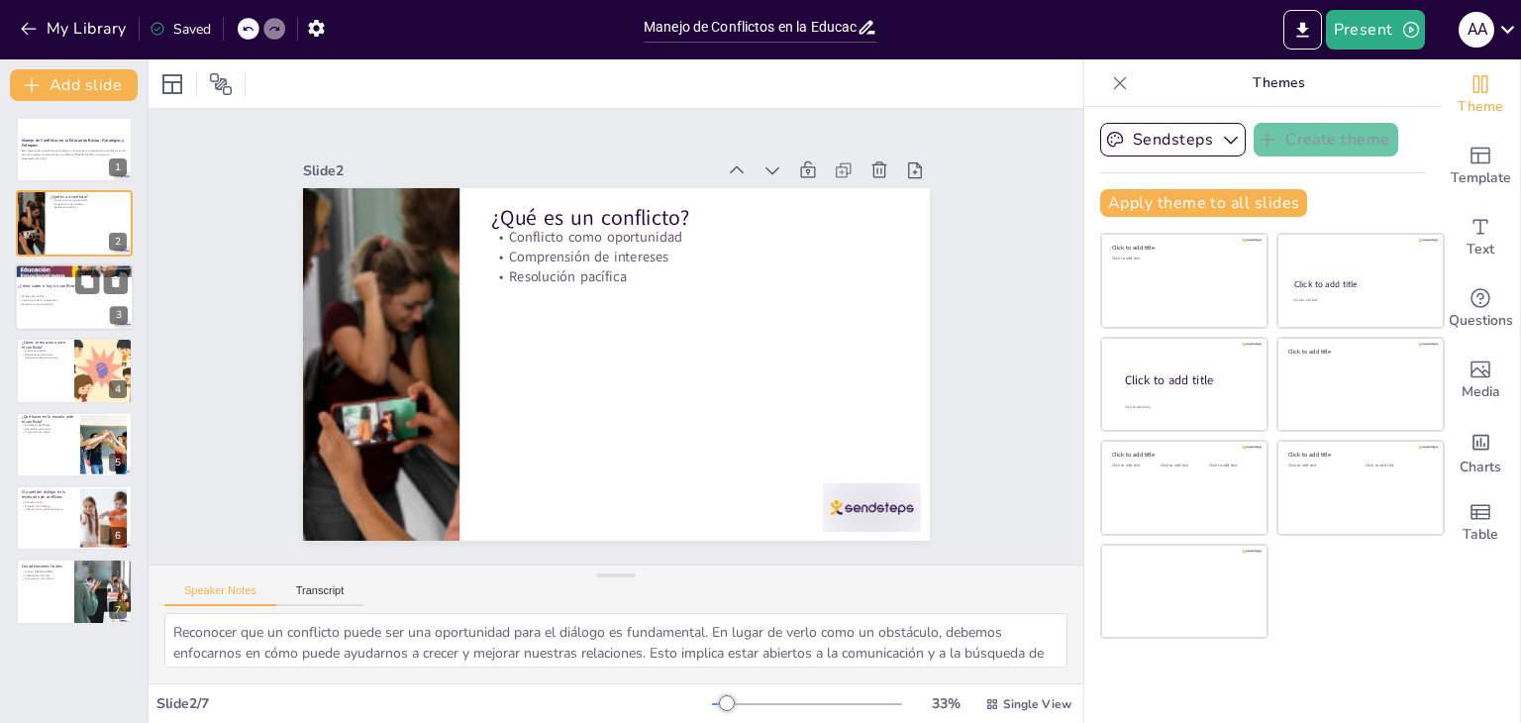
click at [66, 295] on p "Señales de conflicto" at bounding box center [71, 297] width 107 height 4
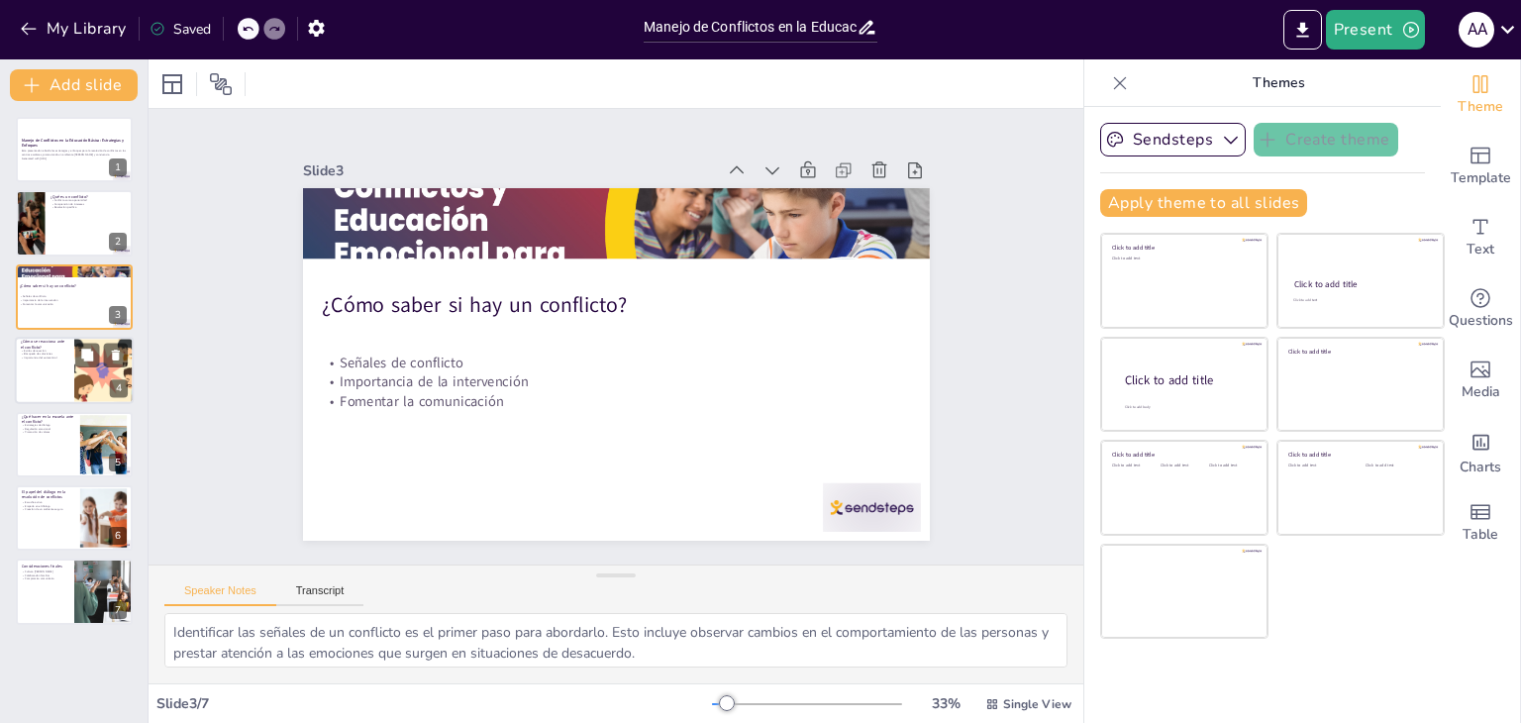
click at [67, 377] on div at bounding box center [74, 370] width 119 height 67
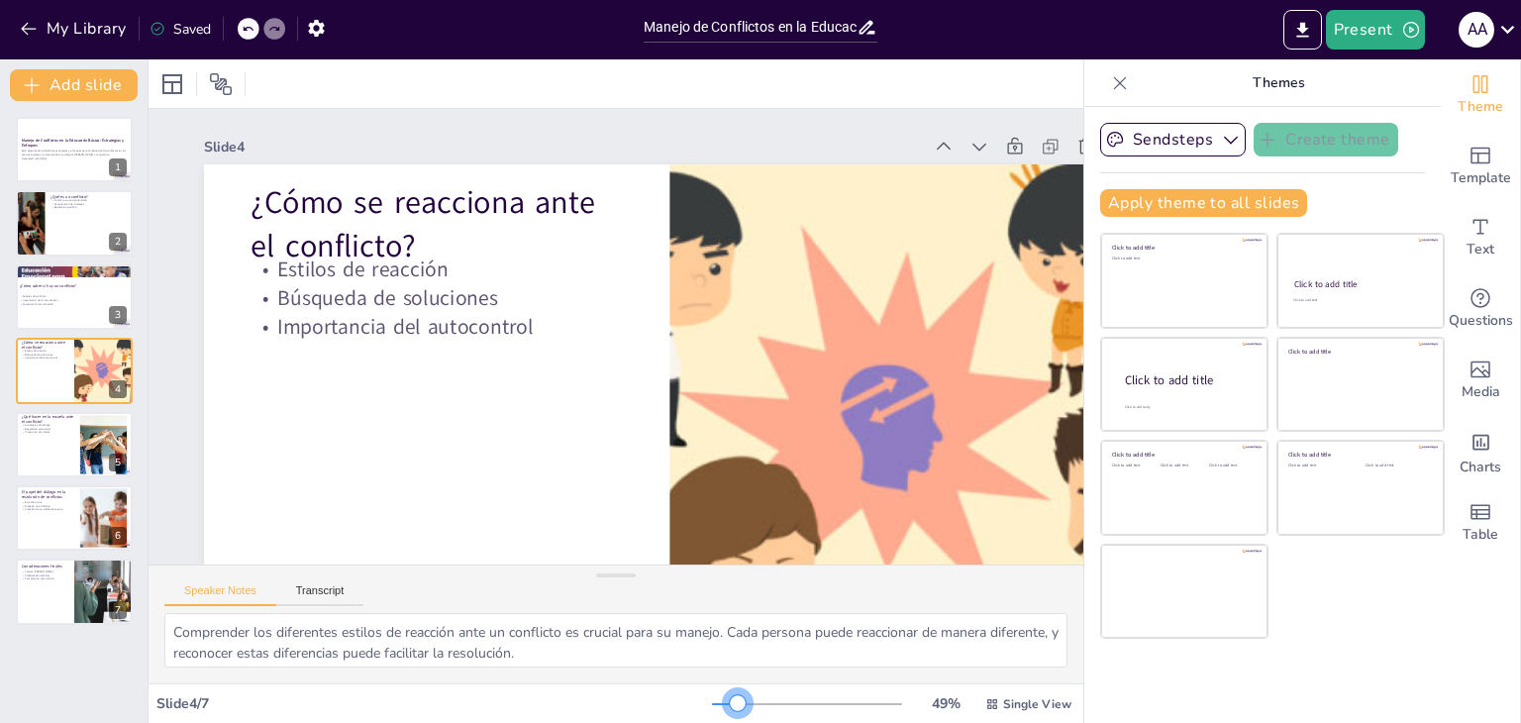
click at [725, 702] on div at bounding box center [807, 704] width 190 height 16
click at [1114, 84] on icon at bounding box center [1120, 82] width 13 height 13
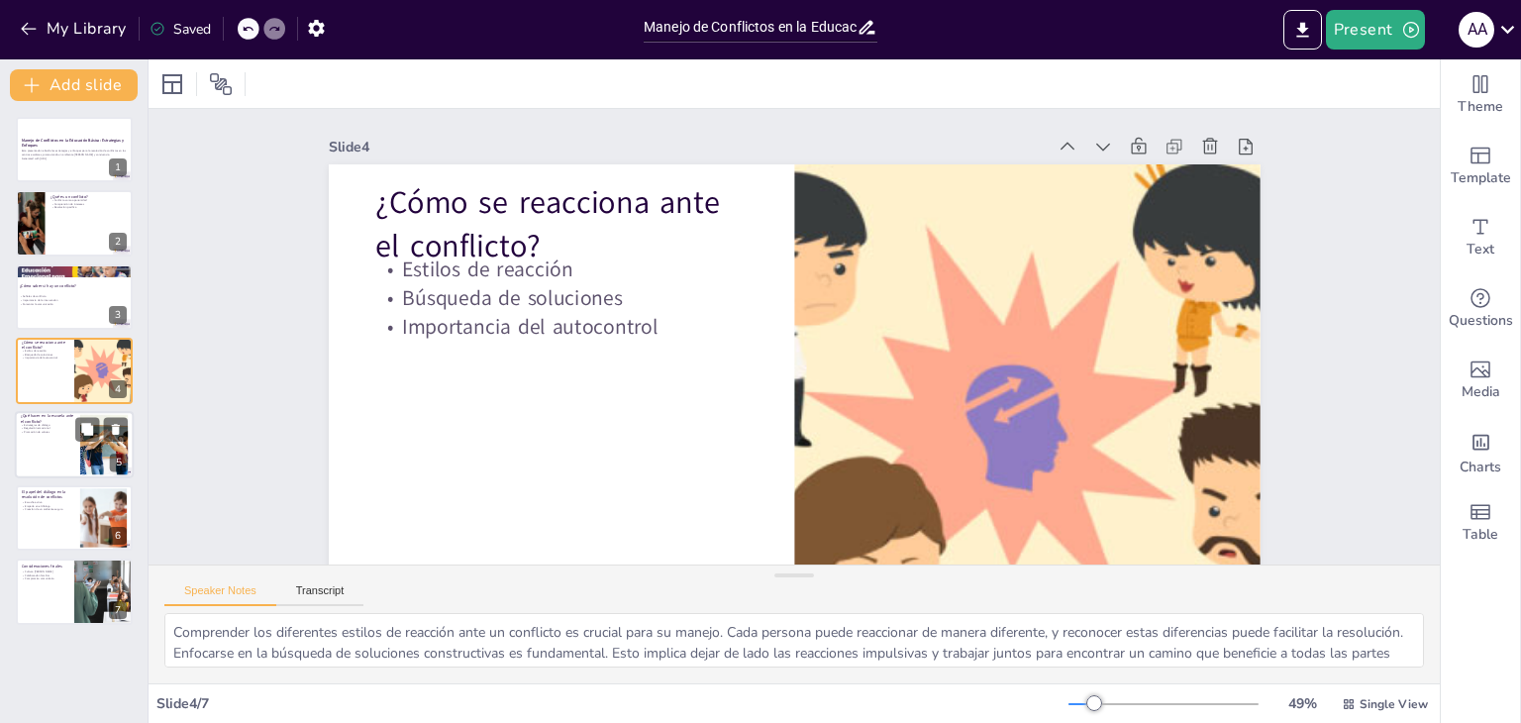
click at [52, 451] on div at bounding box center [74, 444] width 119 height 67
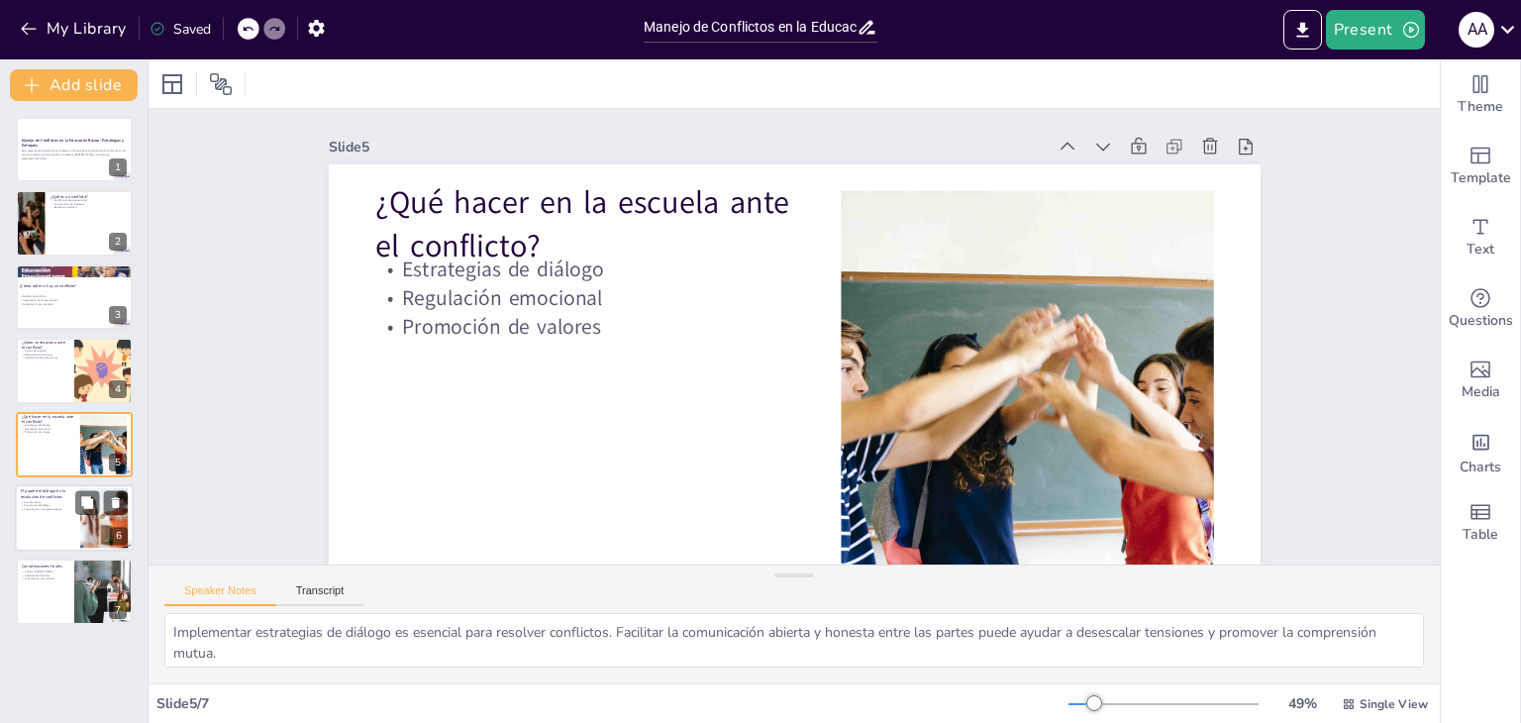
click at [56, 511] on div at bounding box center [74, 517] width 119 height 67
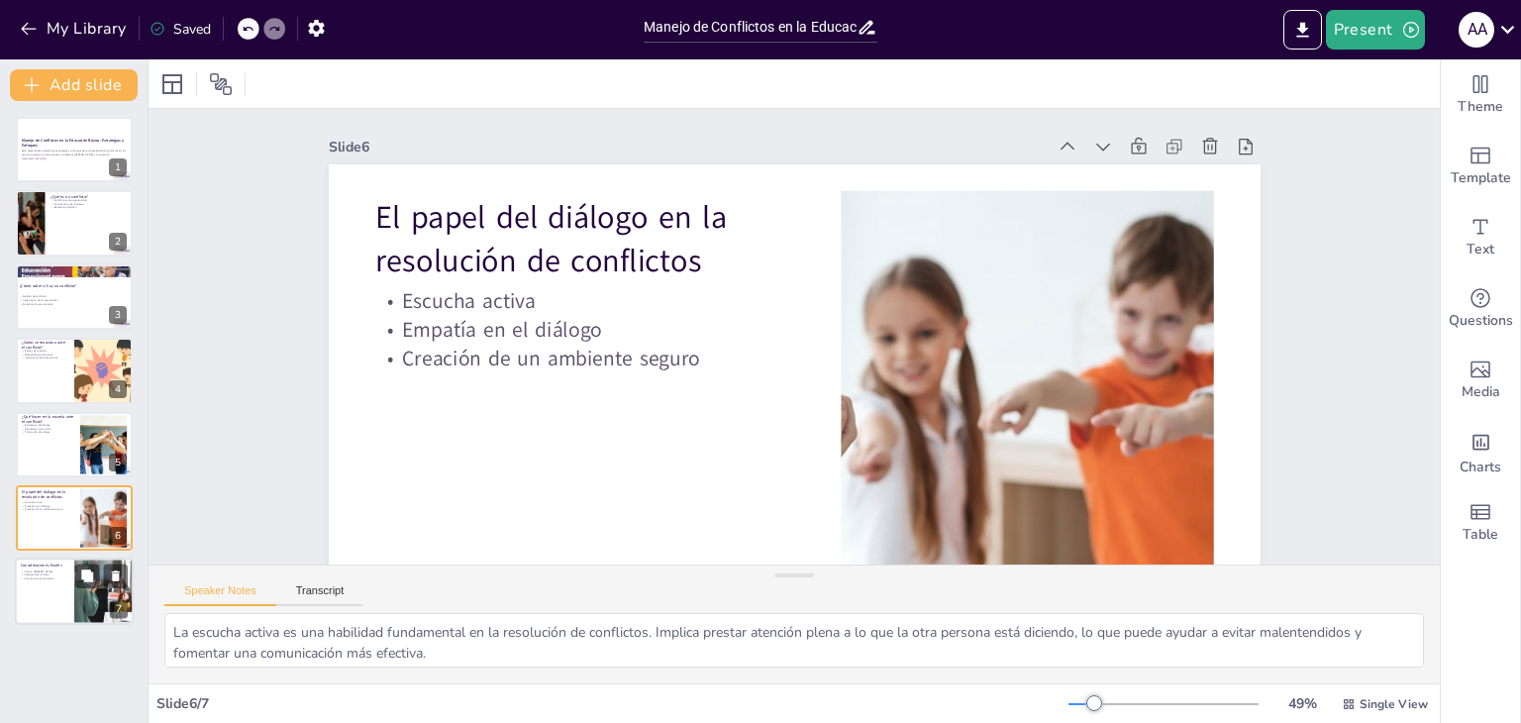
click at [52, 595] on div at bounding box center [74, 592] width 119 height 67
type textarea "Fomentar una cultura [PERSON_NAME] en las escuelas es esencial. Esto implica no…"
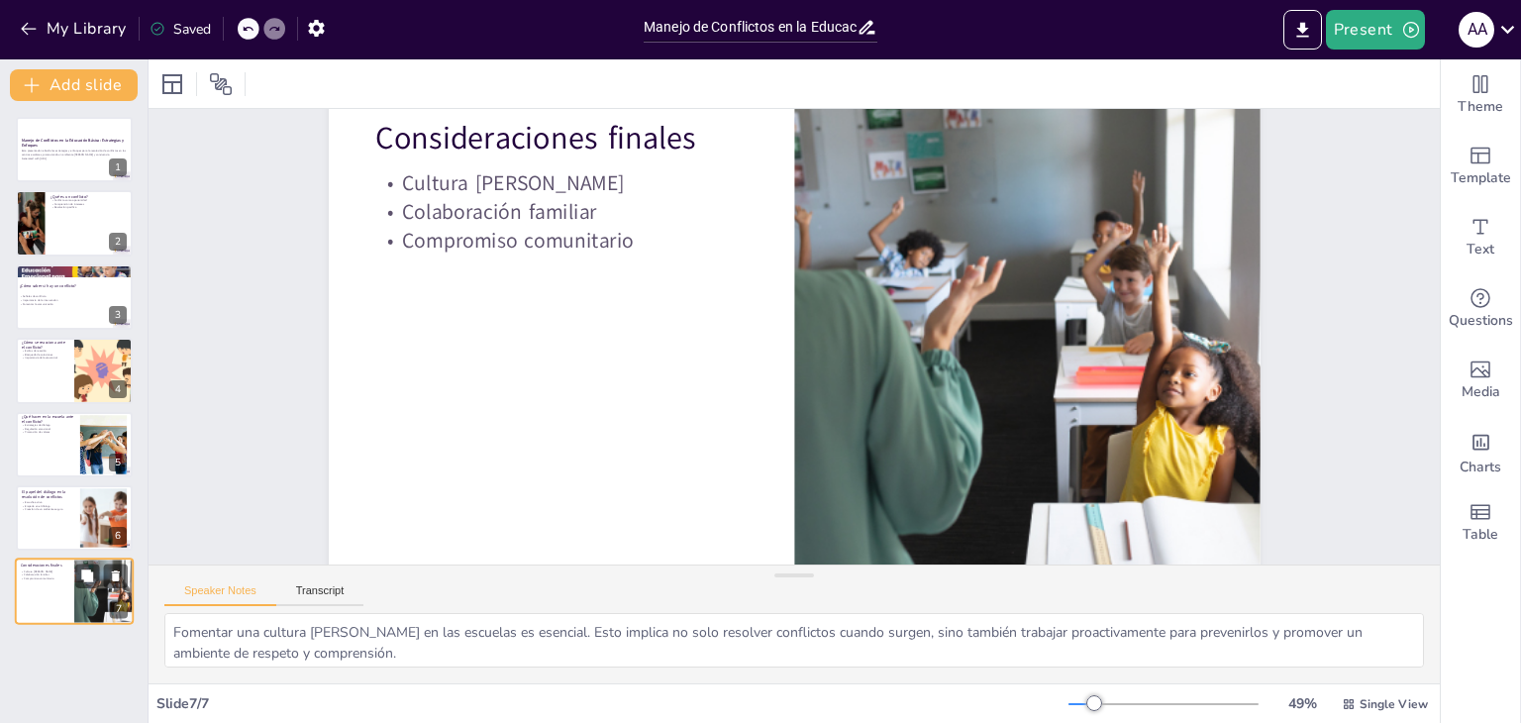
scroll to position [90, 0]
